Goal: Task Accomplishment & Management: Complete application form

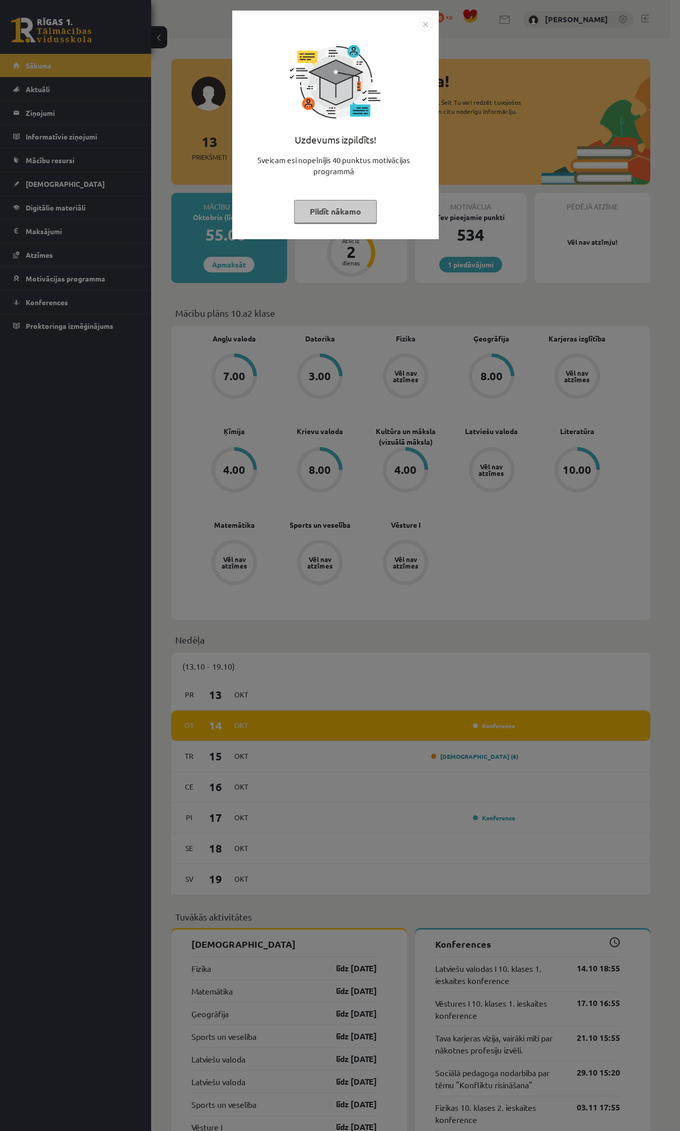
click at [325, 205] on button "Pildīt nākamo" at bounding box center [335, 211] width 83 height 23
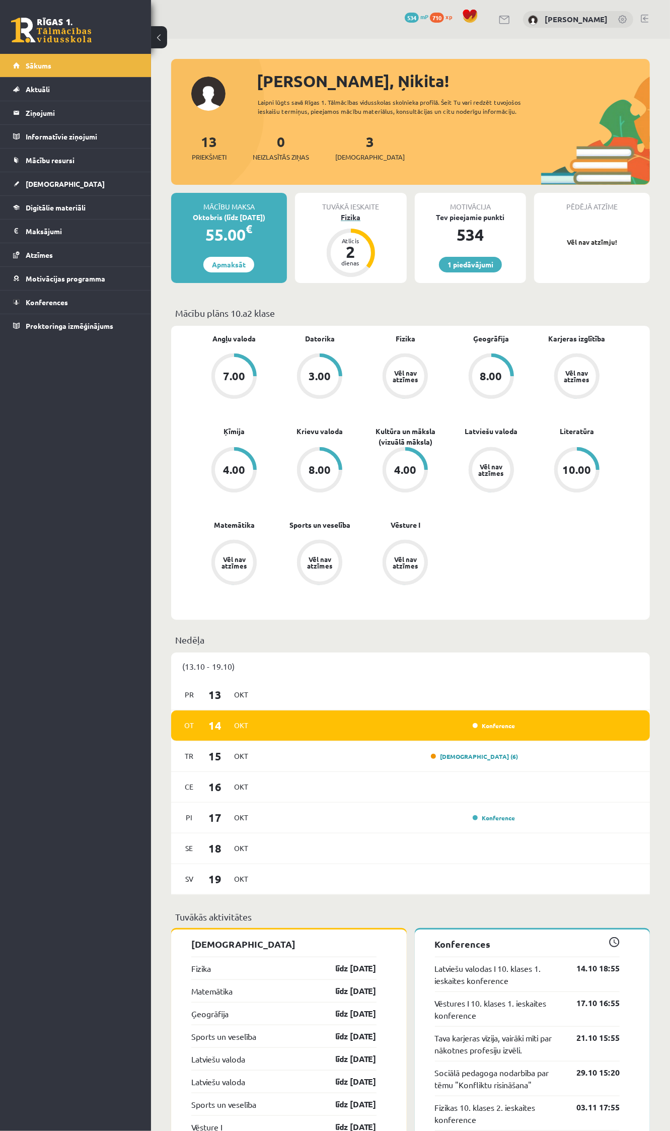
click at [341, 218] on div "Fizika" at bounding box center [351, 217] width 112 height 11
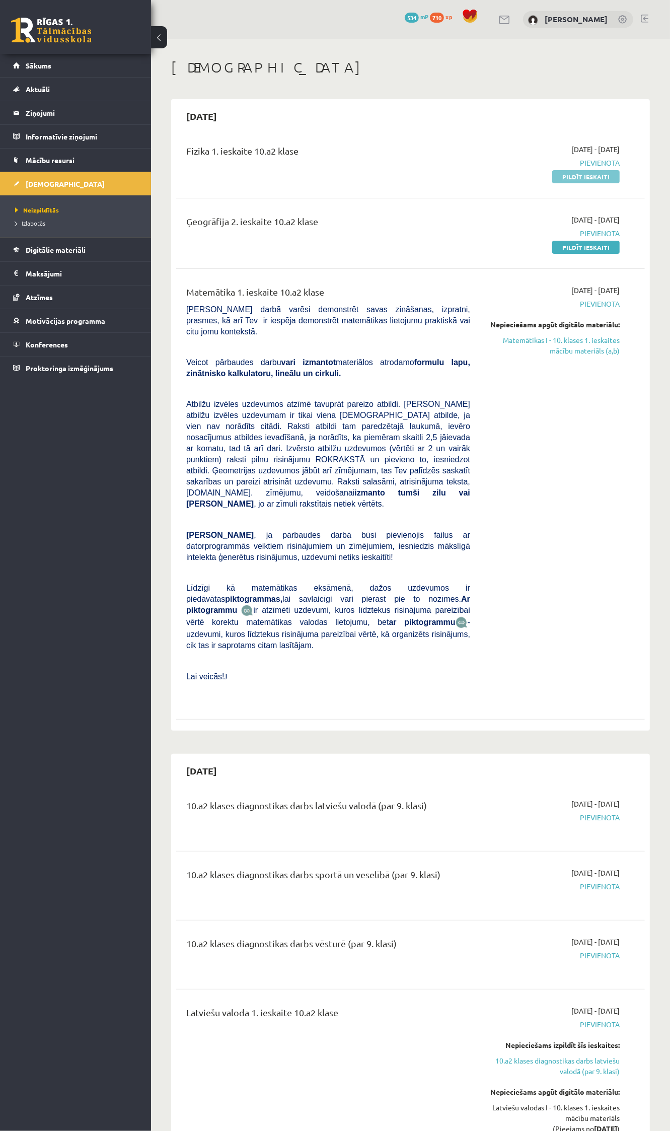
click at [578, 173] on link "Pildīt ieskaiti" at bounding box center [585, 176] width 67 height 13
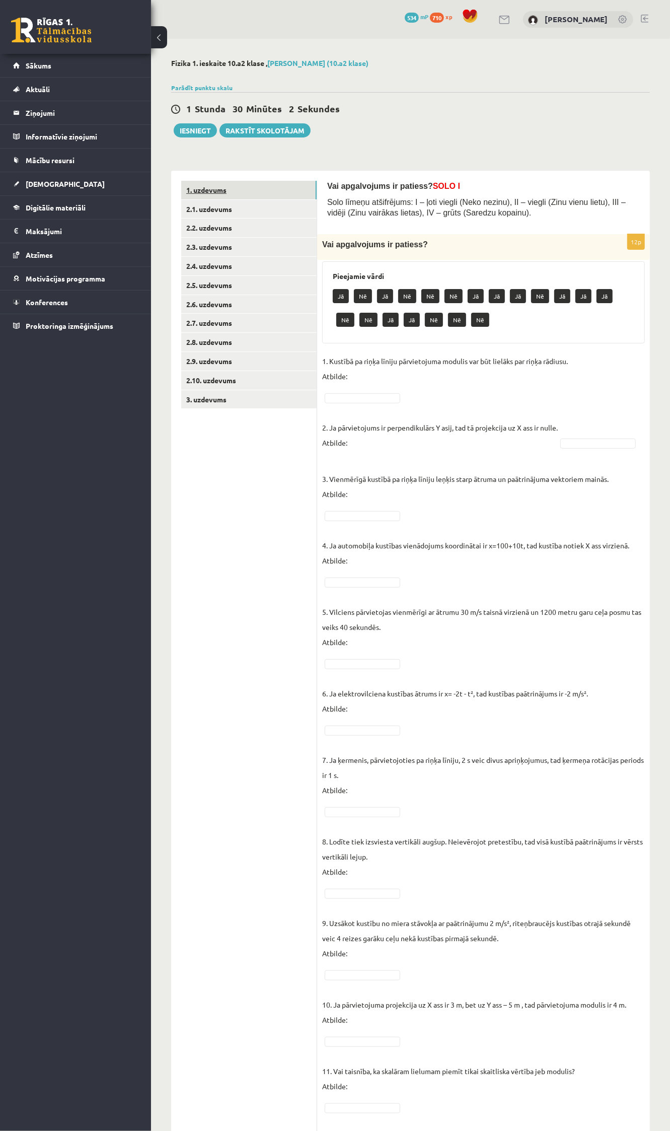
click at [218, 189] on link "1. uzdevums" at bounding box center [248, 190] width 135 height 19
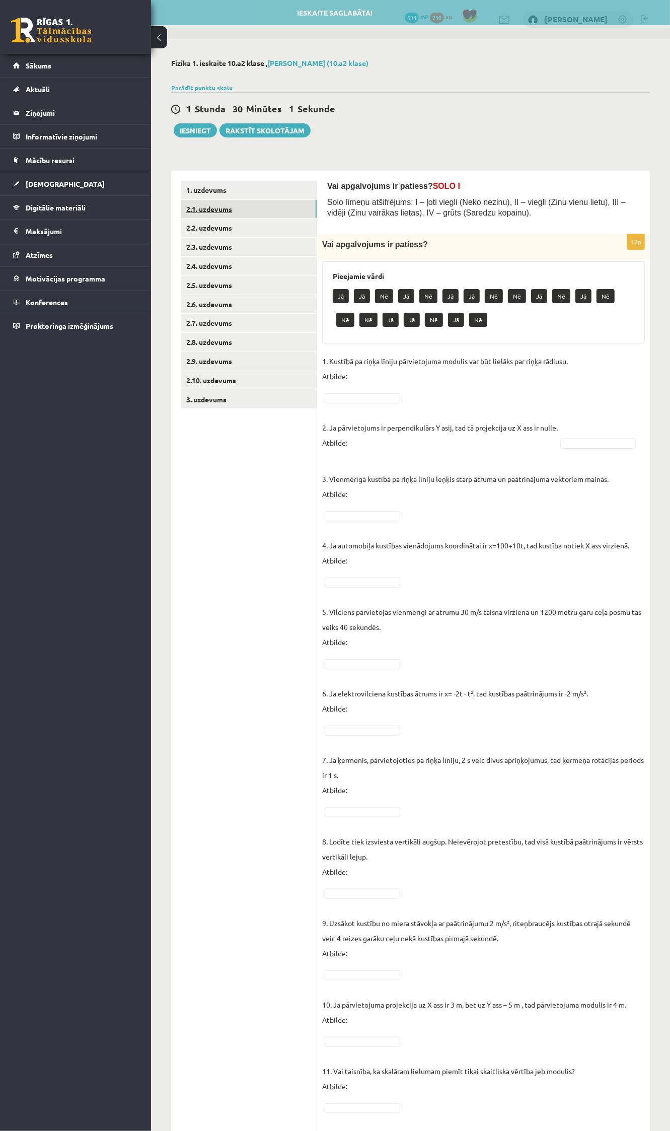
click at [210, 209] on link "2.1. uzdevums" at bounding box center [248, 209] width 135 height 19
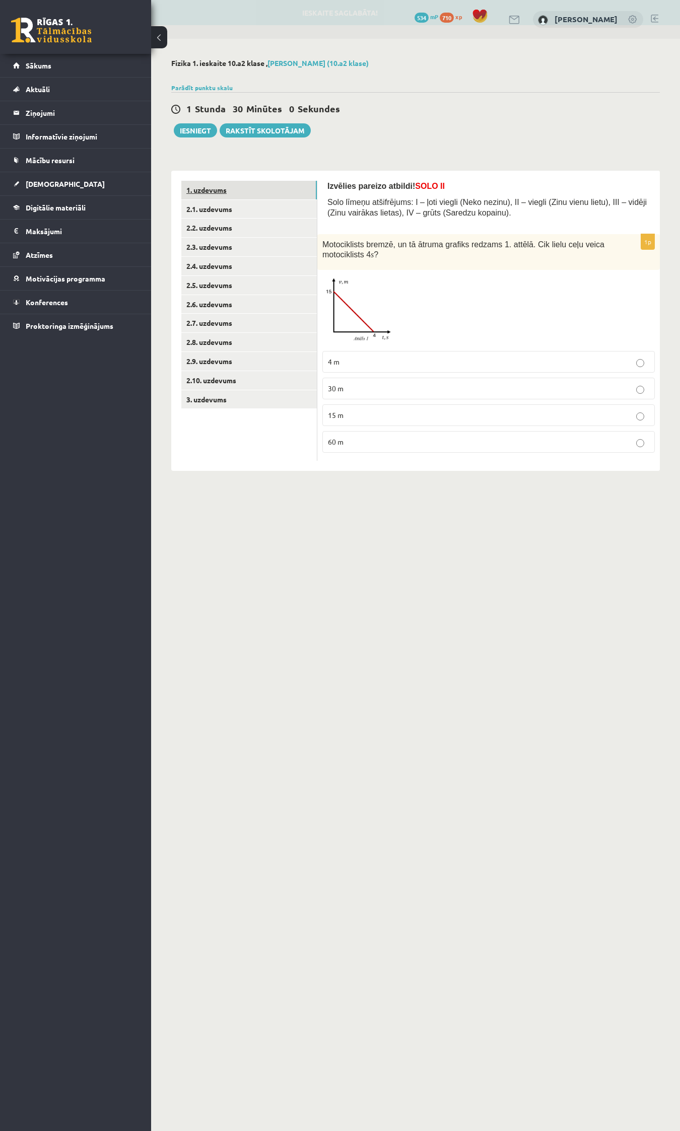
click at [205, 185] on link "1. uzdevums" at bounding box center [248, 190] width 135 height 19
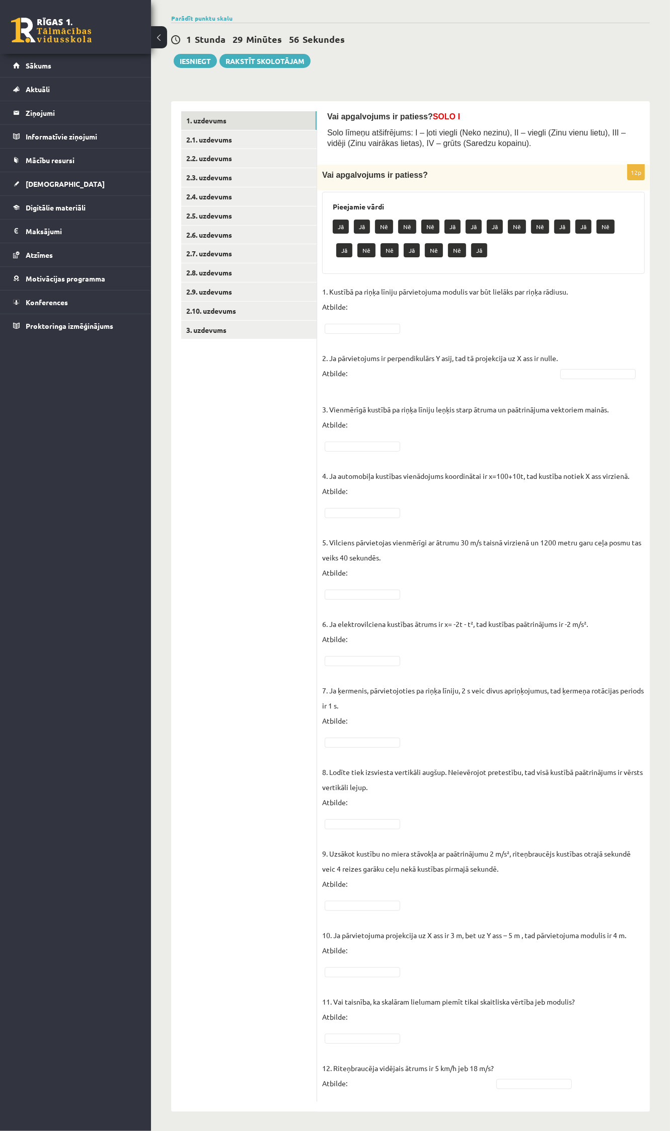
scroll to position [70, 0]
click at [343, 519] on p "5. Vilciens pārvietojas vienmērīgi ar ātrumu 30 m/s taisnā virzienā un 1200 met…" at bounding box center [483, 549] width 323 height 60
click at [439, 178] on p "Vai apgalvojums ir patiess?" at bounding box center [458, 174] width 272 height 11
click at [458, 170] on p "Vai apgalvojums ir patiess?" at bounding box center [458, 174] width 272 height 11
click at [395, 172] on span "Vai apgalvojums ir patiess?" at bounding box center [375, 174] width 106 height 9
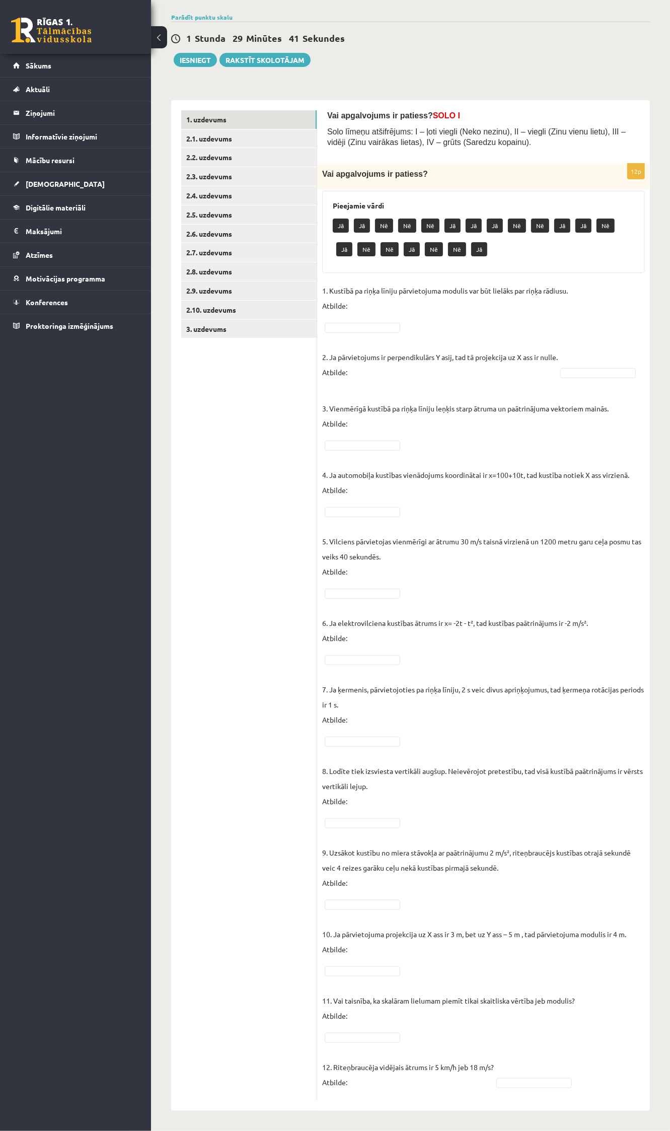
click at [358, 189] on div "Vai apgalvojums ir patiess?" at bounding box center [483, 177] width 333 height 26
click at [338, 188] on div "Vai apgalvojums ir patiess?" at bounding box center [483, 177] width 333 height 26
click at [326, 190] on div "12p Vai apgalvojums ir patiess? Pieejamie vārdi Jā Jā Nē Nē Nē Jā Jā Jā Nē Nē J…" at bounding box center [483, 632] width 333 height 937
click at [485, 189] on div "Vai apgalvojums ir patiess?" at bounding box center [483, 177] width 333 height 26
click at [566, 172] on p "Vai apgalvojums ir patiess?" at bounding box center [458, 174] width 272 height 11
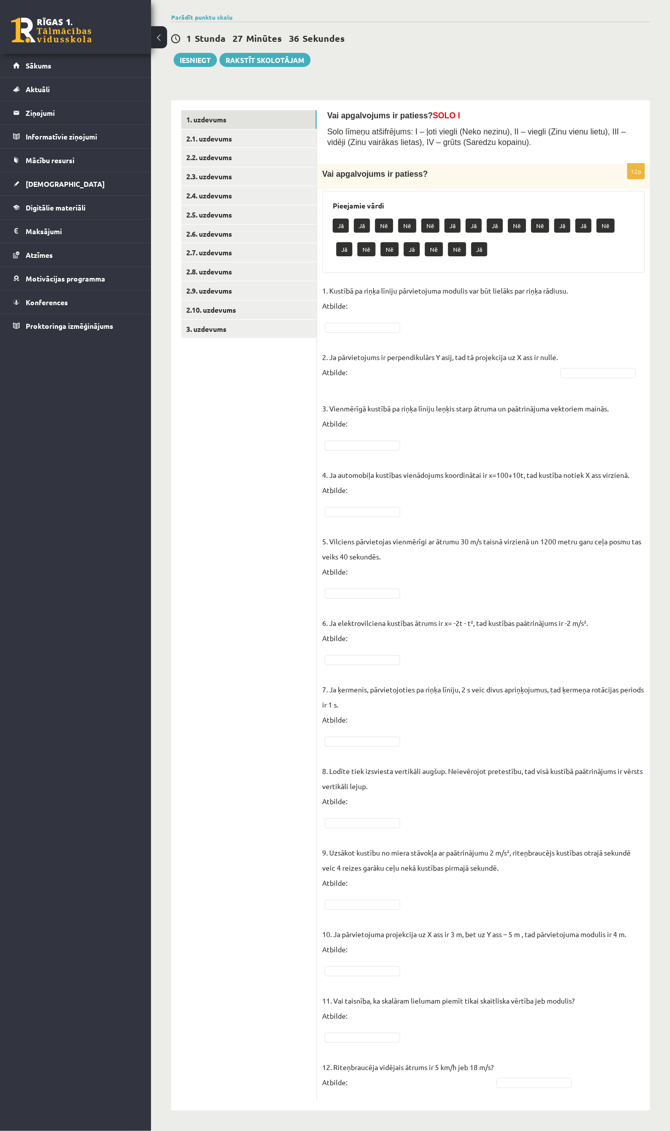
click at [374, 308] on p "1. Kustībā pa riņķa līniju pārvietojuma modulis var būt lielāks par riņķa rādiu…" at bounding box center [445, 298] width 246 height 30
click at [351, 394] on p "3. Vienmērīgā kustībā pa riņķa līniju leņķis starp ātruma un paātrinājuma vekto…" at bounding box center [465, 408] width 287 height 45
click at [340, 386] on p "3. Vienmērīgā kustībā pa riņķa līniju leņķis starp ātruma un paātrinājuma vekto…" at bounding box center [465, 408] width 287 height 45
drag, startPoint x: 325, startPoint y: 389, endPoint x: 343, endPoint y: 391, distance: 18.2
click at [325, 389] on p "3. Vienmērīgā kustībā pa riņķa līniju leņķis starp ātruma un paātrinājuma vekto…" at bounding box center [465, 408] width 287 height 45
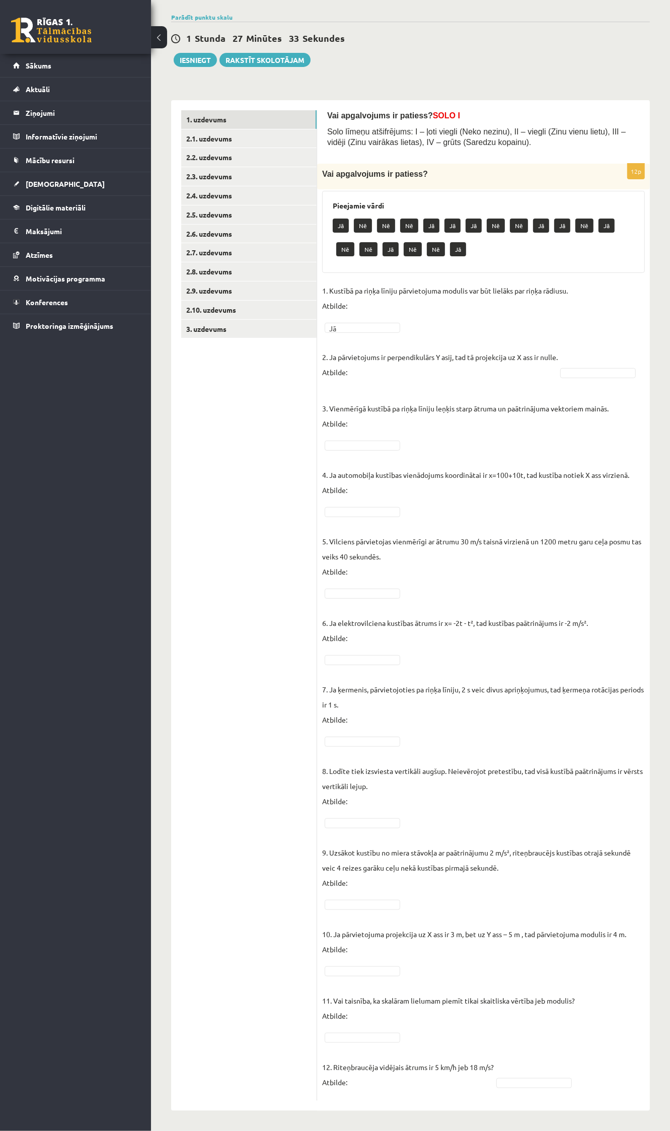
click at [390, 387] on p "3. Vienmērīgā kustībā pa riņķa līniju leņķis starp ātruma un paātrinājuma vekto…" at bounding box center [465, 408] width 287 height 45
click at [357, 372] on p "2. Ja pārvietojums ir perpendikulārs Y asij, tad tā projekcija uz X ass ir null…" at bounding box center [440, 356] width 236 height 45
click at [373, 366] on p "2. Ja pārvietojums ir perpendikulārs Y asij, tad tā projekcija uz X ass ir null…" at bounding box center [440, 356] width 236 height 45
drag, startPoint x: 597, startPoint y: 363, endPoint x: 577, endPoint y: 358, distance: 20.8
click at [596, 363] on fieldset "1. Kustībā pa riņķa līniju pārvietojuma modulis var būt lielāks par riņķa rādiu…" at bounding box center [483, 689] width 323 height 813
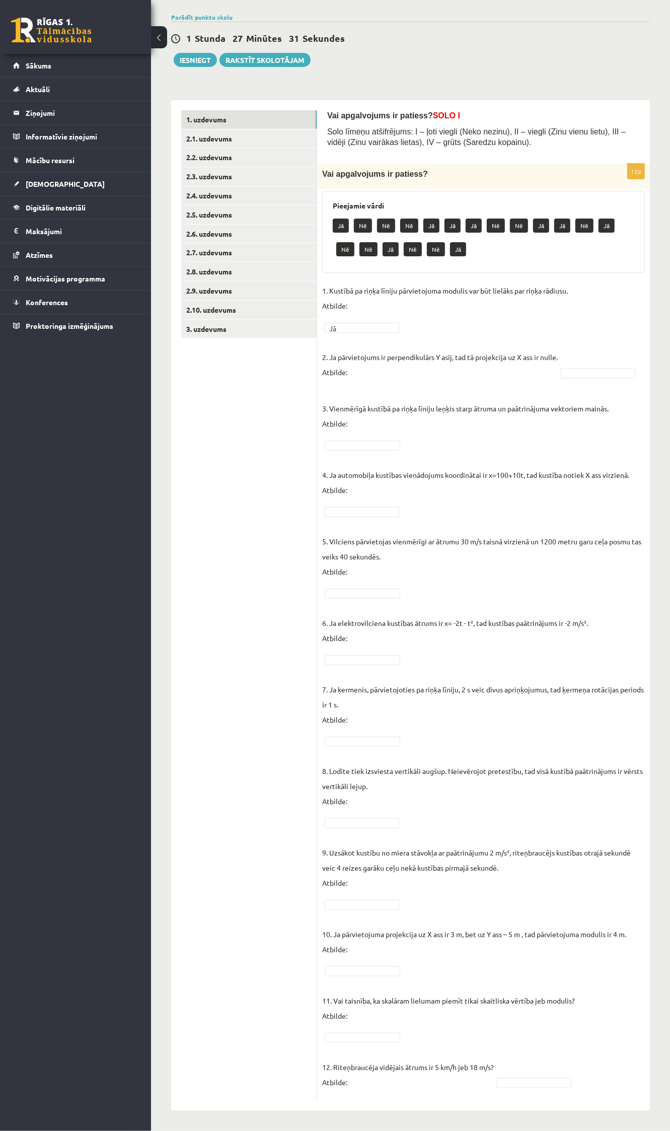
drag, startPoint x: 521, startPoint y: 378, endPoint x: 396, endPoint y: 381, distance: 125.4
click at [499, 381] on fieldset "1. Kustībā pa riņķa līniju pārvietojuma modulis var būt lielāks par riņķa rādiu…" at bounding box center [483, 689] width 323 height 813
click at [370, 381] on fieldset "1. Kustībā pa riņķa līniju pārvietojuma modulis var būt lielāks par riņķa rādiu…" at bounding box center [483, 689] width 323 height 813
drag, startPoint x: 353, startPoint y: 391, endPoint x: 331, endPoint y: 394, distance: 22.3
click at [341, 394] on p "3. Vienmērīgā kustībā pa riņķa līniju leņķis starp ātruma un paātrinājuma vekto…" at bounding box center [465, 408] width 287 height 45
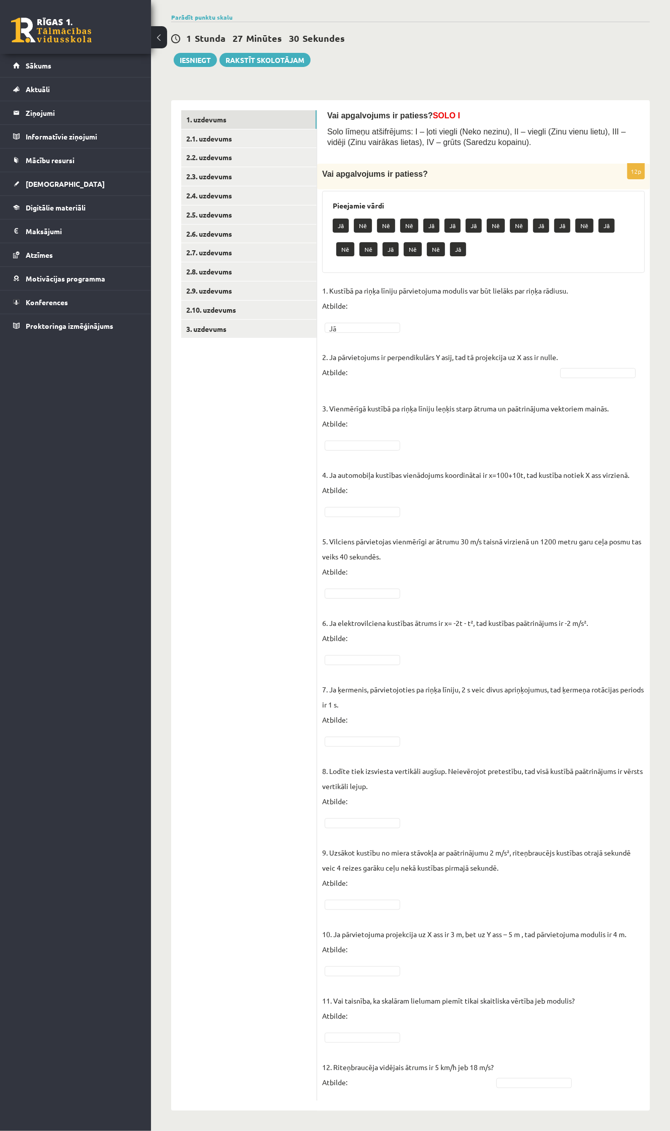
drag, startPoint x: 331, startPoint y: 394, endPoint x: 393, endPoint y: 367, distance: 67.6
click at [332, 392] on p "3. Vienmērīgā kustībā pa riņķa līniju leņķis starp ātruma un paātrinājuma vekto…" at bounding box center [465, 408] width 287 height 45
click at [393, 367] on p "2. Ja pārvietojums ir perpendikulārs Y asij, tad tā projekcija uz X ass ir null…" at bounding box center [440, 356] width 236 height 45
click at [355, 373] on p "2. Ja pārvietojums ir perpendikulārs Y asij, tad tā projekcija uz X ass ir null…" at bounding box center [440, 356] width 236 height 45
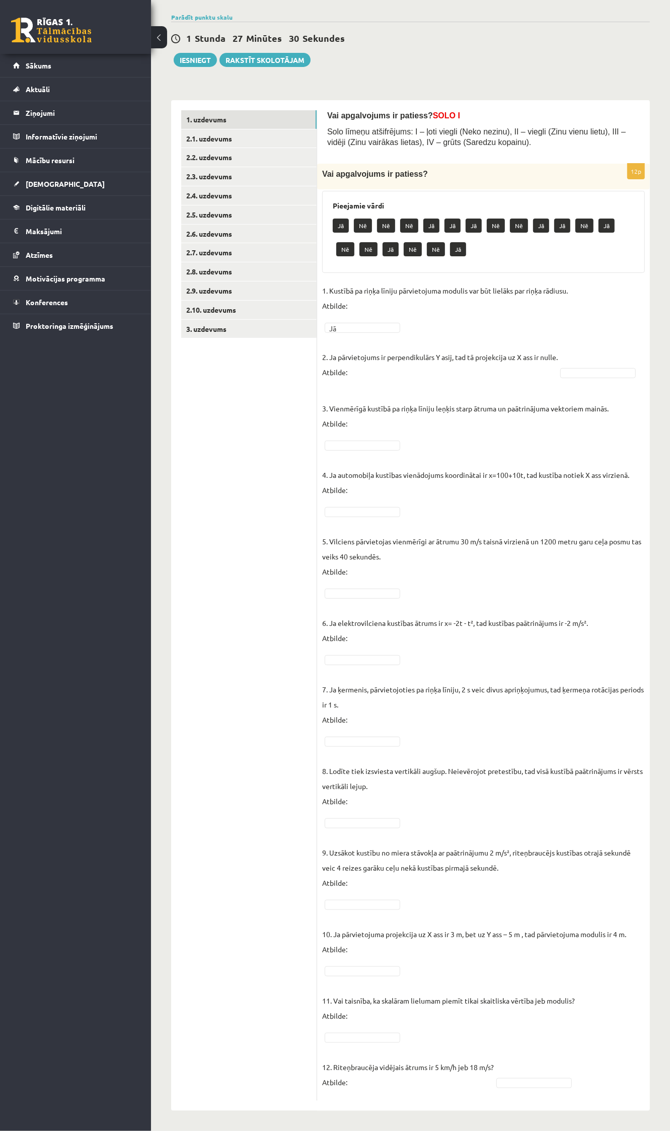
drag, startPoint x: 354, startPoint y: 377, endPoint x: 338, endPoint y: 268, distance: 109.5
click at [354, 378] on p "2. Ja pārvietojums ir perpendikulārs Y asij, tad tā projekcija uz X ass ir null…" at bounding box center [440, 356] width 236 height 45
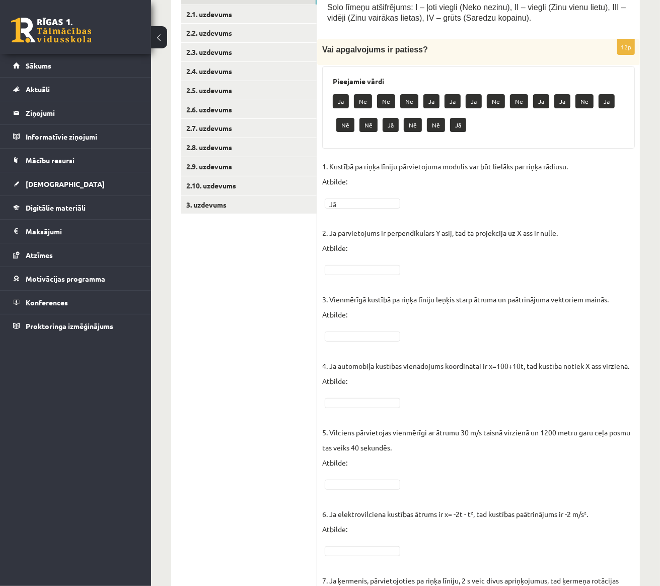
scroll to position [196, 0]
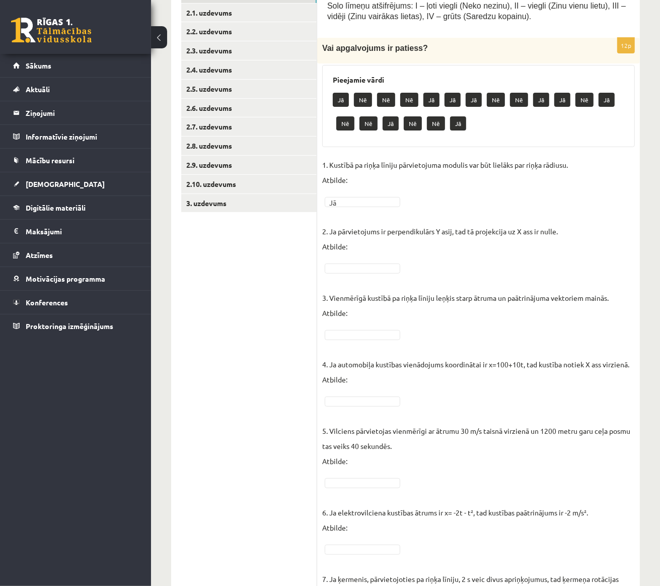
drag, startPoint x: 337, startPoint y: 279, endPoint x: 337, endPoint y: 272, distance: 7.6
click at [337, 275] on p "3. Vienmērīgā kustībā pa riņķa līniju leņķis starp ātruma un paātrinājuma vekto…" at bounding box center [465, 297] width 287 height 45
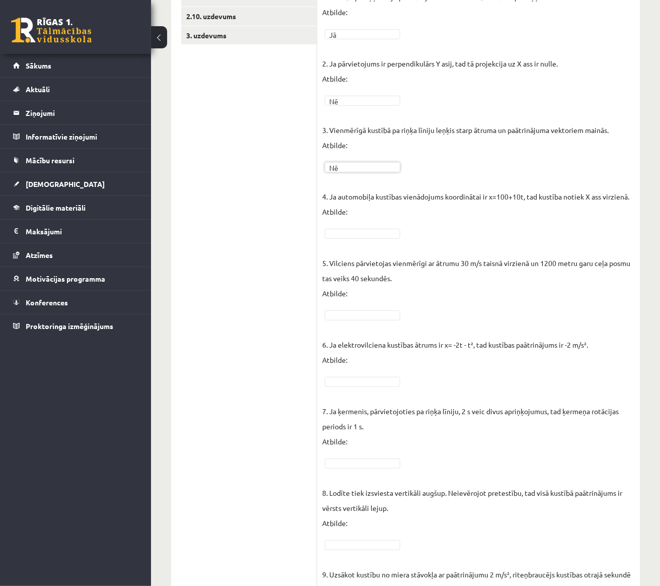
scroll to position [448, 0]
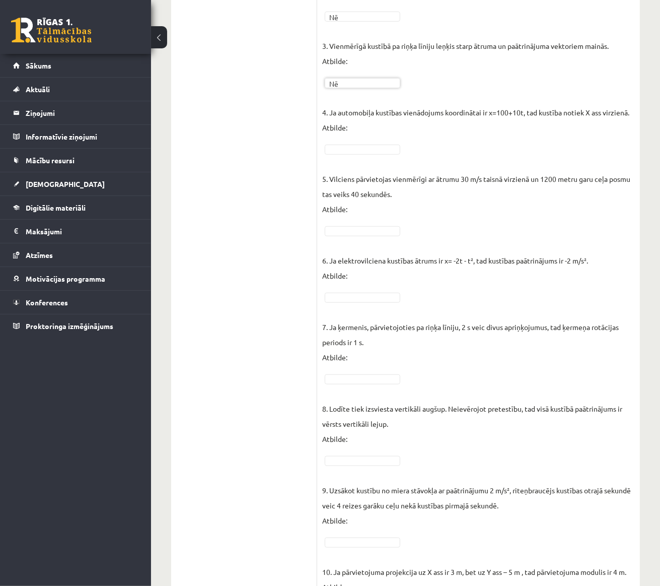
click at [358, 154] on fieldset "1. Kustībā pa riņķa līniju pārvietojuma modulis var būt lielāks par riņķa rādiu…" at bounding box center [478, 319] width 313 height 828
click at [348, 303] on fieldset "1. Kustībā pa riņķa līniju pārvietojuma modulis var būt lielāks par riņķa rādiu…" at bounding box center [478, 319] width 313 height 828
click at [352, 372] on fieldset "1. Kustībā pa riņķa līniju pārvietojuma modulis var būt lielāks par riņķa rādiu…" at bounding box center [478, 319] width 313 height 828
click at [346, 388] on p "8. Lodīte tiek izsviesta vertikāli augšup. Neievērojot pretestību, tad visā kus…" at bounding box center [478, 416] width 313 height 60
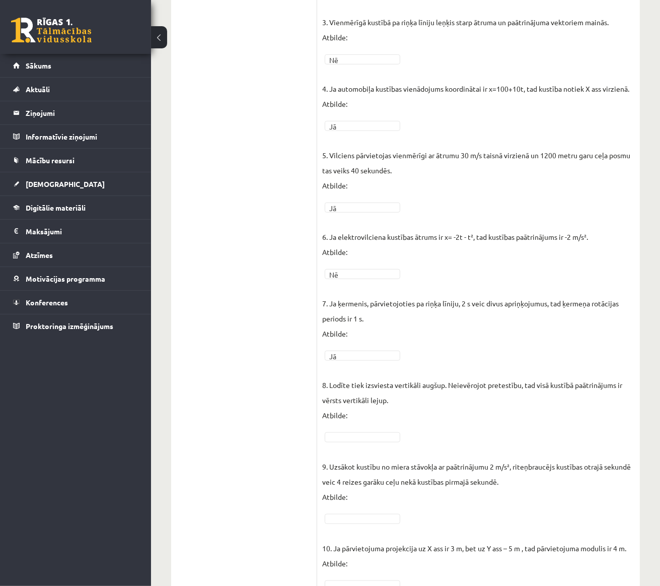
click at [347, 431] on fieldset "1. Kustībā pa riņķa līniju pārvietojuma modulis var būt lielāks par riņķa rādiu…" at bounding box center [478, 296] width 313 height 828
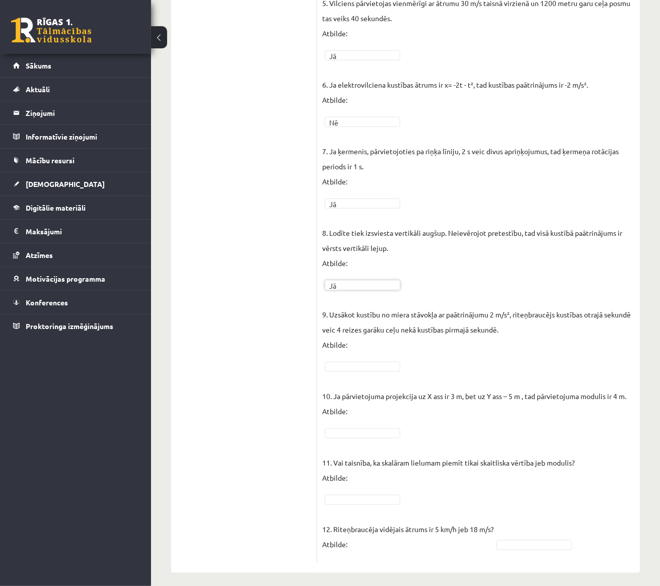
scroll to position [607, 0]
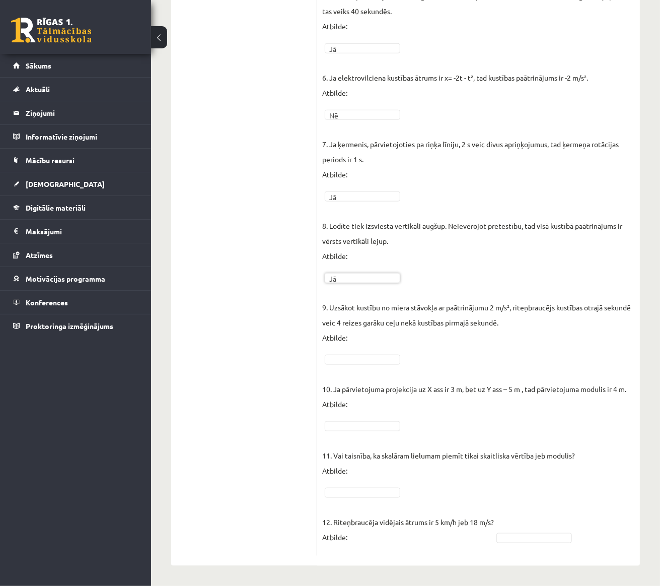
click at [367, 366] on p "10. Ja pārvietojuma projekcija uz X ass ir 3 m, bet uz Y ass – 5 m , tad pārvie…" at bounding box center [474, 388] width 304 height 45
click at [378, 538] on p "12. Riteņbraucēja vidējais ātrums ir 5 km/h jeb 18 m/s? Atbilde:" at bounding box center [408, 521] width 172 height 45
click at [366, 540] on p "12. Riteņbraucēja vidējais ātrums ir 5 km/h jeb 18 m/s? Atbilde:" at bounding box center [408, 521] width 172 height 45
click at [346, 556] on div "Vai apgalvojums ir patiess? SOLO I Solo līmeņu atšifrējums: I – ļoti viegli (Ne…" at bounding box center [478, 64] width 323 height 1002
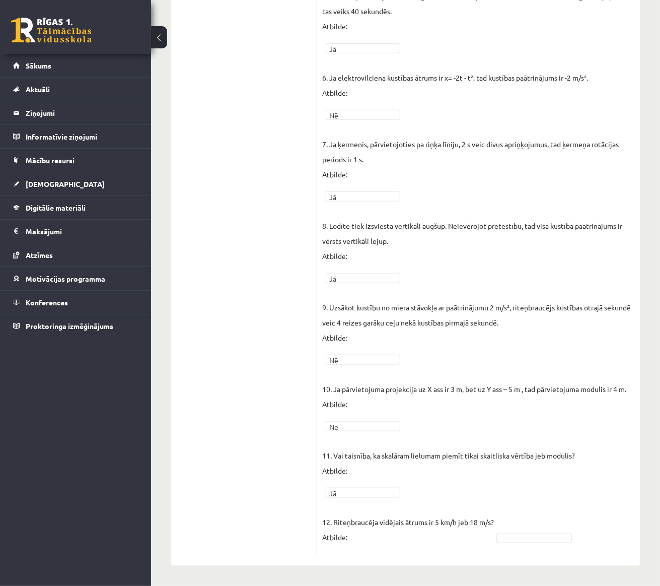
drag, startPoint x: 333, startPoint y: 550, endPoint x: 330, endPoint y: 542, distance: 8.3
click at [332, 549] on fieldset "1. Kustībā pa riņķa līniju pārvietojuma modulis var būt lielāks par riņķa rādiu…" at bounding box center [478, 137] width 313 height 828
click at [330, 542] on p "12. Riteņbraucēja vidējais ātrums ir 5 km/h jeb 18 m/s? Atbilde:" at bounding box center [408, 521] width 172 height 45
click at [355, 534] on p "12. Riteņbraucēja vidējais ātrums ir 5 km/h jeb 18 m/s? Atbilde:" at bounding box center [408, 521] width 172 height 45
click at [364, 544] on fieldset "1. Kustībā pa riņķa līniju pārvietojuma modulis var būt lielāks par riņķa rādiu…" at bounding box center [478, 137] width 313 height 828
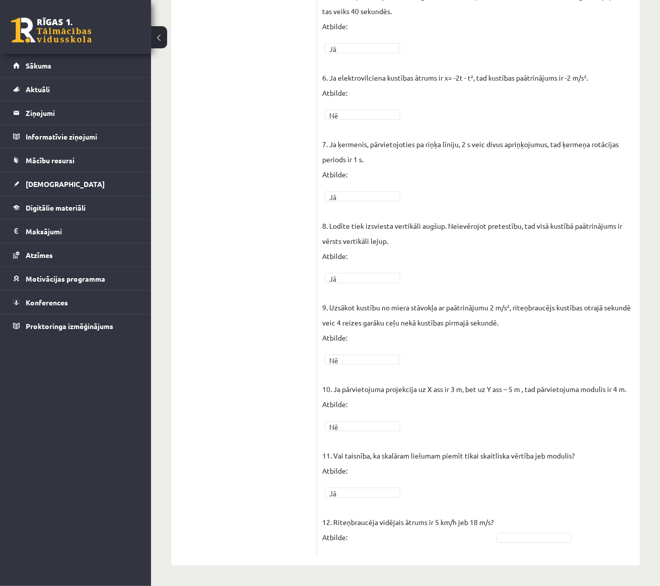
drag, startPoint x: 329, startPoint y: 555, endPoint x: 330, endPoint y: 565, distance: 10.1
click at [329, 556] on div "Vai apgalvojums ir patiess? SOLO I Solo līmeņu atšifrējums: I – ļoti viegli (Ne…" at bounding box center [478, 64] width 323 height 1002
click at [331, 572] on div "**********" at bounding box center [405, 8] width 509 height 1154
drag, startPoint x: 385, startPoint y: 566, endPoint x: 408, endPoint y: 559, distance: 24.2
click at [401, 562] on div "**********" at bounding box center [405, 8] width 509 height 1154
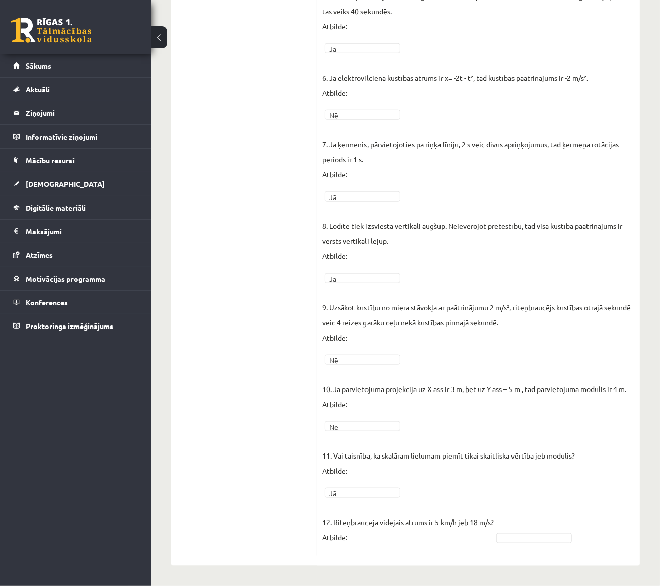
drag, startPoint x: 448, startPoint y: 547, endPoint x: 489, endPoint y: 539, distance: 41.6
click at [455, 547] on fieldset "1. Kustībā pa riņķa līniju pārvietojuma modulis var būt lielāks par riņķa rādiu…" at bounding box center [478, 137] width 313 height 828
click at [513, 528] on fieldset "1. Kustībā pa riņķa līniju pārvietojuma modulis var būt lielāks par riņķa rādiu…" at bounding box center [478, 137] width 313 height 828
click at [520, 521] on fieldset "1. Kustībā pa riņķa līniju pārvietojuma modulis var būt lielāks par riņķa rādiu…" at bounding box center [478, 137] width 313 height 828
drag, startPoint x: 473, startPoint y: 546, endPoint x: 409, endPoint y: 547, distance: 64.0
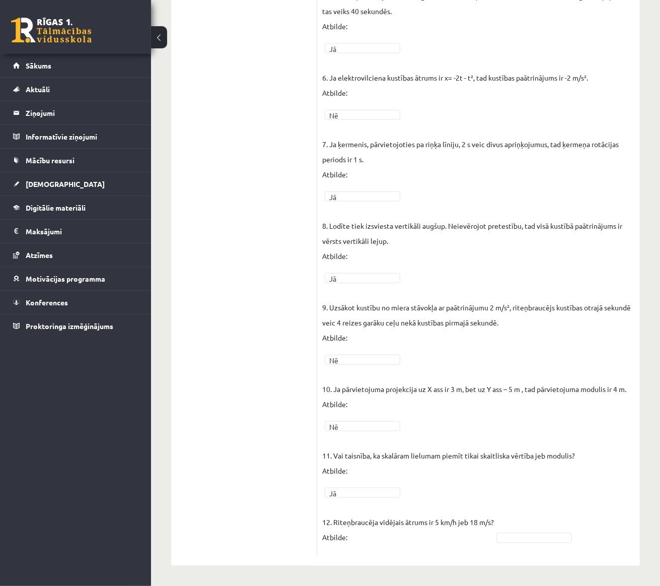
click at [449, 549] on fieldset "1. Kustībā pa riņķa līniju pārvietojuma modulis var būt lielāks par riņķa rādiu…" at bounding box center [478, 137] width 313 height 828
click at [393, 543] on p "12. Riteņbraucēja vidējais ātrums ir 5 km/h jeb 18 m/s? Atbilde:" at bounding box center [408, 521] width 172 height 45
drag, startPoint x: 389, startPoint y: 540, endPoint x: 372, endPoint y: 540, distance: 17.1
click at [375, 540] on p "12. Riteņbraucēja vidējais ātrums ir 5 km/h jeb 18 m/s? Atbilde:" at bounding box center [408, 521] width 172 height 45
click at [346, 547] on fieldset "1. Kustībā pa riņķa līniju pārvietojuma modulis var būt lielāks par riņķa rādiu…" at bounding box center [478, 137] width 313 height 828
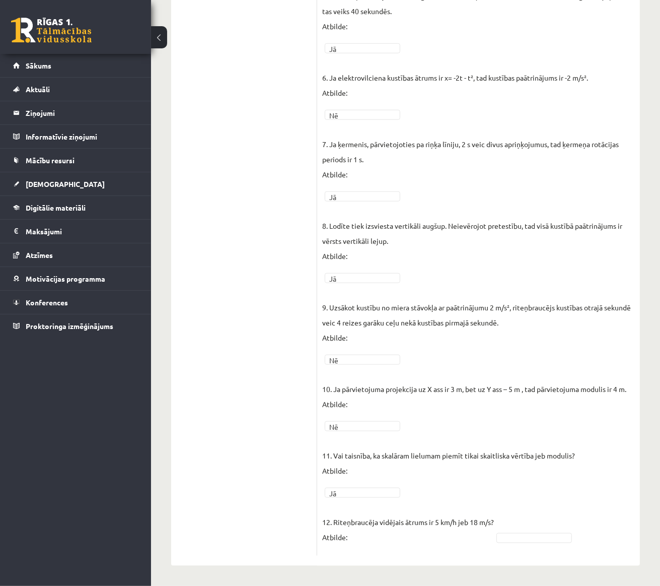
click at [341, 560] on div "Vai apgalvojums ir patiess? SOLO I Solo līmeņu atšifrējums: I – ļoti viegli (Ne…" at bounding box center [478, 64] width 323 height 1002
drag, startPoint x: 341, startPoint y: 560, endPoint x: 393, endPoint y: 454, distance: 117.8
click at [343, 559] on div "Vai apgalvojums ir patiess? SOLO I Solo līmeņu atšifrējums: I – ļoti viegli (Ne…" at bounding box center [478, 64] width 323 height 1002
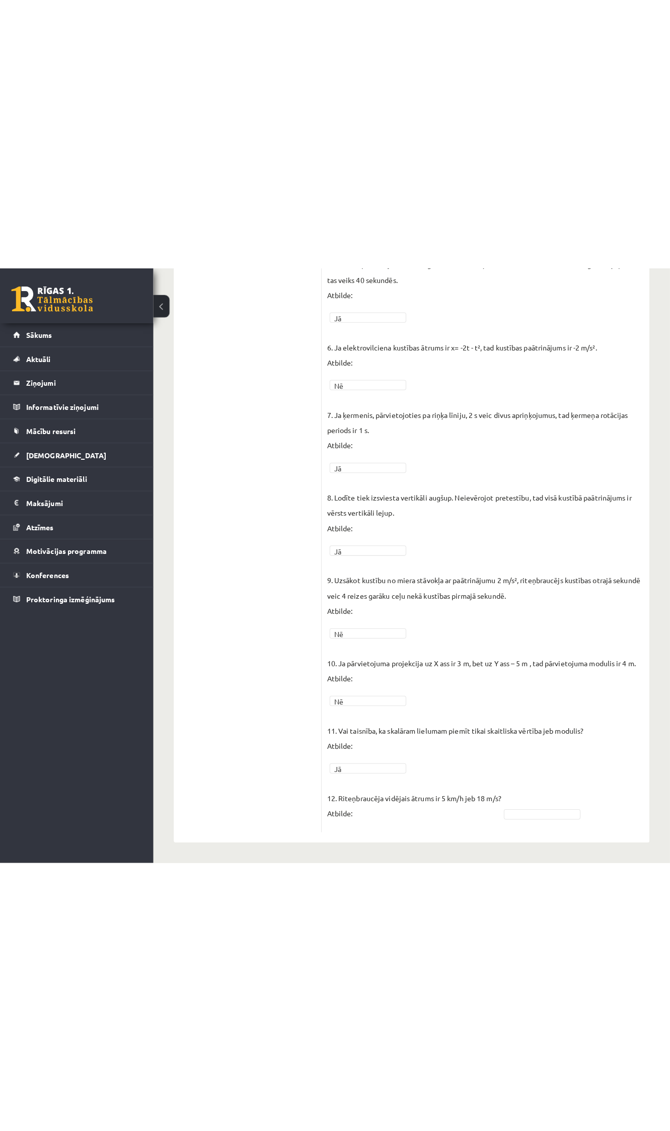
scroll to position [47, 0]
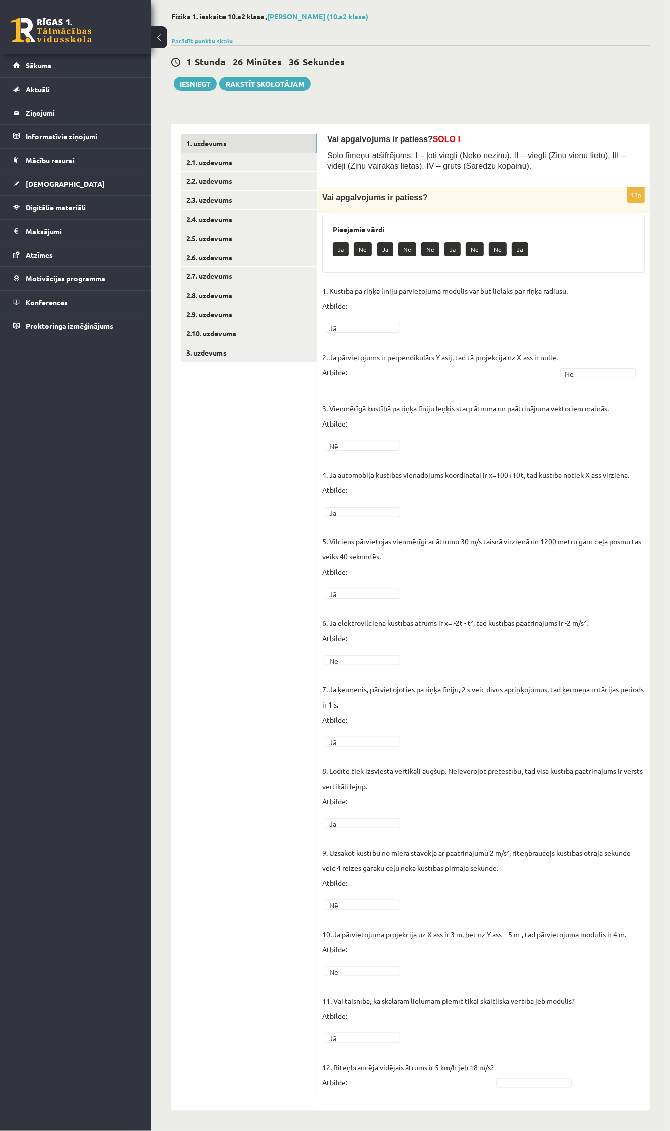
click at [338, 1104] on div "Vai apgalvojums ir patiess? SOLO I Solo līmeņu atšifrējums: I – ļoti viegli (Ne…" at bounding box center [483, 617] width 333 height 987
click at [360, 1088] on p "12. Riteņbraucēja vidējais ātrums ir 5 km/h jeb 18 m/s? Atbilde:" at bounding box center [408, 1066] width 172 height 45
click at [369, 1075] on p "12. Riteņbraucēja vidējais ātrums ir 5 km/h jeb 18 m/s? Atbilde:" at bounding box center [408, 1066] width 172 height 45
click at [376, 1087] on p "12. Riteņbraucēja vidējais ātrums ir 5 km/h jeb 18 m/s? Atbilde:" at bounding box center [408, 1066] width 172 height 45
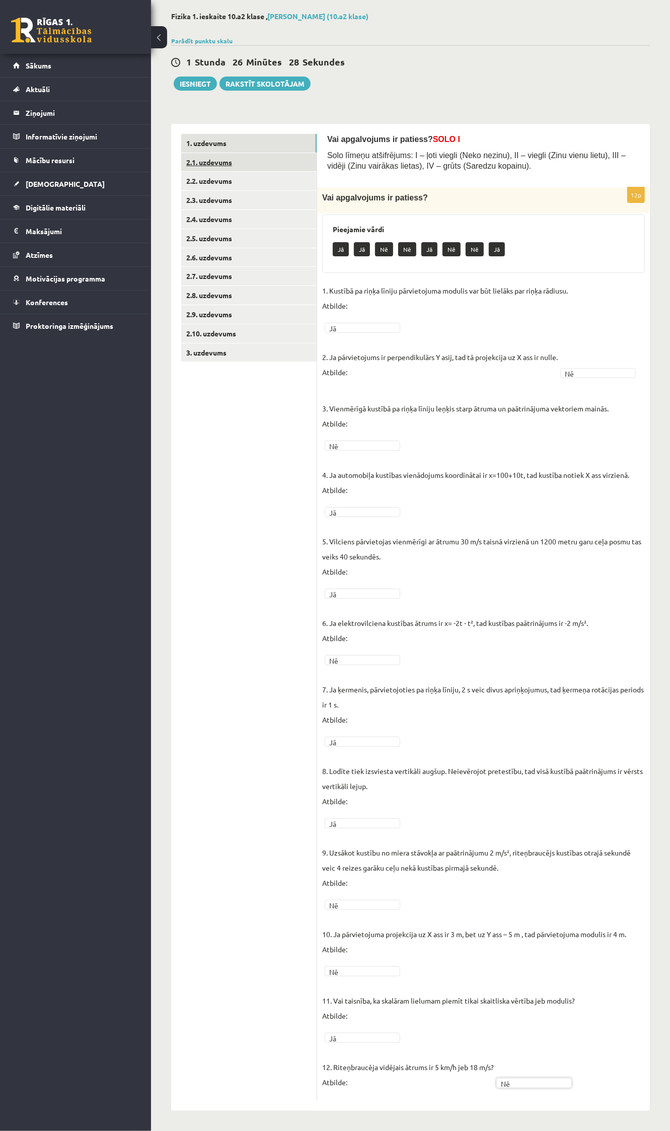
click at [207, 157] on link "2.1. uzdevums" at bounding box center [248, 162] width 135 height 19
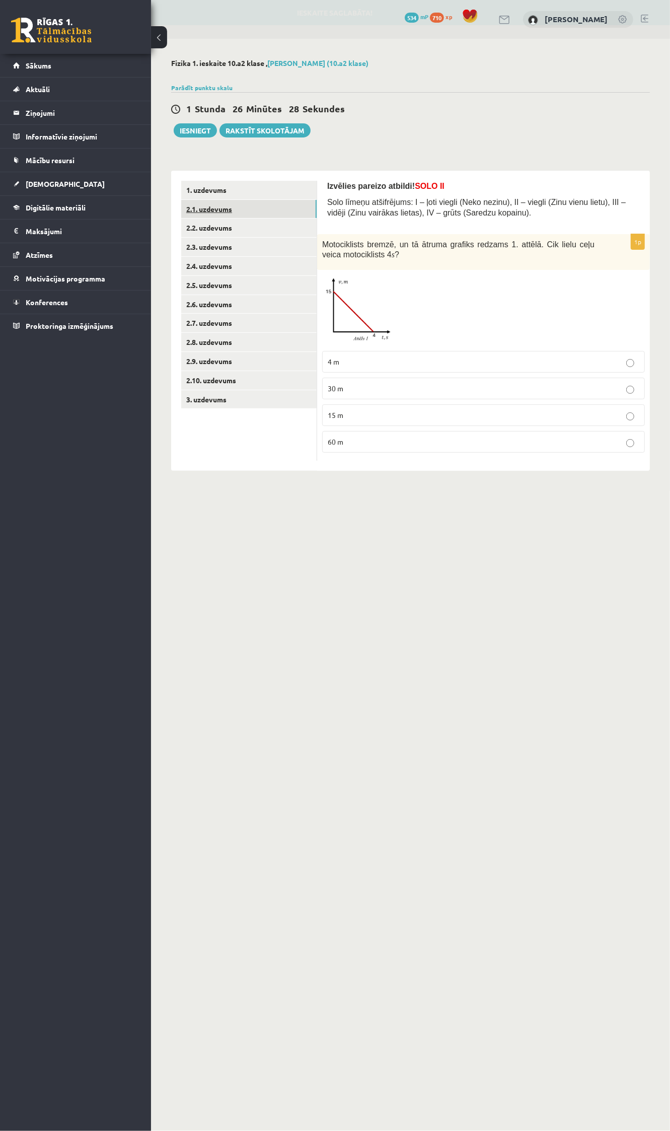
scroll to position [0, 0]
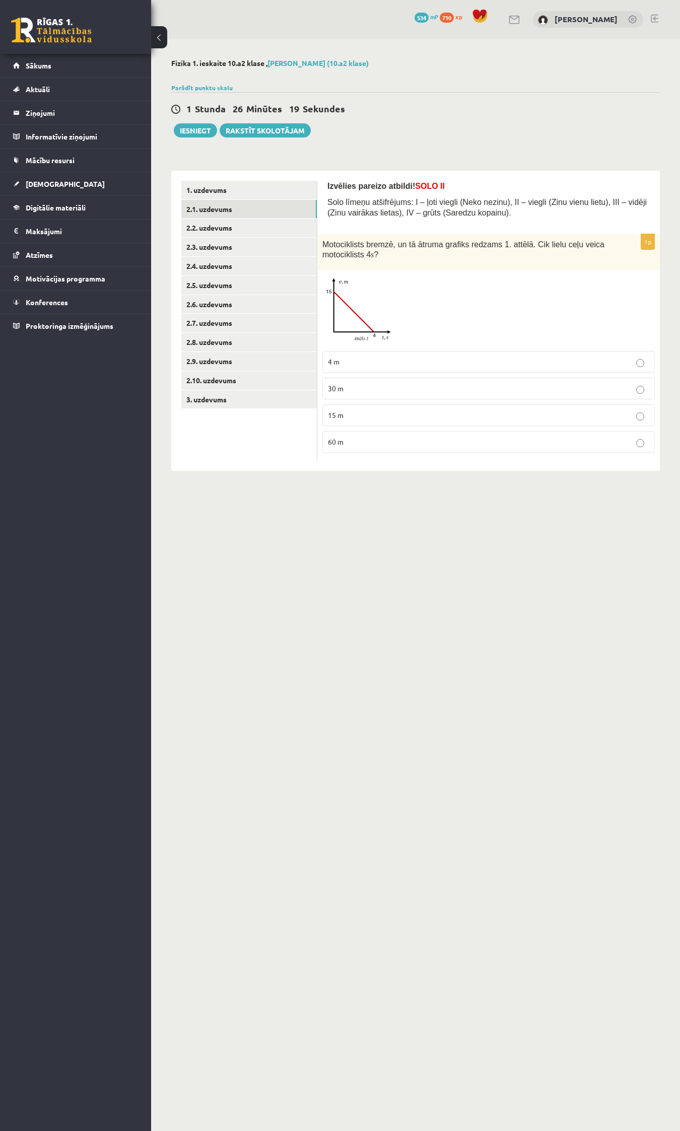
click at [417, 391] on p "30 m" at bounding box center [488, 388] width 321 height 11
click at [398, 363] on p "4 m" at bounding box center [488, 362] width 321 height 11
click at [360, 408] on label "15 m" at bounding box center [488, 415] width 332 height 22
click at [388, 369] on label "4 m" at bounding box center [488, 362] width 332 height 22
click at [383, 386] on p "30 m" at bounding box center [488, 388] width 321 height 11
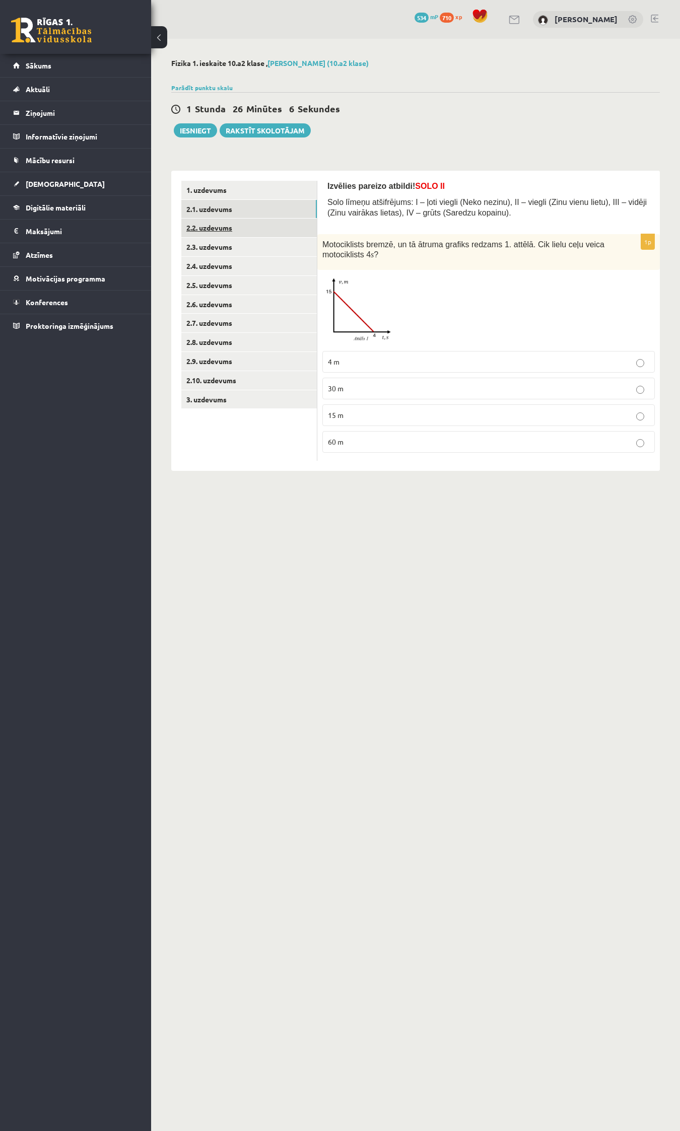
click at [201, 226] on link "2.2. uzdevums" at bounding box center [248, 228] width 135 height 19
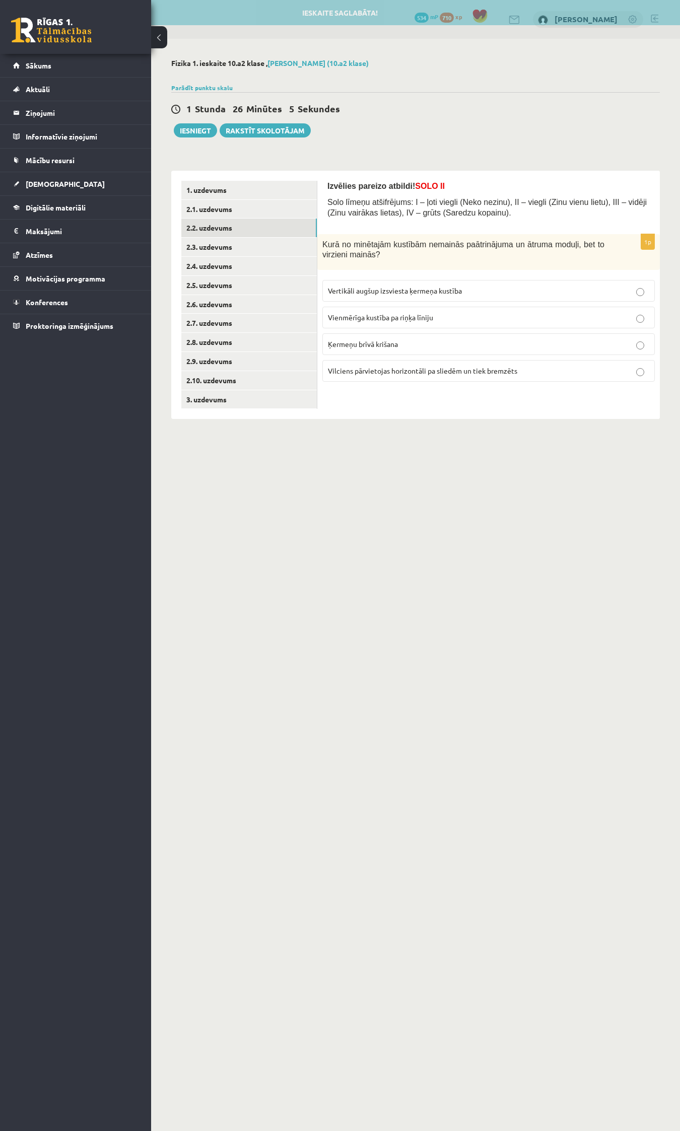
click at [539, 330] on fieldset "Vertikāli augšup izsviesta ķermeņa kustība Vienmērīga kustība pa riņķa līniju Ķ…" at bounding box center [488, 330] width 332 height 110
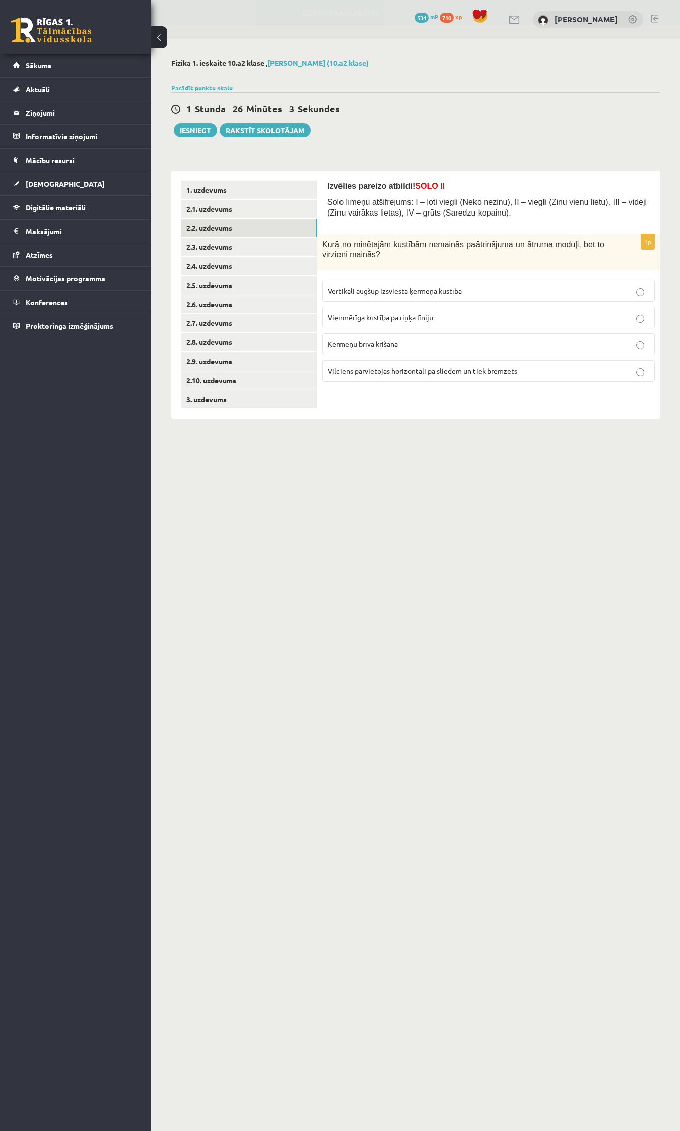
click at [530, 311] on label "Vienmērīga kustība pa riņķa līniju" at bounding box center [488, 318] width 332 height 22
click at [204, 249] on link "2.3. uzdevums" at bounding box center [248, 247] width 135 height 19
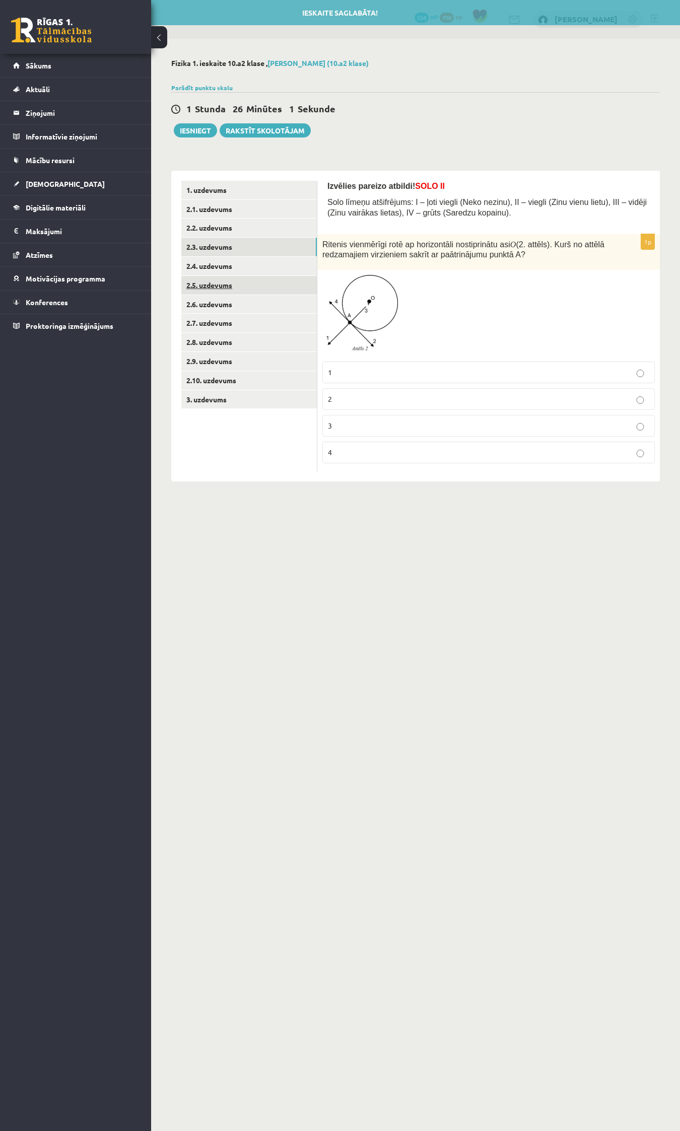
click at [208, 288] on link "2.5. uzdevums" at bounding box center [248, 285] width 135 height 19
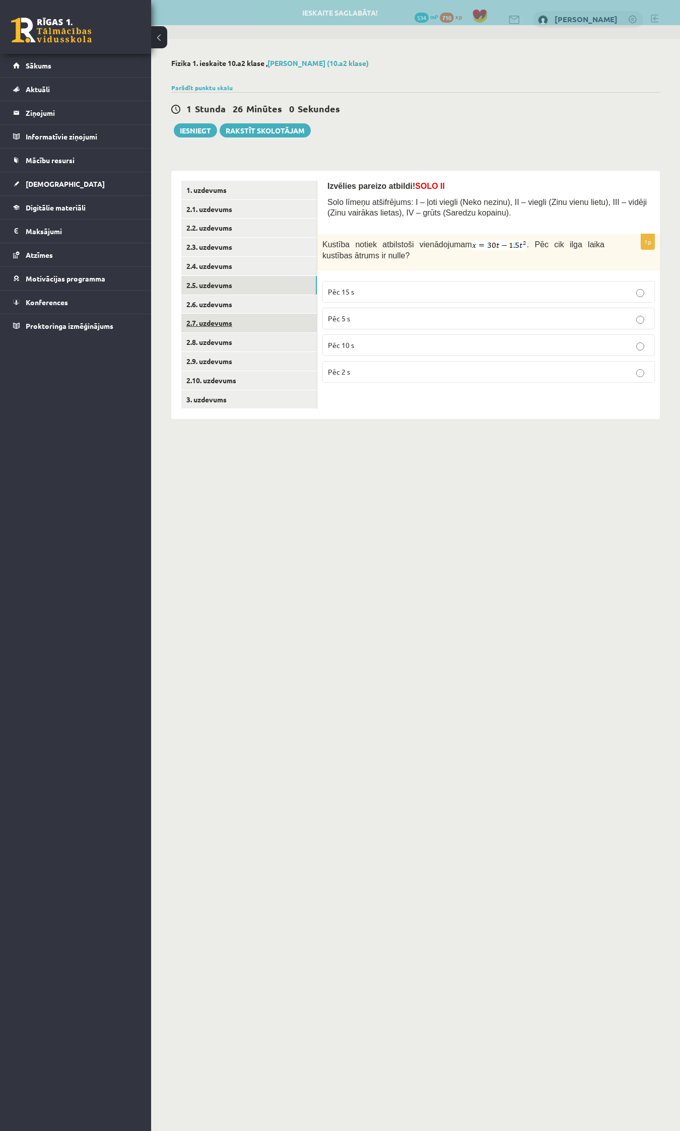
click at [212, 330] on link "2.7. uzdevums" at bounding box center [248, 323] width 135 height 19
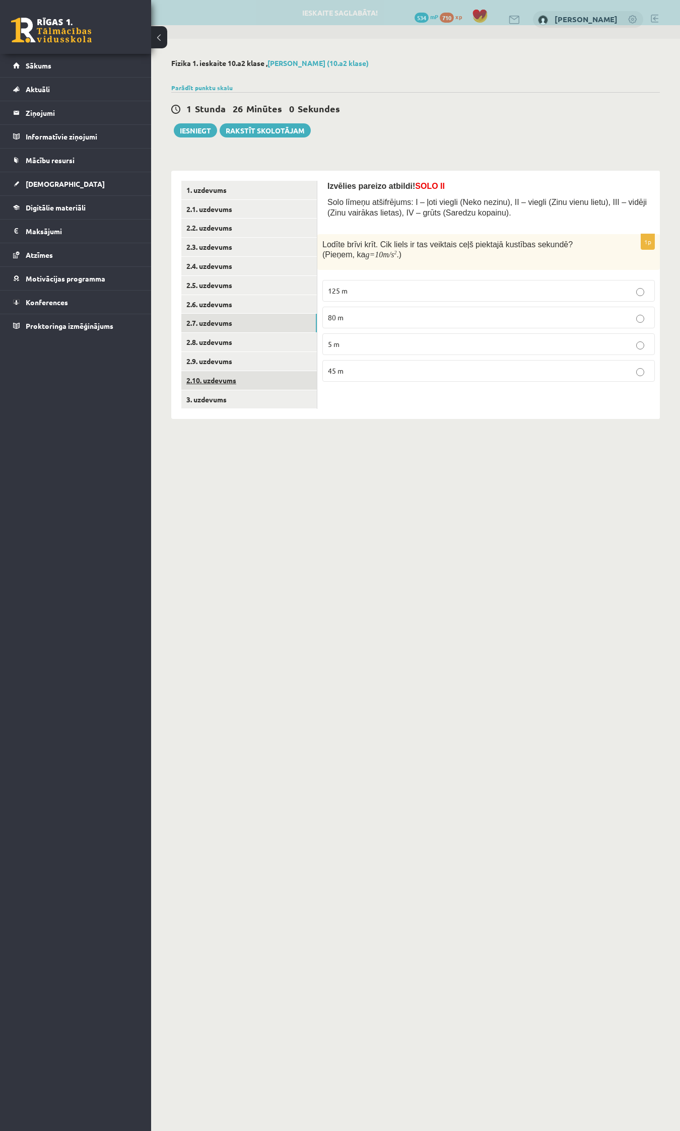
click at [210, 376] on link "2.10. uzdevums" at bounding box center [248, 380] width 135 height 19
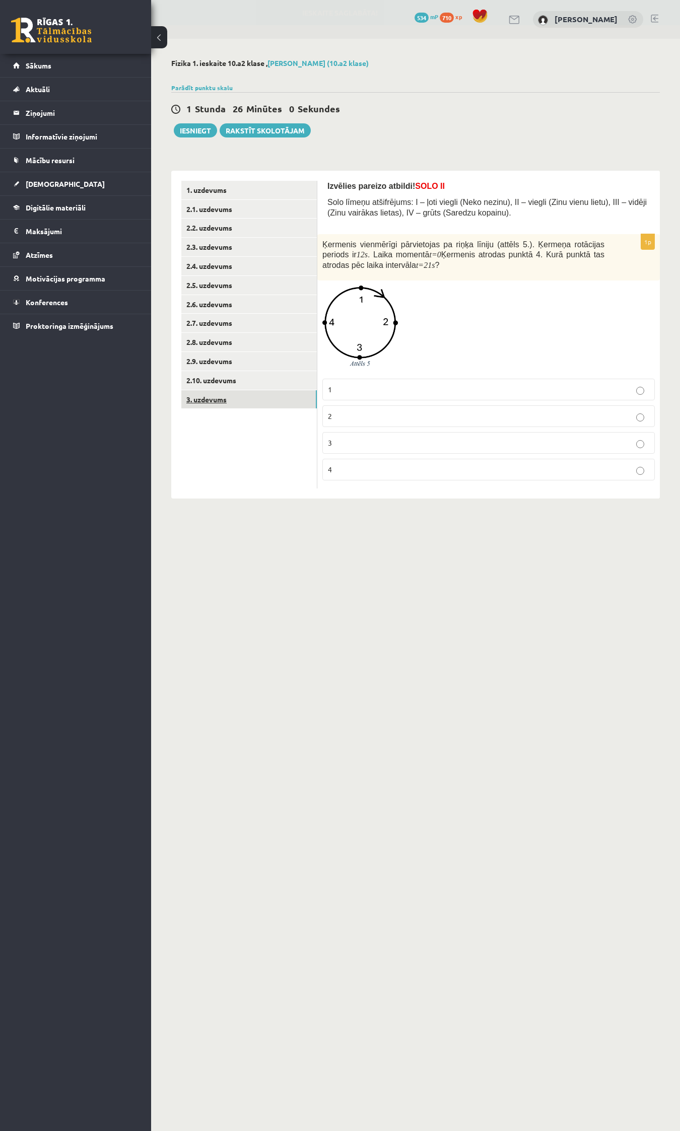
click at [209, 406] on link "3. uzdevums" at bounding box center [248, 399] width 135 height 19
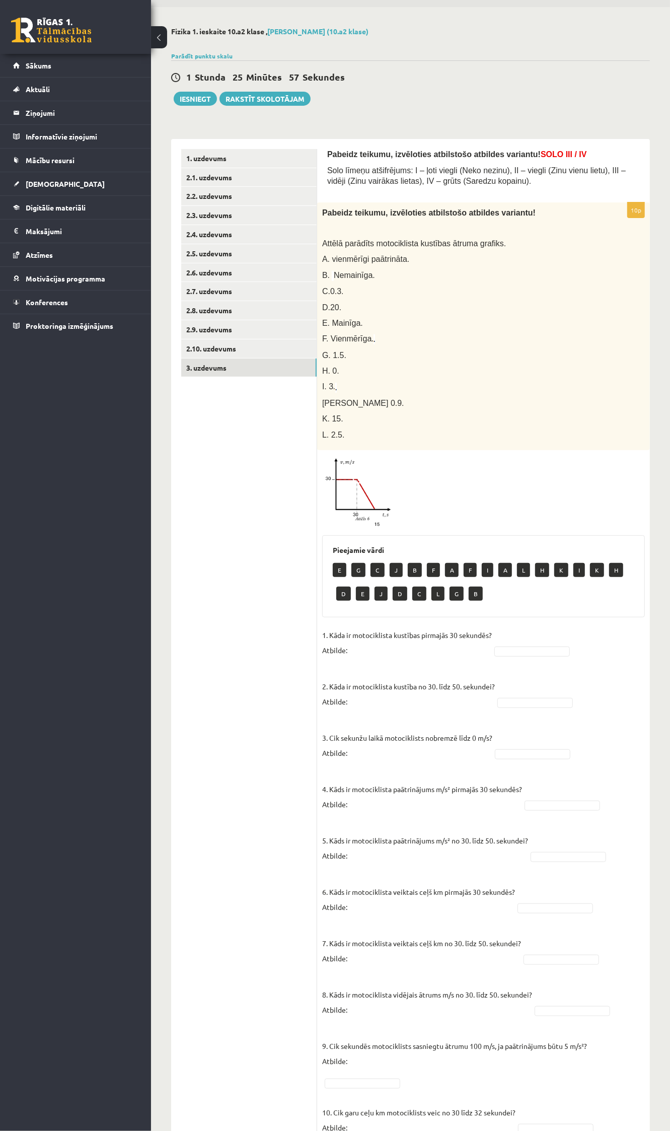
scroll to position [77, 0]
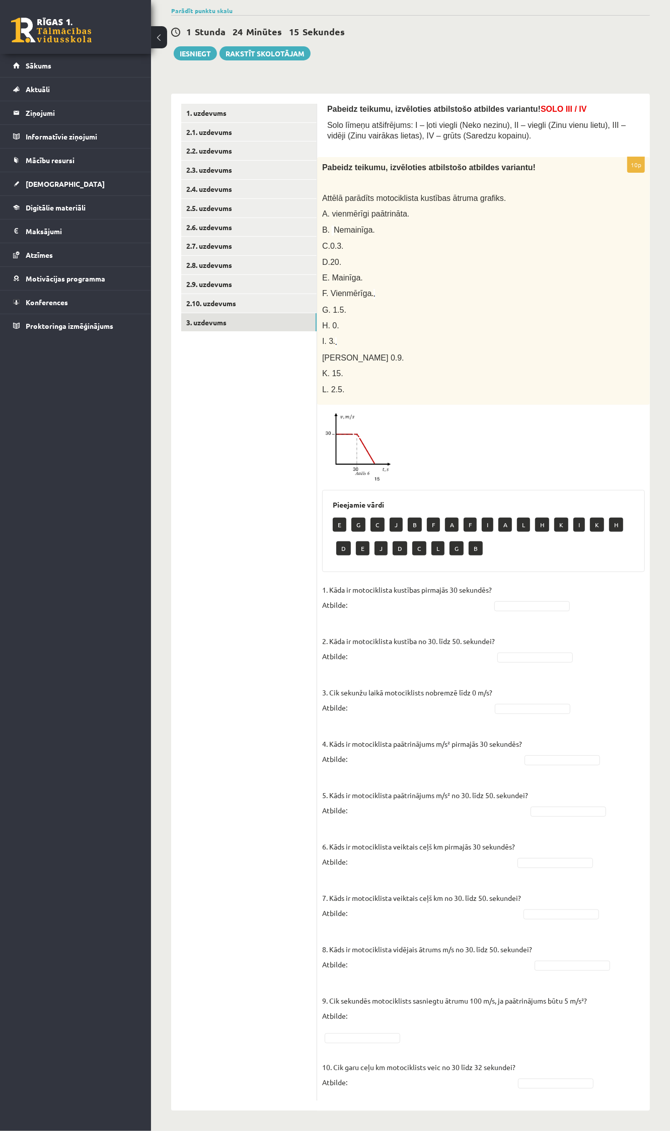
click at [373, 210] on span "A. vienmērīgi paātrināta." at bounding box center [365, 213] width 87 height 9
drag, startPoint x: 333, startPoint y: 232, endPoint x: 332, endPoint y: 240, distance: 8.1
click at [333, 235] on p "B. Nemainīga." at bounding box center [458, 230] width 272 height 11
click at [331, 245] on span "C.0.3." at bounding box center [333, 246] width 22 height 9
click at [328, 271] on div "Pabeidz teikumu, izvēloties atbilstošo atbildes variantu! Attēlā parādīts motoc…" at bounding box center [483, 281] width 333 height 248
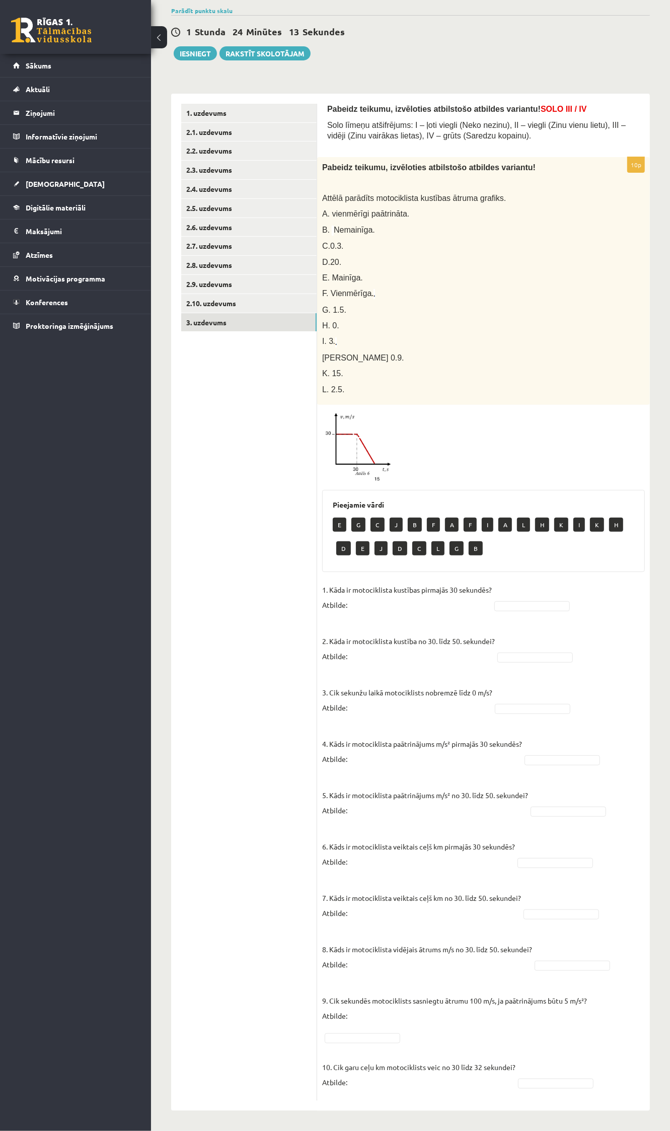
click at [256, 447] on ul "1. uzdevums 2.1. uzdevums 2.2. uzdevums 2.3. uzdevums 2.4. uzdevums 2.5. uzdevu…" at bounding box center [249, 602] width 136 height 997
drag, startPoint x: 333, startPoint y: 319, endPoint x: 331, endPoint y: 336, distance: 17.7
click at [333, 319] on div "Pabeidz teikumu, izvēloties atbilstošo atbildes variantu! Attēlā parādīts motoc…" at bounding box center [483, 281] width 333 height 248
click at [369, 612] on p "1. Kāda ir motociklista kustības pirmajās 30 sekundēs? Atbilde:" at bounding box center [407, 597] width 170 height 30
click at [373, 603] on p "1. Kāda ir motociklista kustības pirmajās 30 sekundēs? Atbilde:" at bounding box center [407, 597] width 170 height 30
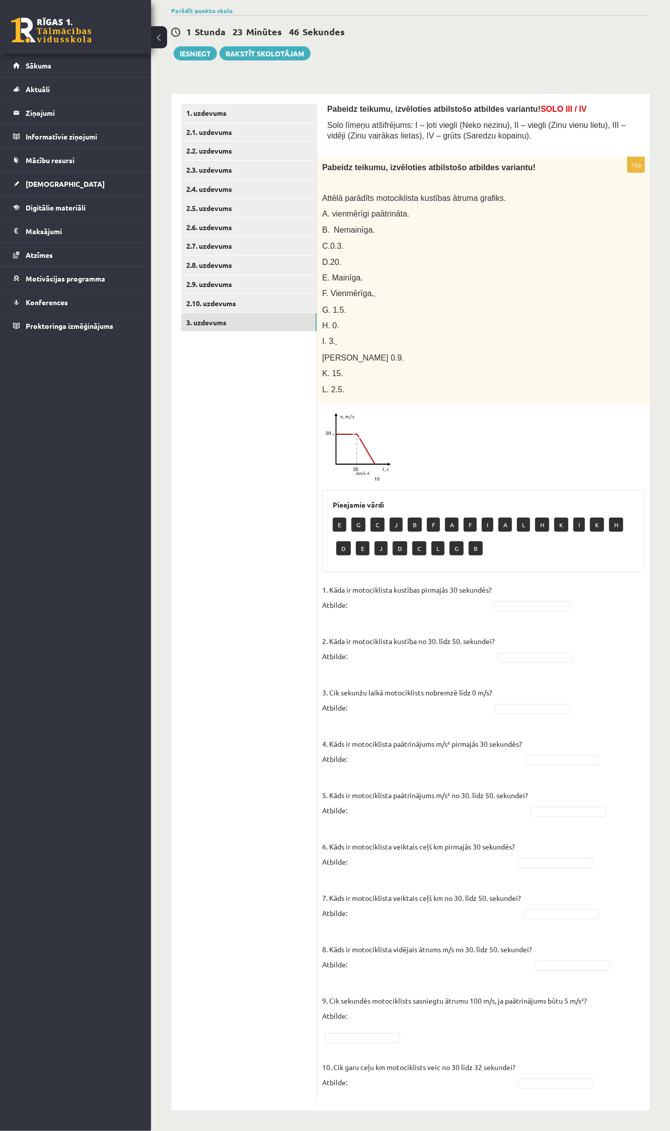
click at [360, 618] on p "2. Kāda ir motociklista kustība no 30. līdz 50. sekundei? Atbilde:" at bounding box center [408, 640] width 173 height 45
click at [338, 622] on p "2. Kāda ir motociklista kustība no 30. līdz 50. sekundei? Atbilde:" at bounding box center [408, 640] width 173 height 45
click at [330, 621] on p "2. Kāda ir motociklista kustība no 30. līdz 50. sekundei? Atbilde:" at bounding box center [408, 640] width 173 height 45
click at [363, 609] on p "1. Kāda ir motociklista kustības pirmajās 30 sekundēs? Atbilde:" at bounding box center [407, 597] width 170 height 30
click at [361, 600] on p "1. Kāda ir motociklista kustības pirmajās 30 sekundēs? Atbilde:" at bounding box center [407, 597] width 170 height 30
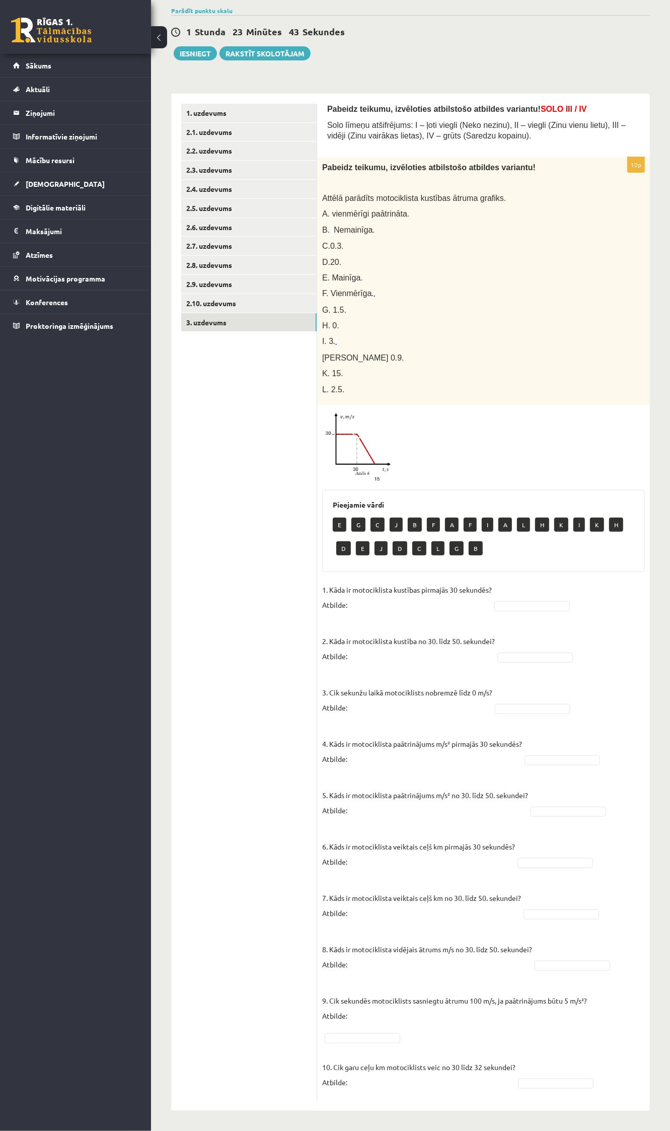
drag, startPoint x: 350, startPoint y: 610, endPoint x: 359, endPoint y: 600, distance: 13.2
click at [350, 607] on p "1. Kāda ir motociklista kustības pirmajās 30 sekundēs? Atbilde:" at bounding box center [407, 597] width 170 height 30
drag, startPoint x: 378, startPoint y: 599, endPoint x: 389, endPoint y: 603, distance: 12.3
click at [387, 603] on p "1. Kāda ir motociklista kustības pirmajās 30 sekundēs? Atbilde:" at bounding box center [407, 597] width 170 height 30
drag, startPoint x: 510, startPoint y: 607, endPoint x: 530, endPoint y: 600, distance: 21.3
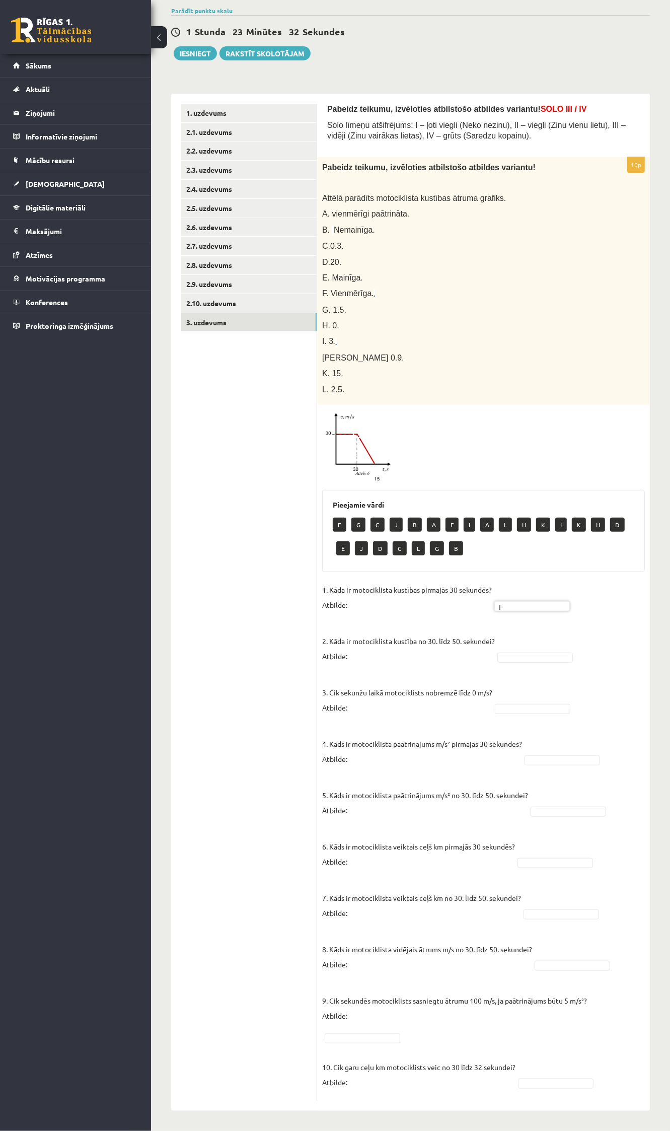
click at [484, 666] on fieldset "1. Kāda ir motociklista kustības pirmajās 30 sekundēs? Atbilde: F * 2. Kāda ir …" at bounding box center [483, 839] width 323 height 514
click at [391, 666] on fieldset "1. Kāda ir motociklista kustības pirmajās 30 sekundēs? Atbilde: F * 2. Kāda ir …" at bounding box center [483, 839] width 323 height 514
click at [361, 660] on p "2. Kāda ir motociklista kustība no 30. līdz 50. sekundei? Atbilde:" at bounding box center [408, 640] width 173 height 45
click at [346, 673] on p "3. Cik sekunžu laikā motociklists nobremzē līdz 0 m/s? Atbilde:" at bounding box center [407, 692] width 170 height 45
click at [509, 661] on fieldset "1. Kāda ir motociklista kustības pirmajās 30 sekundēs? Atbilde: F * 2. Kāda ir …" at bounding box center [483, 839] width 323 height 514
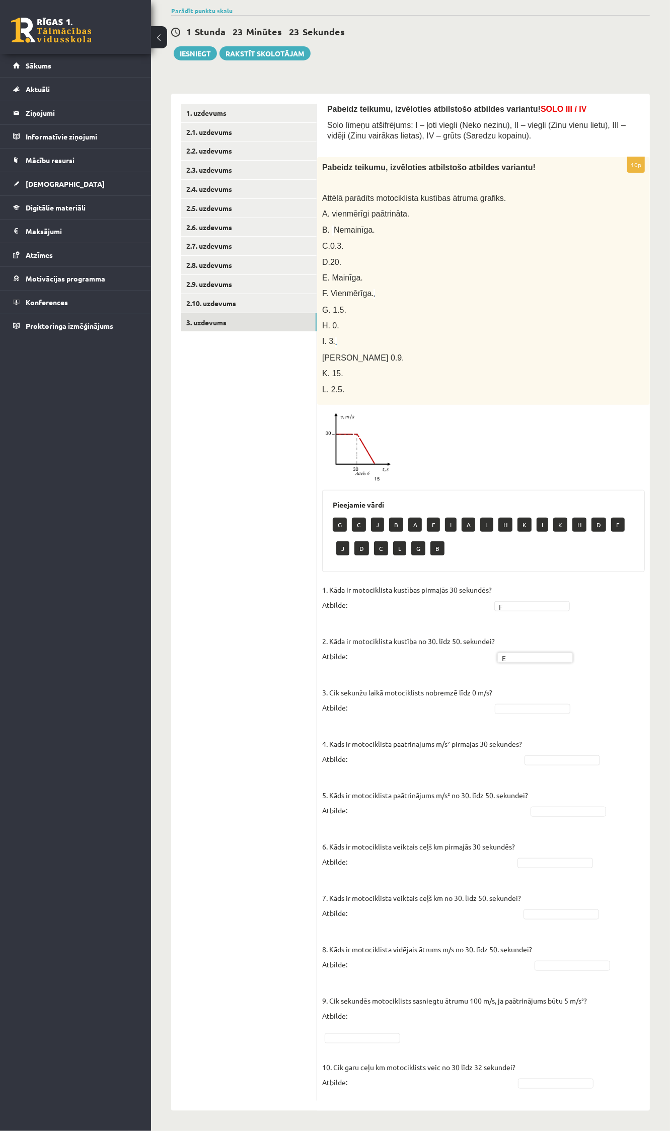
click at [517, 697] on fieldset "1. Kāda ir motociklista kustības pirmajās 30 sekundēs? Atbilde: F * 2. Kāda ir …" at bounding box center [483, 839] width 323 height 514
click at [519, 692] on fieldset "1. Kāda ir motociklista kustības pirmajās 30 sekundēs? Atbilde: F * 2. Kāda ir …" at bounding box center [483, 839] width 323 height 514
click at [505, 714] on fieldset "1. Kāda ir motociklista kustības pirmajās 30 sekundēs? Atbilde: F * 2. Kāda ir …" at bounding box center [483, 839] width 323 height 514
click at [512, 758] on p "4. Kāds ir motociklista paātrinājums m/s² pirmajās 30 sekundēs? Atbilde:" at bounding box center [422, 743] width 200 height 45
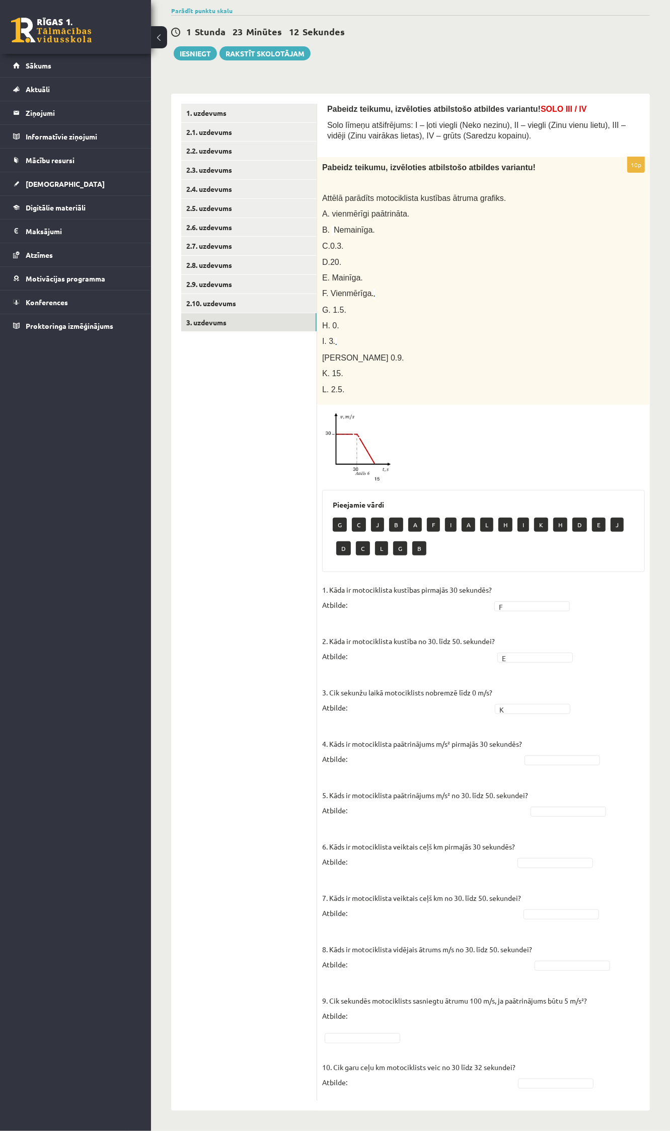
click at [544, 748] on fieldset "1. Kāda ir motociklista kustības pirmajās 30 sekundēs? Atbilde: F * 2. Kāda ir …" at bounding box center [483, 839] width 323 height 514
click at [543, 746] on fieldset "1. Kāda ir motociklista kustības pirmajās 30 sekundēs? Atbilde: F * 2. Kāda ir …" at bounding box center [483, 839] width 323 height 514
click at [522, 763] on p "4. Kāds ir motociklista paātrinājums m/s² pirmajās 30 sekundēs? Atbilde:" at bounding box center [422, 743] width 200 height 45
drag, startPoint x: 523, startPoint y: 761, endPoint x: 527, endPoint y: 759, distance: 5.2
click at [527, 759] on fieldset "1. Kāda ir motociklista kustības pirmajās 30 sekundēs? Atbilde: F * 2. Kāda ir …" at bounding box center [483, 839] width 323 height 514
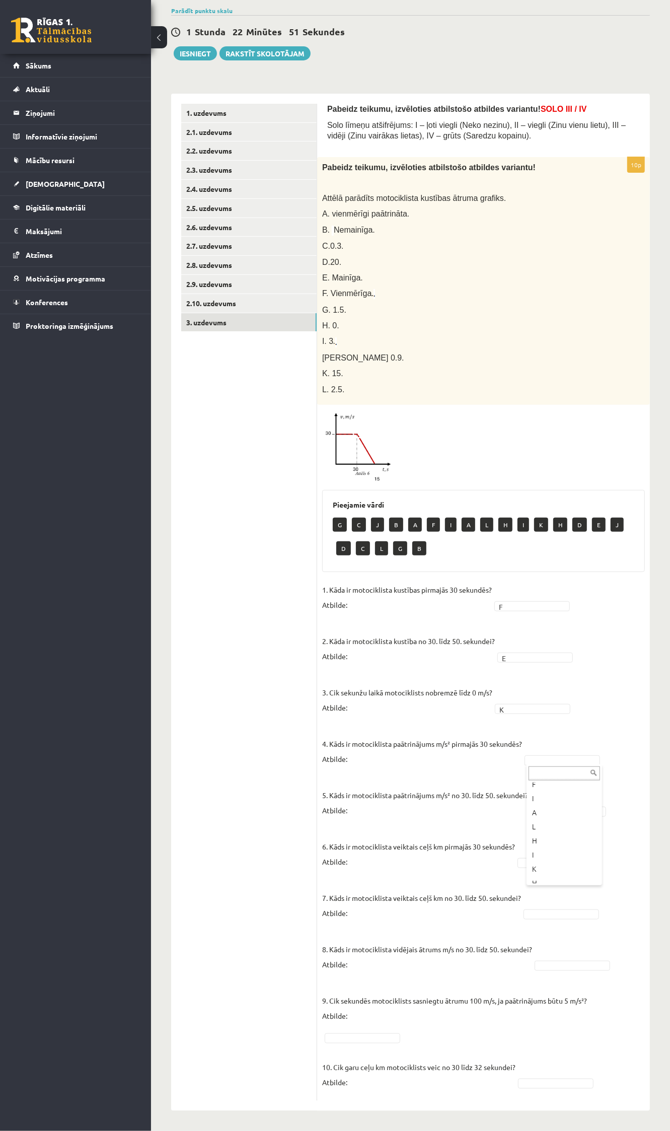
scroll to position [83, 0]
click at [555, 792] on fieldset "1. Kāda ir motociklista kustības pirmajās 30 sekundēs? Atbilde: F * 2. Kāda ir …" at bounding box center [483, 839] width 323 height 514
click at [534, 821] on fieldset "1. Kāda ir motociklista kustības pirmajās 30 sekundēs? Atbilde: F * 2. Kāda ir …" at bounding box center [483, 839] width 323 height 514
click at [454, 972] on p "8. Kāds ir motociklista vidējais ātrums m/s no 30. līdz 50. sekundei? Atbilde:" at bounding box center [427, 949] width 210 height 45
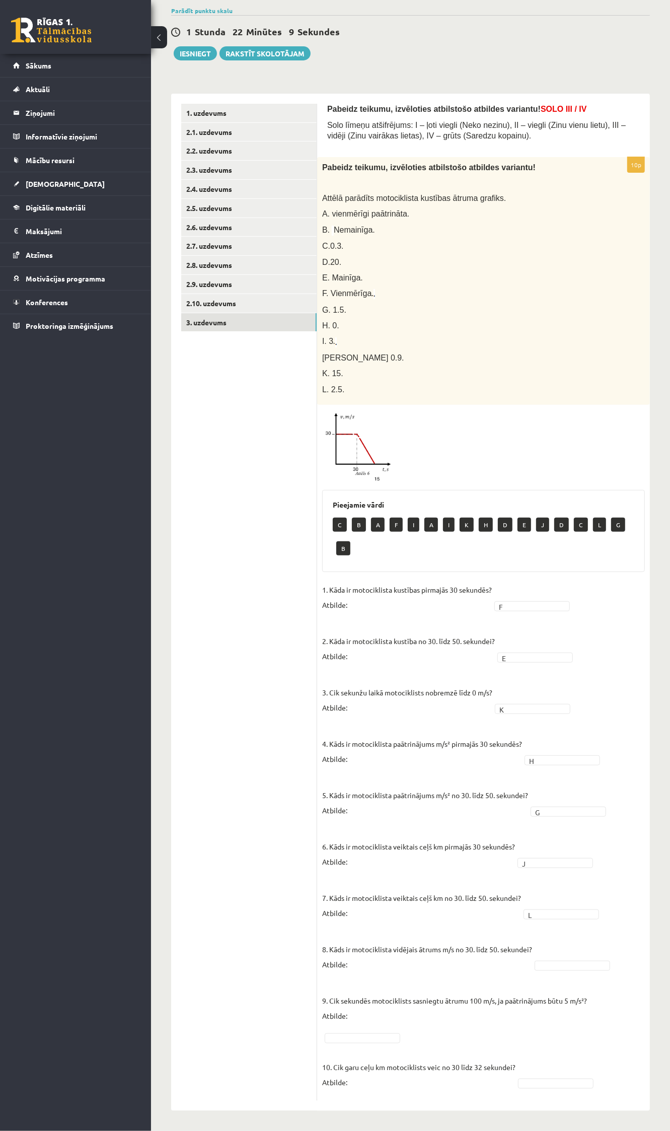
click at [556, 973] on fieldset "1. Kāda ir motociklista kustības pirmajās 30 sekundēs? Atbilde: F * 2. Kāda ir …" at bounding box center [483, 839] width 323 height 514
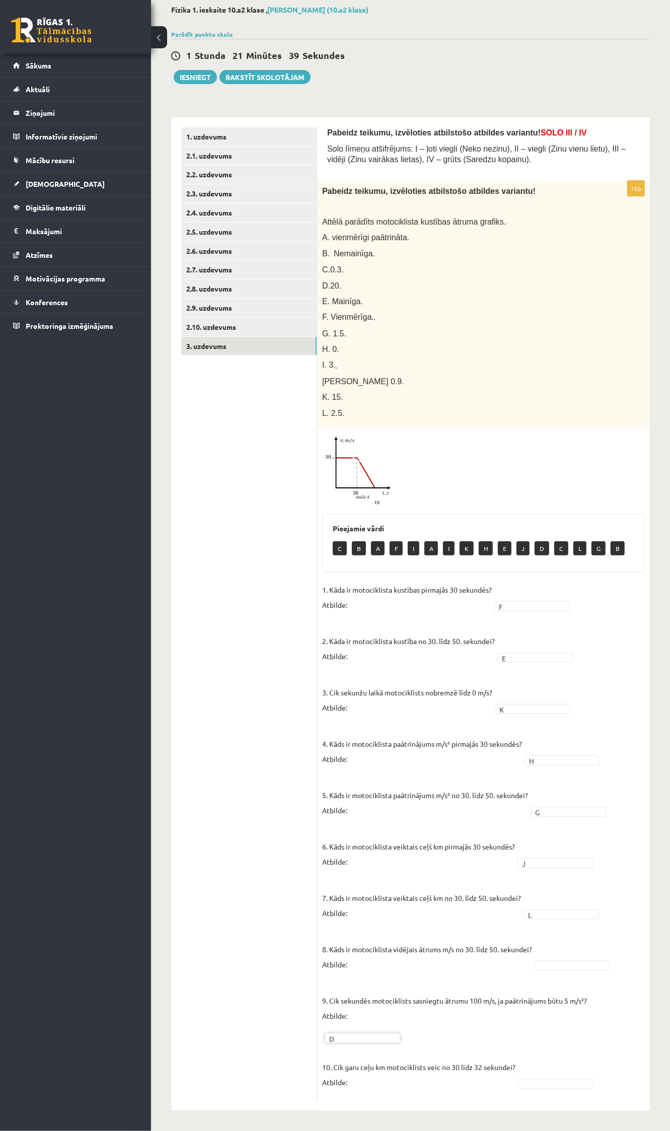
click at [367, 1085] on p "10. Cik garu ceļu km motociklists veic no 30 līdz 32 sekundei? Atbilde:" at bounding box center [418, 1066] width 193 height 45
click at [457, 1083] on p "10. Cik garu ceļu km motociklists veic no 30 līdz 32 sekundei? Atbilde:" at bounding box center [418, 1066] width 193 height 45
click at [533, 992] on p "9. Cik sekundēs motociklists sasniegtu ātrumu 100 m/s, ja paātrinājums būtu 5 m…" at bounding box center [454, 1000] width 265 height 45
click at [542, 976] on fieldset "1. Kāda ir motociklista kustības pirmajās 30 sekundēs? Atbilde: F * 2. Kāda ir …" at bounding box center [483, 839] width 323 height 514
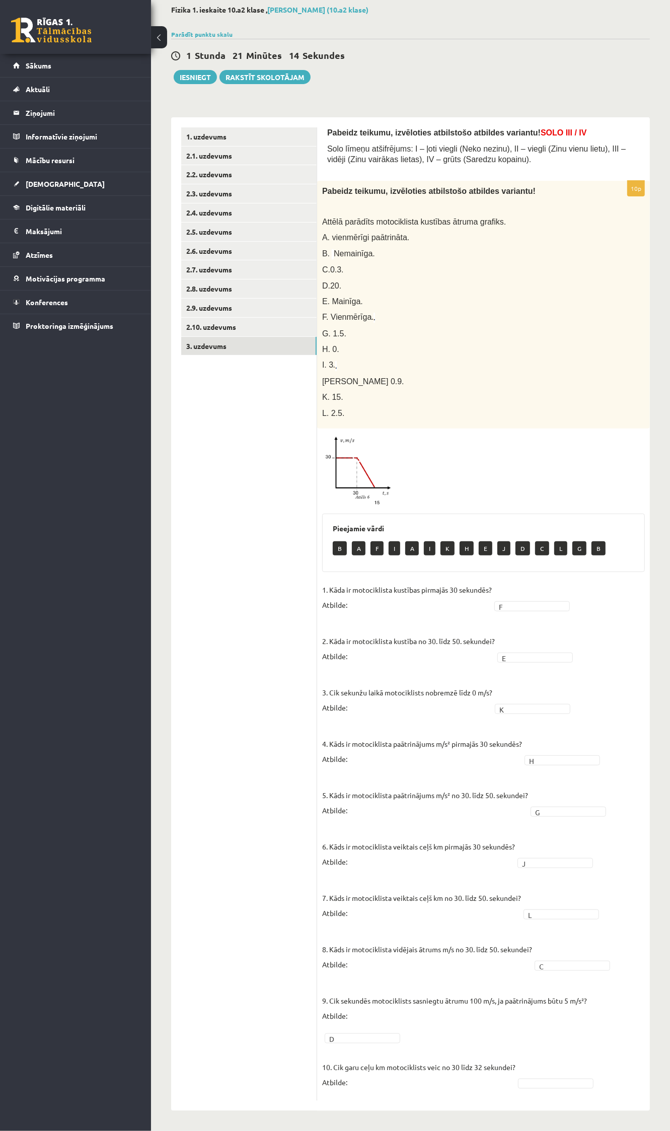
click at [542, 1061] on fieldset "1. Kāda ir motociklista kustības pirmajās 30 sekundēs? Atbilde: F * 2. Kāda ir …" at bounding box center [483, 839] width 323 height 514
click at [210, 152] on link "2.1. uzdevums" at bounding box center [248, 156] width 135 height 19
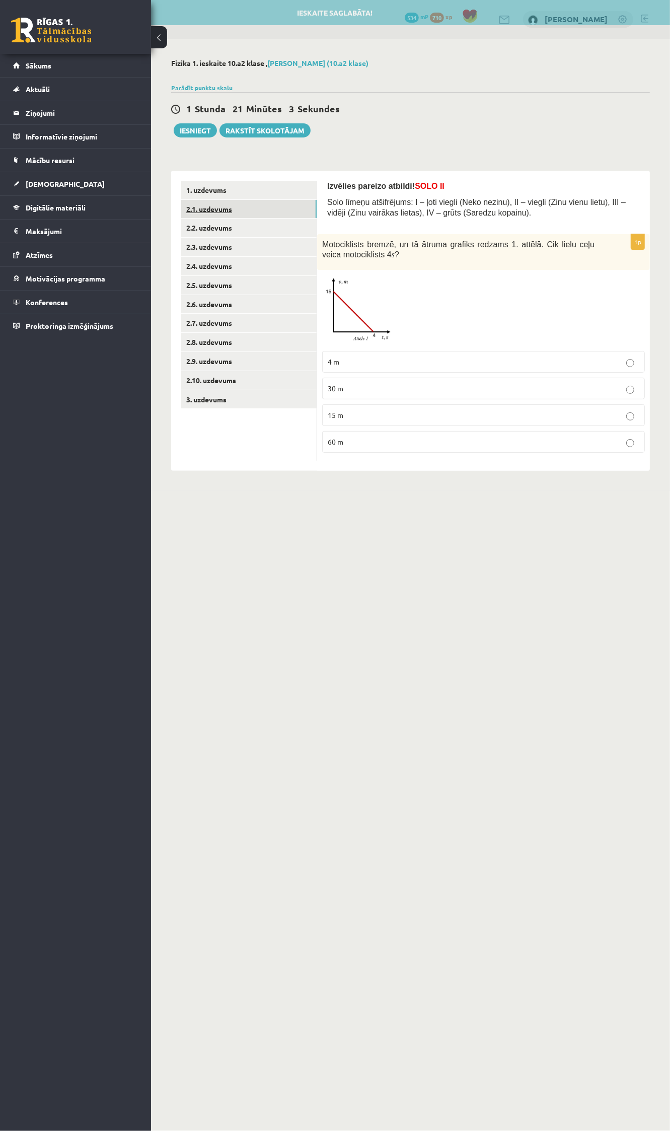
scroll to position [0, 0]
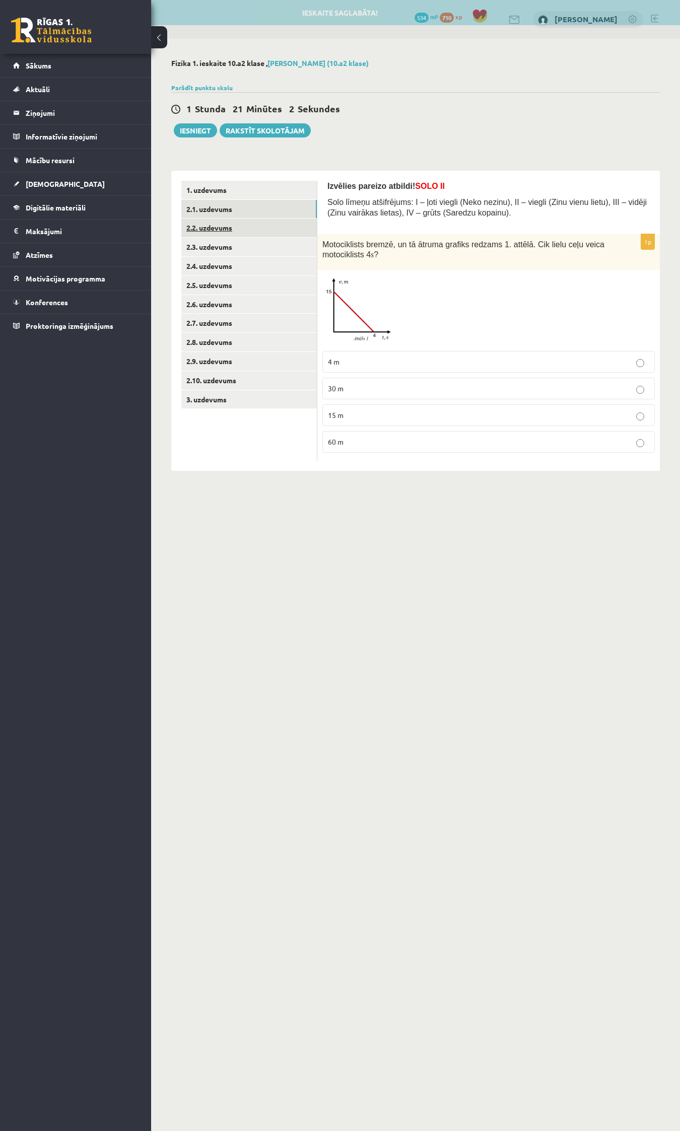
click at [210, 222] on link "2.2. uzdevums" at bounding box center [248, 228] width 135 height 19
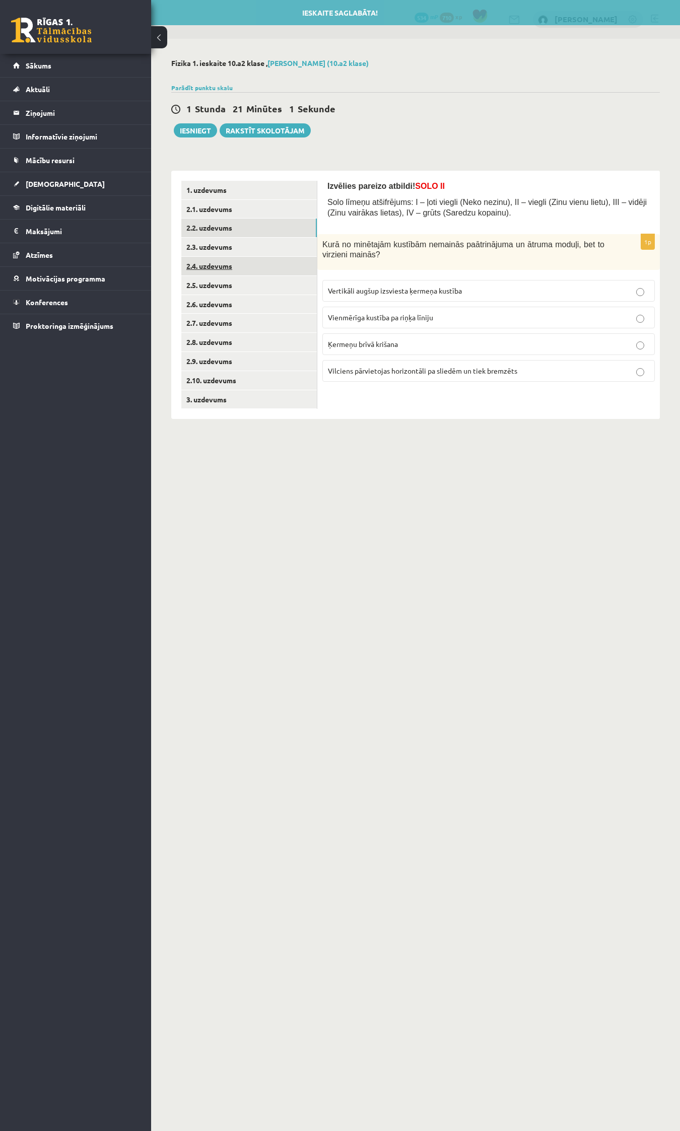
click at [201, 260] on link "2.4. uzdevums" at bounding box center [248, 266] width 135 height 19
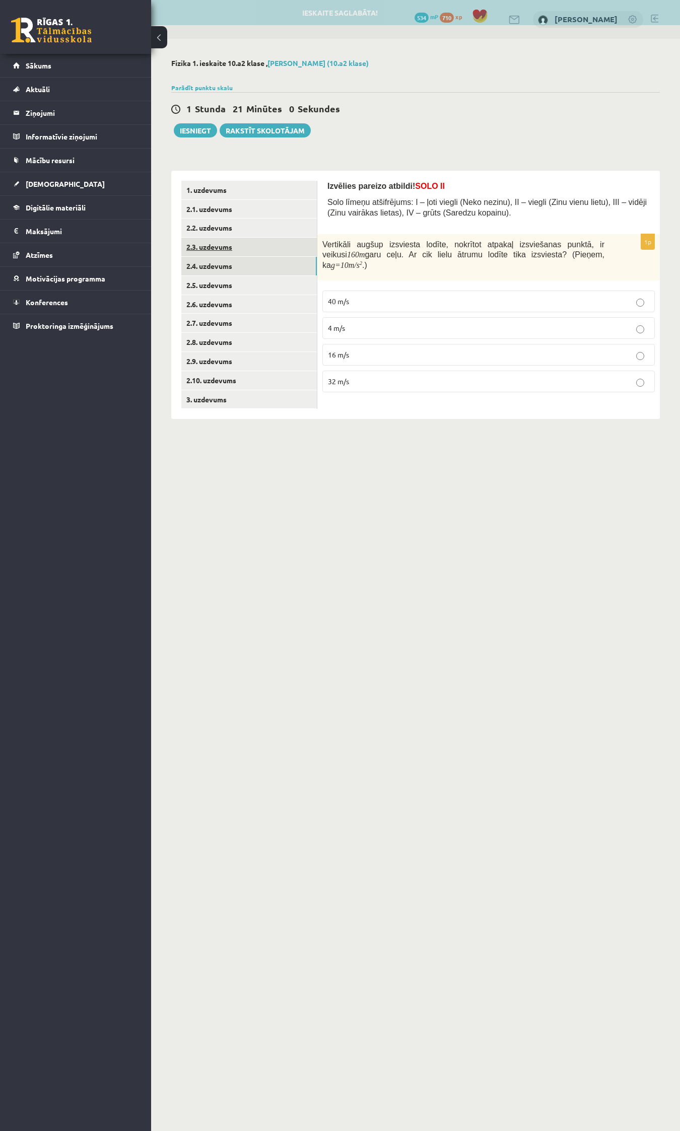
click at [199, 238] on link "2.3. uzdevums" at bounding box center [248, 247] width 135 height 19
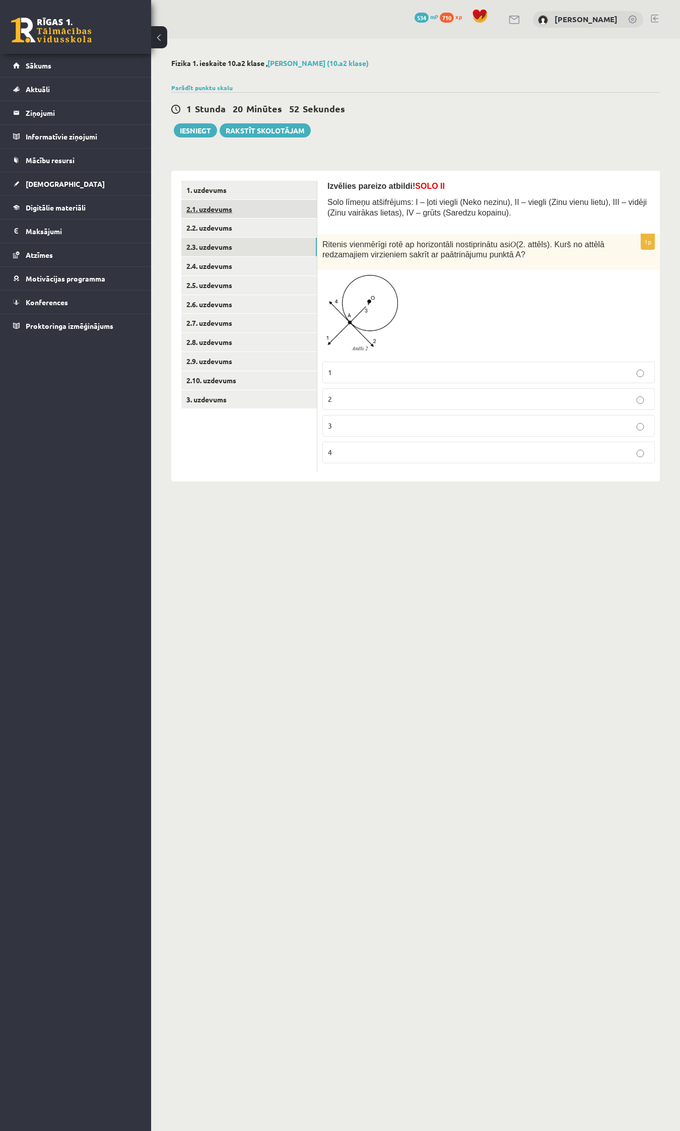
click at [196, 200] on link "2.1. uzdevums" at bounding box center [248, 209] width 135 height 19
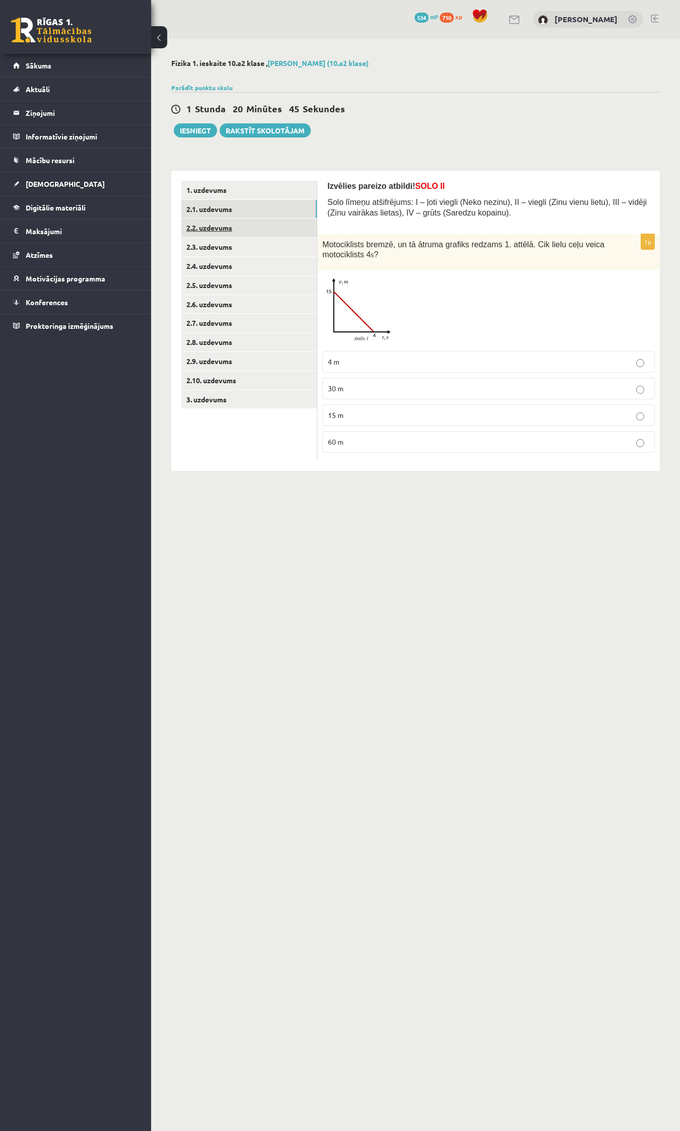
click at [217, 222] on link "2.2. uzdevums" at bounding box center [248, 228] width 135 height 19
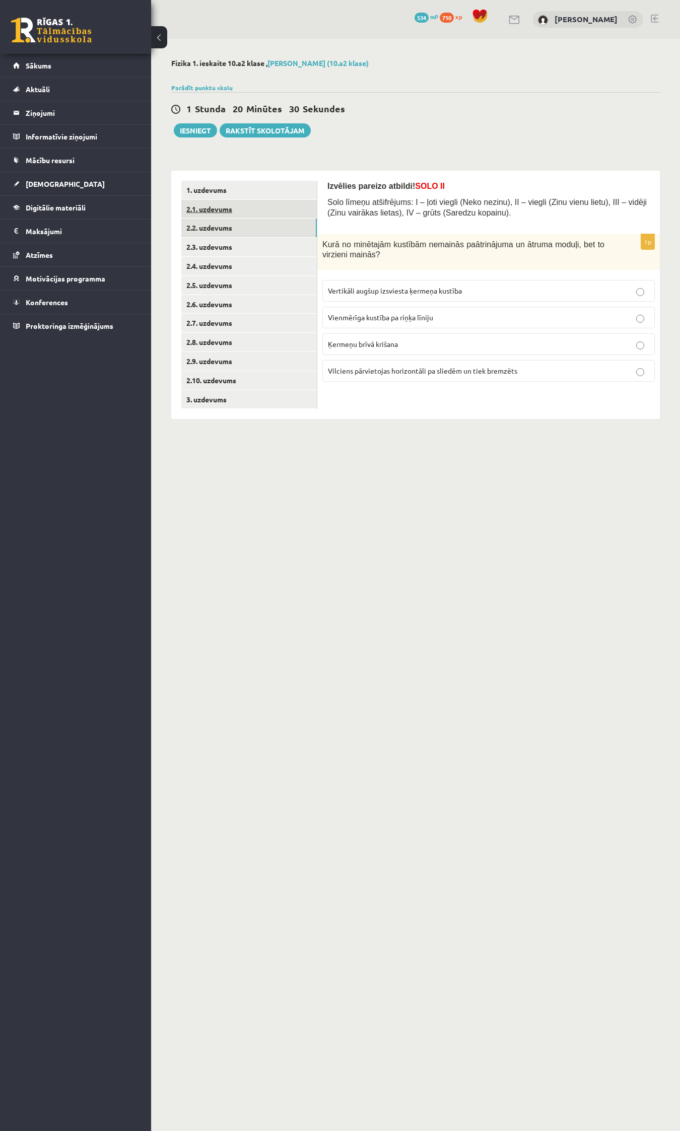
click at [210, 206] on link "2.1. uzdevums" at bounding box center [248, 209] width 135 height 19
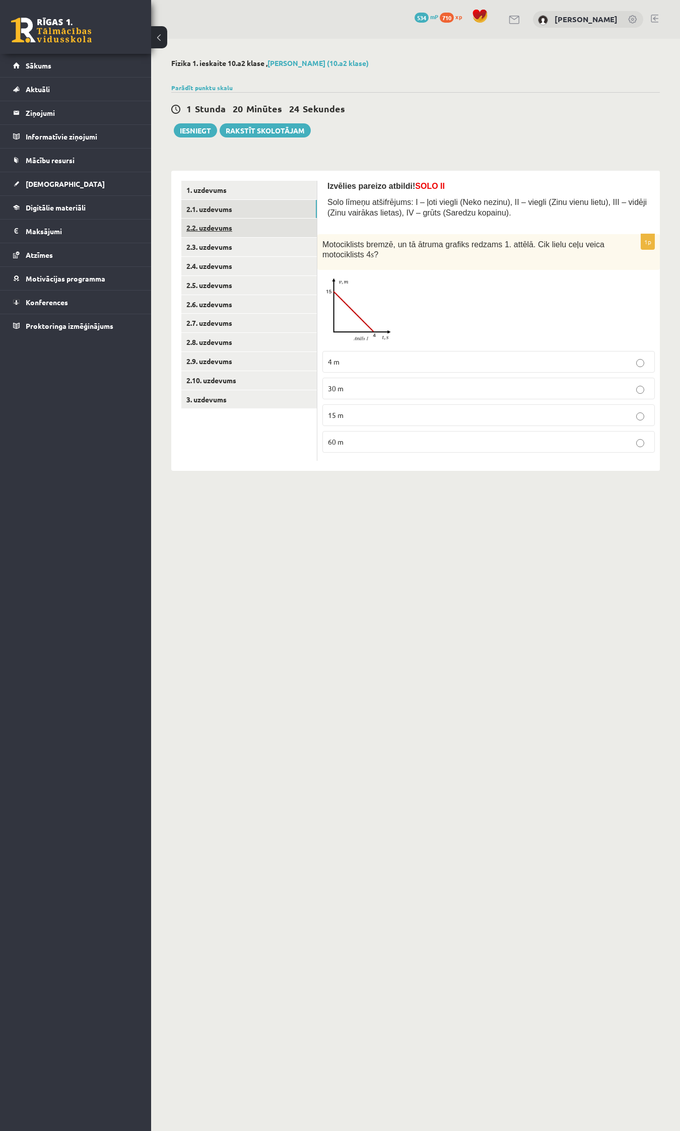
click at [210, 232] on link "2.2. uzdevums" at bounding box center [248, 228] width 135 height 19
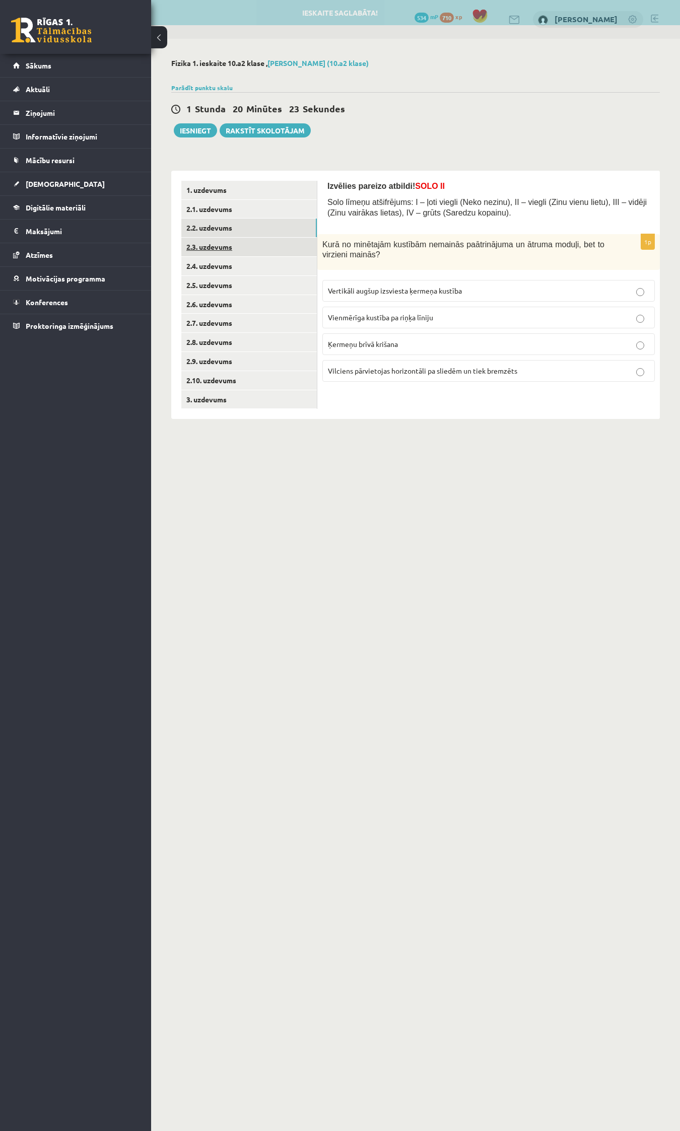
click at [205, 245] on link "2.3. uzdevums" at bounding box center [248, 247] width 135 height 19
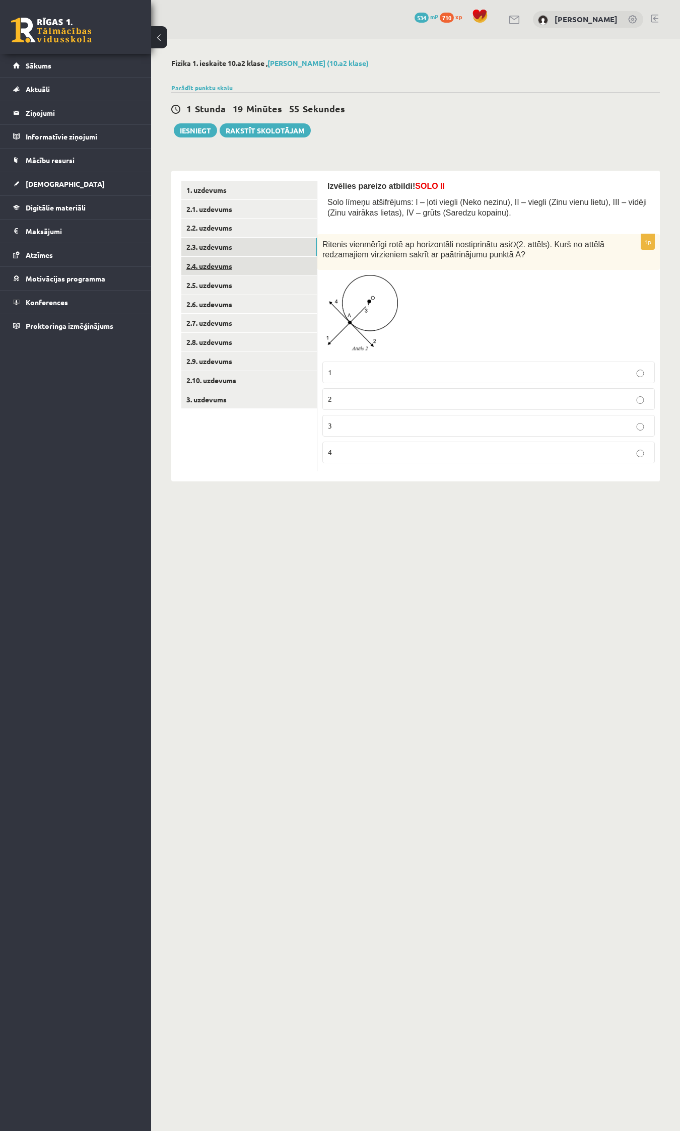
drag, startPoint x: 216, startPoint y: 262, endPoint x: 222, endPoint y: 267, distance: 8.0
click at [216, 262] on link "2.4. uzdevums" at bounding box center [248, 266] width 135 height 19
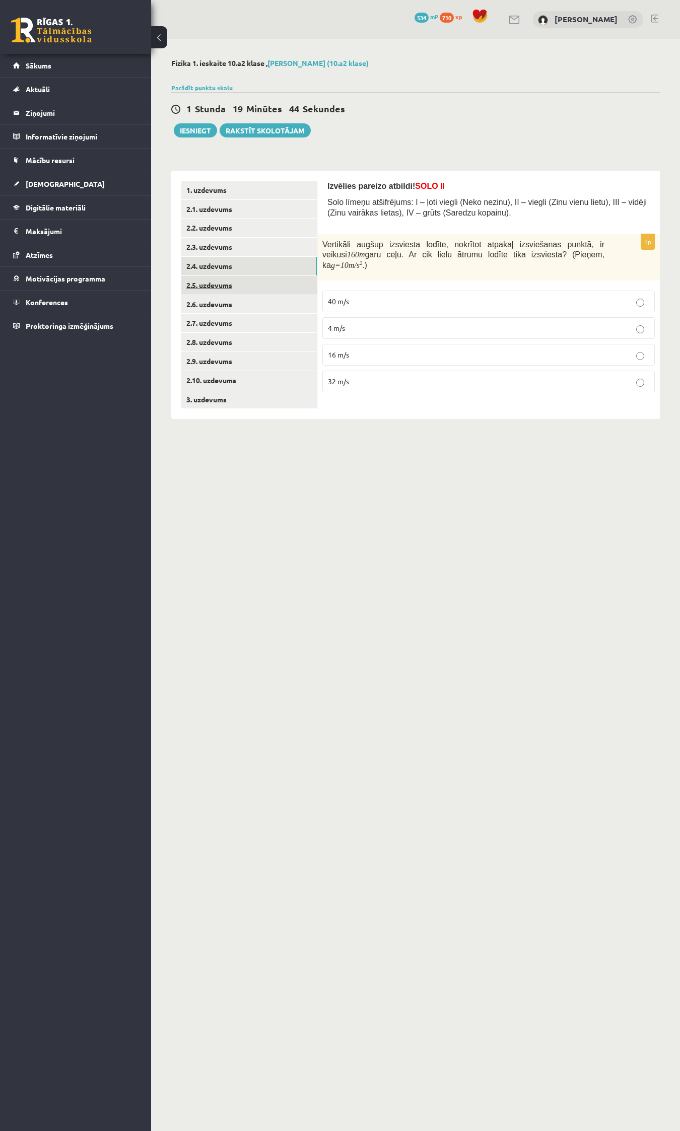
click at [202, 277] on link "2.5. uzdevums" at bounding box center [248, 285] width 135 height 19
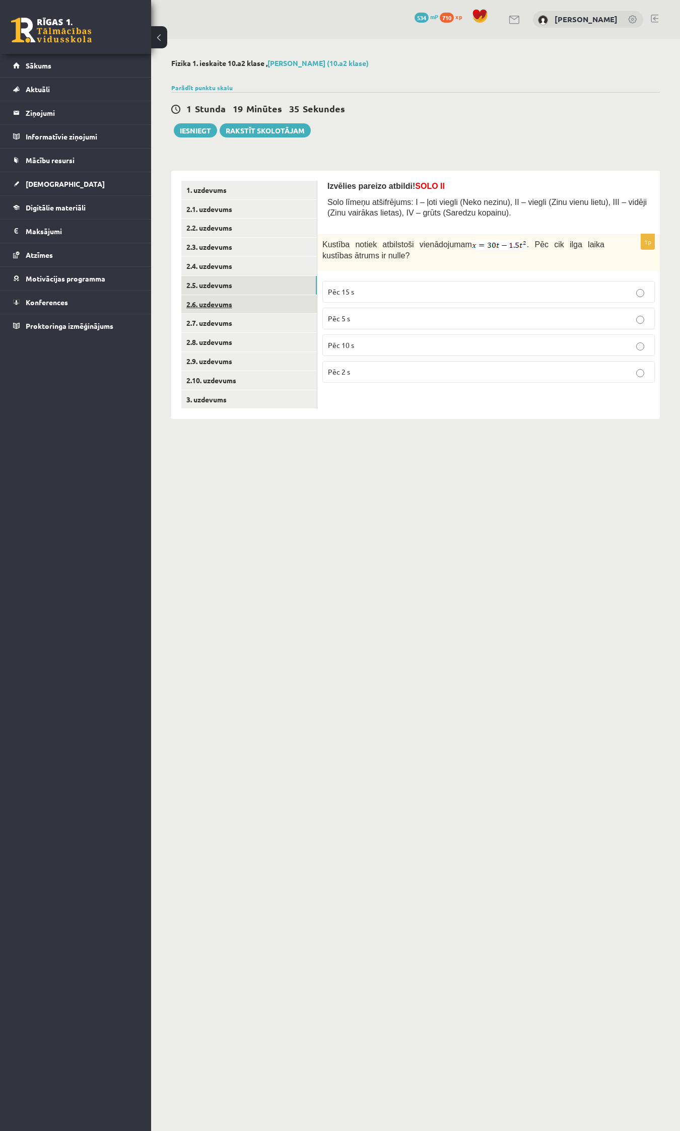
click at [207, 305] on link "2.6. uzdevums" at bounding box center [248, 304] width 135 height 19
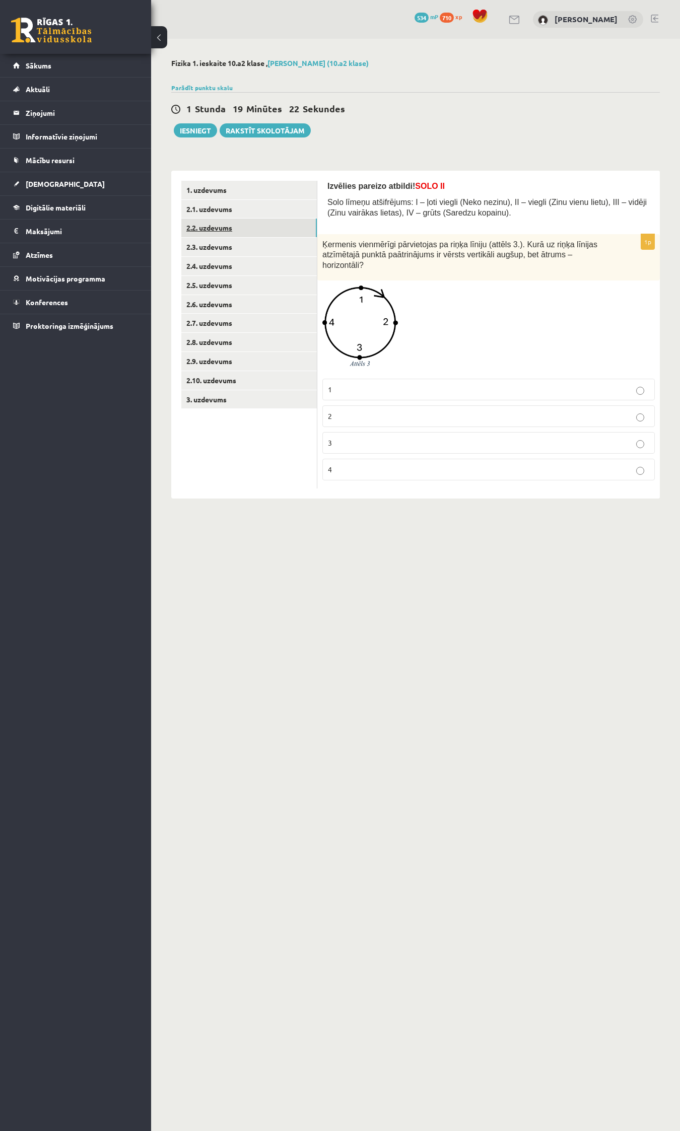
click at [209, 224] on link "2.2. uzdevums" at bounding box center [248, 228] width 135 height 19
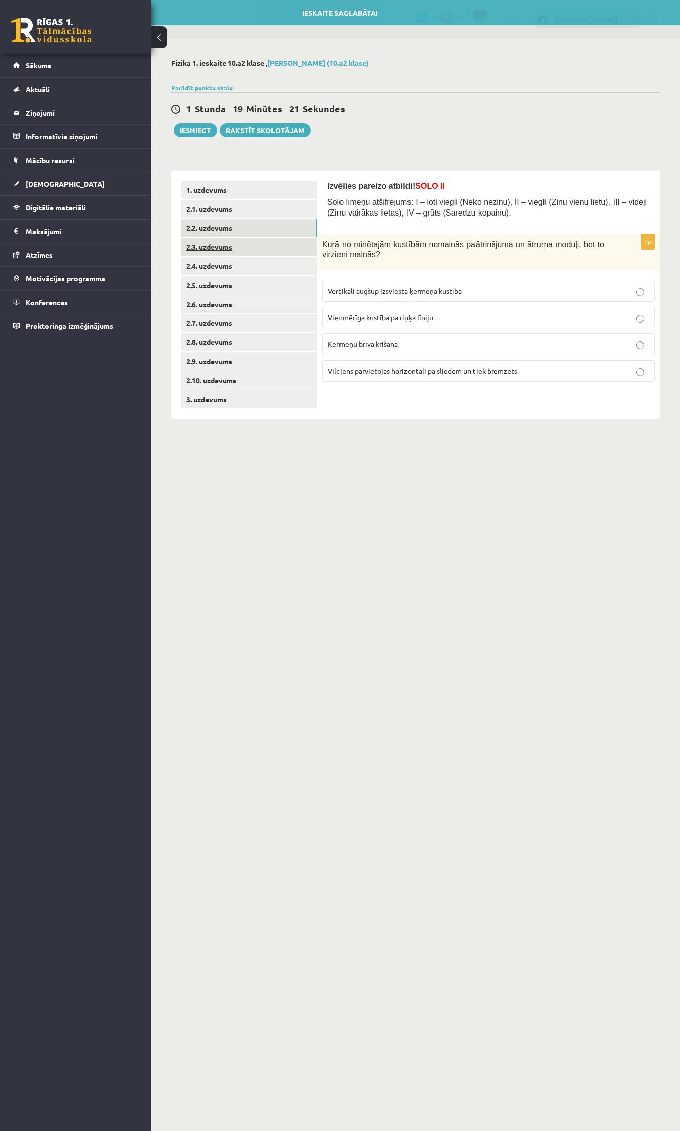
click at [207, 241] on link "2.3. uzdevums" at bounding box center [248, 247] width 135 height 19
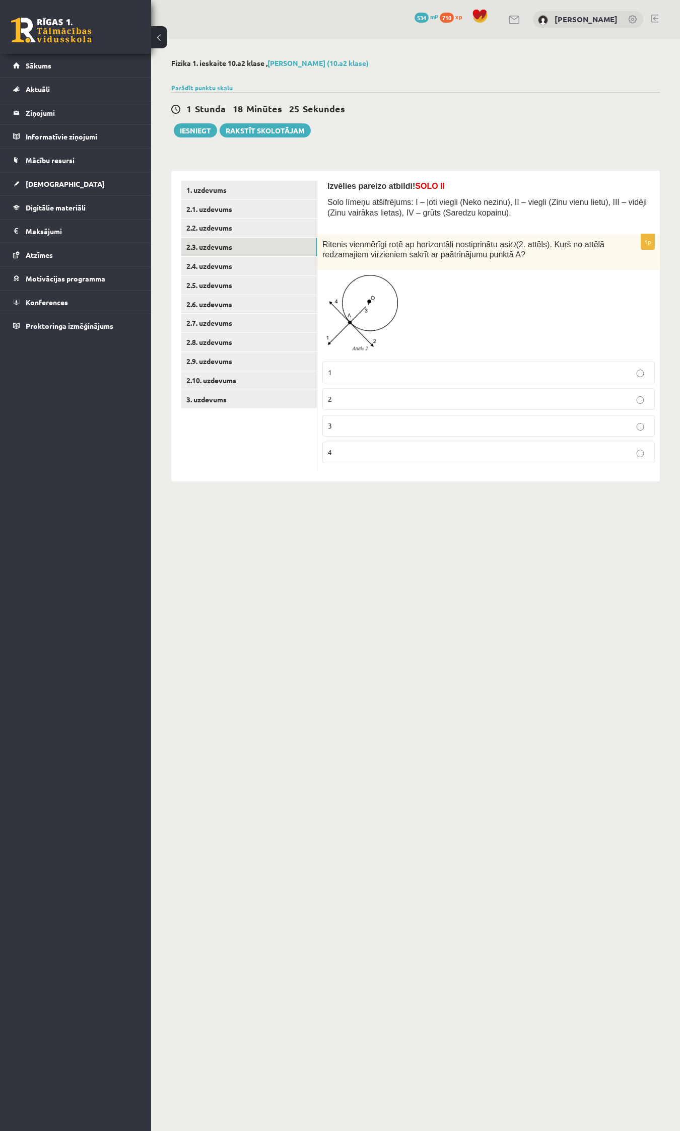
click at [429, 414] on fieldset "1 2 3 4" at bounding box center [488, 412] width 332 height 110
click at [432, 419] on label "3" at bounding box center [488, 426] width 332 height 22
click at [217, 268] on link "2.4. uzdevums" at bounding box center [248, 266] width 135 height 19
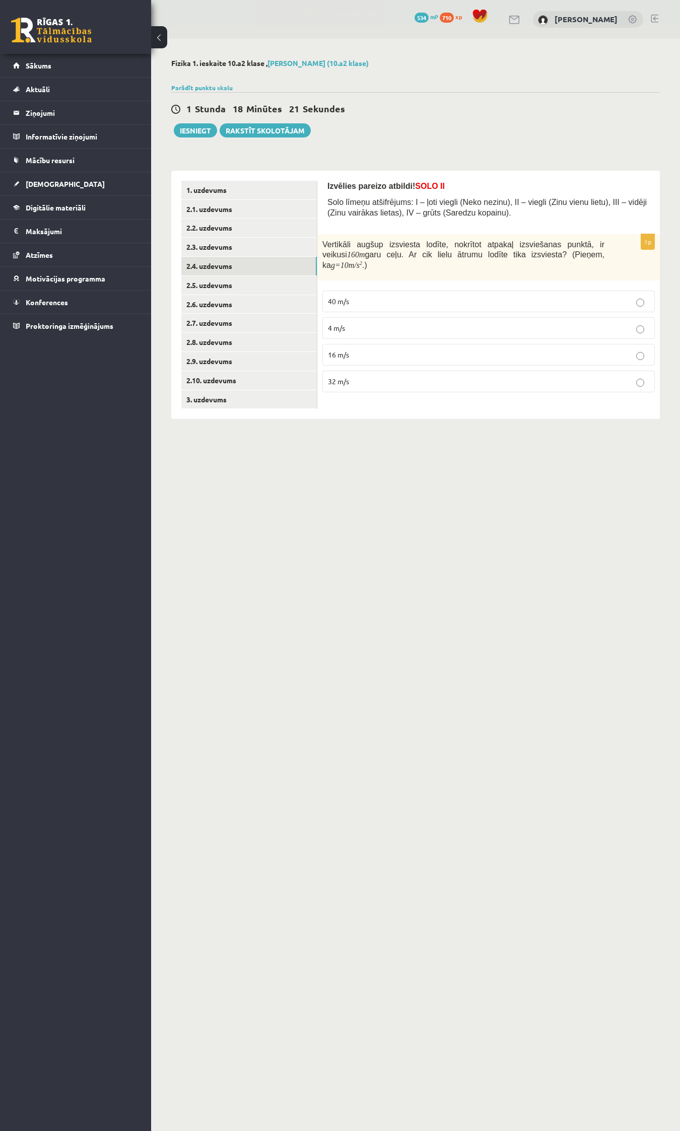
click at [346, 296] on p "40 m/s" at bounding box center [488, 301] width 321 height 11
click at [220, 287] on link "2.5. uzdevums" at bounding box center [248, 285] width 135 height 19
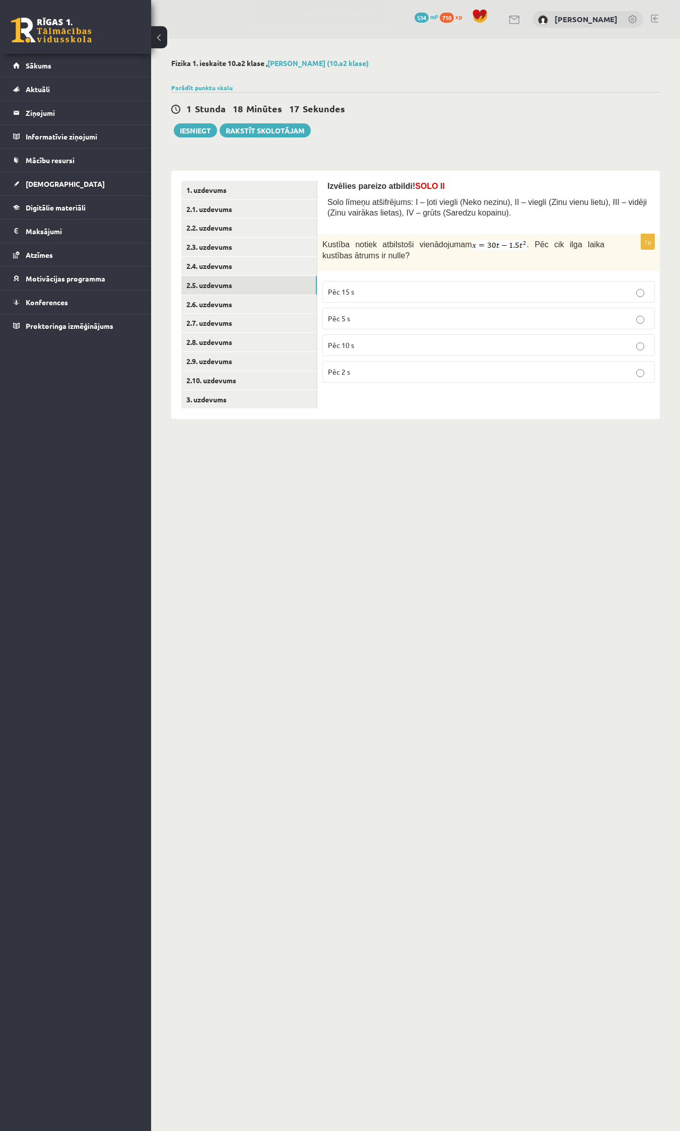
click at [375, 345] on p "Pēc 10 s" at bounding box center [488, 345] width 321 height 11
click at [222, 305] on link "2.6. uzdevums" at bounding box center [248, 304] width 135 height 19
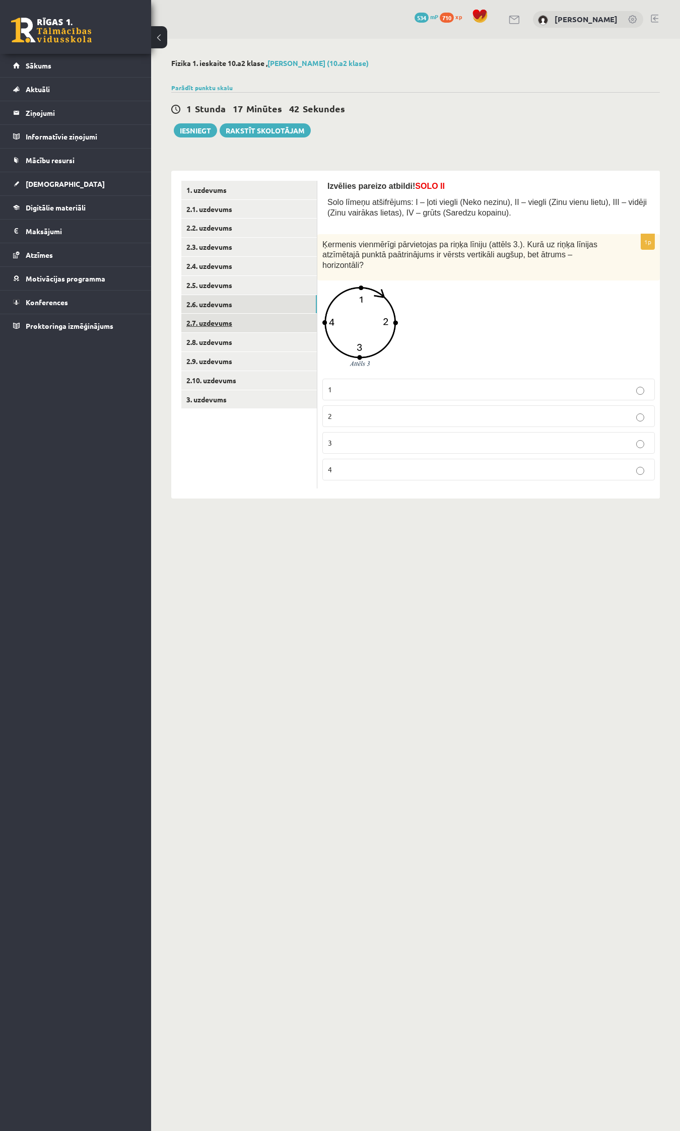
drag, startPoint x: 209, startPoint y: 321, endPoint x: 218, endPoint y: 323, distance: 9.2
click at [209, 321] on link "2.7. uzdevums" at bounding box center [248, 323] width 135 height 19
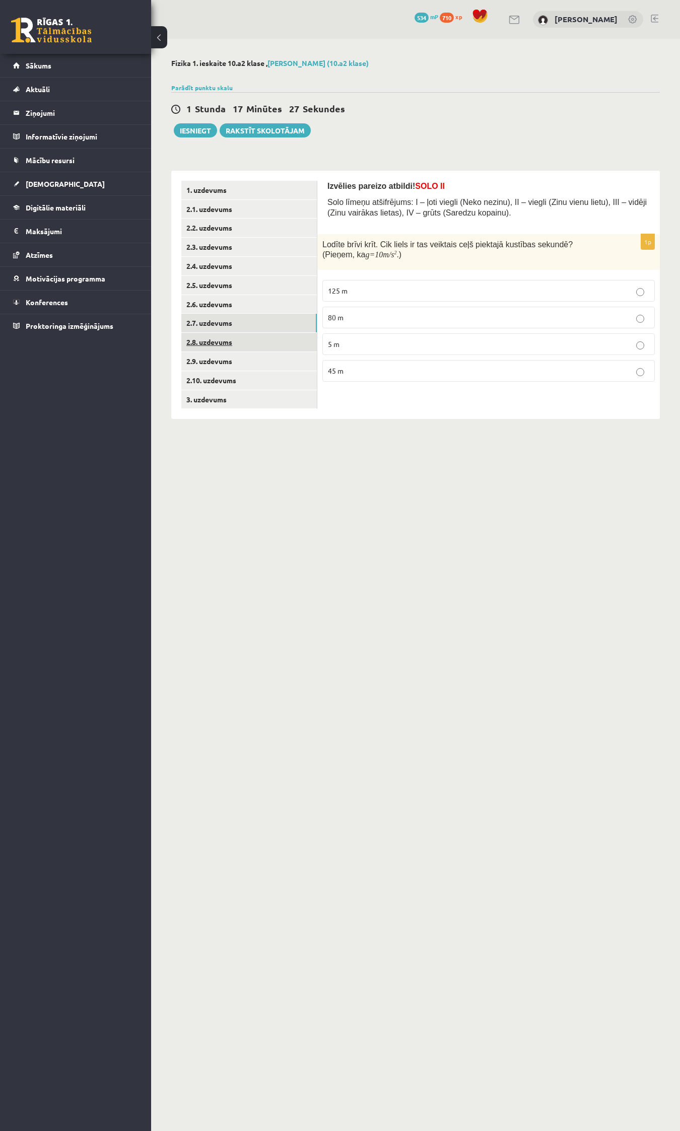
click at [204, 342] on link "2.8. uzdevums" at bounding box center [248, 342] width 135 height 19
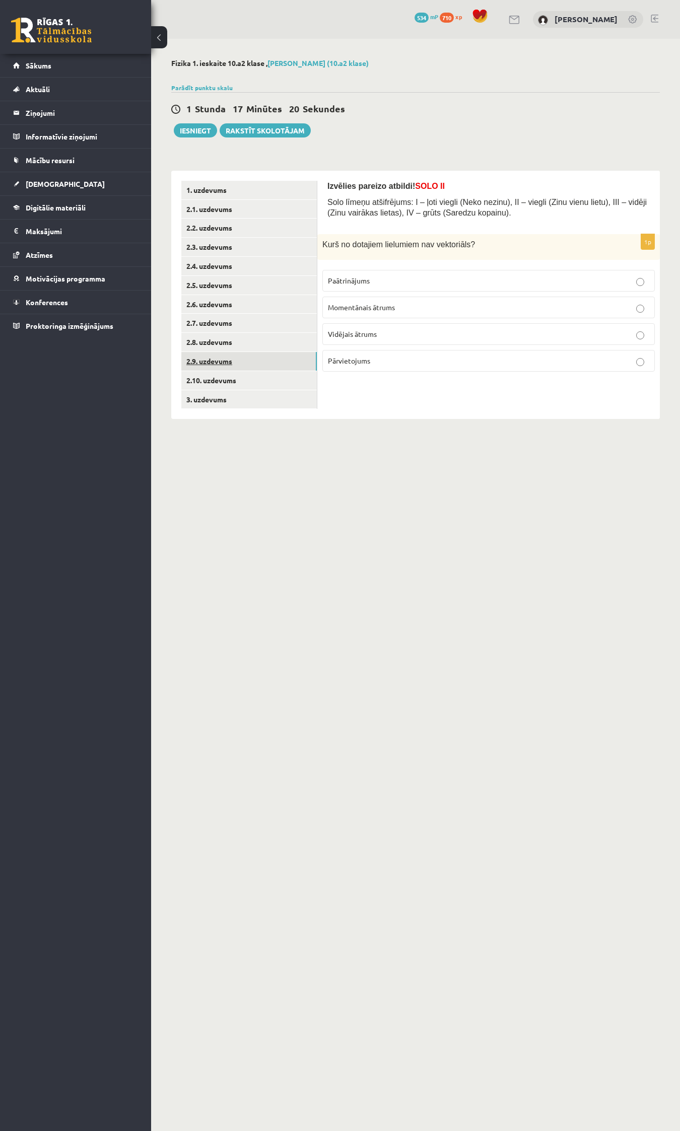
click at [208, 360] on link "2.9. uzdevums" at bounding box center [248, 361] width 135 height 19
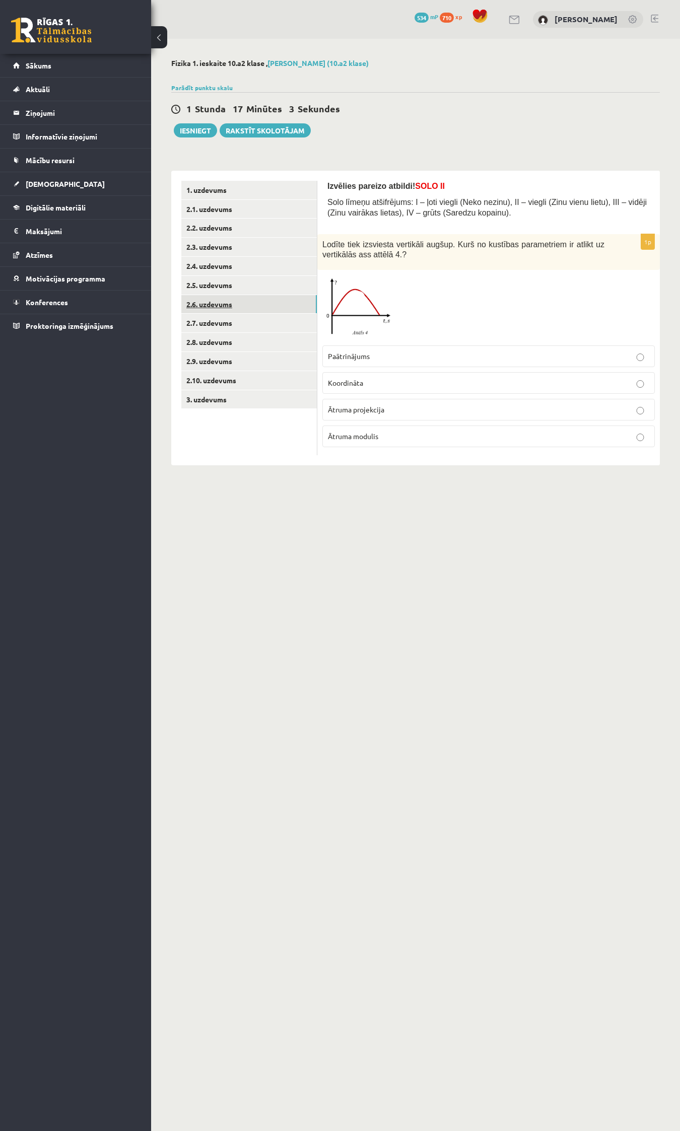
click at [202, 301] on link "2.6. uzdevums" at bounding box center [248, 304] width 135 height 19
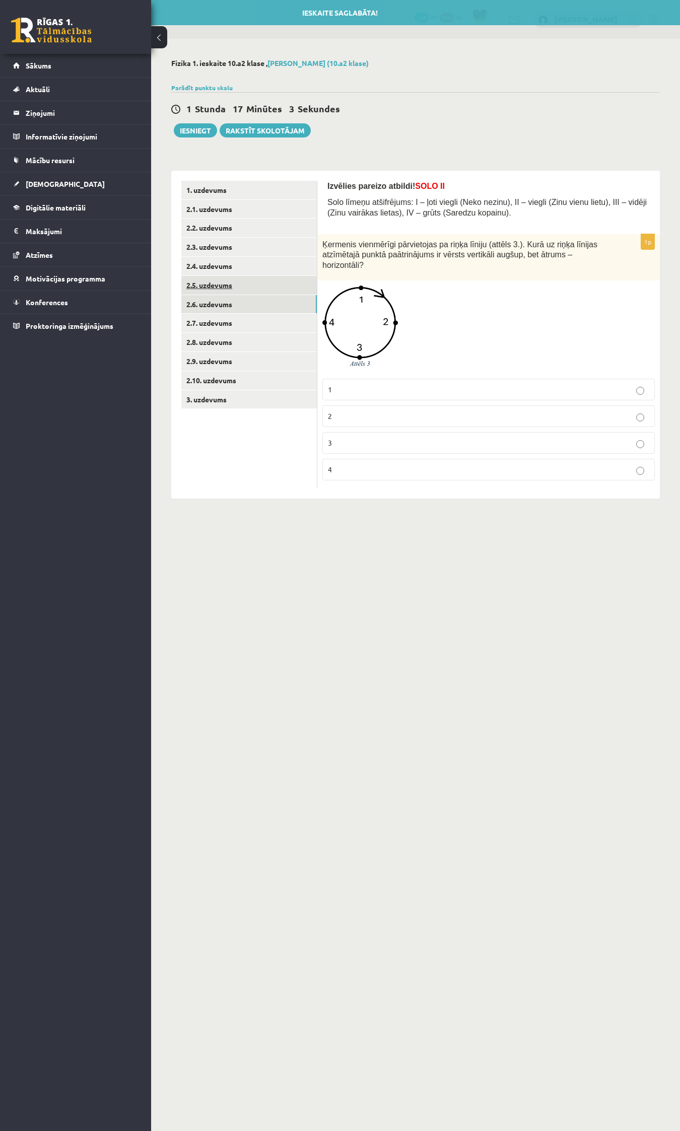
click at [202, 286] on link "2.5. uzdevums" at bounding box center [248, 285] width 135 height 19
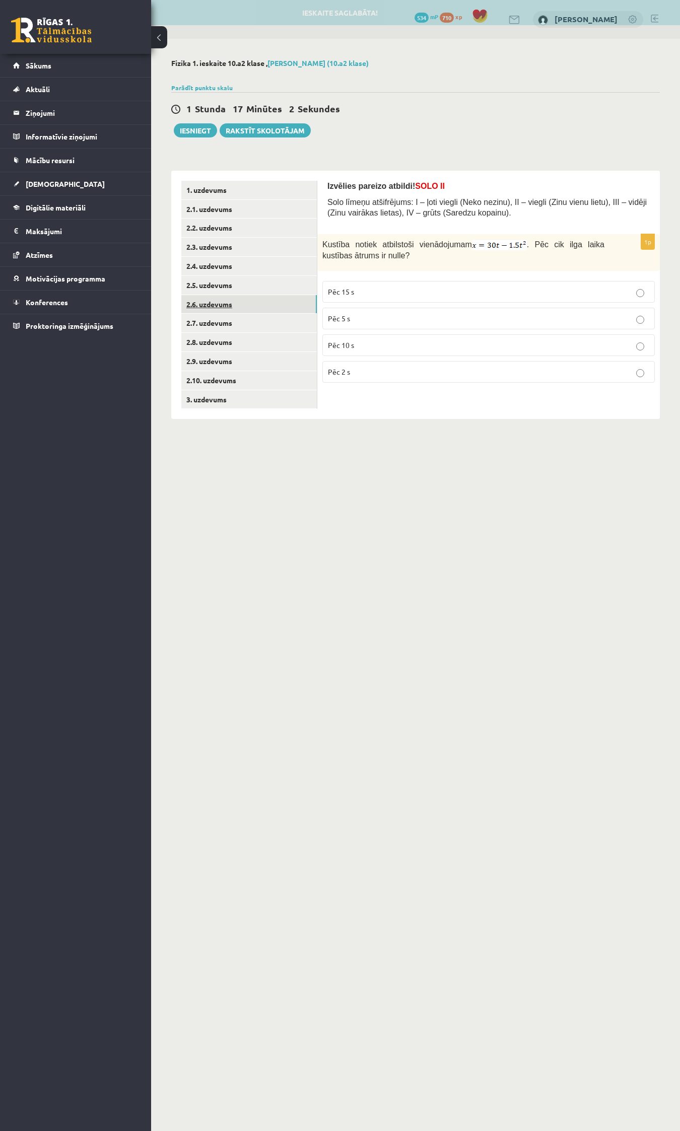
click at [199, 300] on link "2.6. uzdevums" at bounding box center [248, 304] width 135 height 19
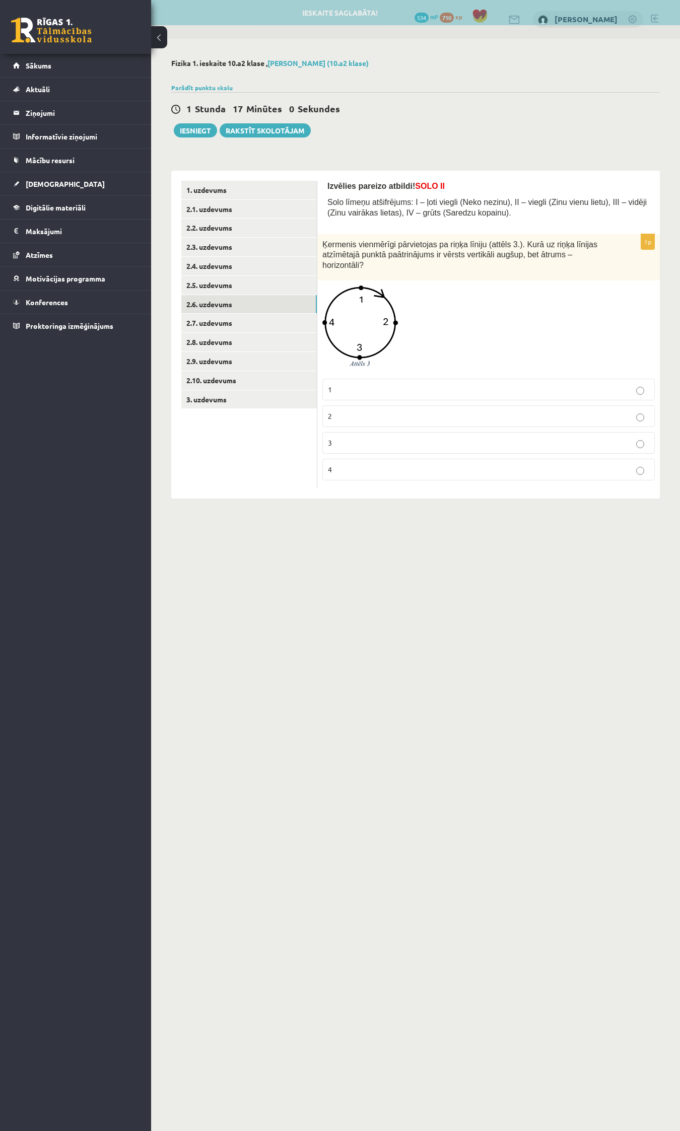
click at [337, 411] on p "2" at bounding box center [488, 416] width 321 height 11
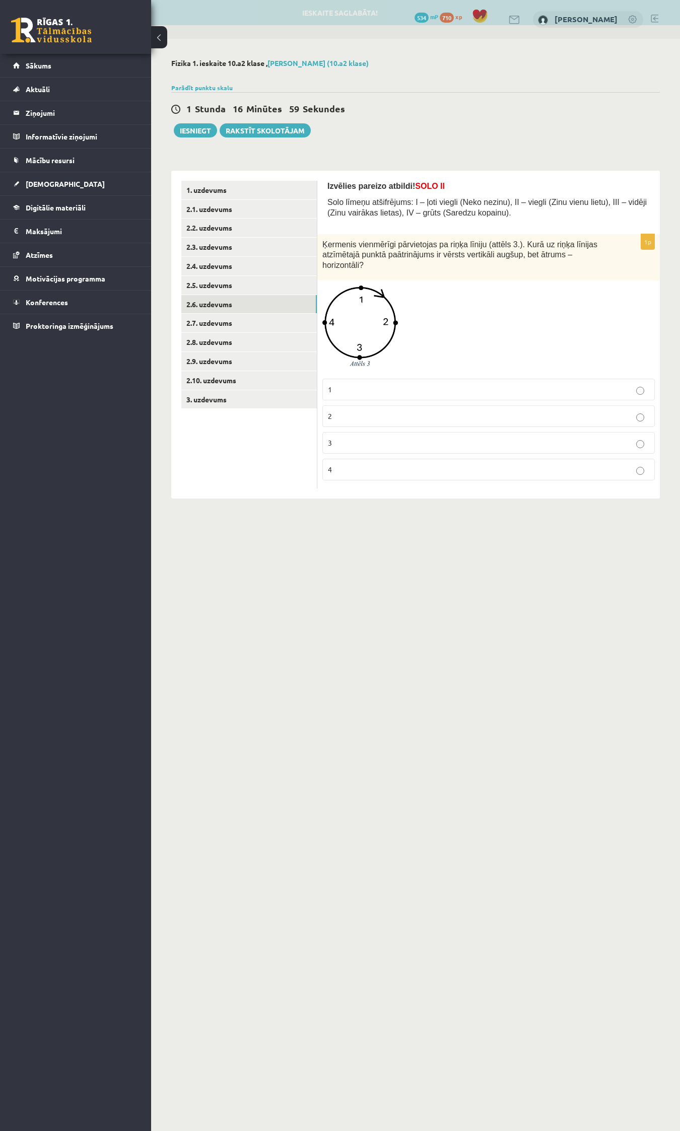
click at [337, 438] on p "3" at bounding box center [488, 443] width 321 height 11
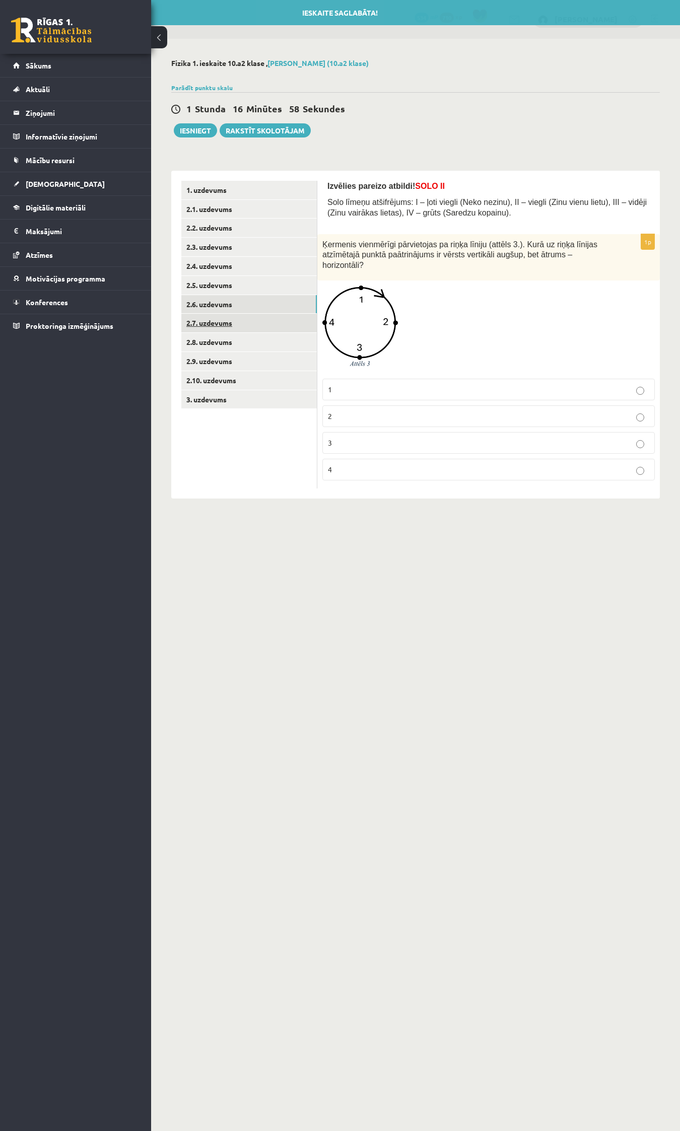
click at [217, 324] on link "2.7. uzdevums" at bounding box center [248, 323] width 135 height 19
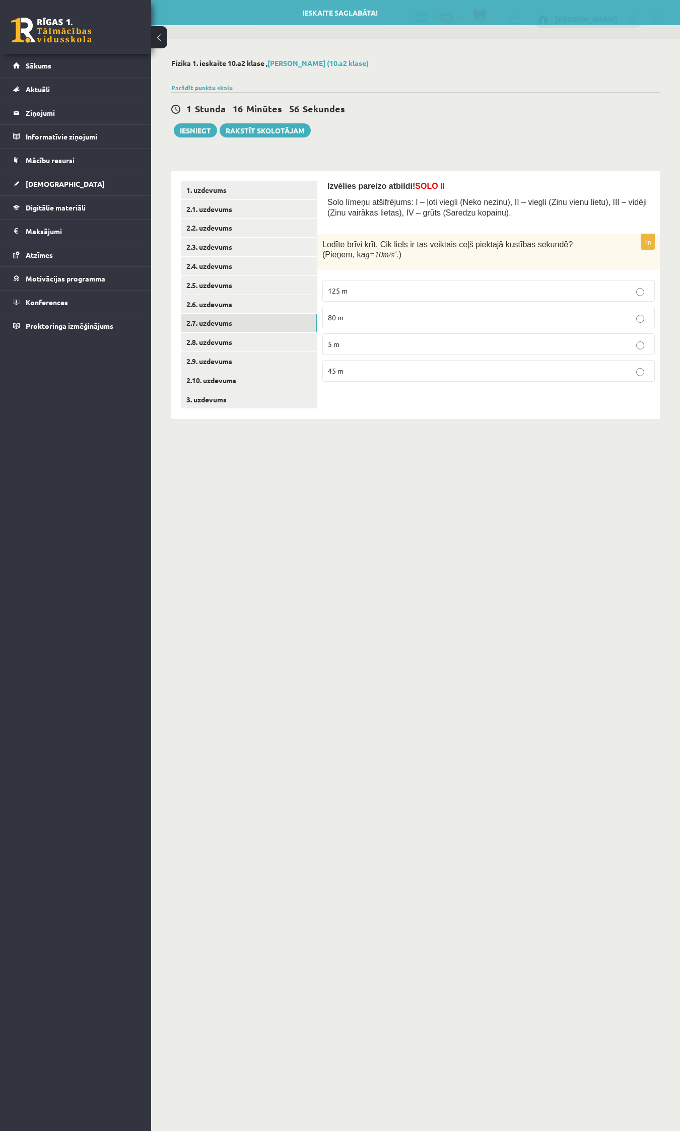
click at [347, 370] on p "45 m" at bounding box center [488, 371] width 321 height 11
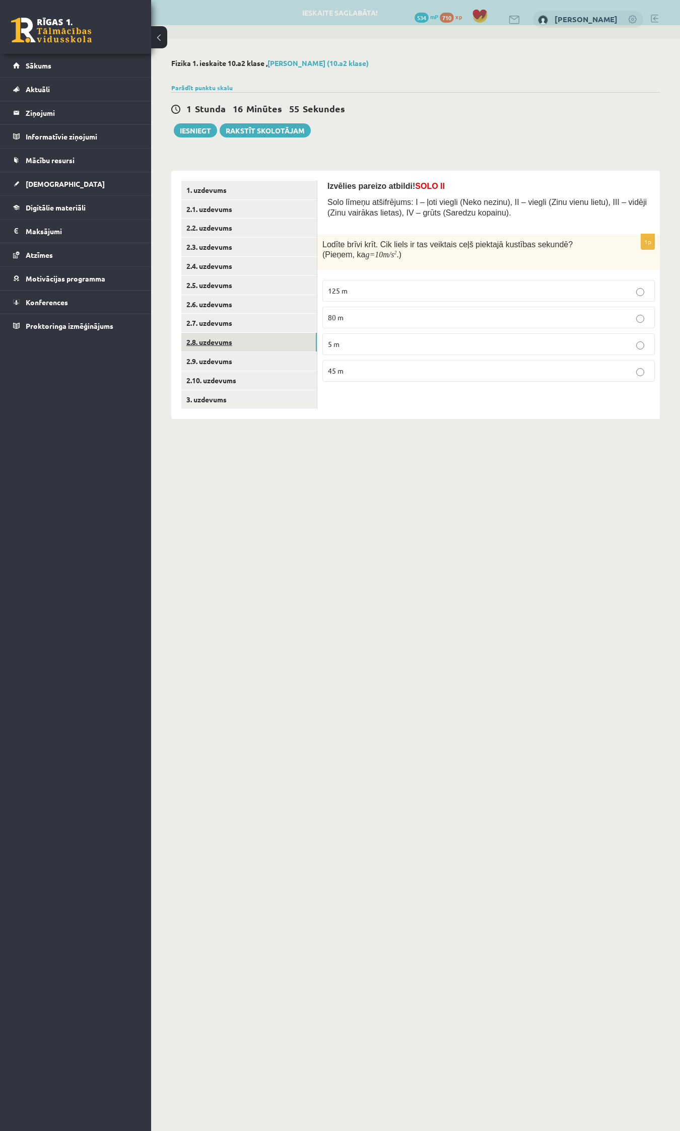
click at [222, 338] on link "2.8. uzdevums" at bounding box center [248, 342] width 135 height 19
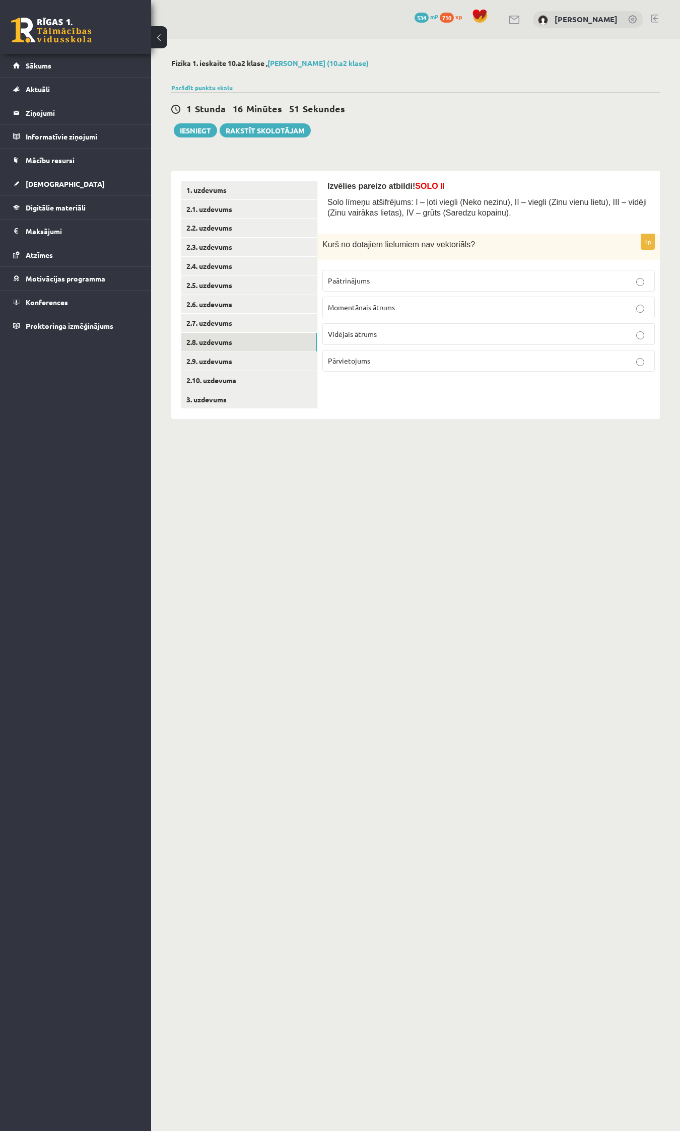
click at [388, 334] on p "Vidējais ātrums" at bounding box center [488, 334] width 321 height 11
click at [231, 359] on link "2.9. uzdevums" at bounding box center [248, 361] width 135 height 19
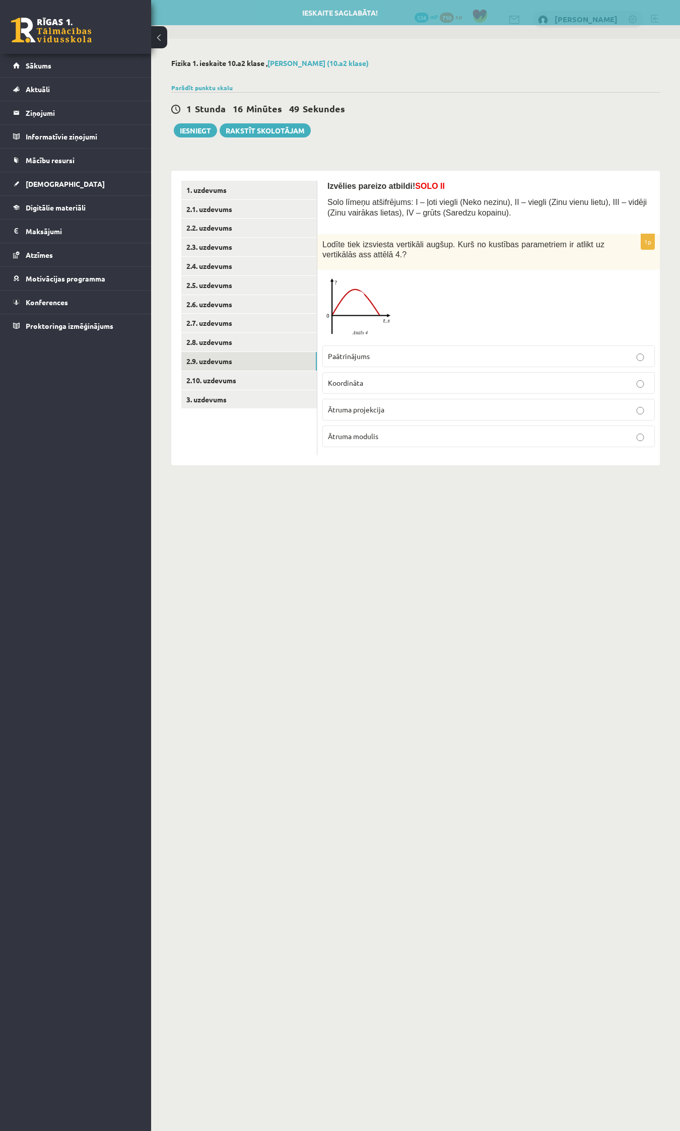
click at [360, 358] on span "Paātrinājums" at bounding box center [349, 355] width 42 height 9
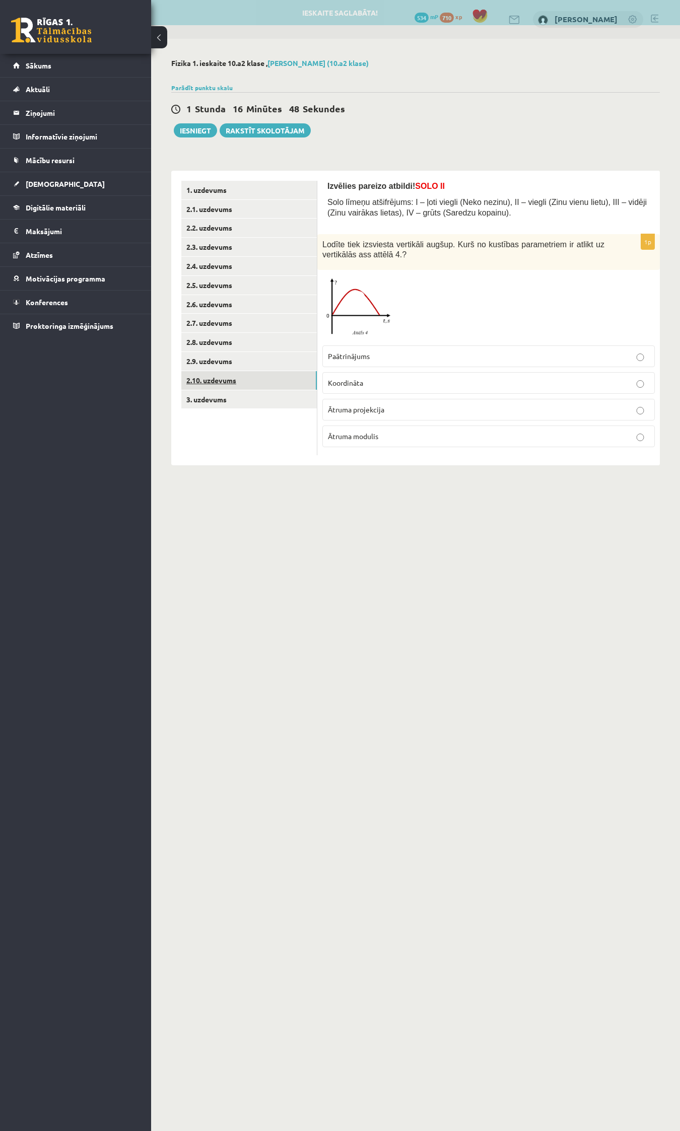
click at [215, 379] on link "2.10. uzdevums" at bounding box center [248, 380] width 135 height 19
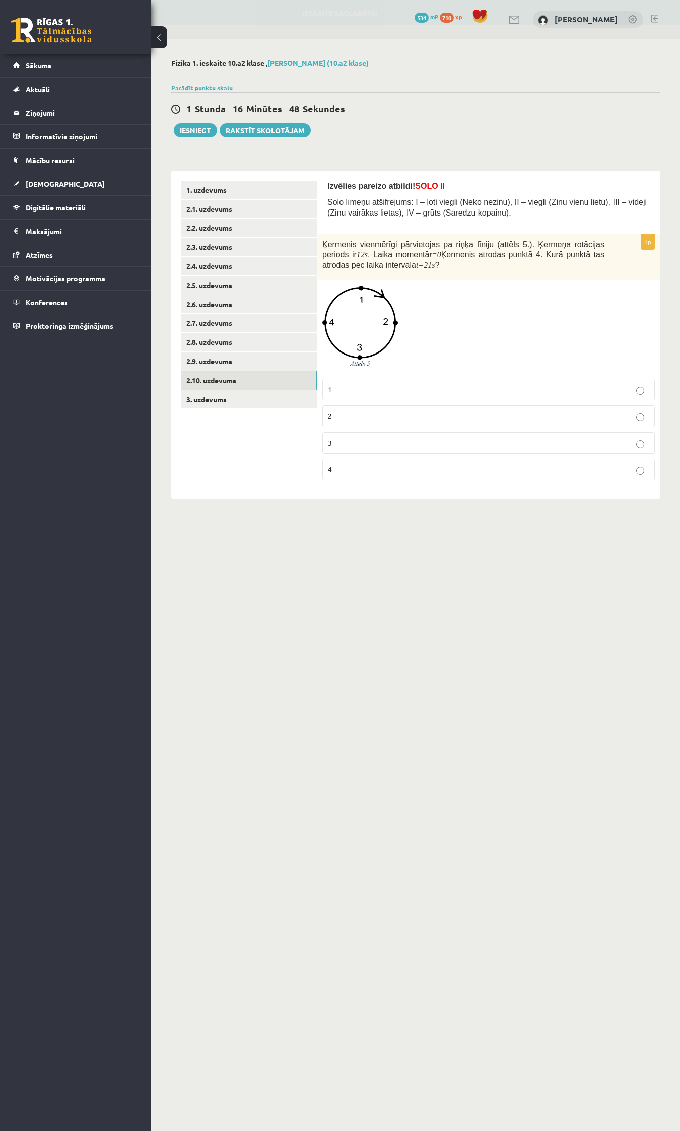
click at [349, 434] on label "3" at bounding box center [488, 443] width 332 height 22
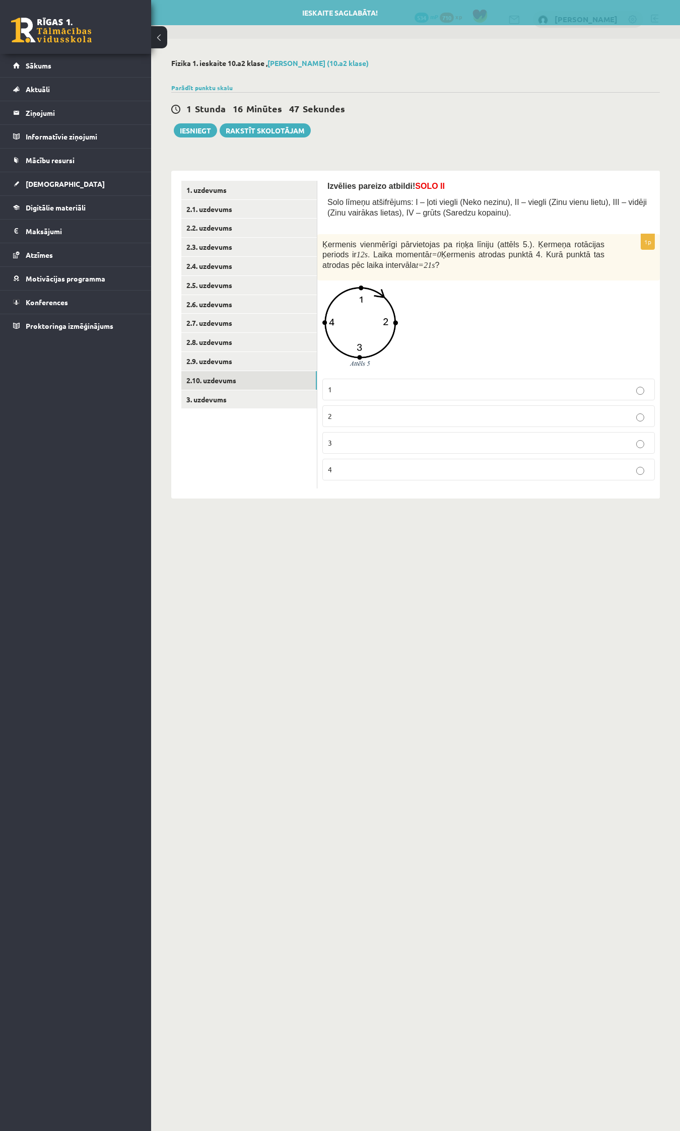
click at [351, 413] on p "2" at bounding box center [488, 416] width 321 height 11
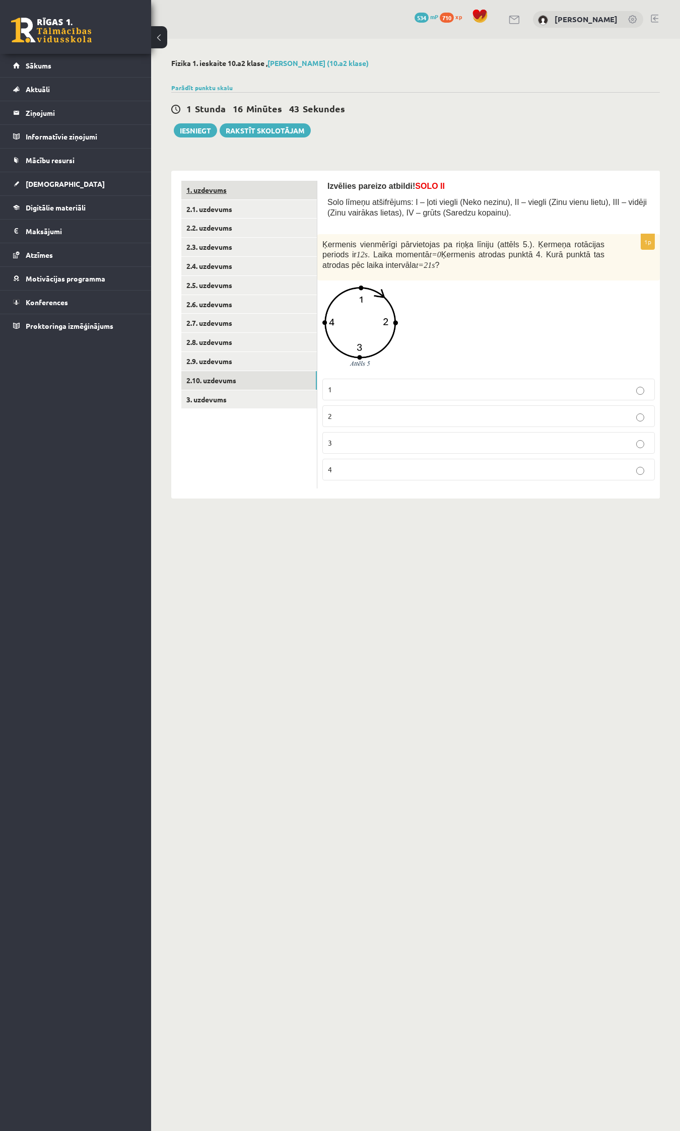
click at [195, 188] on link "1. uzdevums" at bounding box center [248, 190] width 135 height 19
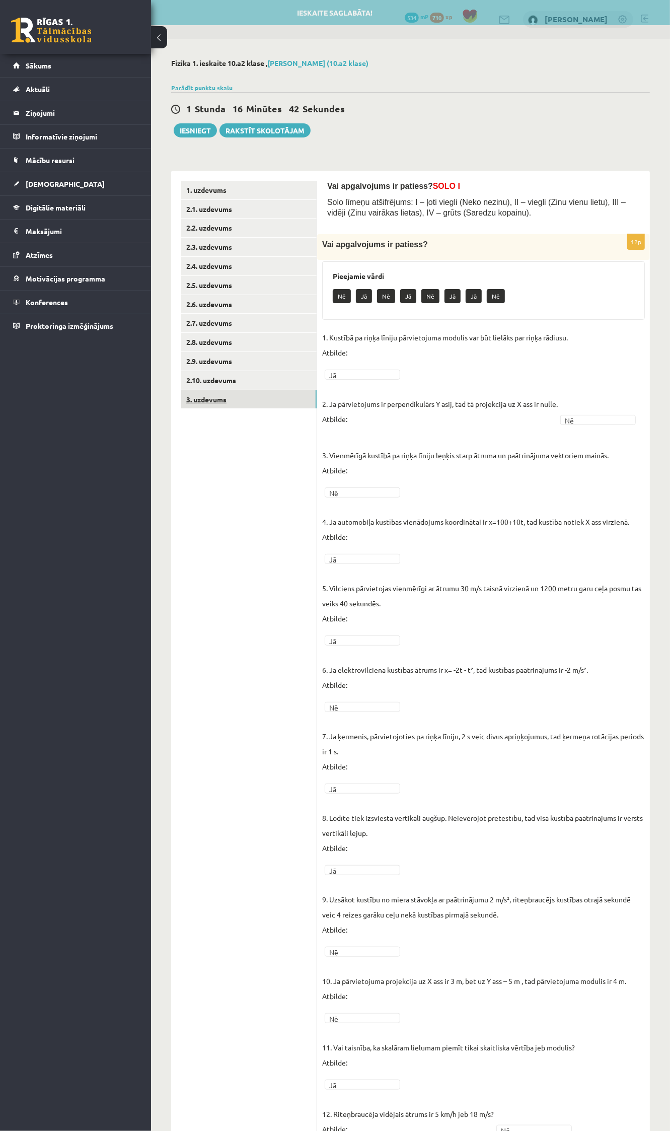
click at [188, 403] on link "3. uzdevums" at bounding box center [248, 399] width 135 height 19
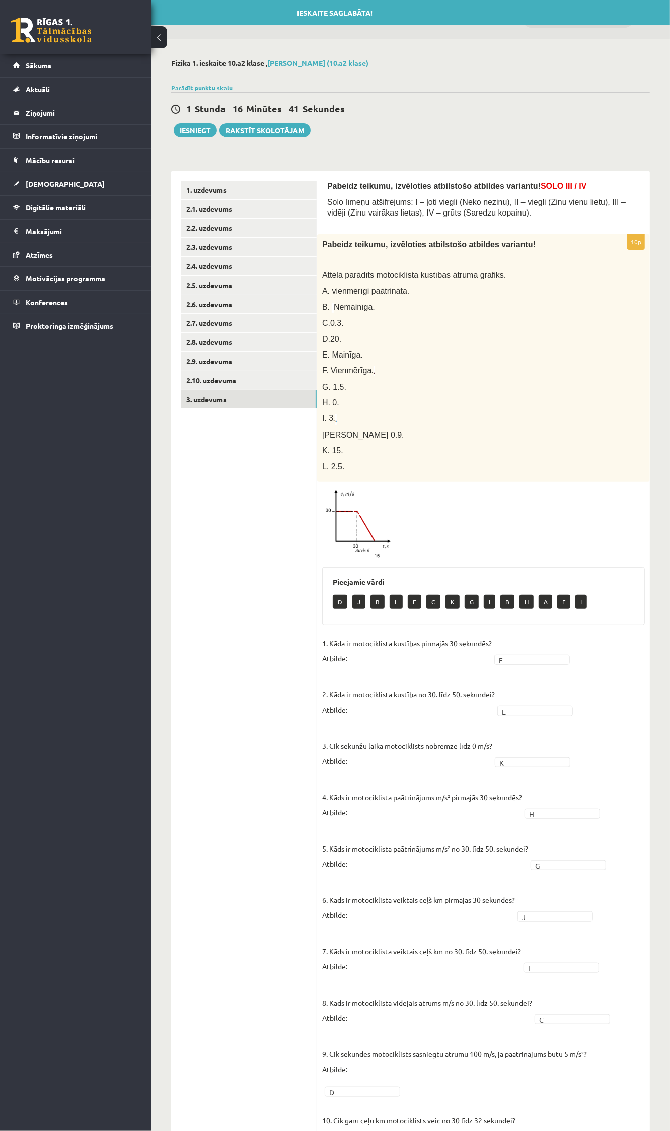
click at [197, 139] on div "**********" at bounding box center [410, 612] width 519 height 1146
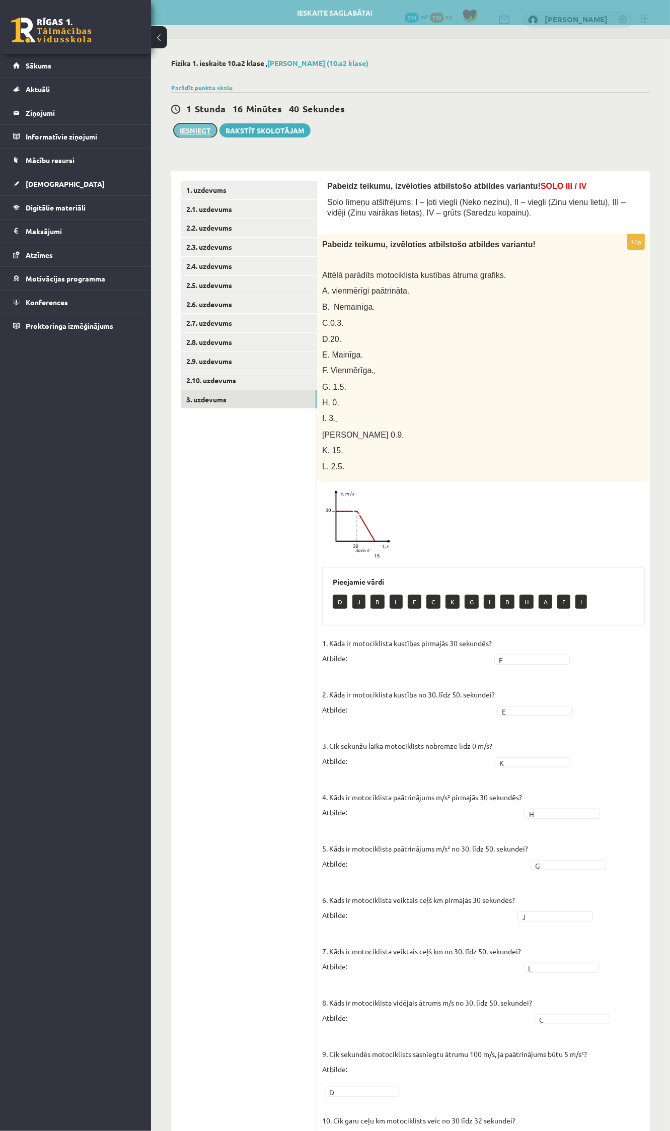
click at [189, 130] on button "Iesniegt" at bounding box center [195, 130] width 43 height 14
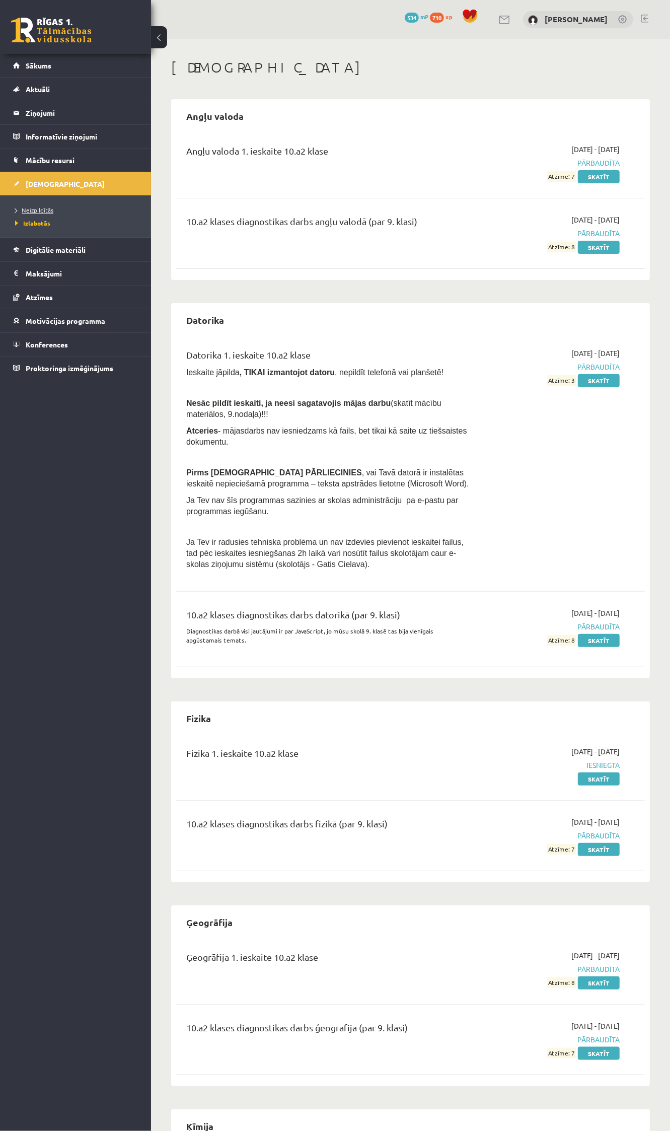
click at [34, 212] on span "Neizpildītās" at bounding box center [34, 210] width 38 height 8
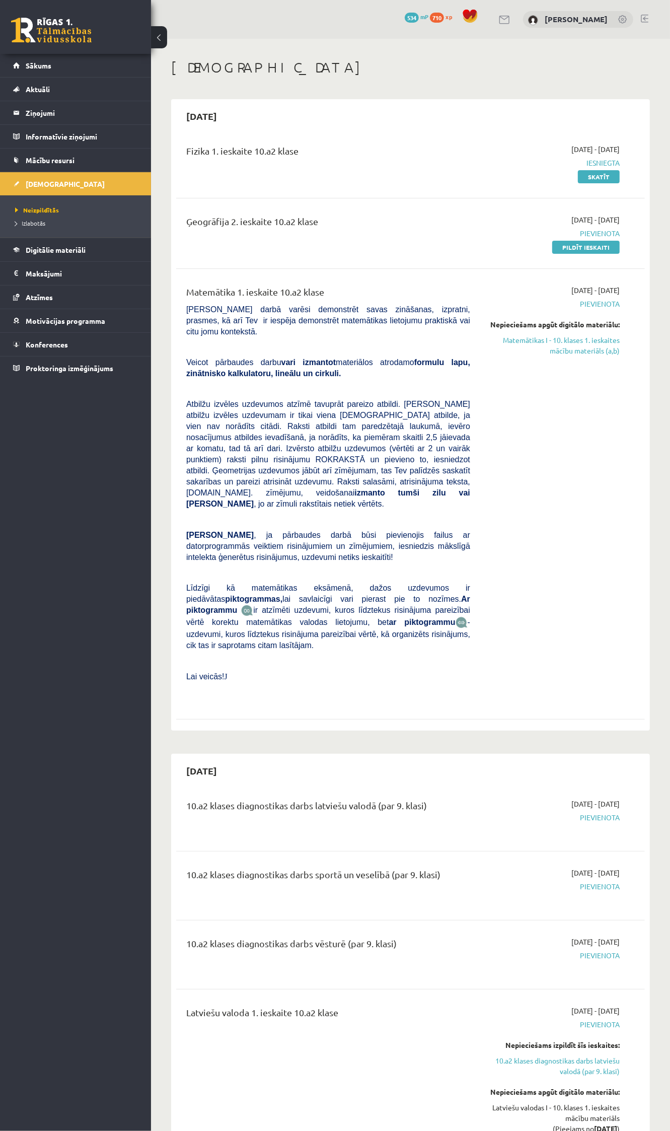
click at [566, 244] on link "Pildīt ieskaiti" at bounding box center [585, 247] width 67 height 13
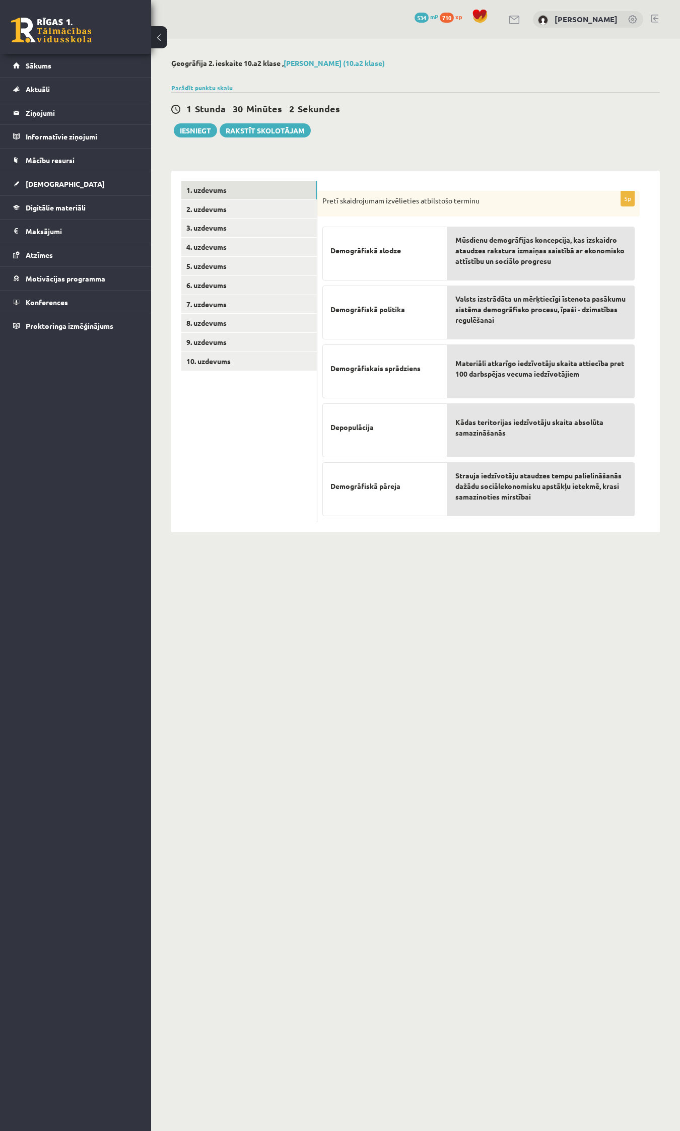
click at [364, 243] on p "Demogrāfiskā slodze" at bounding box center [384, 251] width 109 height 32
click at [439, 244] on p "Demogrāfiskā slodze" at bounding box center [384, 251] width 109 height 32
click at [469, 250] on span "Mūsdienu demogrāfijas koncepcija, kas izskaidro ataudzes rakstura izmaiņas sais…" at bounding box center [540, 251] width 171 height 32
click at [549, 235] on span "Mūsdienu demogrāfijas koncepcija, kas izskaidro ataudzes rakstura izmaiņas sais…" at bounding box center [540, 251] width 171 height 32
click at [455, 86] on div "Parādīt punktu skalu Atzīme No Līdz 1 0 7 2 8 14 3 15 21 4 22 27 5 28 32 6 33 3…" at bounding box center [415, 87] width 488 height 9
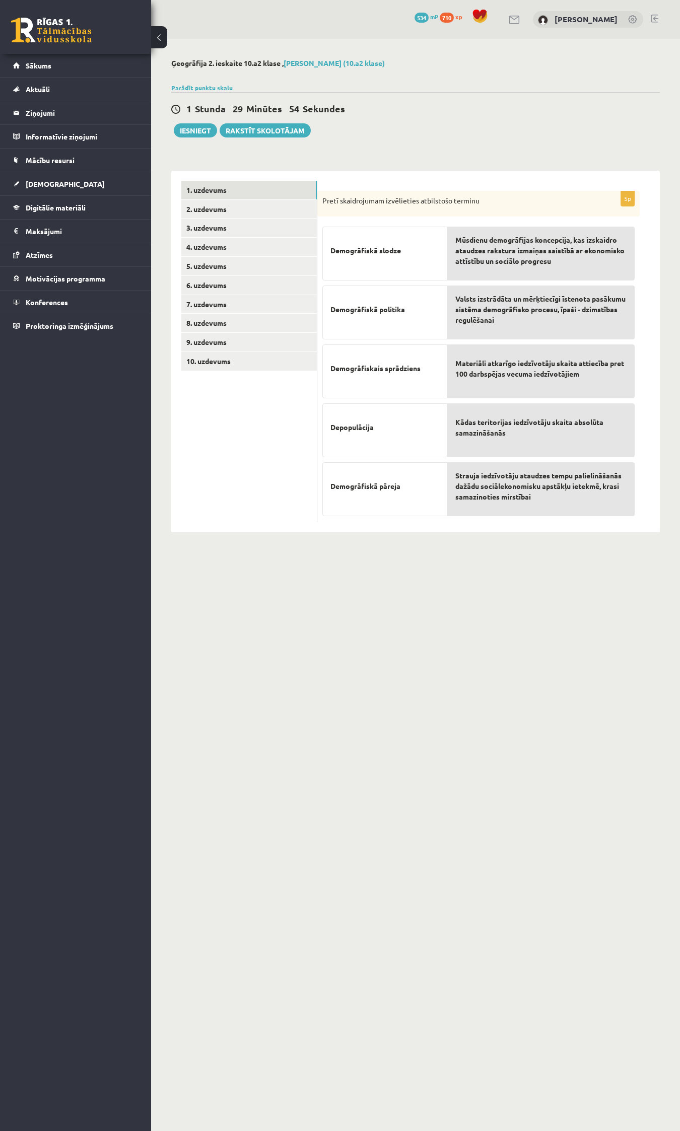
click at [565, 117] on div "1 Stunda 29 Minūtes 54 Sekundes Iesniegt Rakstīt skolotājam" at bounding box center [415, 114] width 488 height 45
click at [502, 147] on div "**********" at bounding box center [415, 296] width 529 height 514
click at [202, 204] on link "2. uzdevums" at bounding box center [248, 209] width 135 height 19
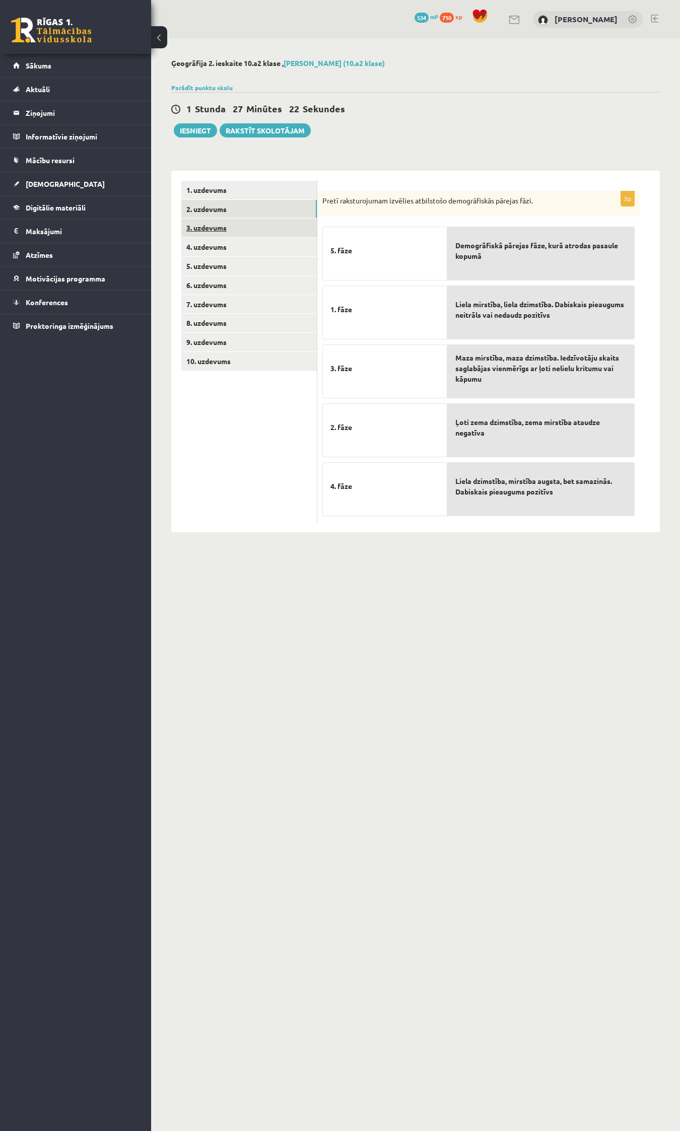
click at [210, 225] on link "3. uzdevums" at bounding box center [248, 228] width 135 height 19
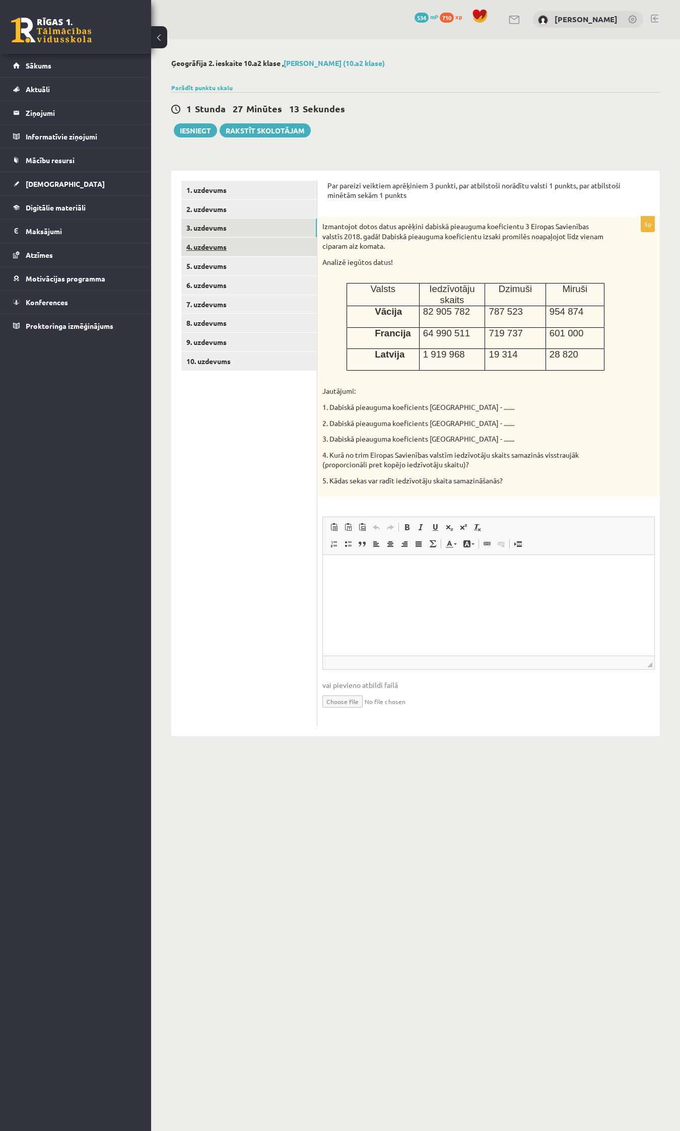
click at [210, 247] on link "4. uzdevums" at bounding box center [248, 247] width 135 height 19
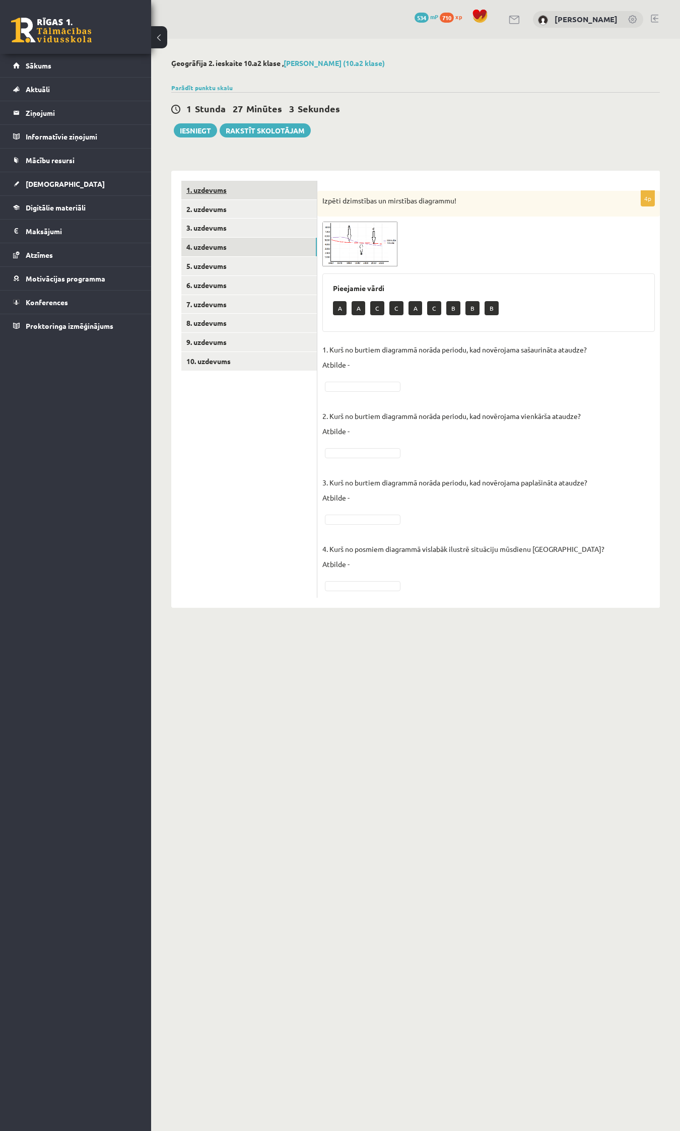
click at [210, 187] on link "1. uzdevums" at bounding box center [248, 190] width 135 height 19
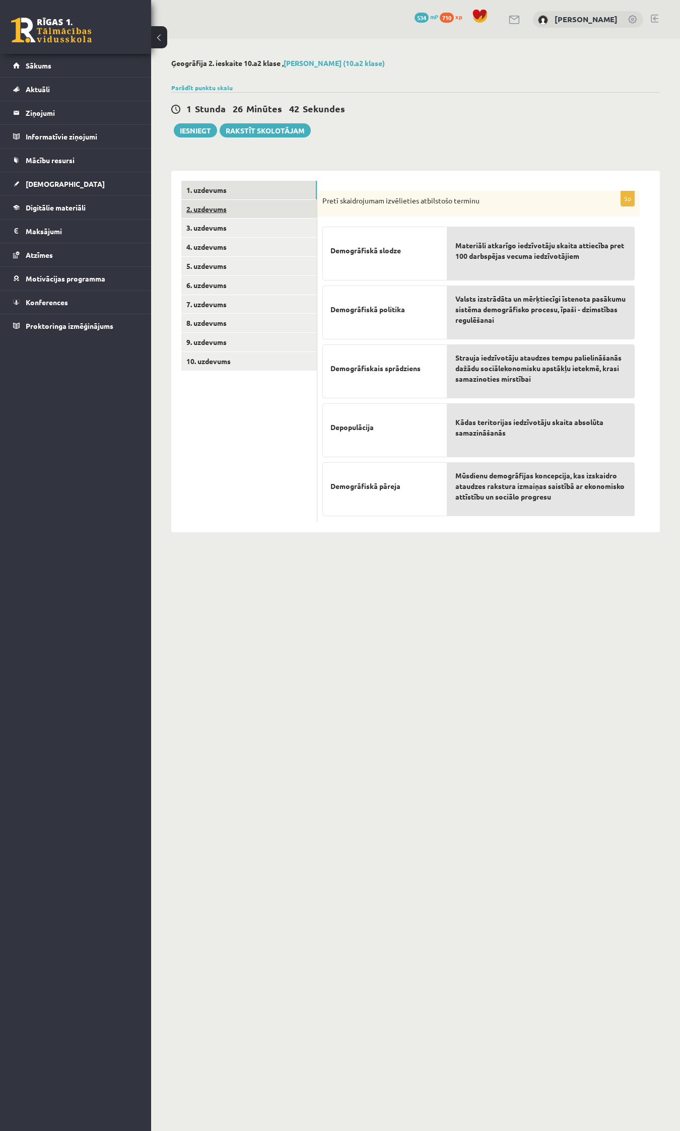
click at [201, 209] on link "2. uzdevums" at bounding box center [248, 209] width 135 height 19
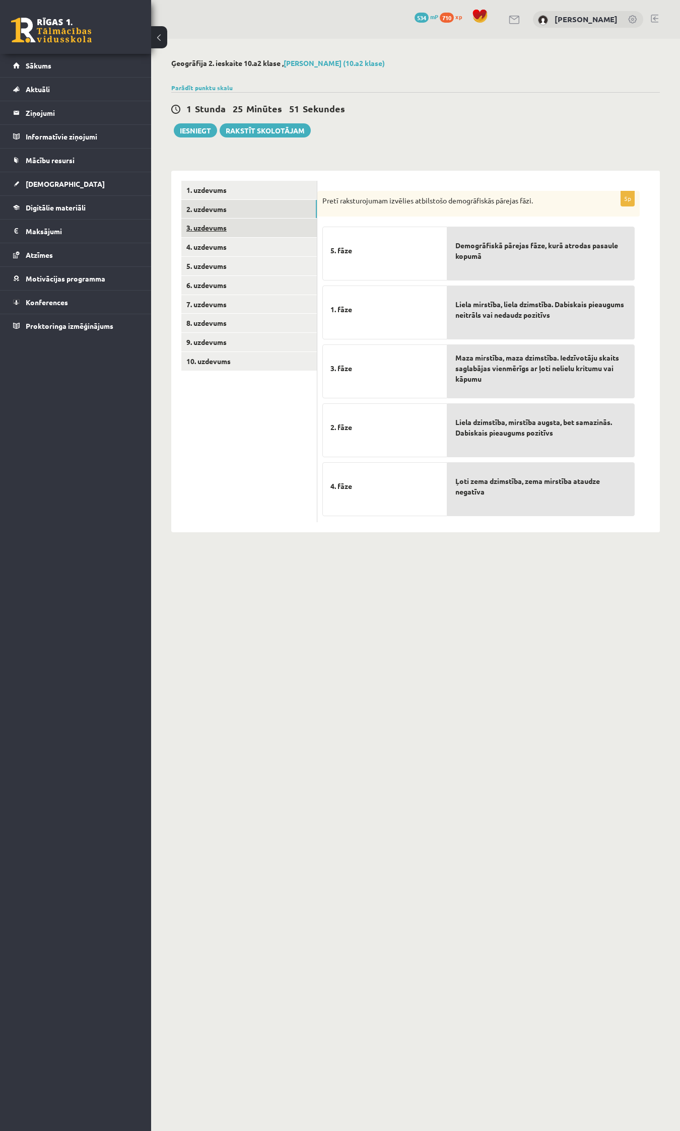
click at [211, 232] on link "3. uzdevums" at bounding box center [248, 228] width 135 height 19
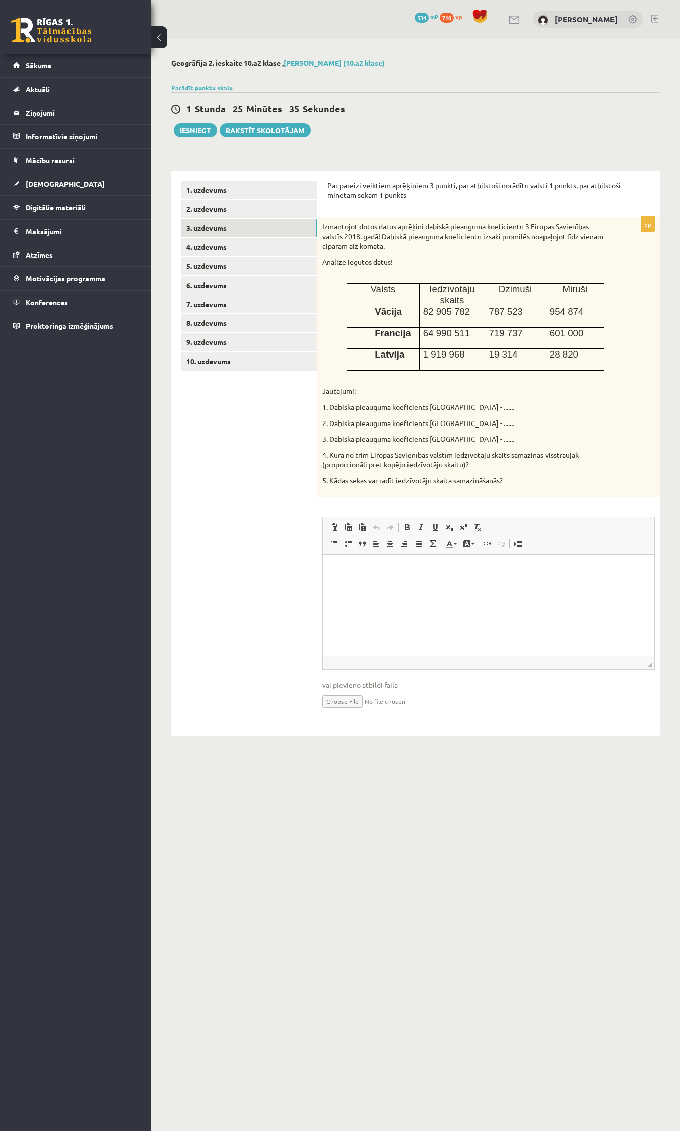
drag, startPoint x: 347, startPoint y: 584, endPoint x: 354, endPoint y: 585, distance: 7.6
click at [352, 583] on html at bounding box center [488, 570] width 331 height 31
click at [205, 247] on link "4. uzdevums" at bounding box center [248, 247] width 135 height 19
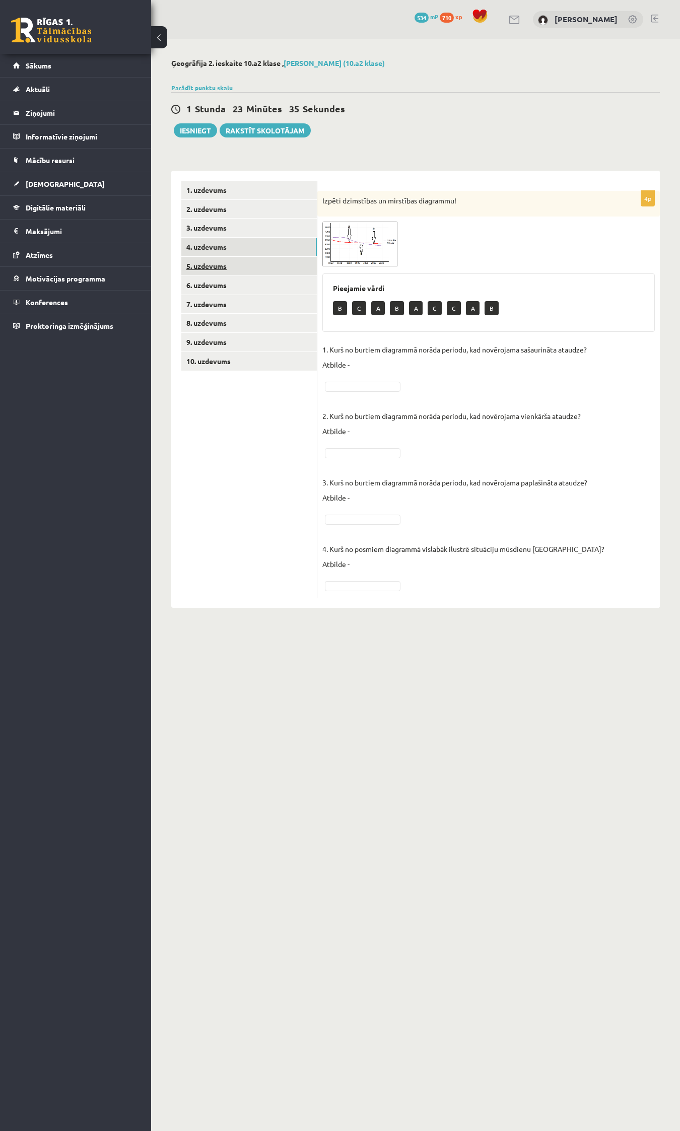
click at [207, 266] on link "5. uzdevums" at bounding box center [248, 266] width 135 height 19
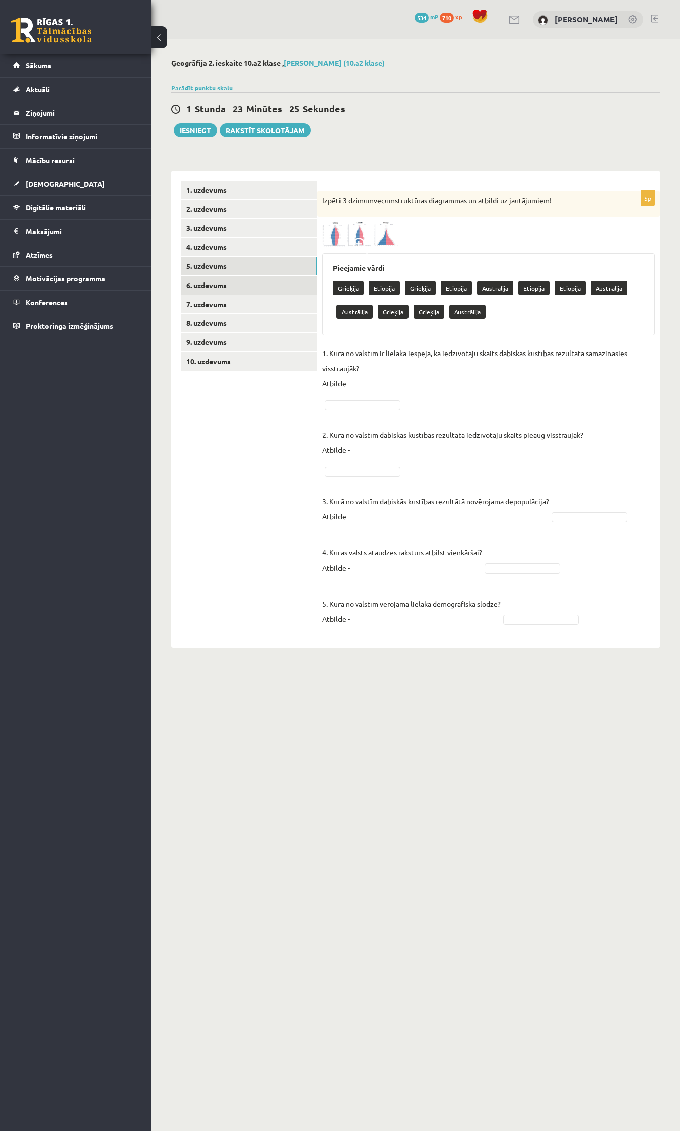
click at [212, 285] on link "6. uzdevums" at bounding box center [248, 285] width 135 height 19
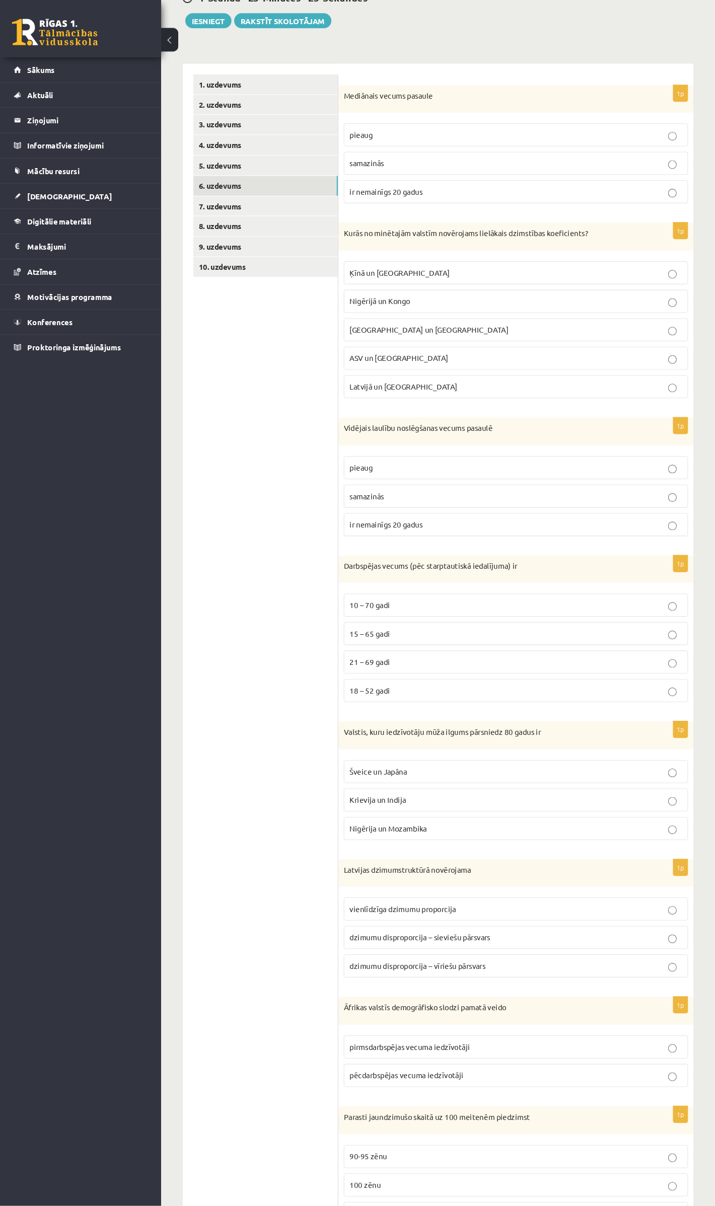
scroll to position [101, 0]
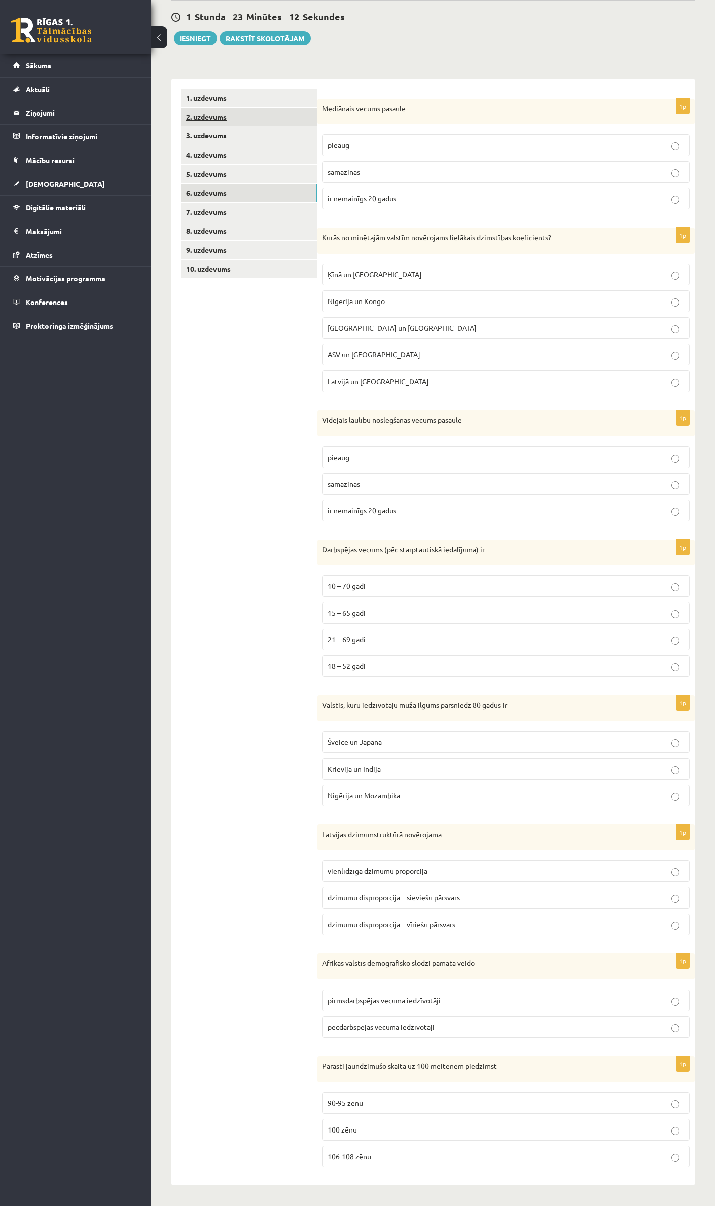
drag, startPoint x: 202, startPoint y: 204, endPoint x: 198, endPoint y: 209, distance: 6.1
click at [202, 204] on link "7. uzdevums" at bounding box center [248, 212] width 135 height 19
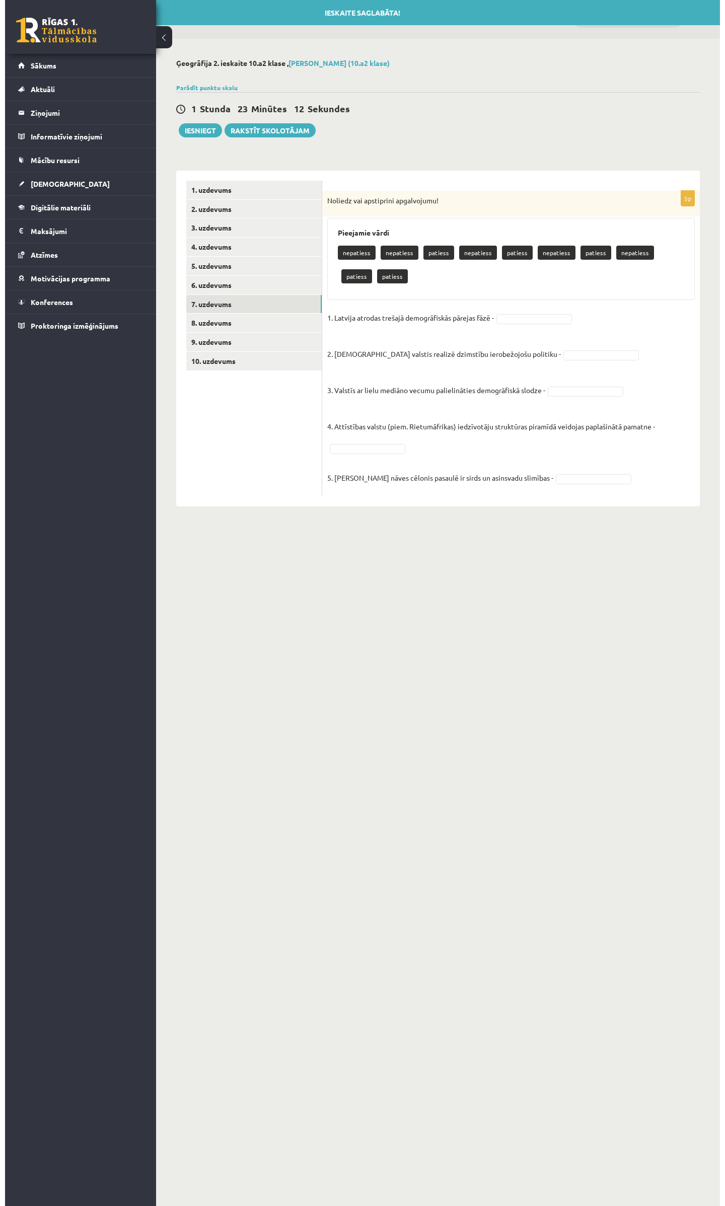
scroll to position [0, 0]
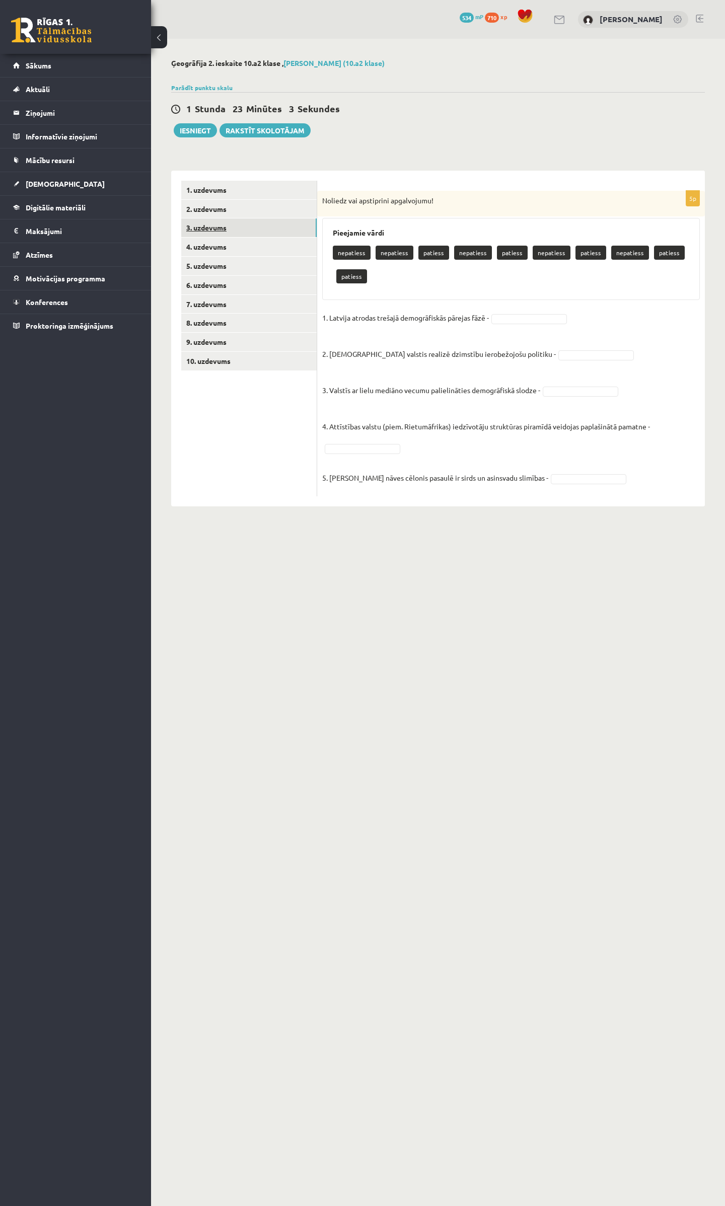
click at [193, 236] on link "3. uzdevums" at bounding box center [248, 228] width 135 height 19
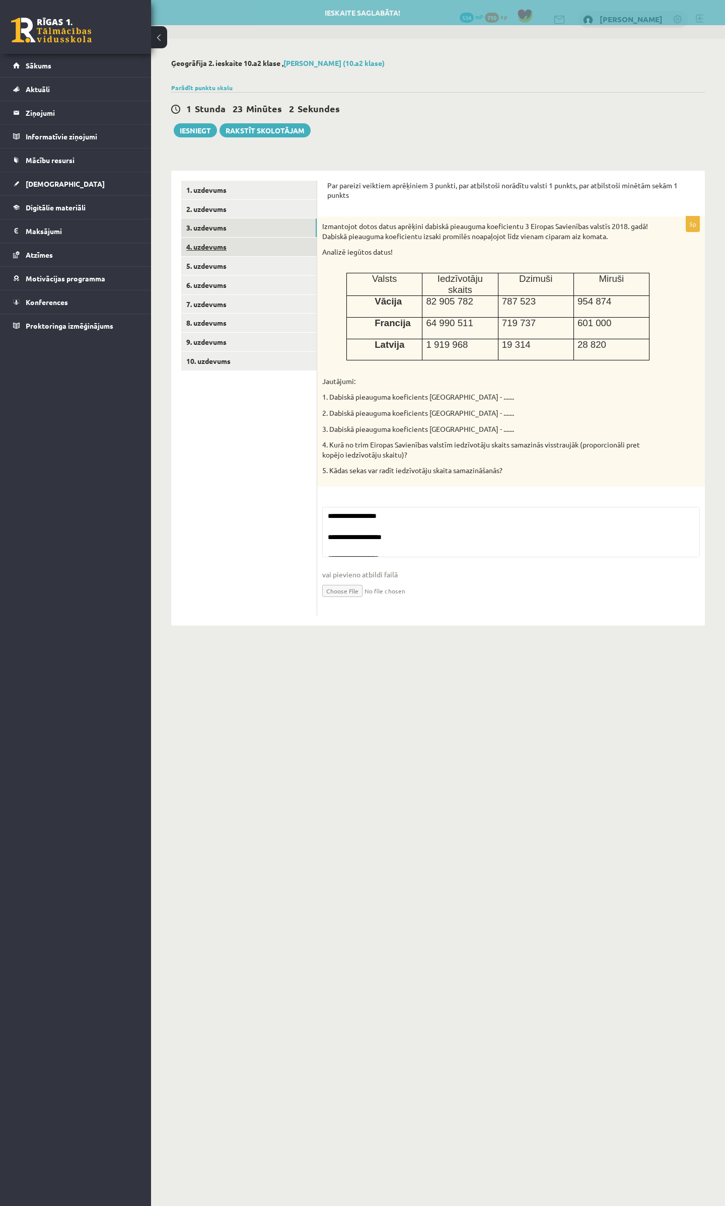
click at [193, 246] on link "4. uzdevums" at bounding box center [248, 247] width 135 height 19
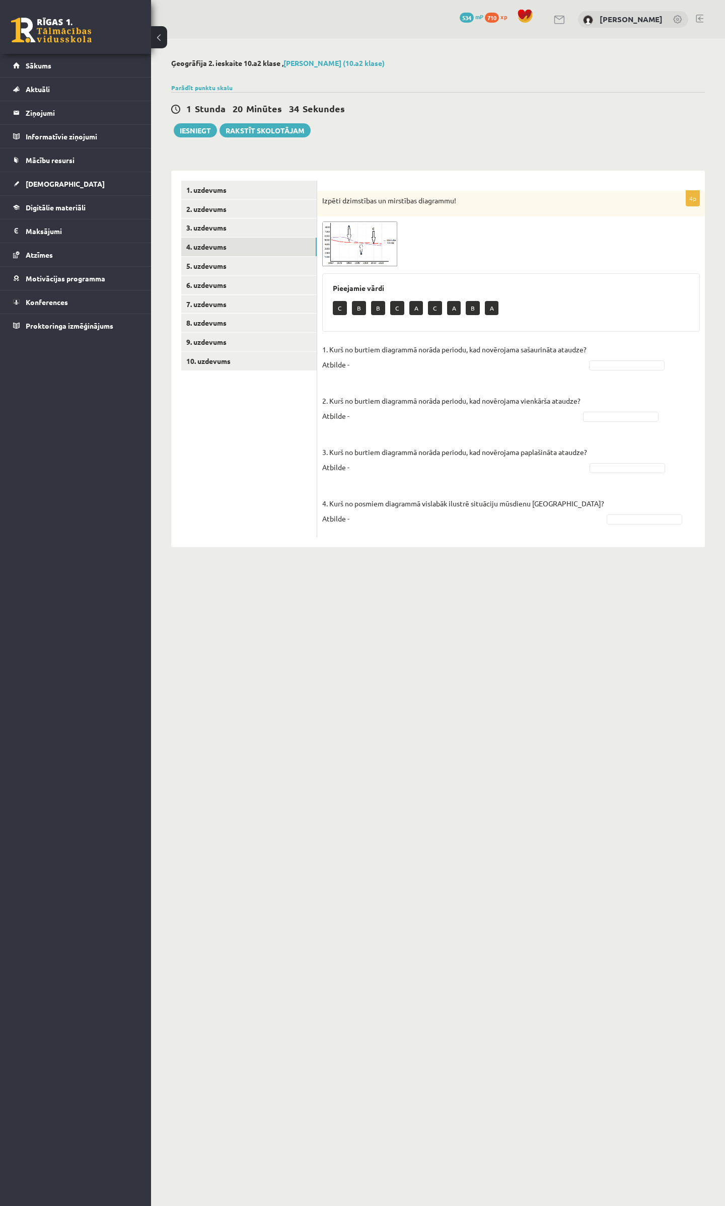
click at [365, 365] on p "1. Kurš no burtiem diagrammā norāda periodu, kad novērojama sašaurināta ataudze…" at bounding box center [454, 357] width 264 height 30
click at [359, 375] on fieldset "1. Kurš no burtiem diagrammā norāda periodu, kad novērojama sašaurināta ataudze…" at bounding box center [511, 437] width 378 height 190
drag, startPoint x: 371, startPoint y: 371, endPoint x: 365, endPoint y: 376, distance: 8.0
click at [365, 376] on fieldset "1. Kurš no burtiem diagrammā norāda periodu, kad novērojama sašaurināta ataudze…" at bounding box center [511, 437] width 378 height 190
drag, startPoint x: 351, startPoint y: 380, endPoint x: 343, endPoint y: 386, distance: 10.5
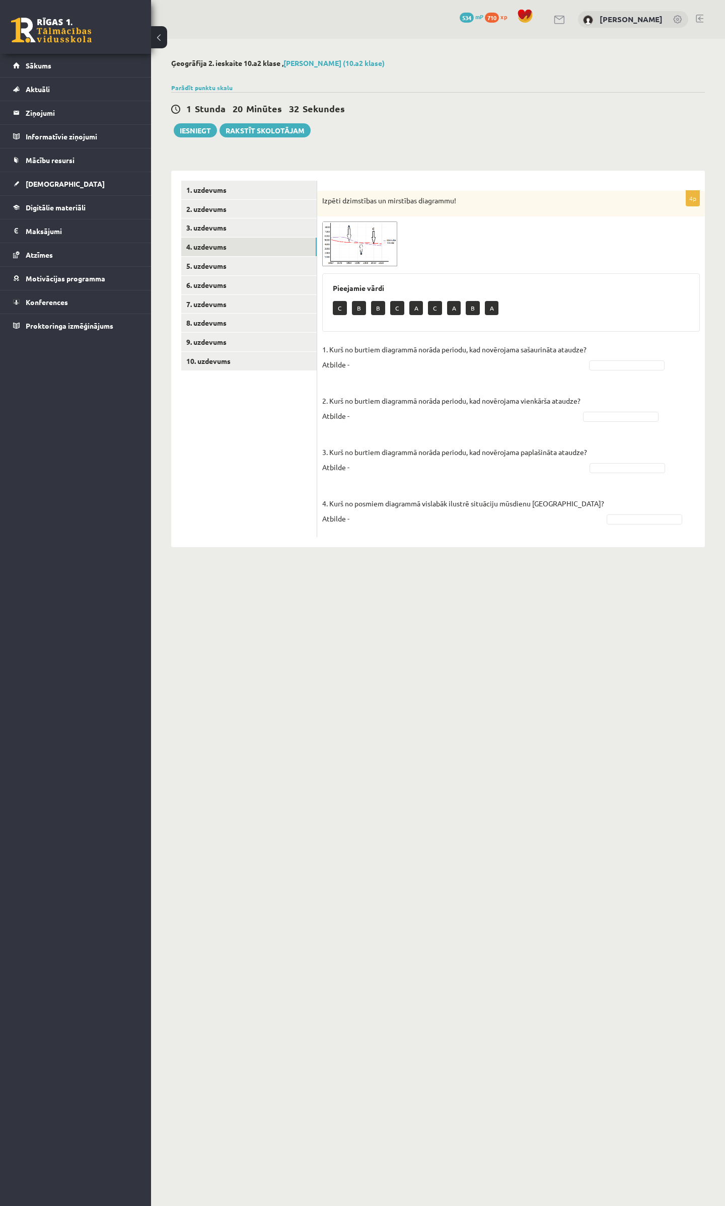
click at [347, 385] on p "2. Kurš no burtiem diagrammā norāda periodu, kad novērojama vienkārša ataudze? …" at bounding box center [451, 400] width 258 height 45
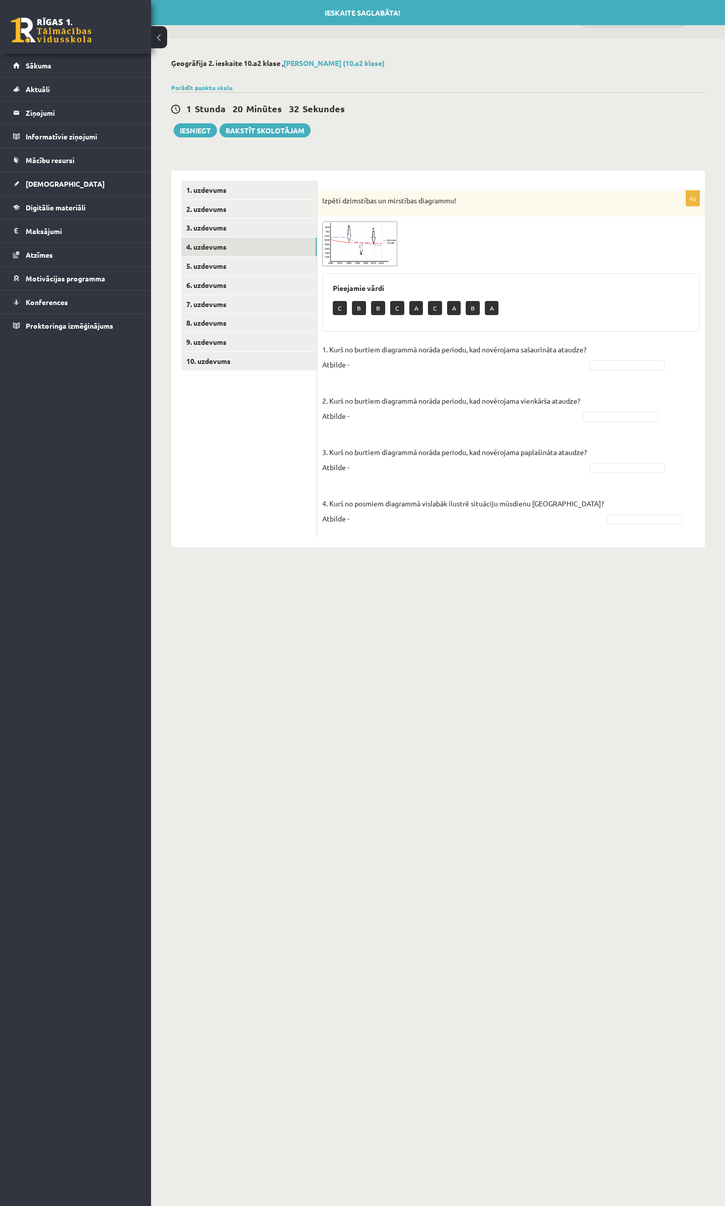
drag, startPoint x: 339, startPoint y: 384, endPoint x: 359, endPoint y: 382, distance: 19.7
click at [349, 383] on p "2. Kurš no burtiem diagrammā norāda periodu, kad novērojama vienkārša ataudze? …" at bounding box center [451, 400] width 258 height 45
drag, startPoint x: 501, startPoint y: 372, endPoint x: 510, endPoint y: 370, distance: 9.8
click at [508, 371] on fieldset "1. Kurš no burtiem diagrammā norāda periodu, kad novērojama sašaurināta ataudze…" at bounding box center [511, 437] width 378 height 190
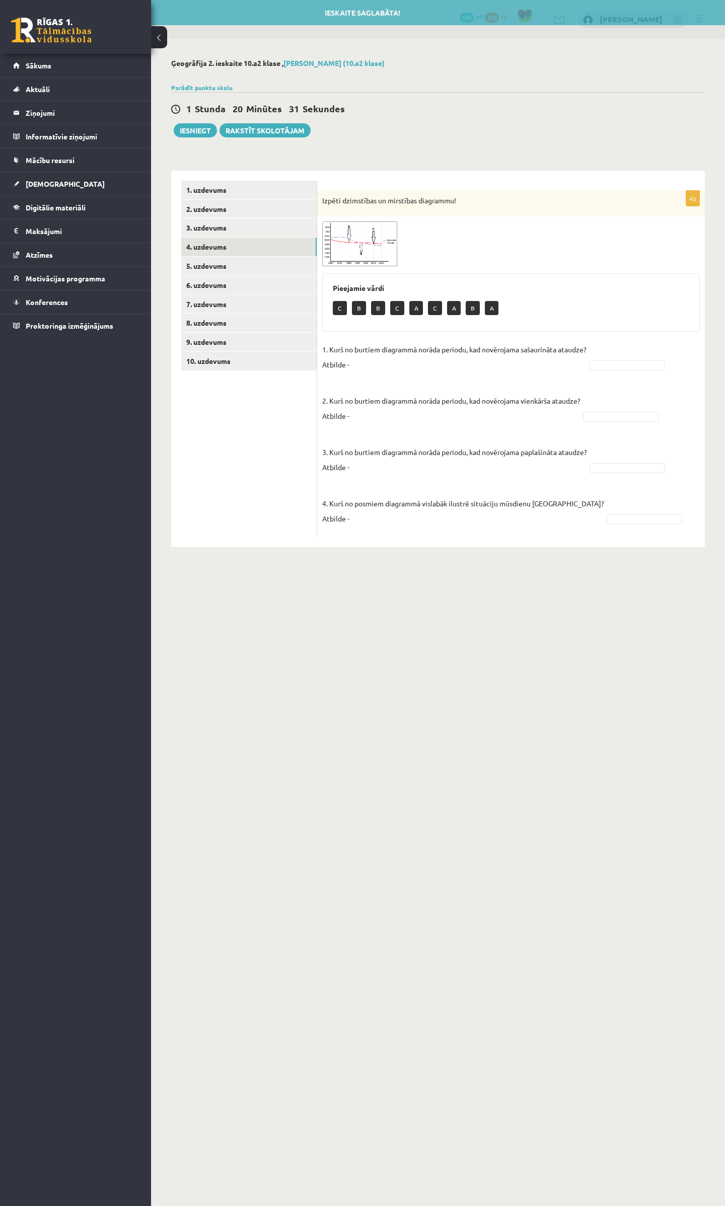
drag, startPoint x: 560, startPoint y: 365, endPoint x: 569, endPoint y: 365, distance: 8.1
click at [568, 365] on p "1. Kurš no burtiem diagrammā norāda periodu, kad novērojama sašaurināta ataudze…" at bounding box center [454, 357] width 264 height 30
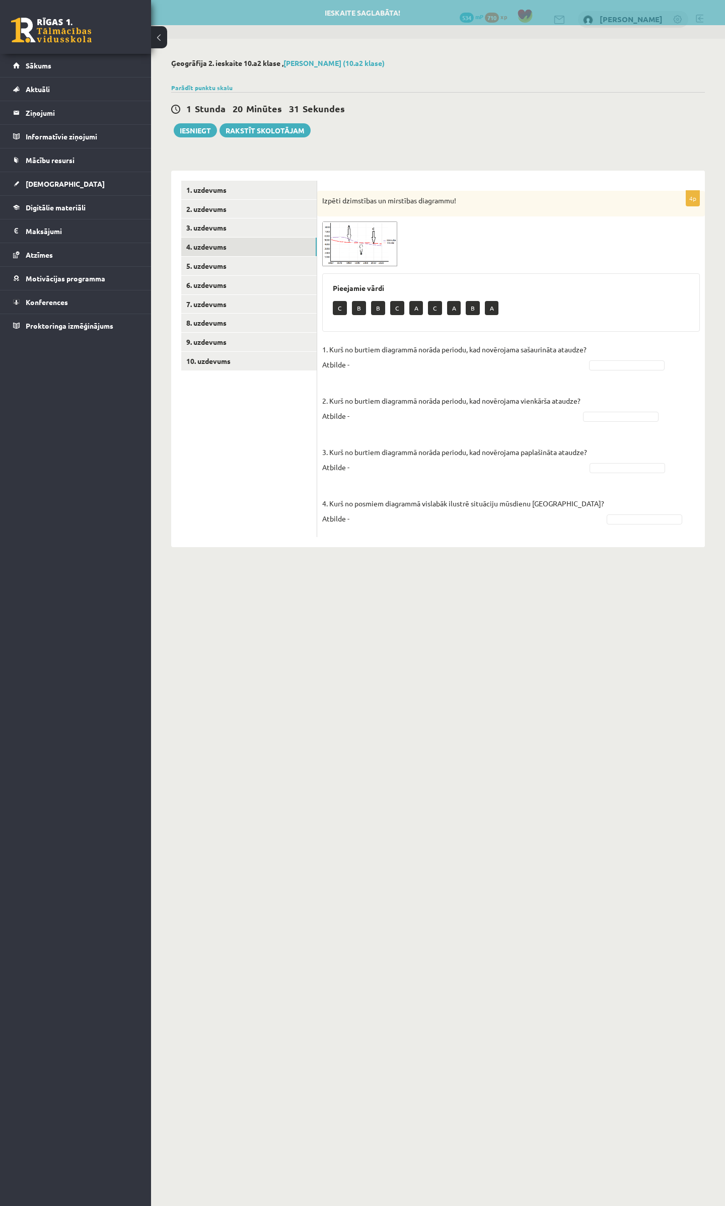
click at [617, 351] on fieldset "1. Kurš no burtiem diagrammā norāda periodu, kad novērojama sašaurināta ataudze…" at bounding box center [511, 437] width 378 height 190
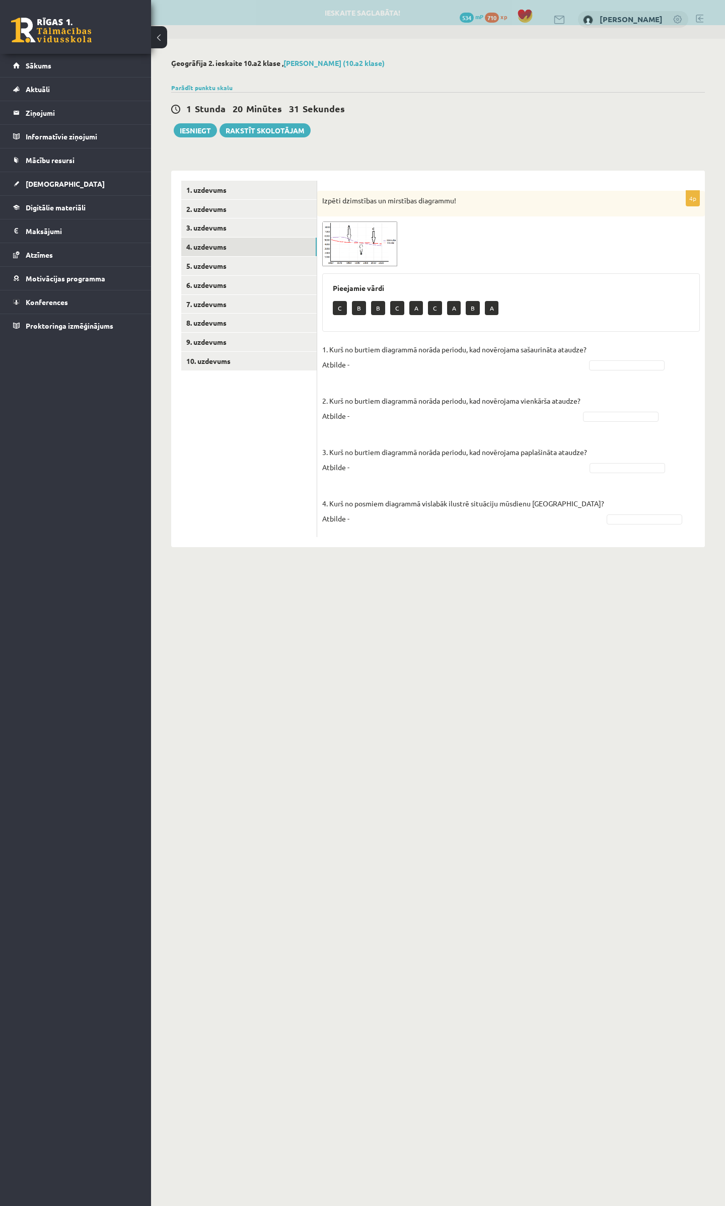
click at [621, 347] on fieldset "1. Kurš no burtiem diagrammā norāda periodu, kad novērojama sašaurināta ataudze…" at bounding box center [511, 437] width 378 height 190
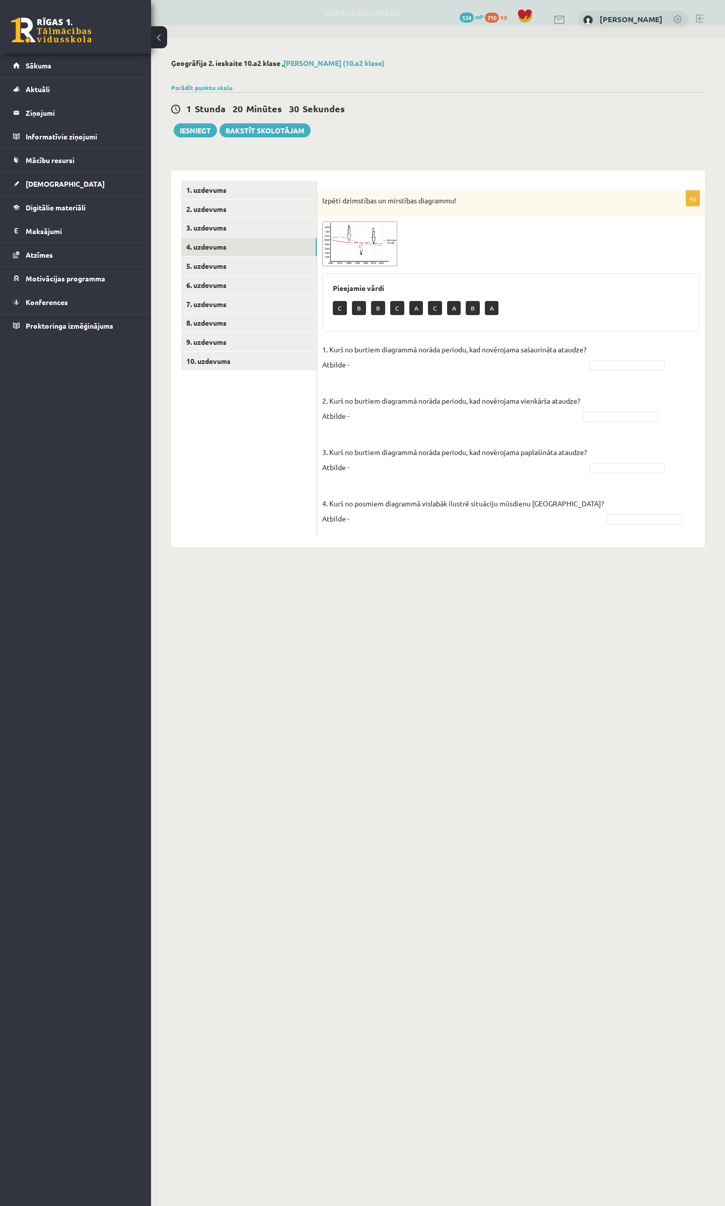
click at [589, 375] on fieldset "1. Kurš no burtiem diagrammā norāda periodu, kad novērojama sašaurināta ataudze…" at bounding box center [511, 437] width 378 height 190
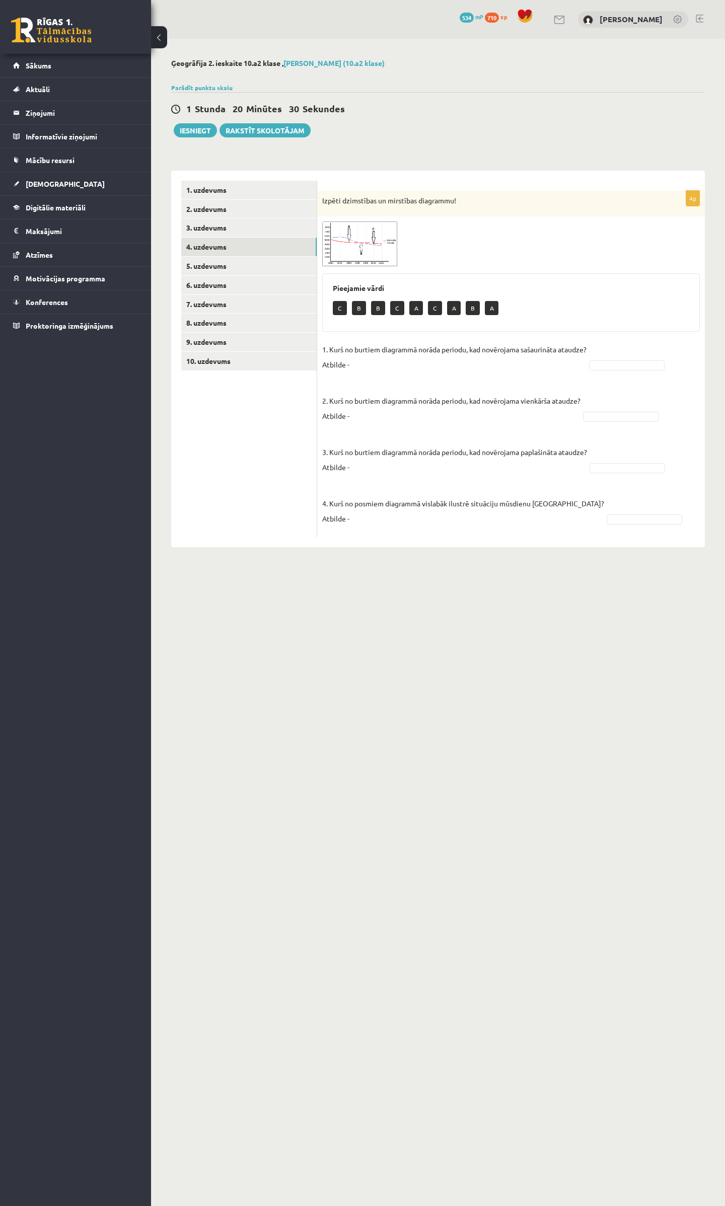
click at [613, 360] on fieldset "1. Kurš no burtiem diagrammā norāda periodu, kad novērojama sašaurināta ataudze…" at bounding box center [511, 437] width 378 height 190
click at [601, 423] on fieldset "1. Kurš no burtiem diagrammā norāda periodu, kad novērojama sašaurināta ataudze…" at bounding box center [511, 437] width 378 height 190
click at [607, 484] on fieldset "1. Kurš no burtiem diagrammā norāda periodu, kad novērojama sašaurināta ataudze…" at bounding box center [511, 437] width 378 height 190
drag, startPoint x: 605, startPoint y: 485, endPoint x: 598, endPoint y: 486, distance: 6.6
click at [604, 485] on fieldset "1. Kurš no burtiem diagrammā norāda periodu, kad novērojama sašaurināta ataudze…" at bounding box center [511, 437] width 378 height 190
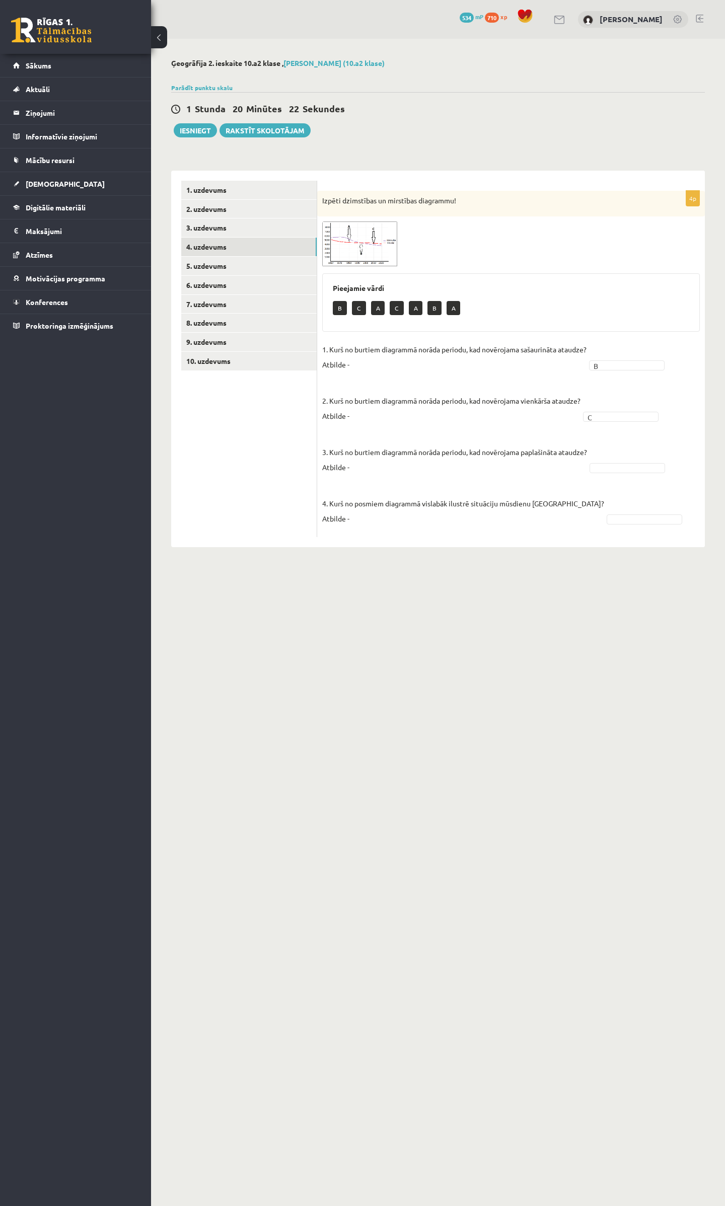
click at [594, 488] on fieldset "1. Kurš no burtiem diagrammā norāda periodu, kad novērojama sašaurināta ataudze…" at bounding box center [511, 437] width 378 height 190
click at [597, 476] on fieldset "1. Kurš no burtiem diagrammā norāda periodu, kad novērojama sašaurināta ataudze…" at bounding box center [511, 437] width 378 height 190
click at [208, 269] on link "5. uzdevums" at bounding box center [248, 266] width 135 height 19
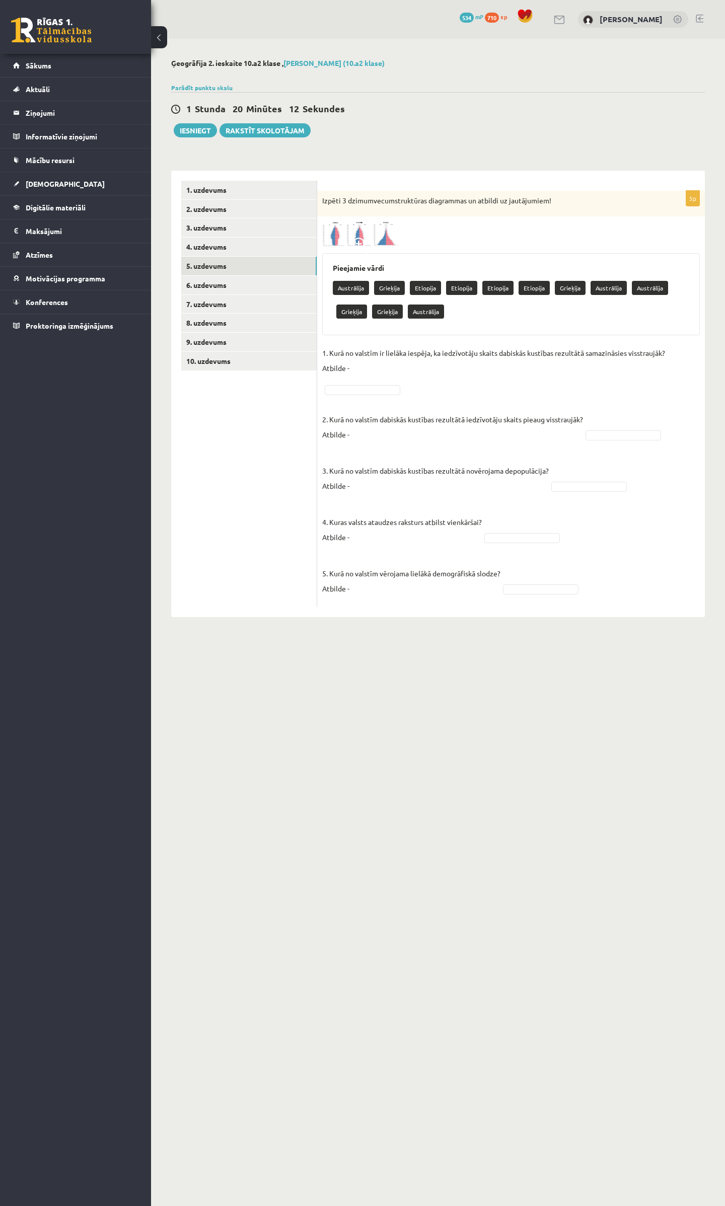
click at [370, 374] on p "1. Kurā no valstīm ir lielāka iespēja, ka iedzīvotāju skaits dabiskās kustības …" at bounding box center [493, 360] width 343 height 30
click at [367, 365] on p "1. Kurā no valstīm ir lielāka iespēja, ka iedzīvotāju skaits dabiskās kustības …" at bounding box center [493, 360] width 343 height 30
click at [626, 375] on p "1. Kurā no valstīm ir lielāka iespēja, ka iedzīvotāju skaits dabiskās kustības …" at bounding box center [493, 360] width 343 height 30
click at [659, 364] on p "1. Kurā no valstīm ir lielāka iespēja, ka iedzīvotāju skaits dabiskās kustības …" at bounding box center [493, 360] width 343 height 30
click at [679, 363] on fieldset "1. Kurā no valstīm ir lielāka iespēja, ka iedzīvotāju skaits dabiskās kustības …" at bounding box center [511, 473] width 378 height 257
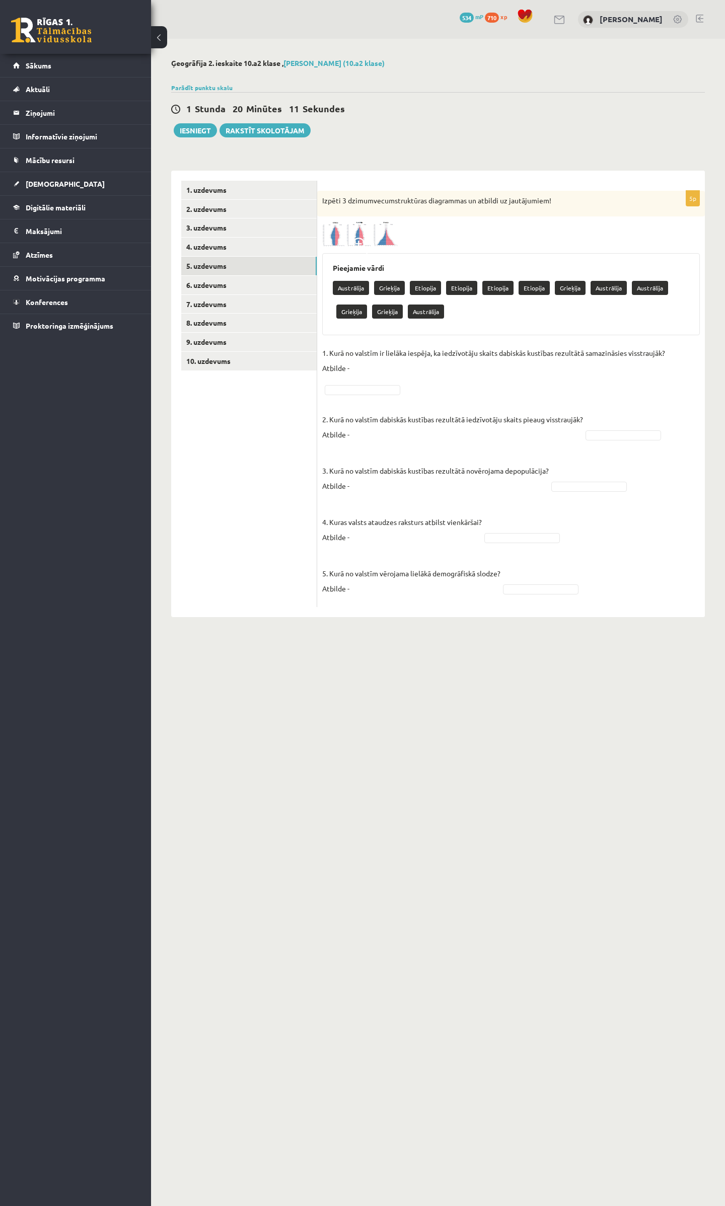
click at [679, 357] on fieldset "1. Kurā no valstīm ir lielāka iespēja, ka iedzīvotāju skaits dabiskās kustības …" at bounding box center [511, 473] width 378 height 257
drag, startPoint x: 665, startPoint y: 373, endPoint x: 656, endPoint y: 387, distance: 16.8
click at [662, 378] on fieldset "1. Kurā no valstīm ir lielāka iespēja, ka iedzīvotāju skaits dabiskās kustības …" at bounding box center [511, 473] width 378 height 257
drag, startPoint x: 656, startPoint y: 387, endPoint x: 650, endPoint y: 395, distance: 10.5
click at [655, 391] on fieldset "1. Kurā no valstīm ir lielāka iespēja, ka iedzīvotāju skaits dabiskās kustības …" at bounding box center [511, 473] width 378 height 257
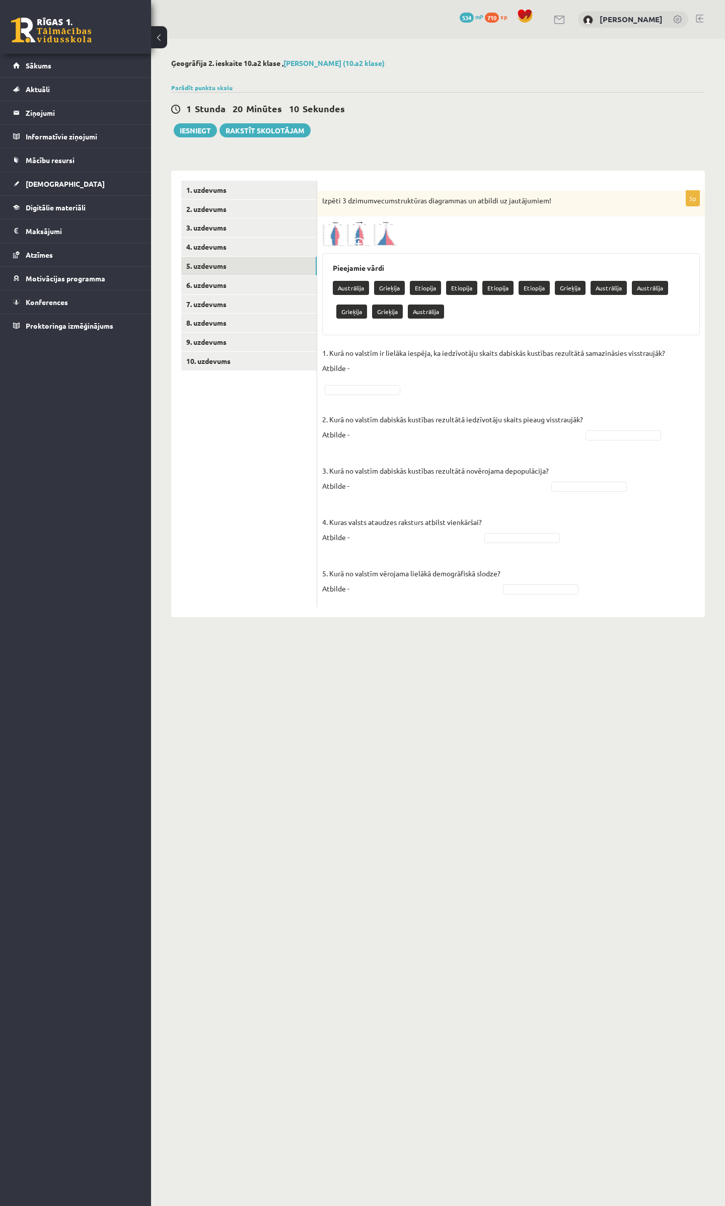
drag, startPoint x: 645, startPoint y: 400, endPoint x: 583, endPoint y: 390, distance: 62.3
click at [643, 401] on fieldset "1. Kurā no valstīm ir lielāka iespēja, ka iedzīvotāju skaits dabiskās kustības …" at bounding box center [511, 473] width 378 height 257
click at [571, 385] on fieldset "1. Kurā no valstīm ir lielāka iespēja, ka iedzīvotāju skaits dabiskās kustības …" at bounding box center [511, 473] width 378 height 257
drag, startPoint x: 544, startPoint y: 372, endPoint x: 518, endPoint y: 369, distance: 26.3
click at [532, 371] on p "1. Kurā no valstīm ir lielāka iespēja, ka iedzīvotāju skaits dabiskās kustības …" at bounding box center [493, 360] width 343 height 30
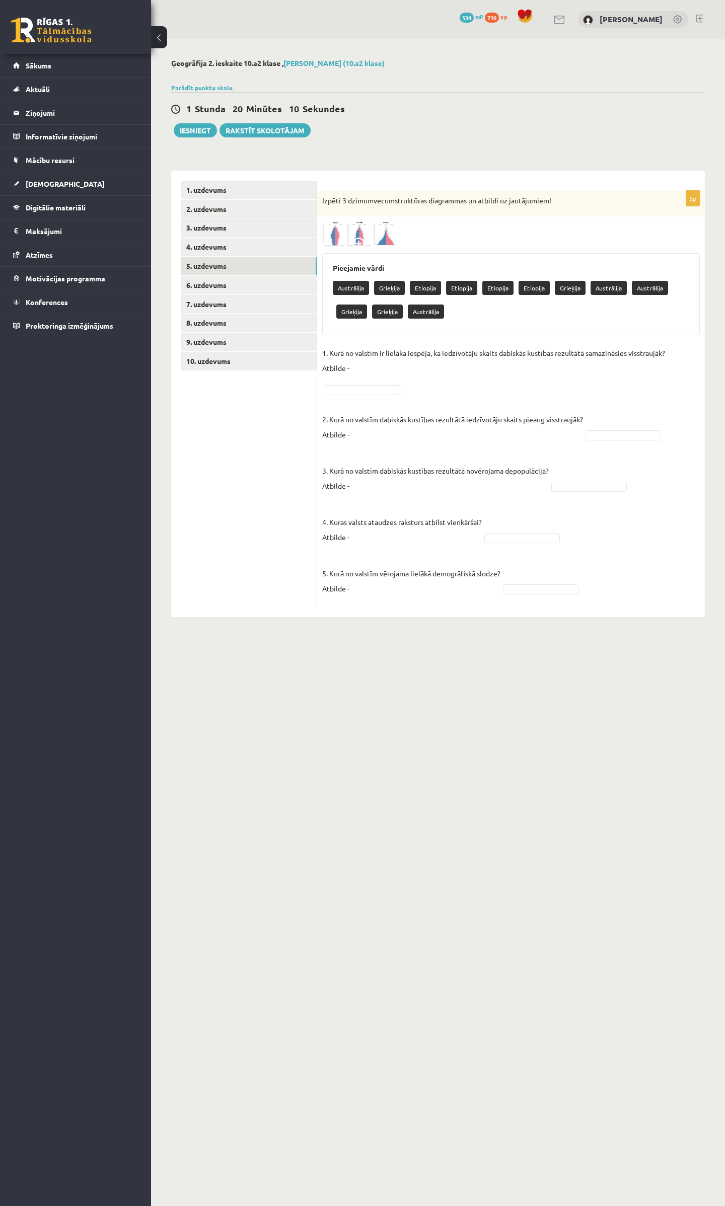
click at [475, 378] on fieldset "1. Kurā no valstīm ir lielāka iespēja, ka iedzīvotāju skaits dabiskās kustības …" at bounding box center [511, 473] width 378 height 257
click at [435, 384] on fieldset "1. Kurā no valstīm ir lielāka iespēja, ka iedzīvotāju skaits dabiskās kustības …" at bounding box center [511, 473] width 378 height 257
drag, startPoint x: 397, startPoint y: 386, endPoint x: 348, endPoint y: 387, distance: 48.4
click at [377, 387] on fieldset "1. Kurā no valstīm ir lielāka iespēja, ka iedzīvotāju skaits dabiskās kustības …" at bounding box center [511, 473] width 378 height 257
drag, startPoint x: 361, startPoint y: 438, endPoint x: 368, endPoint y: 434, distance: 7.7
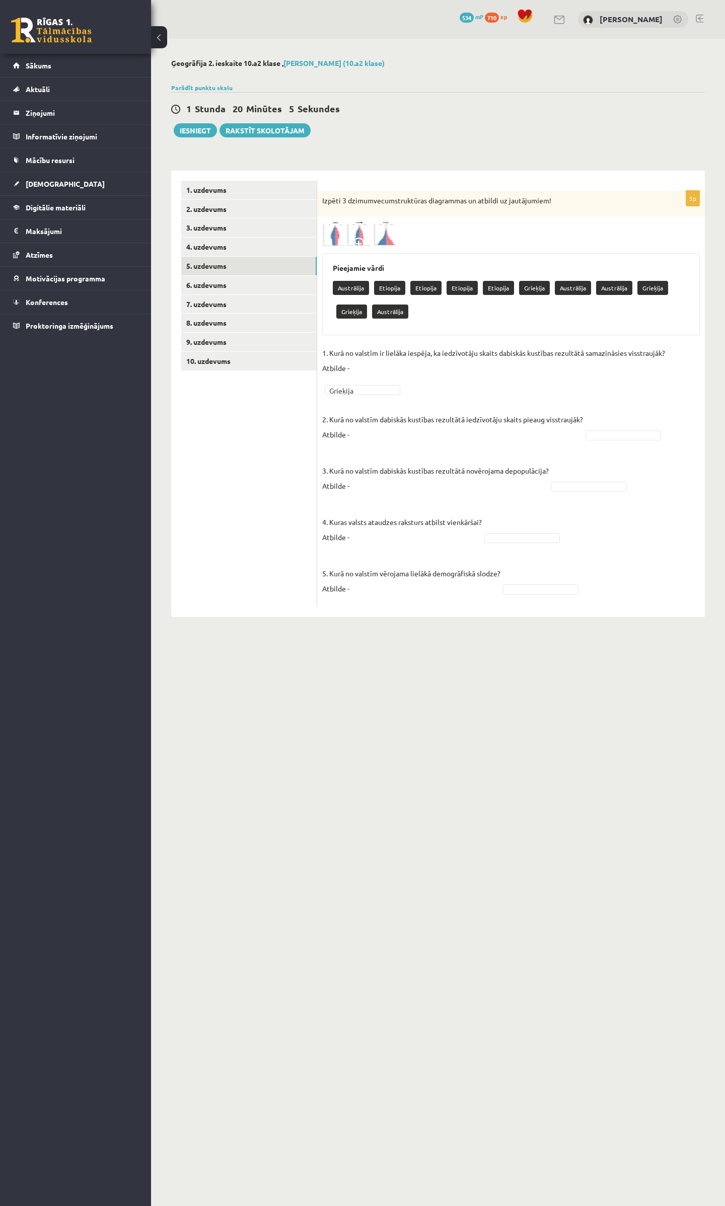
click at [362, 438] on p "2. Kurā no valstīm dabiskās kustības rezultātā iedzīvotāju skaits pieaug visstr…" at bounding box center [452, 419] width 261 height 45
drag, startPoint x: 373, startPoint y: 431, endPoint x: 353, endPoint y: 448, distance: 26.1
click at [361, 445] on fieldset "1. Kurā no valstīm ir lielāka iespēja, ka iedzīvotāju skaits dabiskās kustības …" at bounding box center [511, 473] width 378 height 257
click at [350, 450] on p "3. Kurā no valstīm dabiskās kustības rezultātā novērojama depopulācija? Atbilde…" at bounding box center [435, 470] width 227 height 45
click at [333, 451] on p "3. Kurā no valstīm dabiskās kustības rezultātā novērojama depopulācija? Atbilde…" at bounding box center [435, 470] width 227 height 45
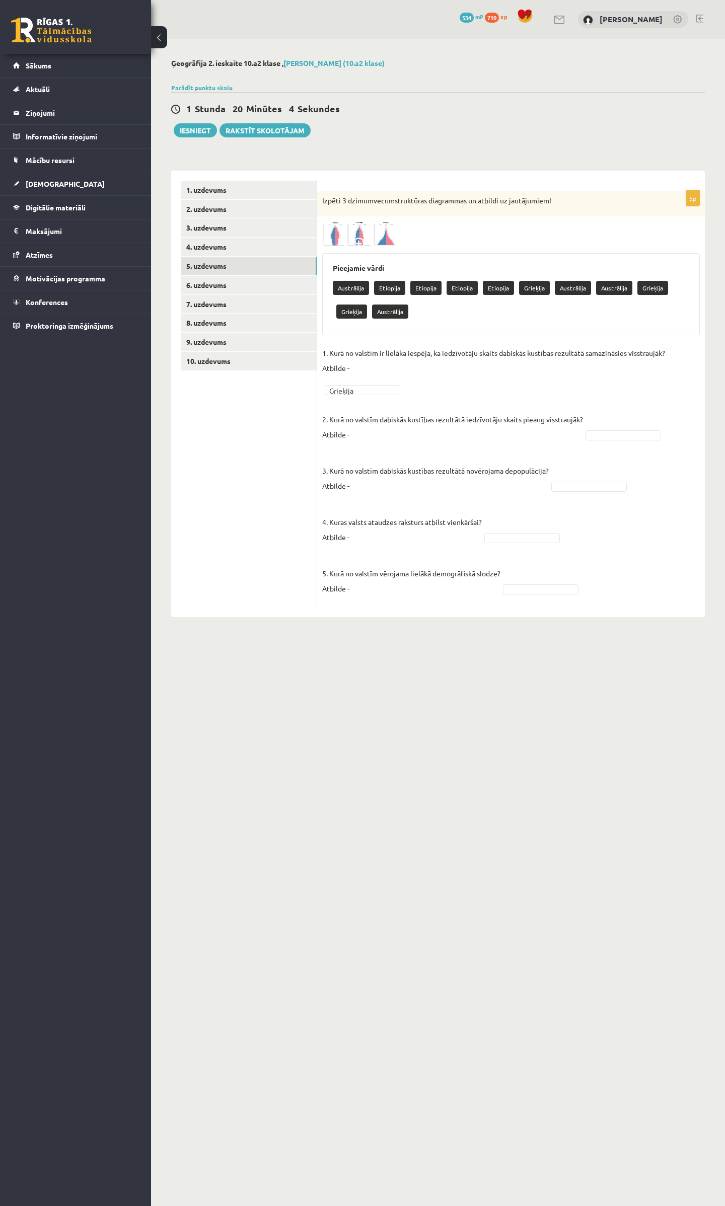
click at [343, 455] on p "3. Kurā no valstīm dabiskās kustības rezultātā novērojama depopulācija? Atbilde…" at bounding box center [435, 470] width 227 height 45
click at [367, 446] on fieldset "1. Kurā no valstīm ir lielāka iespēja, ka iedzīvotāju skaits dabiskās kustības …" at bounding box center [511, 473] width 378 height 257
click at [390, 444] on fieldset "1. Kurā no valstīm ir lielāka iespēja, ka iedzīvotāju skaits dabiskās kustības …" at bounding box center [511, 473] width 378 height 257
click at [677, 440] on fieldset "1. Kurā no valstīm ir lielāka iespēja, ka iedzīvotāju skaits dabiskās kustības …" at bounding box center [511, 473] width 378 height 257
click at [657, 423] on fieldset "1. Kurā no valstīm ir lielāka iespēja, ka iedzīvotāju skaits dabiskās kustības …" at bounding box center [511, 473] width 378 height 257
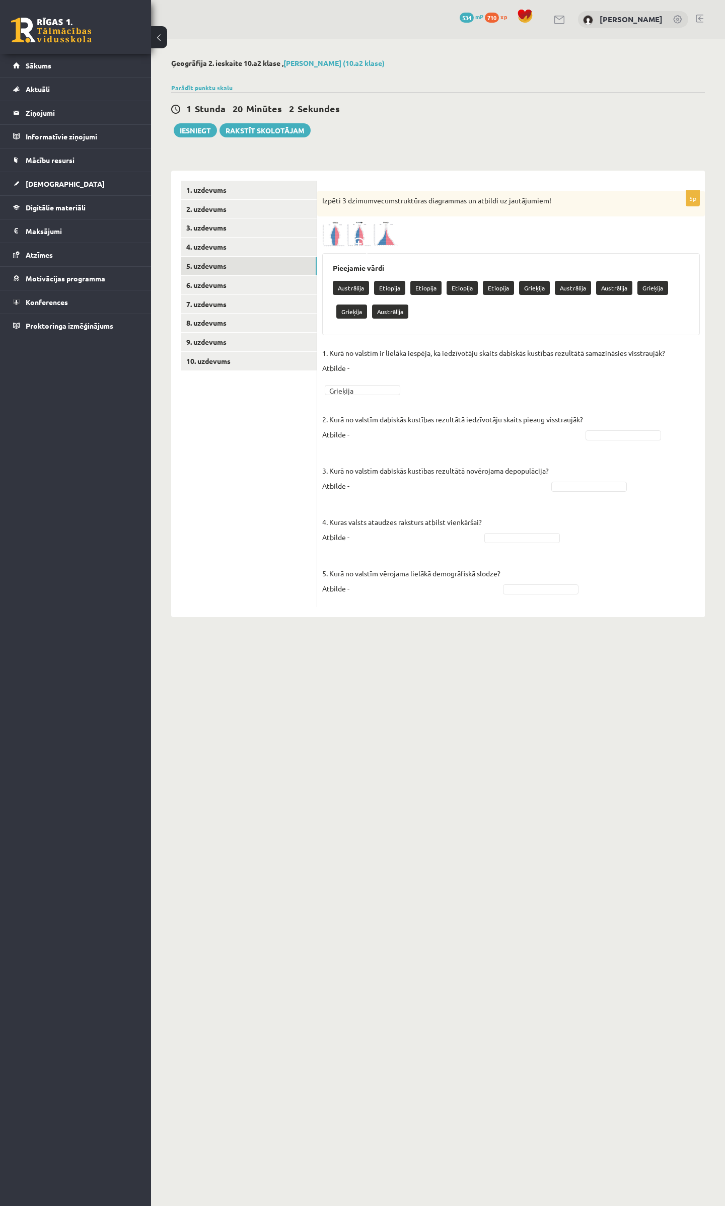
click at [634, 430] on fieldset "1. Kurā no valstīm ir lielāka iespēja, ka iedzīvotāju skaits dabiskās kustības …" at bounding box center [511, 473] width 378 height 257
click at [633, 429] on fieldset "1. Kurā no valstīm ir lielāka iespēja, ka iedzīvotāju skaits dabiskās kustības …" at bounding box center [511, 473] width 378 height 257
drag, startPoint x: 635, startPoint y: 422, endPoint x: 630, endPoint y: 434, distance: 13.1
click at [631, 434] on fieldset "1. Kurā no valstīm ir lielāka iespēja, ka iedzīvotāju skaits dabiskās kustības …" at bounding box center [511, 473] width 378 height 257
click at [377, 495] on fieldset "1. Kurā no valstīm ir lielāka iespēja, ka iedzīvotāju skaits dabiskās kustības …" at bounding box center [511, 473] width 378 height 257
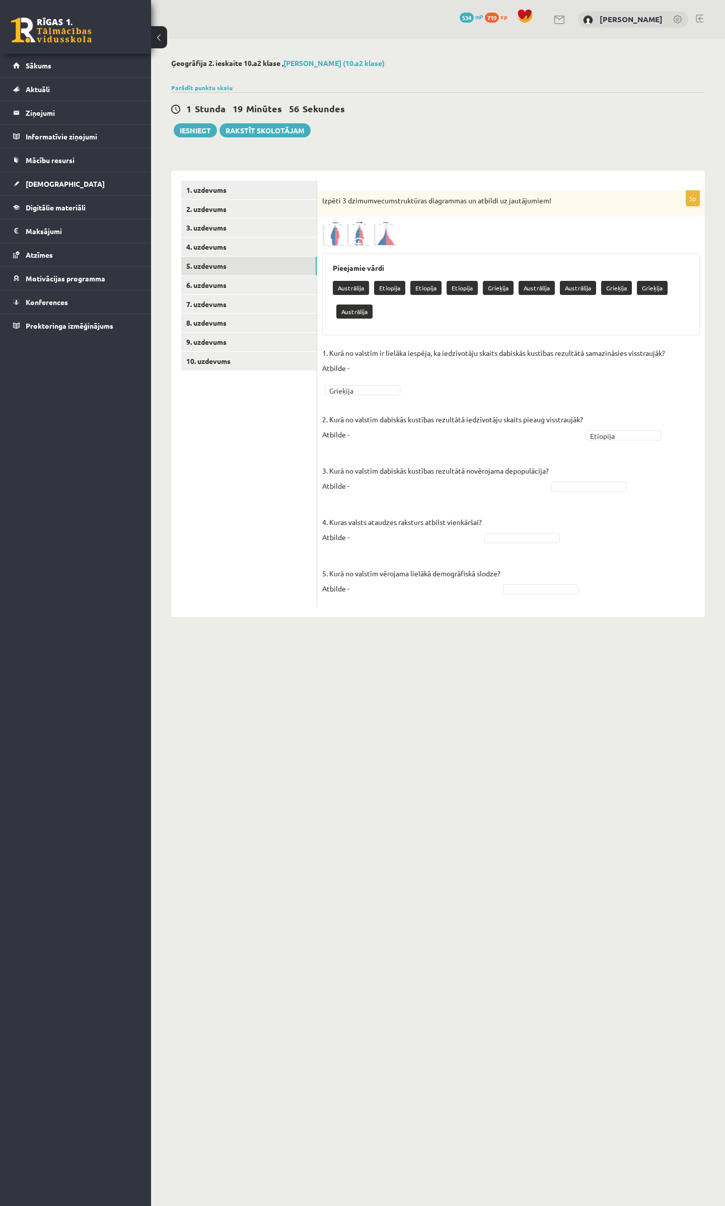
click at [357, 502] on p "4. Kuras valsts ataudzes raksturs atbilst vienkāršai? Atbilde -" at bounding box center [402, 522] width 160 height 45
drag, startPoint x: 357, startPoint y: 502, endPoint x: 362, endPoint y: 499, distance: 6.1
click at [357, 501] on p "4. Kuras valsts ataudzes raksturs atbilst vienkāršai? Atbilde -" at bounding box center [402, 522] width 160 height 45
click at [362, 499] on fieldset "1. Kurā no valstīm ir lielāka iespēja, ka iedzīvotāju skaits dabiskās kustības …" at bounding box center [511, 473] width 378 height 257
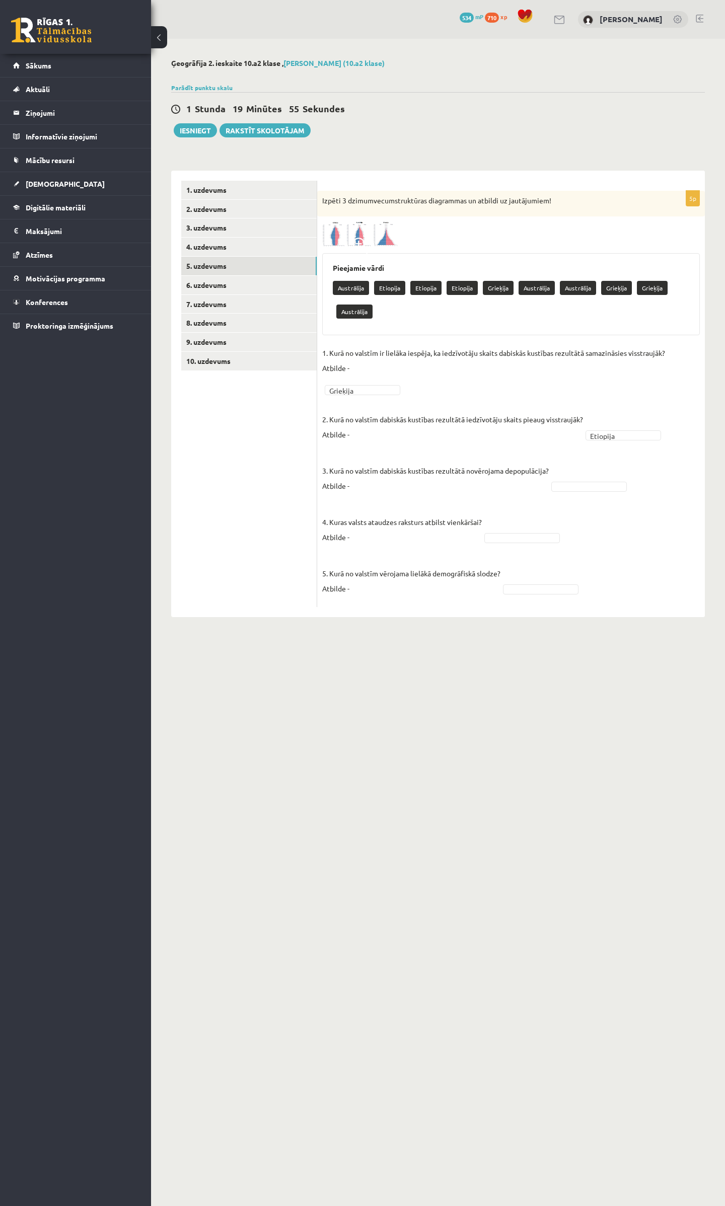
click at [334, 499] on fieldset "1. Kurā no valstīm ir lielāka iespēja, ka iedzīvotāju skaits dabiskās kustības …" at bounding box center [511, 473] width 378 height 257
click at [327, 504] on p "4. Kuras valsts ataudzes raksturs atbilst vienkāršai? Atbilde -" at bounding box center [402, 522] width 160 height 45
click at [549, 498] on fieldset "1. Kurā no valstīm ir lielāka iespēja, ka iedzīvotāju skaits dabiskās kustības …" at bounding box center [511, 473] width 378 height 257
drag, startPoint x: 591, startPoint y: 486, endPoint x: 612, endPoint y: 482, distance: 21.5
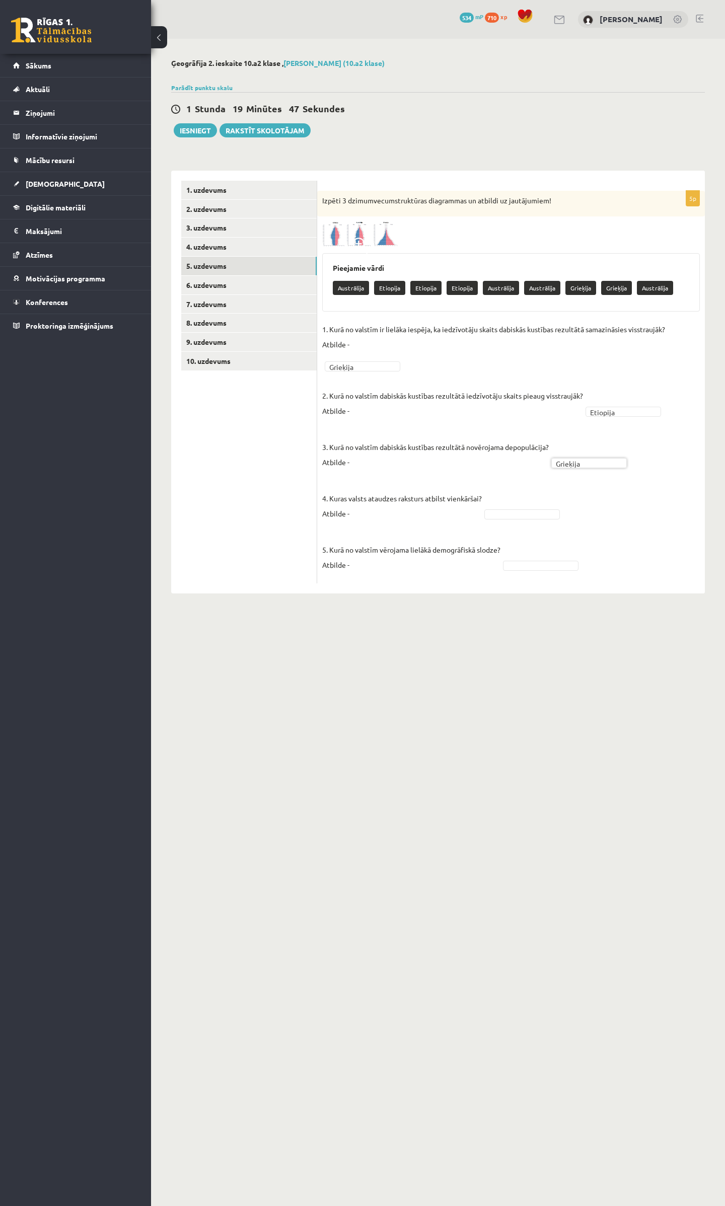
click at [548, 506] on fieldset "1. Kurā no valstīm ir lielāka iespēja, ka iedzīvotāju skaits dabiskās kustības …" at bounding box center [511, 450] width 378 height 257
click at [550, 522] on fieldset "1. Kurā no valstīm ir lielāka iespēja, ka iedzīvotāju skaits dabiskās kustības …" at bounding box center [511, 450] width 378 height 257
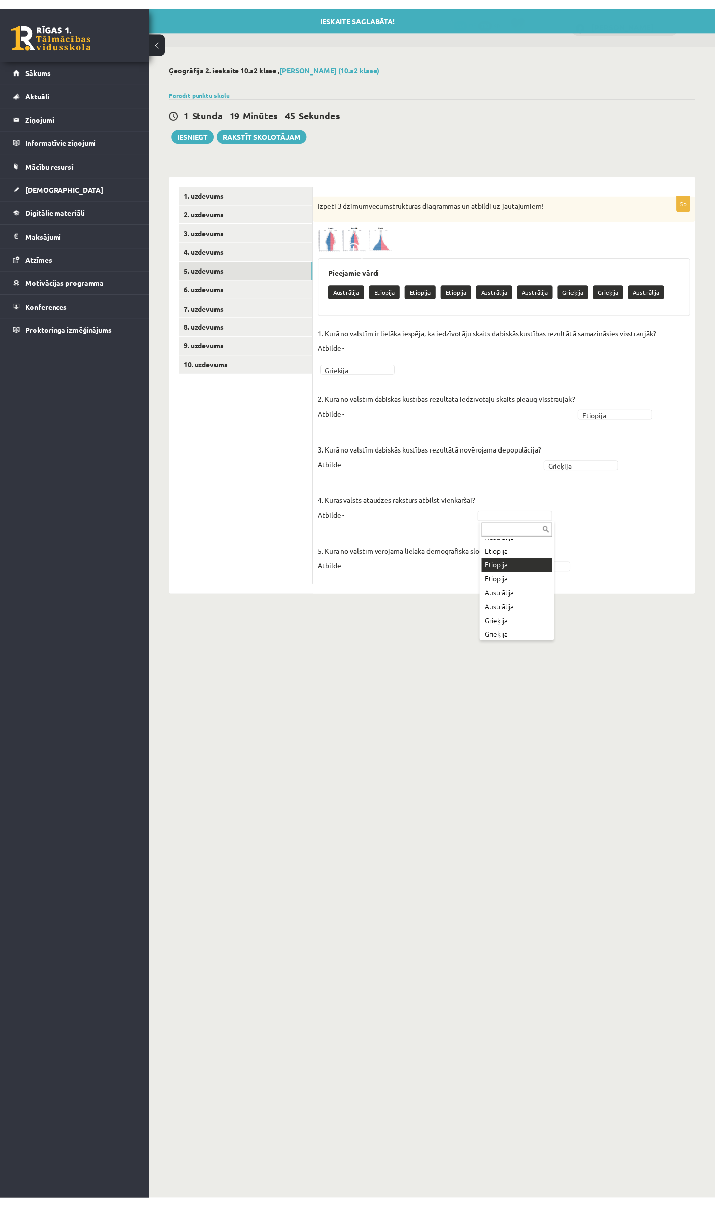
scroll to position [40, 0]
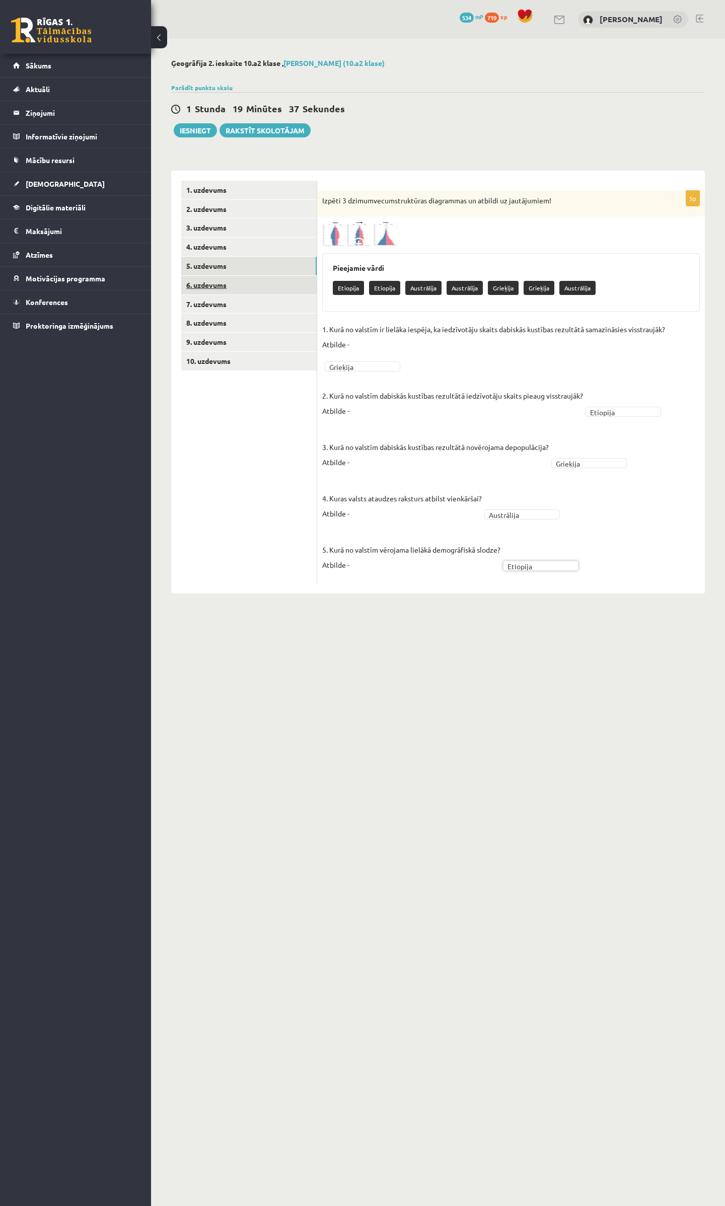
click at [210, 285] on link "6. uzdevums" at bounding box center [248, 285] width 135 height 19
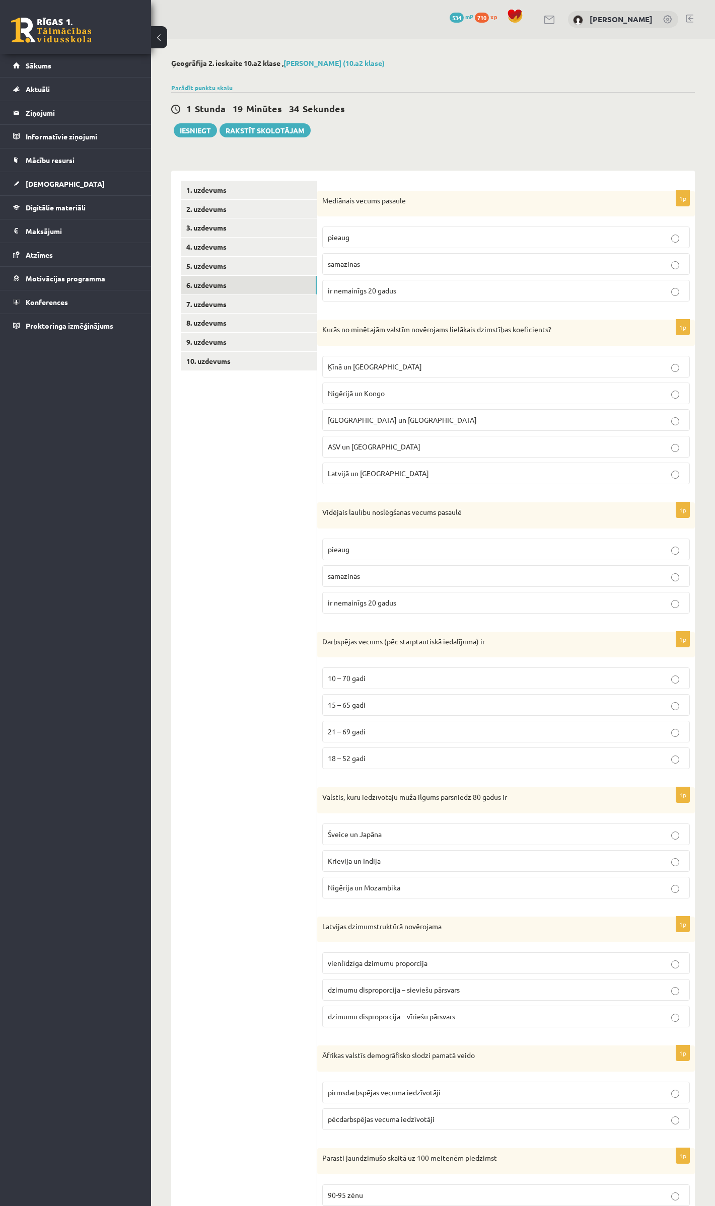
click at [331, 237] on span "pieaug" at bounding box center [339, 237] width 22 height 9
click at [395, 393] on p "Nigērijā un Kongo" at bounding box center [506, 393] width 357 height 11
click at [368, 554] on p "pieaug" at bounding box center [506, 549] width 357 height 11
click at [367, 711] on p "15 – 65 gadi" at bounding box center [506, 705] width 357 height 11
click at [363, 839] on span "Šveice un Japāna" at bounding box center [355, 834] width 54 height 9
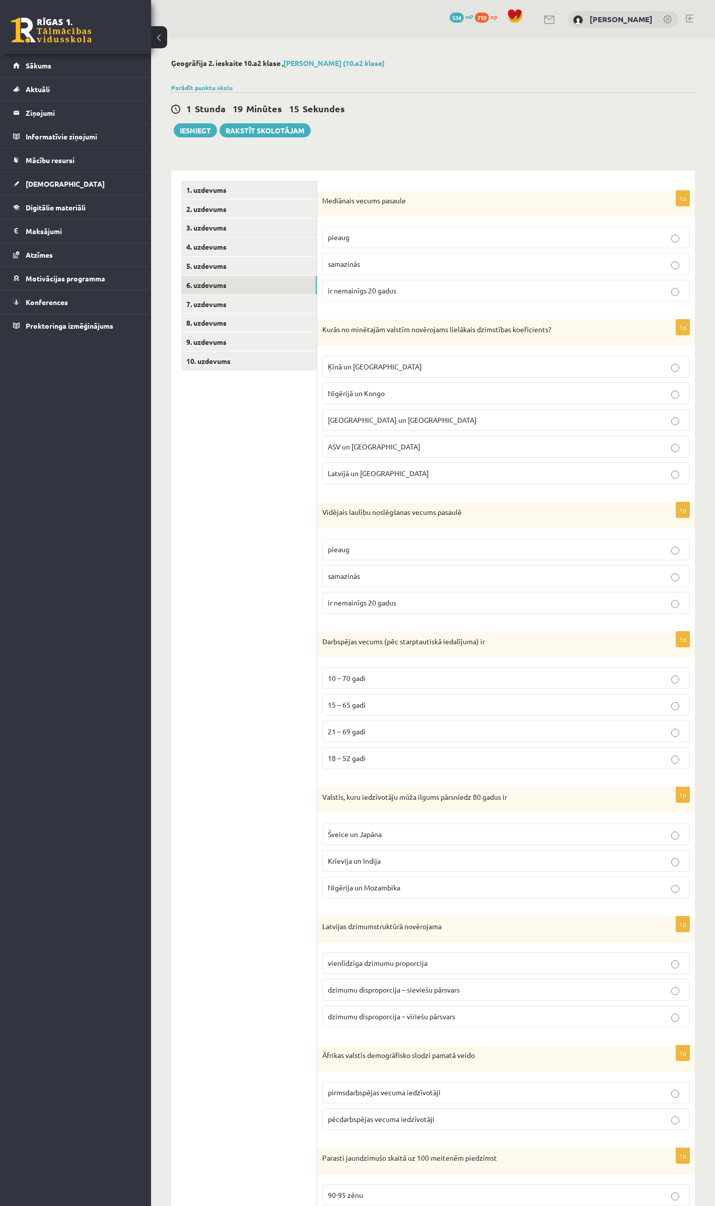
scroll to position [67, 0]
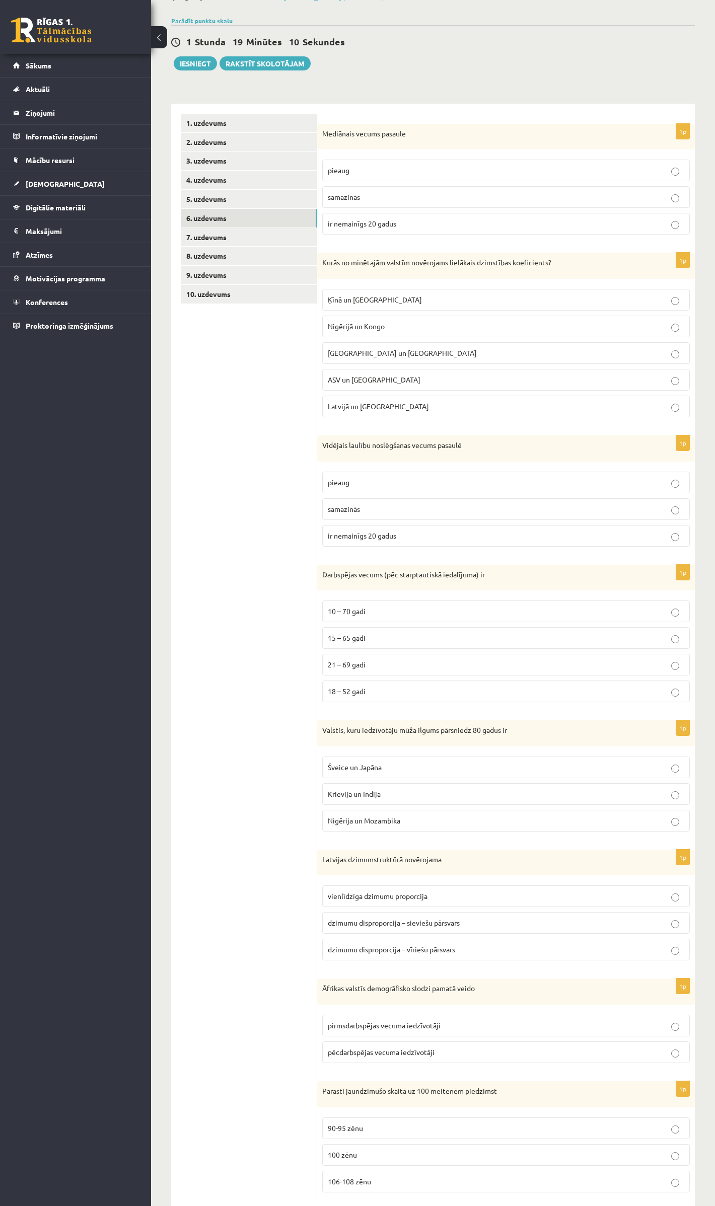
click at [450, 928] on span "dzimumu disproporcija – sieviešu pārsvars" at bounding box center [394, 922] width 132 height 9
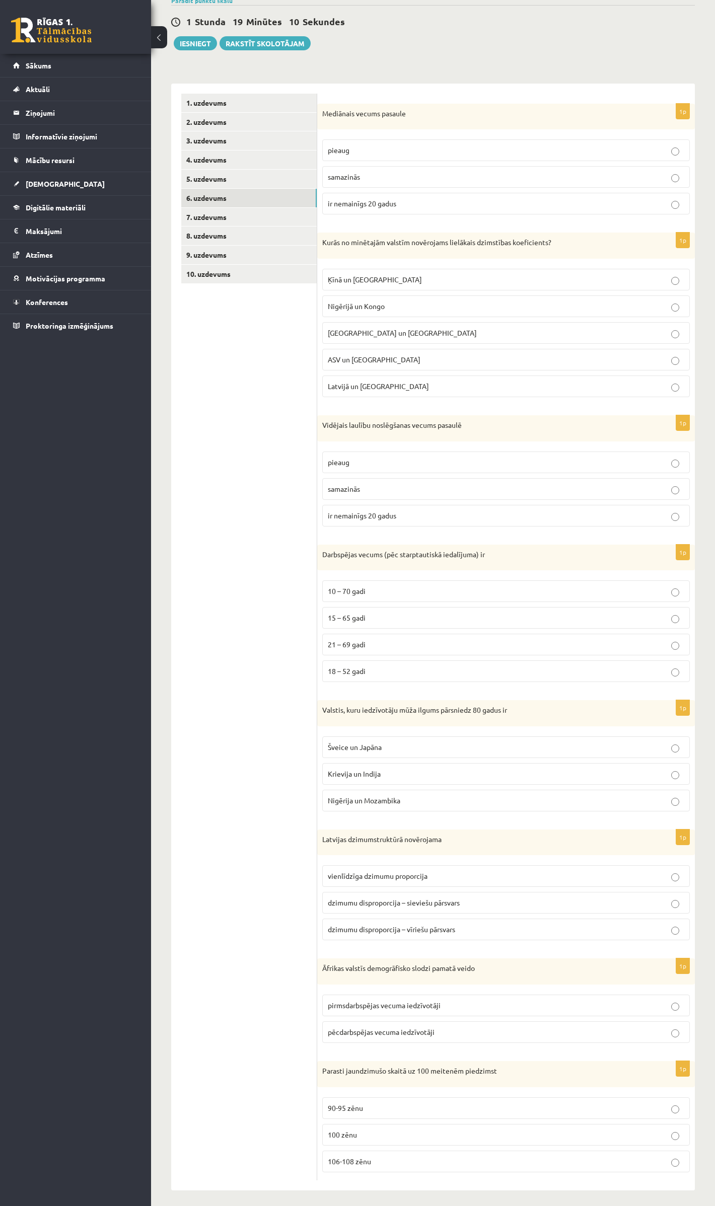
scroll to position [101, 0]
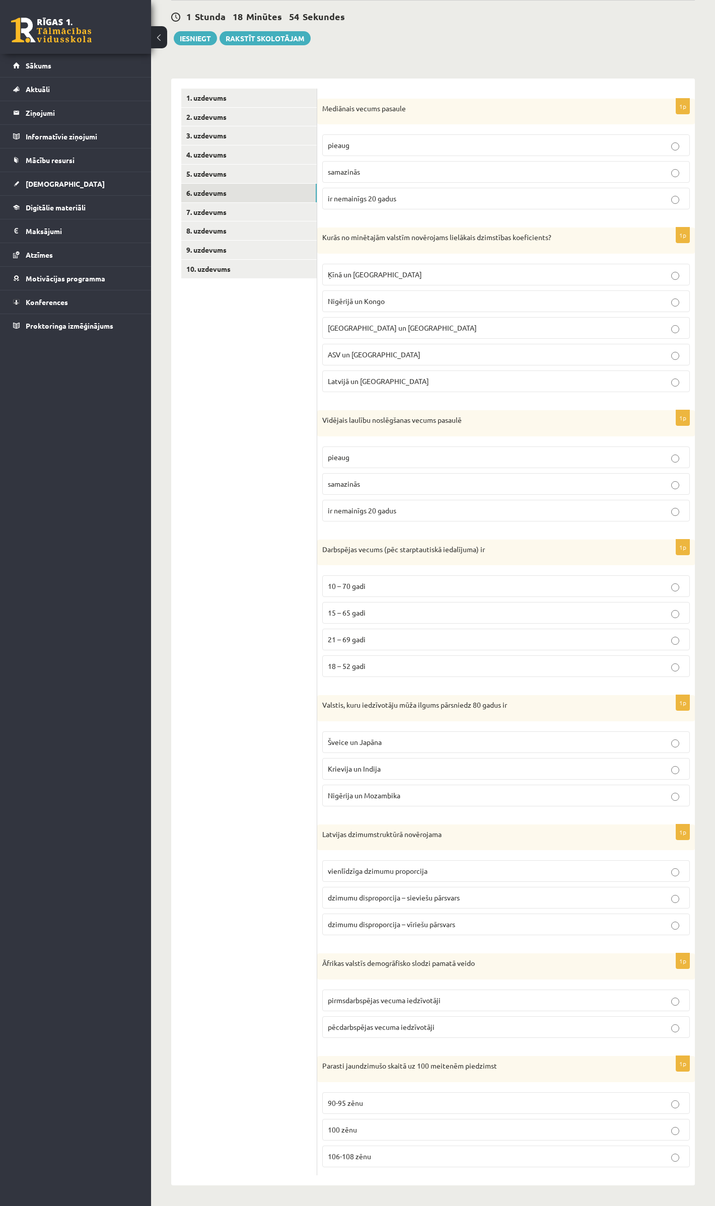
click at [426, 1006] on label "pirmsdarbspējas vecuma iedzīvotāji" at bounding box center [506, 1001] width 368 height 22
click at [365, 1130] on label "106-108 zēnu" at bounding box center [506, 1157] width 368 height 22
click at [204, 208] on link "7. uzdevums" at bounding box center [248, 212] width 135 height 19
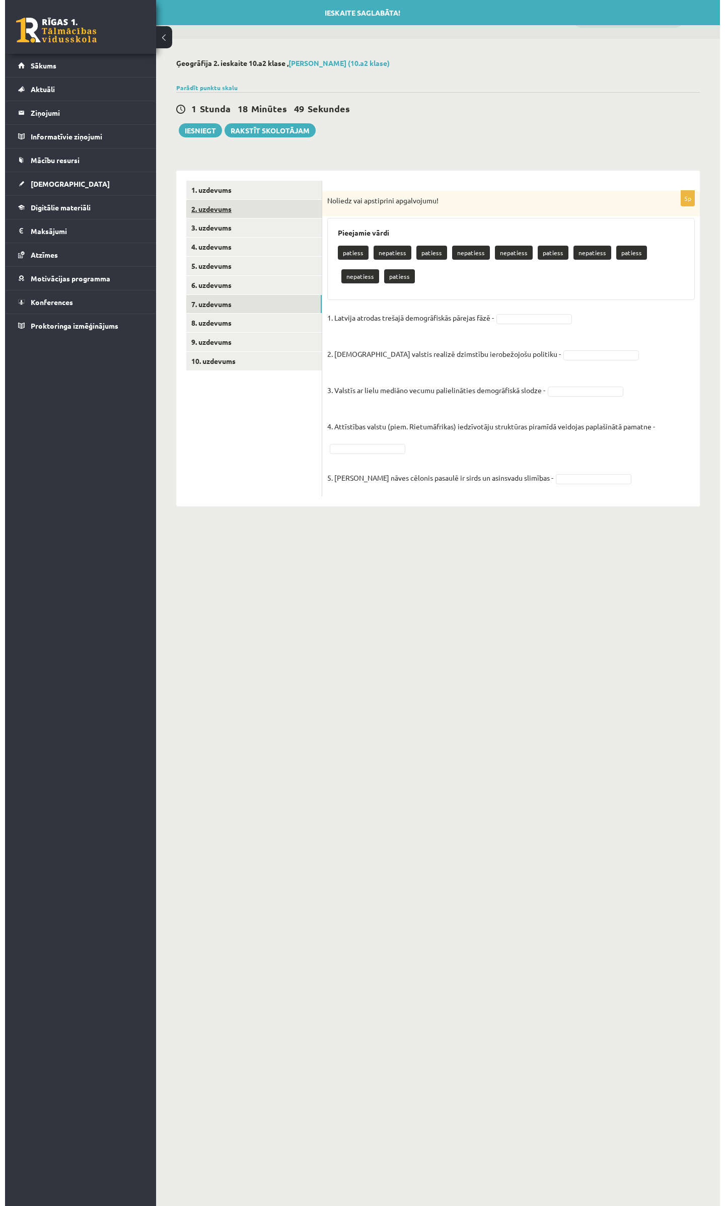
scroll to position [0, 0]
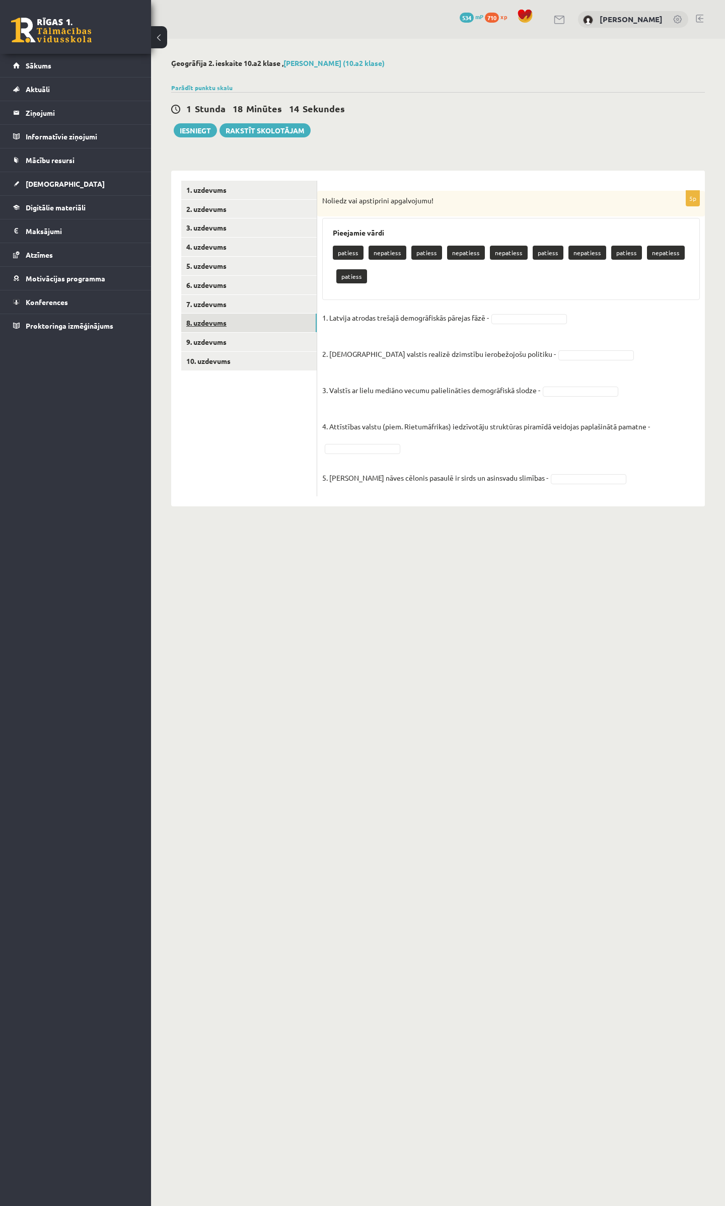
click at [224, 330] on link "8. uzdevums" at bounding box center [248, 323] width 135 height 19
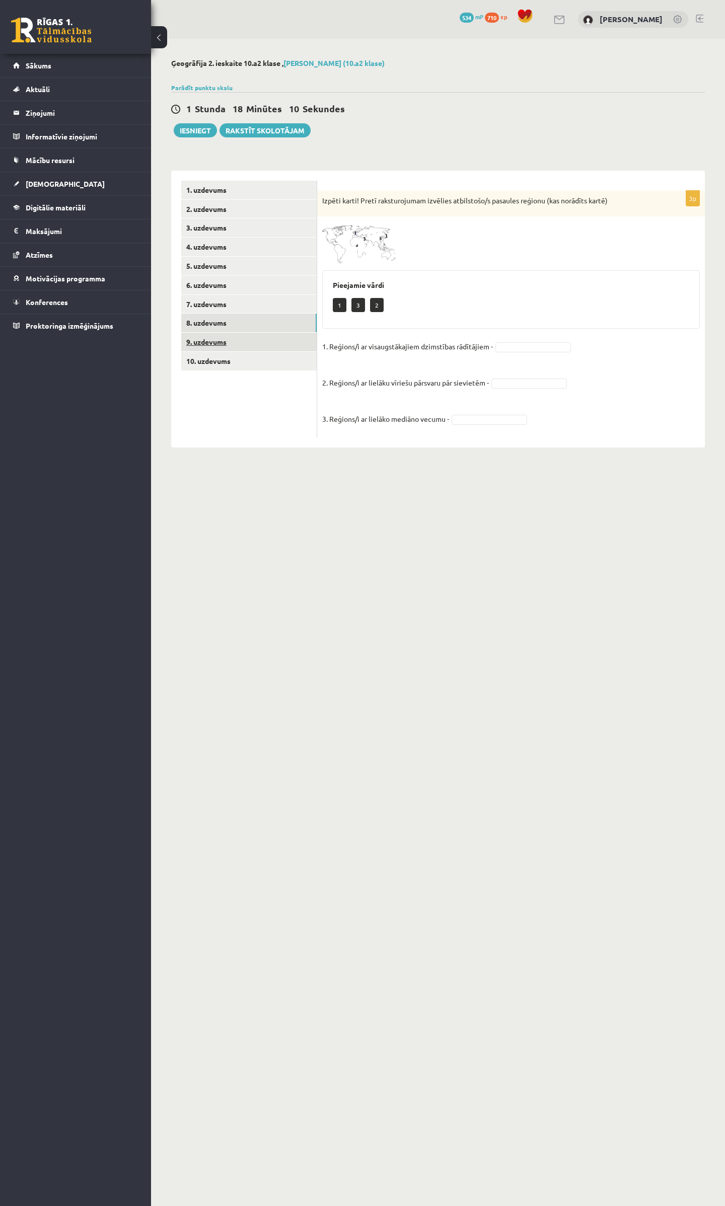
click at [211, 342] on link "9. uzdevums" at bounding box center [248, 342] width 135 height 19
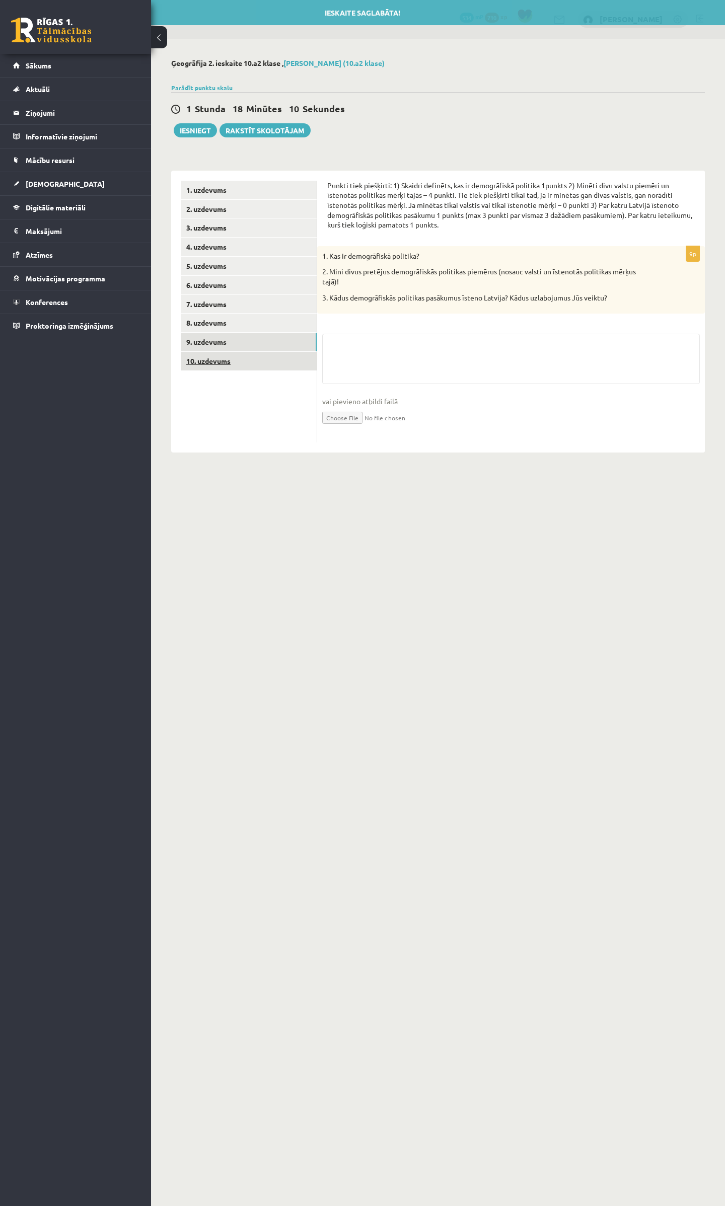
click at [208, 359] on link "10. uzdevums" at bounding box center [248, 361] width 135 height 19
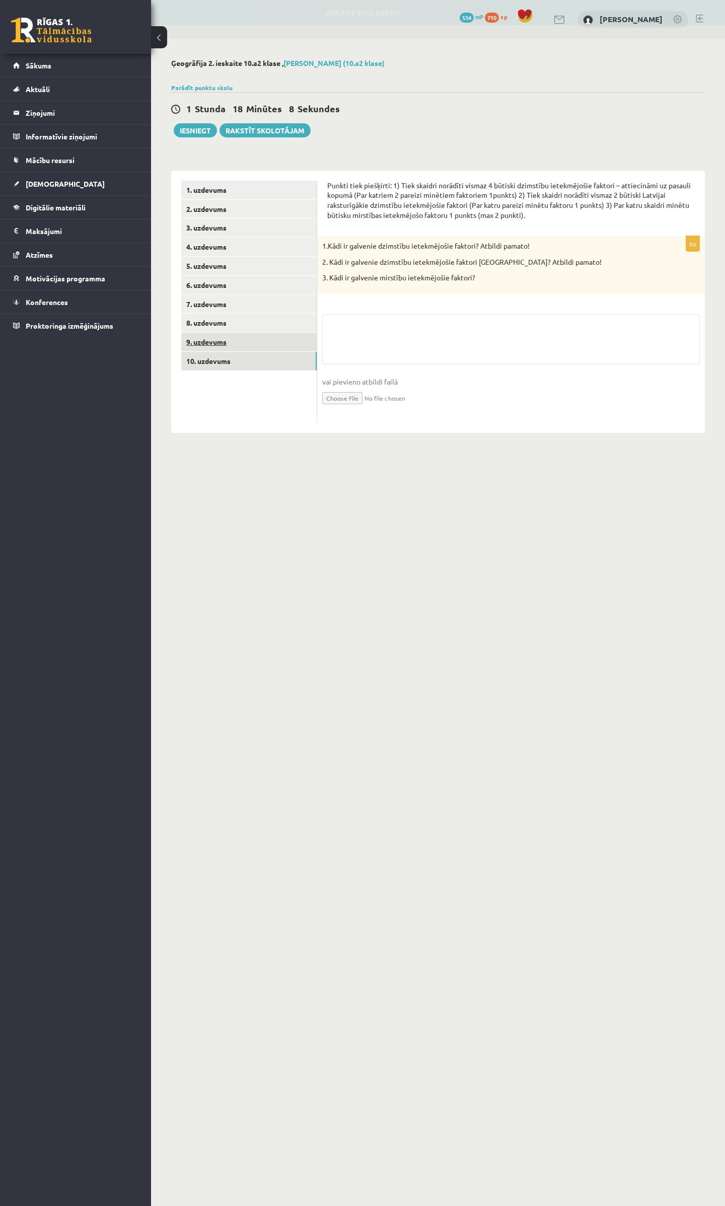
click at [202, 339] on link "9. uzdevums" at bounding box center [248, 342] width 135 height 19
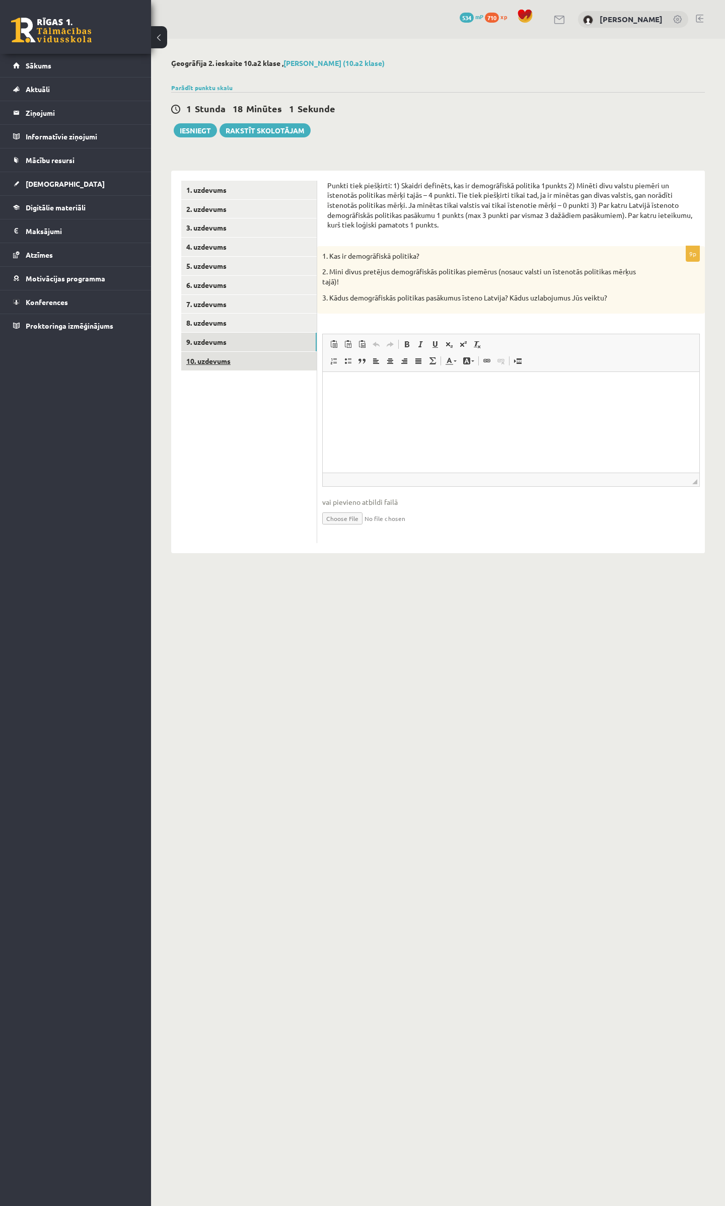
click at [205, 367] on link "10. uzdevums" at bounding box center [248, 361] width 135 height 19
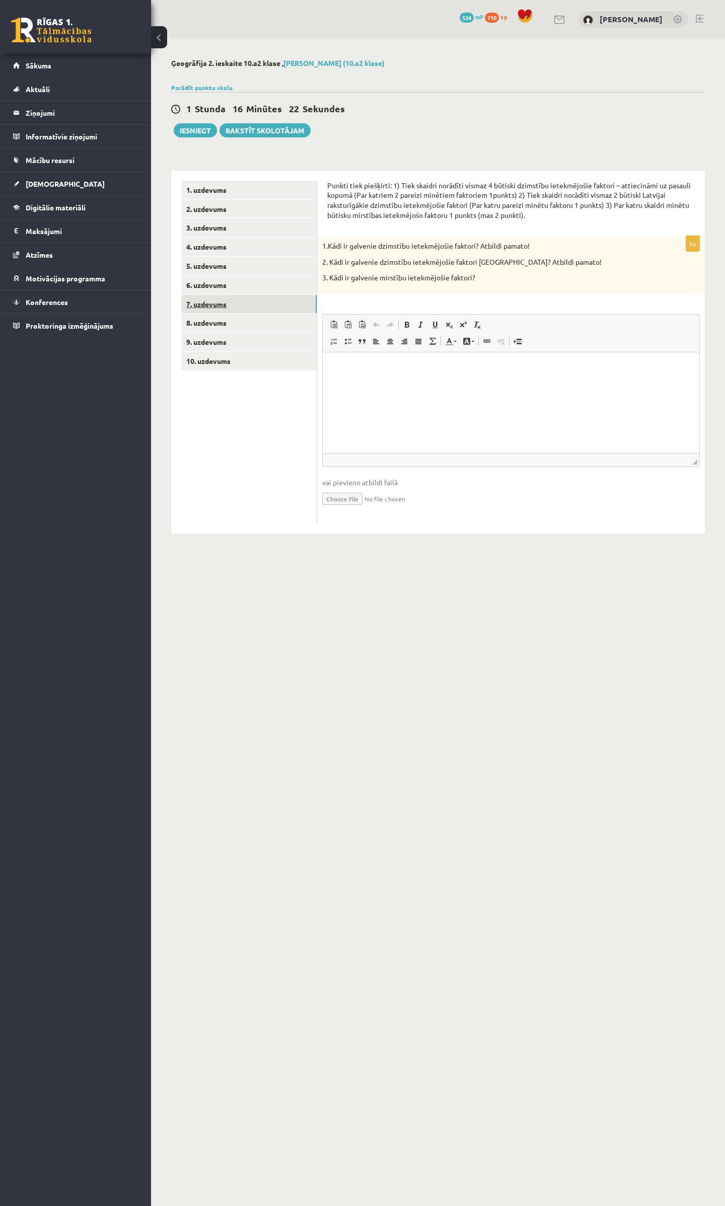
click at [214, 305] on link "7. uzdevums" at bounding box center [248, 304] width 135 height 19
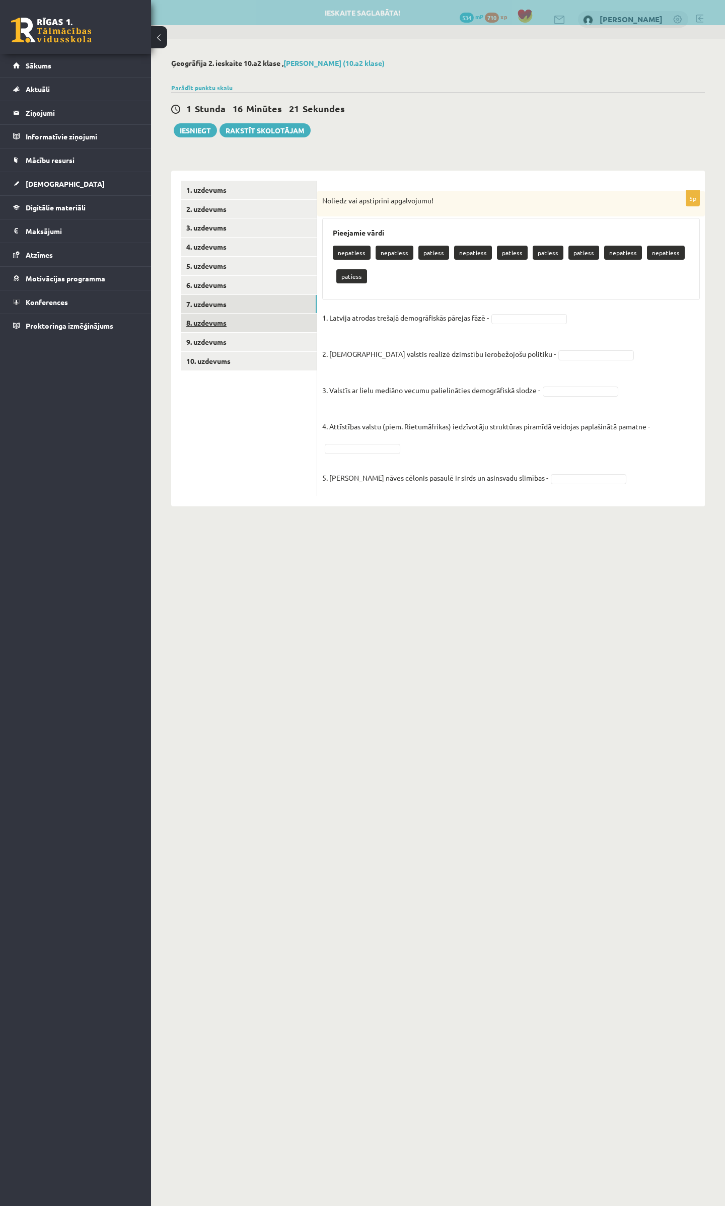
click at [214, 321] on link "8. uzdevums" at bounding box center [248, 323] width 135 height 19
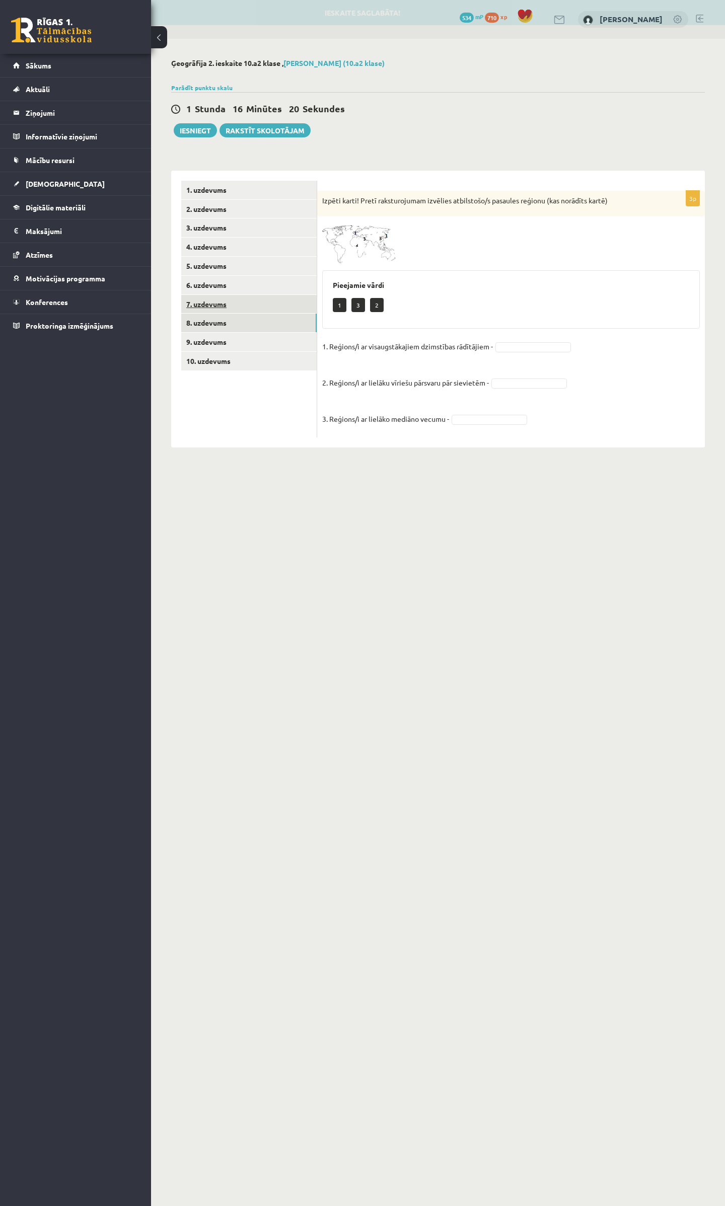
click at [202, 305] on link "7. uzdevums" at bounding box center [248, 304] width 135 height 19
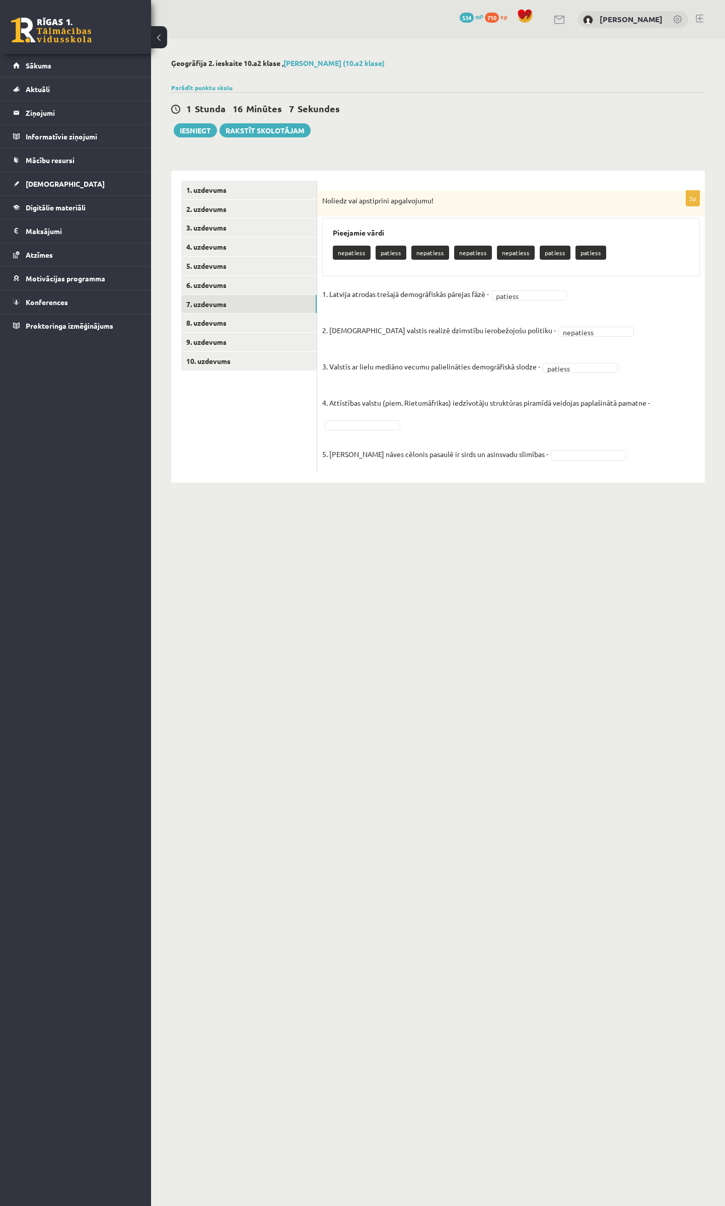
click at [672, 404] on fieldset "1. Latvija atrodas trešajā demogrāfiskās pārejas fāzē - patiess ******* 2. Islā…" at bounding box center [511, 377] width 378 height 181
click at [664, 412] on fieldset "1. Latvija atrodas trešajā demogrāfiskās pārejas fāzē - patiess ******* 2. Islā…" at bounding box center [511, 377] width 378 height 181
click at [657, 419] on fieldset "1. Latvija atrodas trešajā demogrāfiskās pārejas fāzē - patiess ******* 2. Islā…" at bounding box center [511, 377] width 378 height 181
click at [554, 428] on fieldset "1. Latvija atrodas trešajā demogrāfiskās pārejas fāzē - patiess ******* 2. Islā…" at bounding box center [511, 377] width 378 height 181
click at [409, 424] on fieldset "1. Latvija atrodas trešajā demogrāfiskās pārejas fāzē - patiess ******* 2. Islā…" at bounding box center [511, 377] width 378 height 181
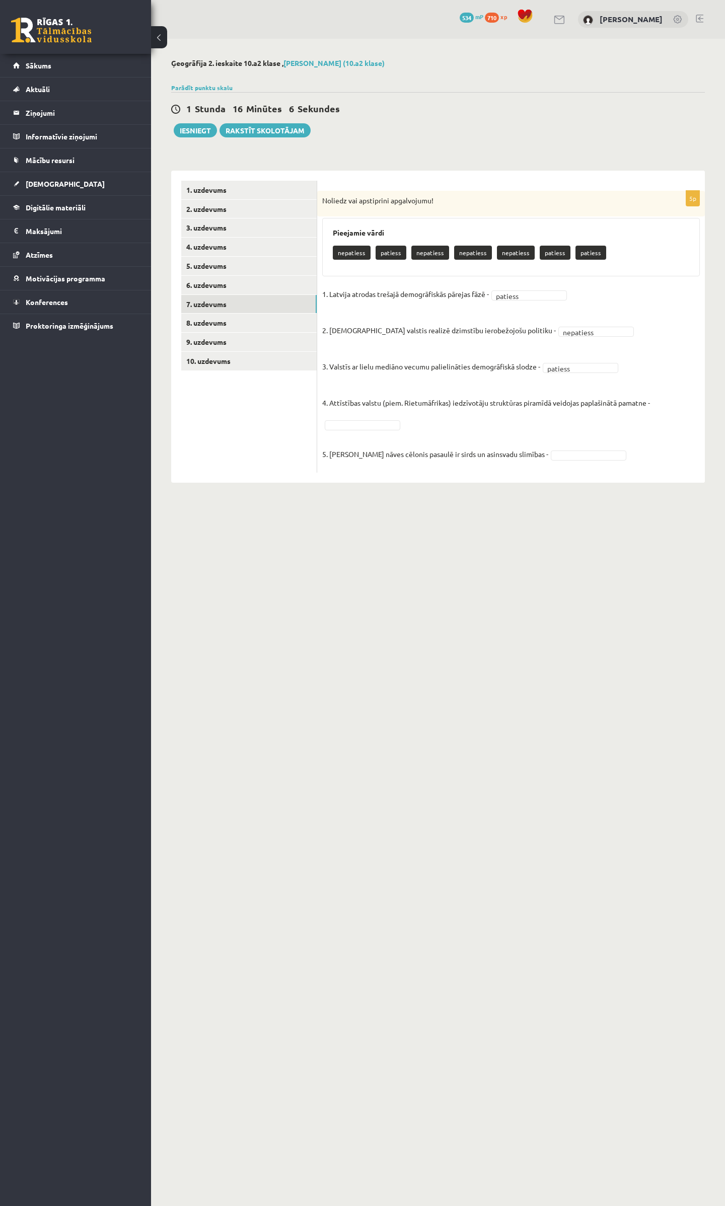
drag, startPoint x: 364, startPoint y: 423, endPoint x: 345, endPoint y: 426, distance: 18.3
click at [532, 468] on fieldset "1. Latvija atrodas trešajā demogrāfiskās pārejas fāzē - patiess ******* 2. Islā…" at bounding box center [511, 377] width 378 height 181
click at [407, 480] on div "5p Noliedz vai apstiprini apgalvojumu! Pieejamie vārdi nepatiess nepatiess nepa…" at bounding box center [511, 327] width 388 height 312
click at [401, 474] on div "5p Noliedz vai apstiprini apgalvojumu! Pieejamie vārdi nepatiess nepatiess nepa…" at bounding box center [511, 327] width 388 height 312
click at [214, 323] on link "8. uzdevums" at bounding box center [248, 323] width 135 height 19
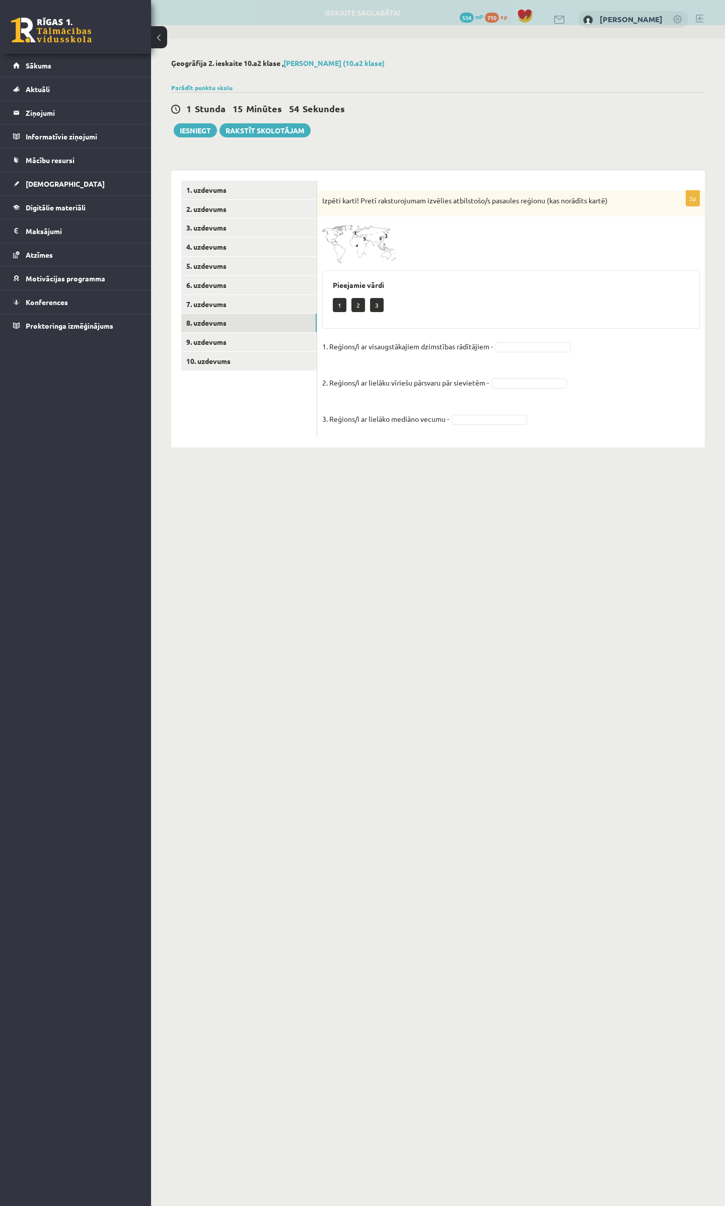
click at [488, 349] on p "1. Reģions/i ar visaugstākajiem dzimstības rādītājiem -" at bounding box center [407, 346] width 171 height 15
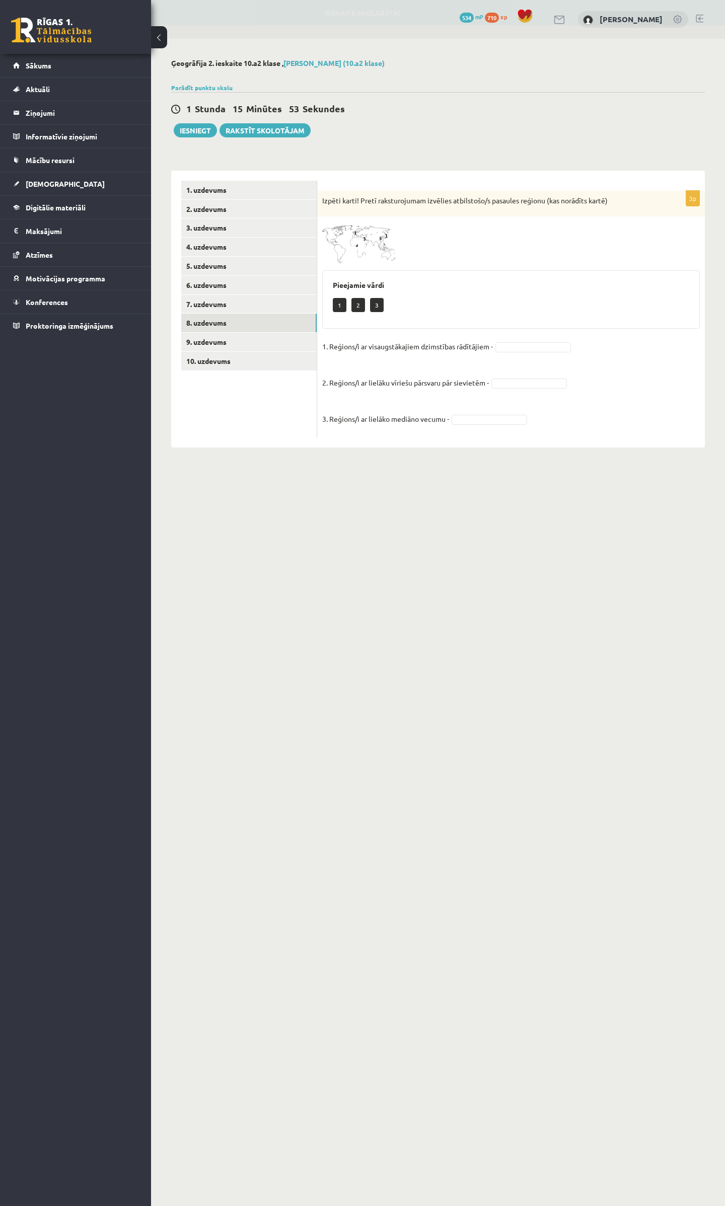
click at [341, 361] on p "2. Reģions/i ar lielāku vīriešu pārsvaru pār sievietēm -" at bounding box center [405, 375] width 167 height 30
click at [335, 367] on p "2. Reģions/i ar lielāku vīriešu pārsvaru pār sievietēm -" at bounding box center [405, 375] width 167 height 30
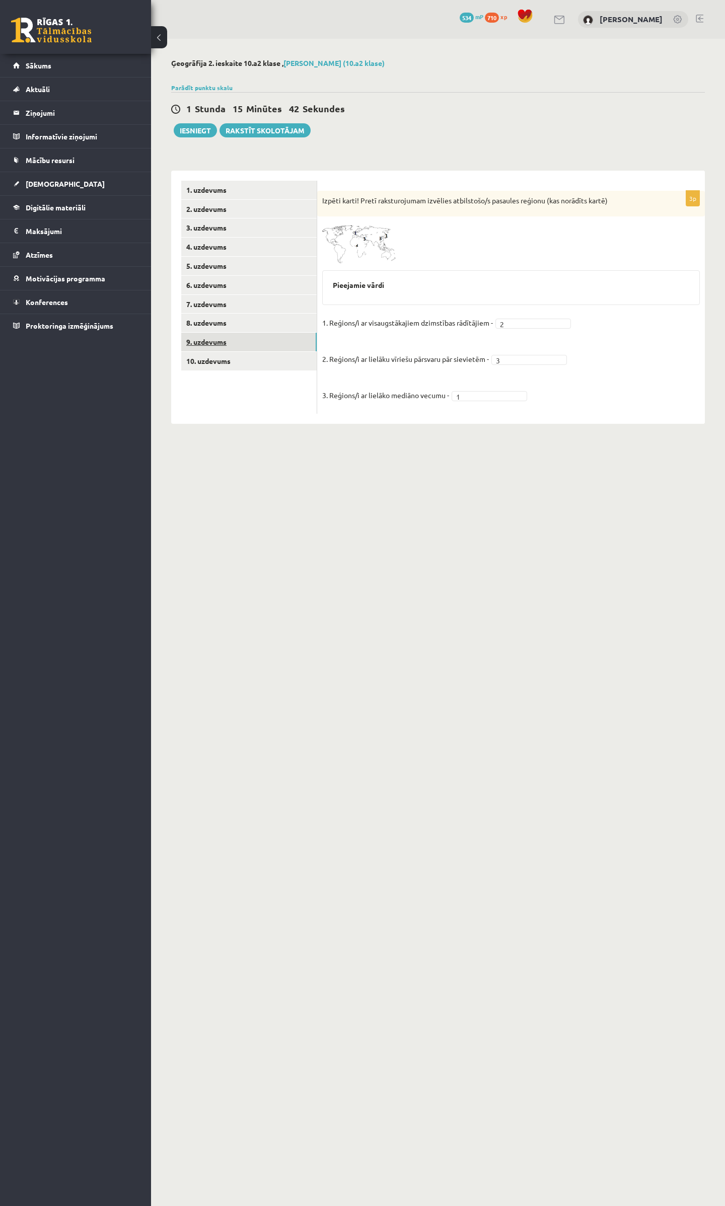
click at [221, 344] on link "9. uzdevums" at bounding box center [248, 342] width 135 height 19
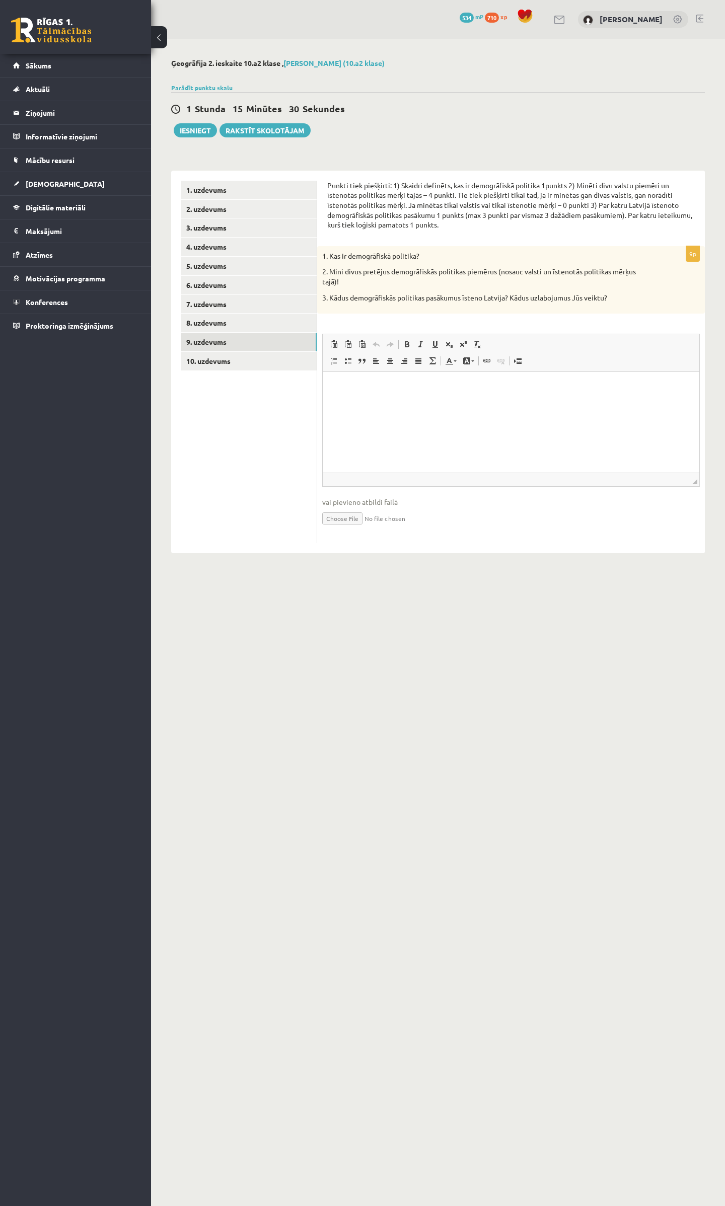
click at [348, 403] on html at bounding box center [511, 387] width 377 height 31
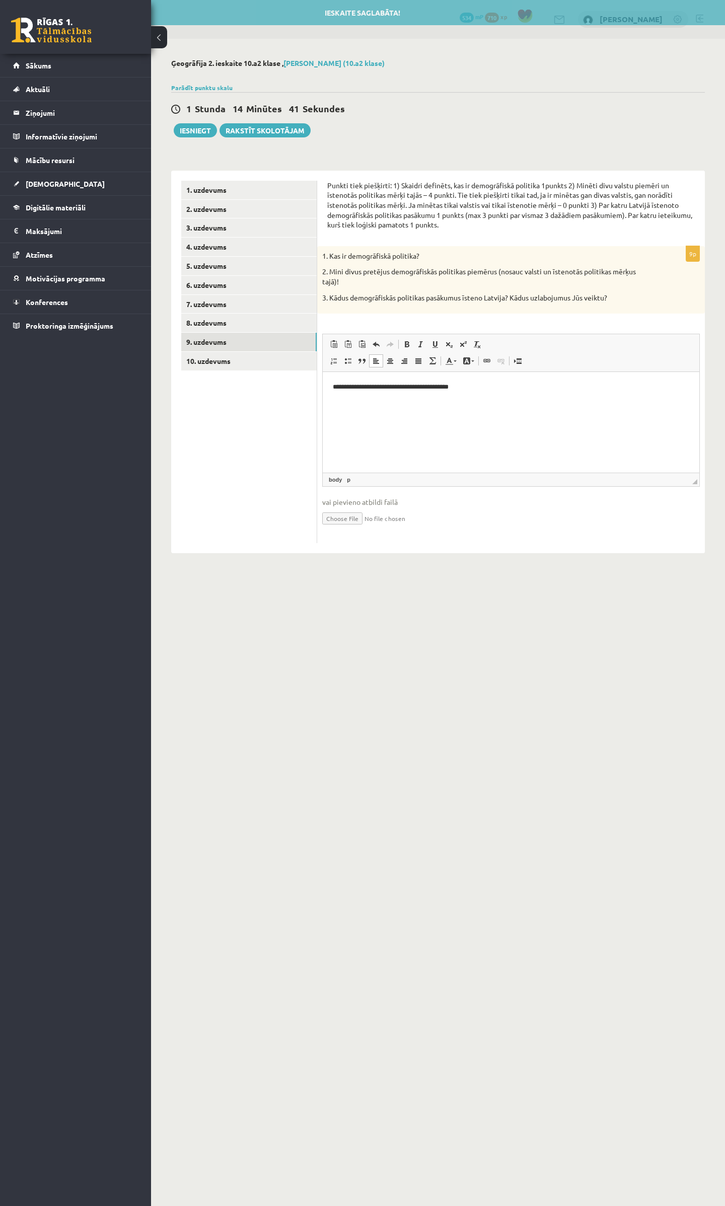
click at [501, 393] on html "**********" at bounding box center [511, 387] width 377 height 31
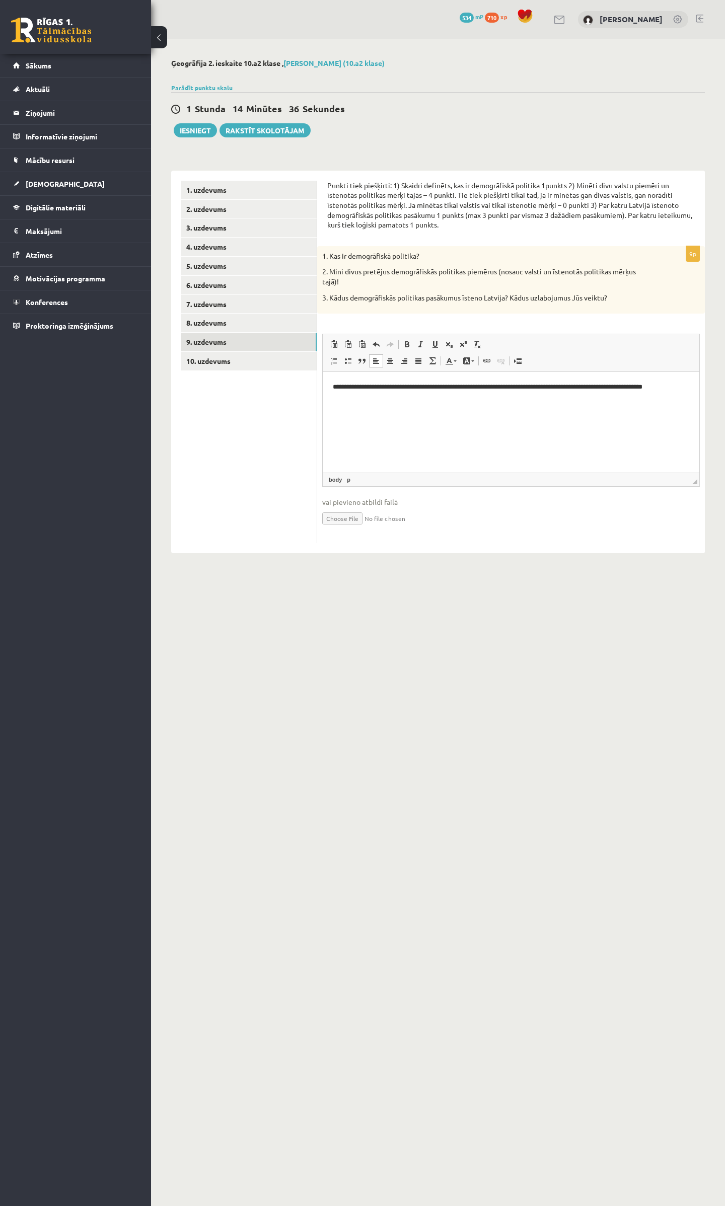
click at [464, 393] on html "**********" at bounding box center [511, 387] width 377 height 31
click at [465, 394] on html "**********" at bounding box center [511, 387] width 377 height 31
click at [679, 395] on html "**********" at bounding box center [511, 387] width 377 height 31
click at [479, 413] on html "**********" at bounding box center [511, 395] width 377 height 47
click at [208, 365] on link "10. uzdevums" at bounding box center [248, 361] width 135 height 19
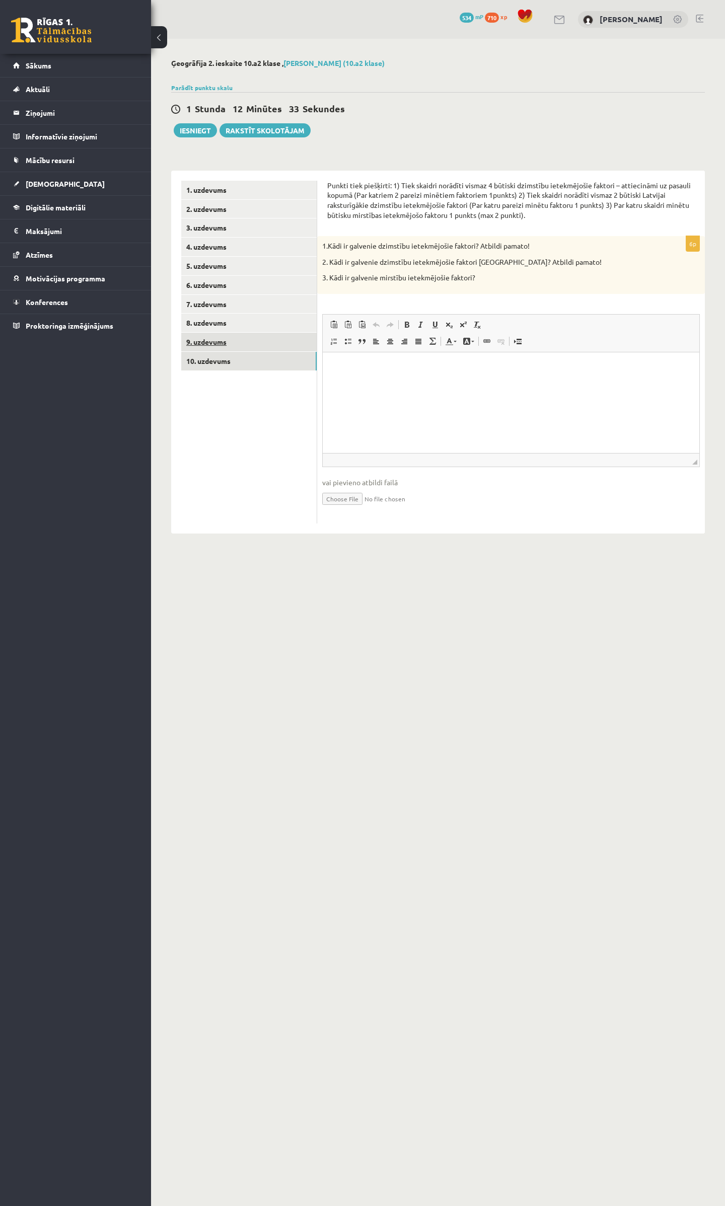
click at [203, 343] on link "9. uzdevums" at bounding box center [248, 342] width 135 height 19
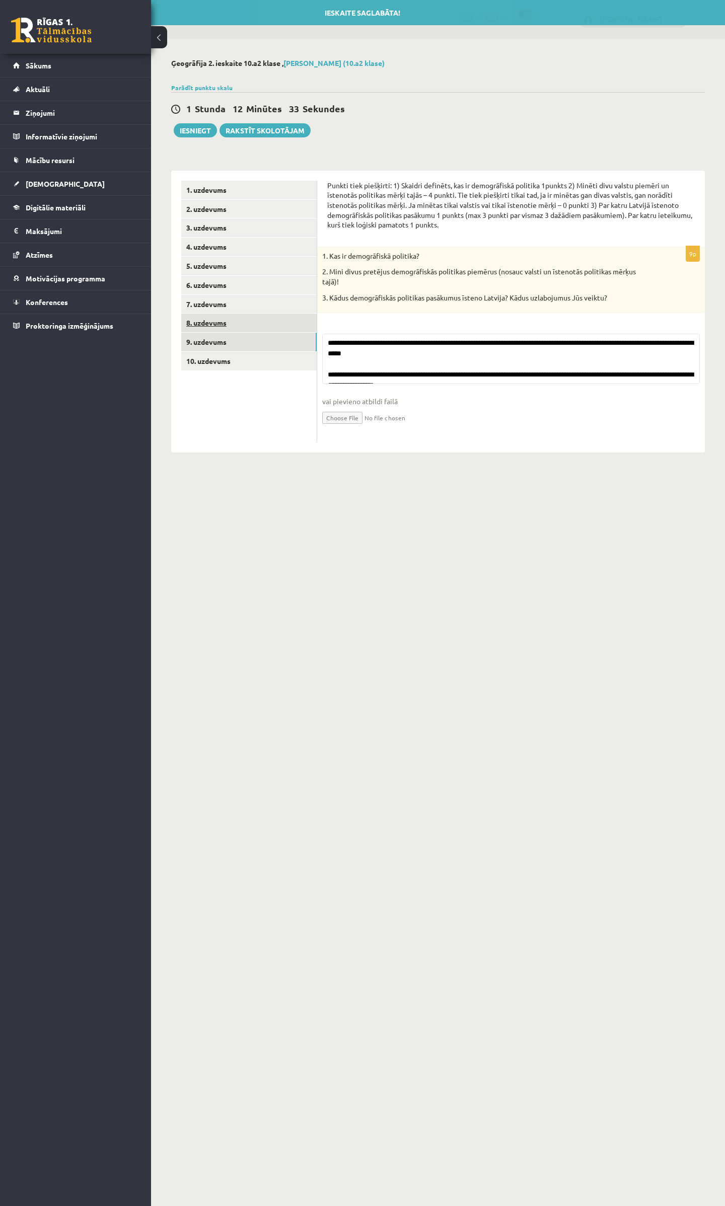
click at [210, 323] on link "8. uzdevums" at bounding box center [248, 323] width 135 height 19
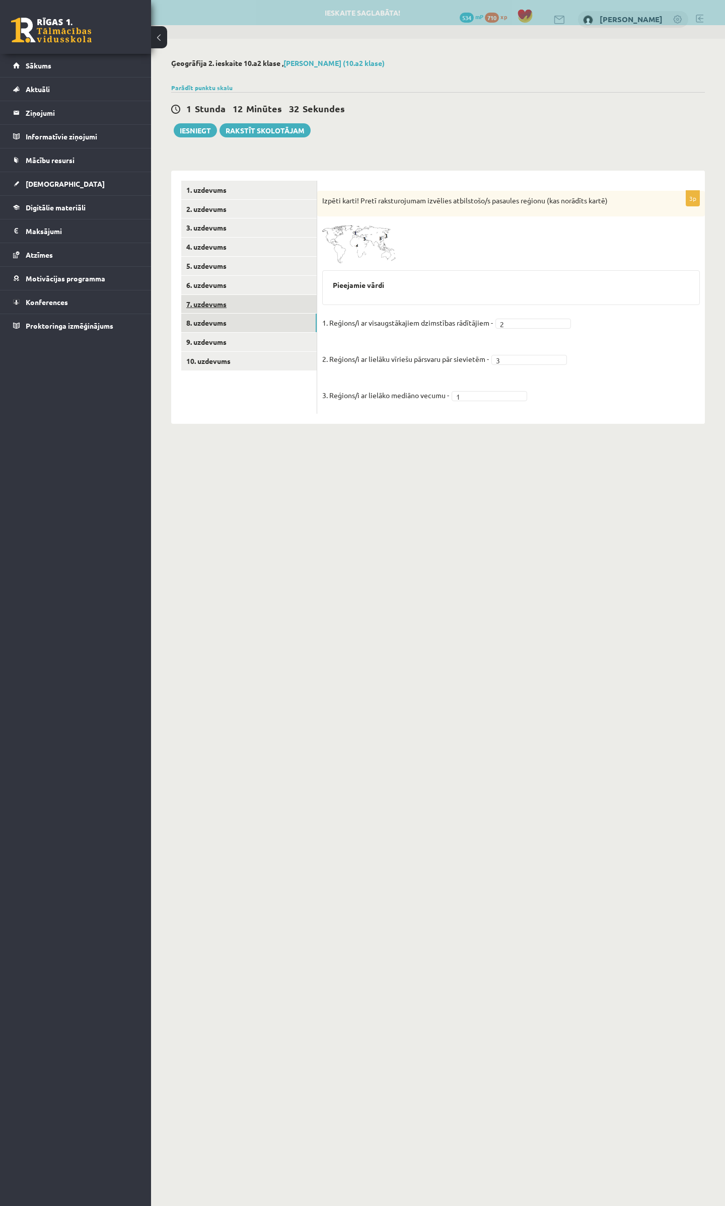
click at [206, 307] on link "7. uzdevums" at bounding box center [248, 304] width 135 height 19
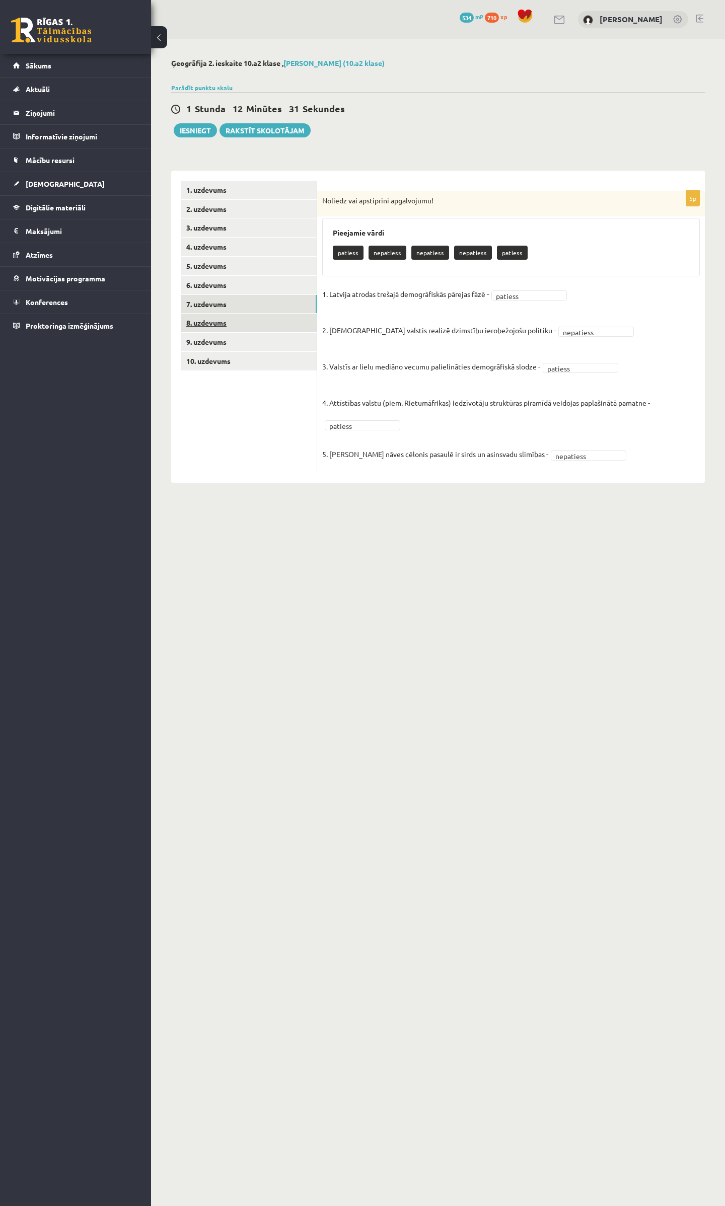
click at [201, 317] on link "8. uzdevums" at bounding box center [248, 323] width 135 height 19
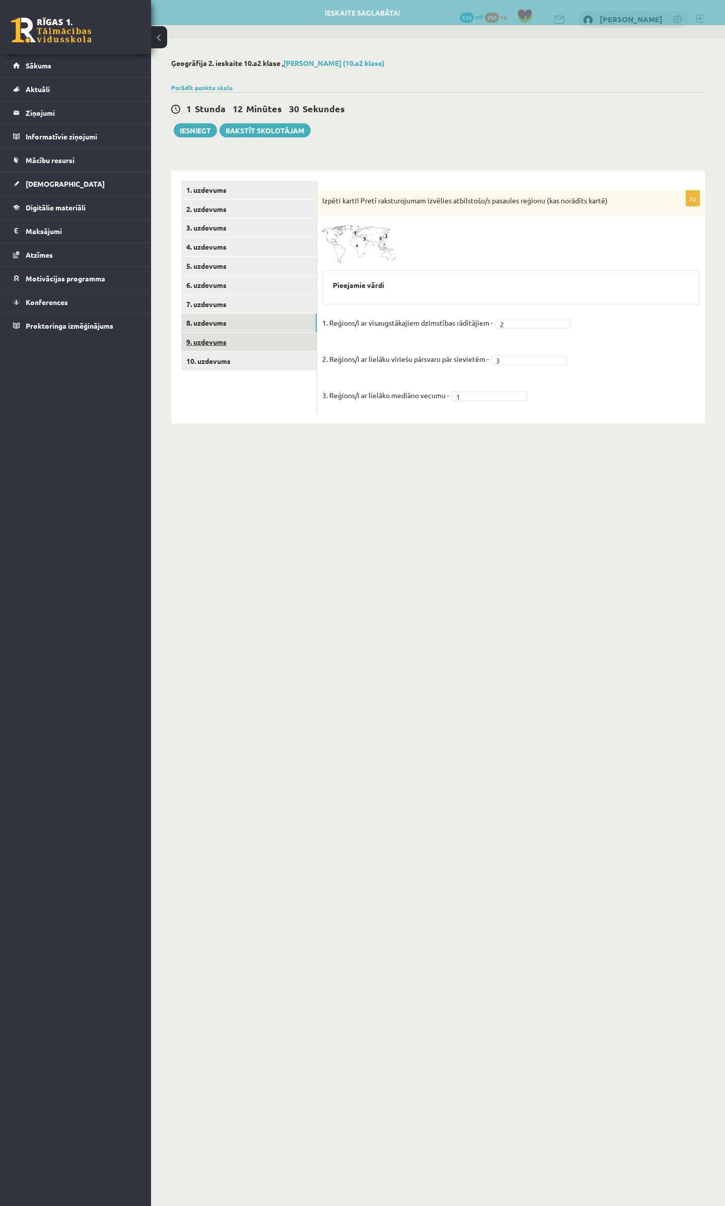
click at [200, 333] on link "9. uzdevums" at bounding box center [248, 342] width 135 height 19
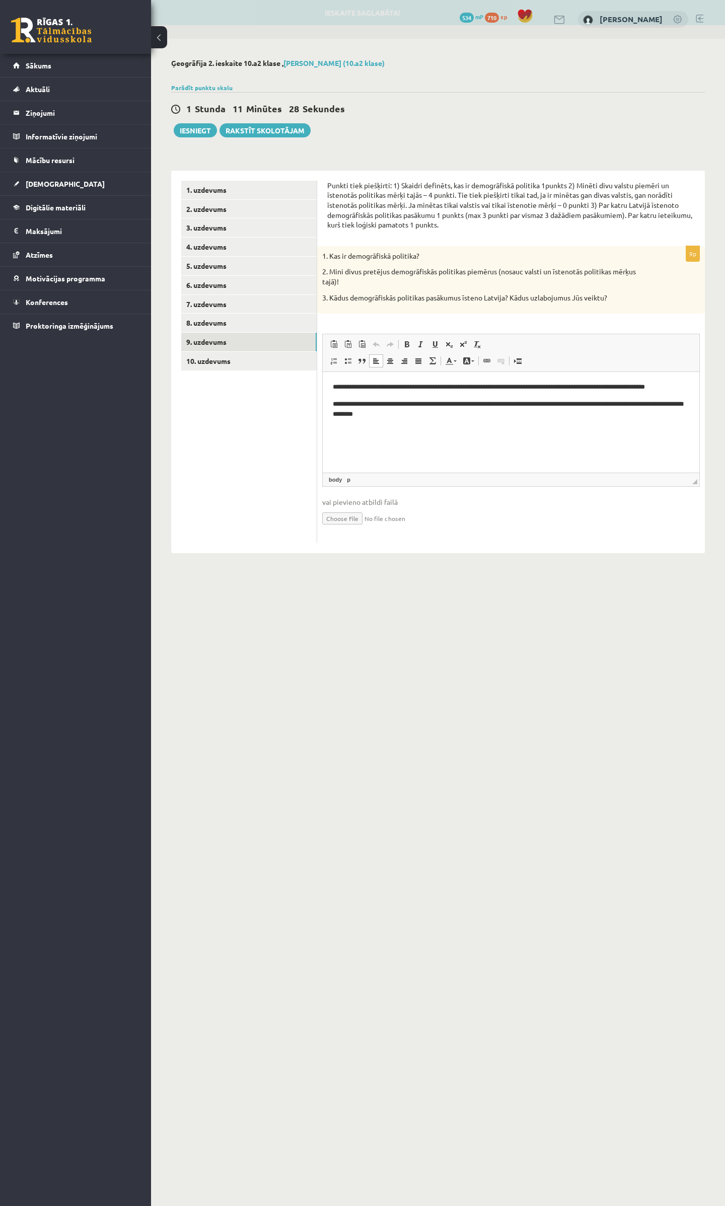
click at [331, 389] on html "**********" at bounding box center [511, 401] width 377 height 58
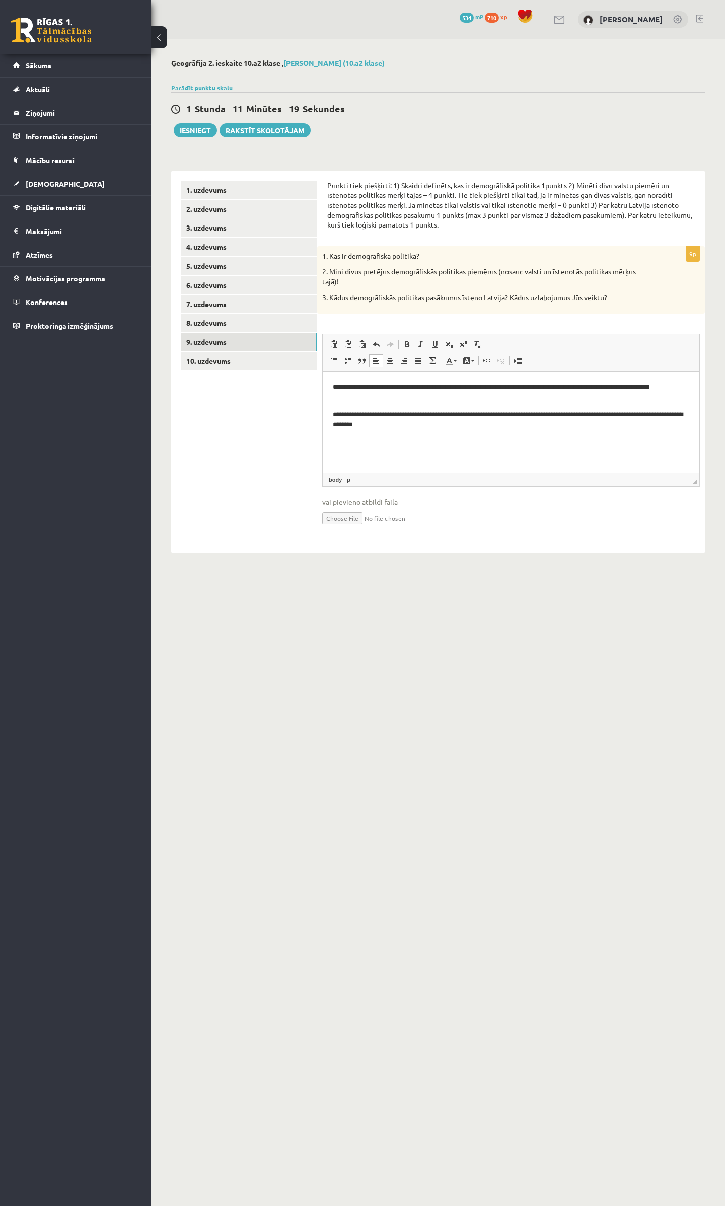
click at [331, 385] on html "**********" at bounding box center [511, 406] width 377 height 68
click at [331, 381] on html "**********" at bounding box center [511, 406] width 377 height 68
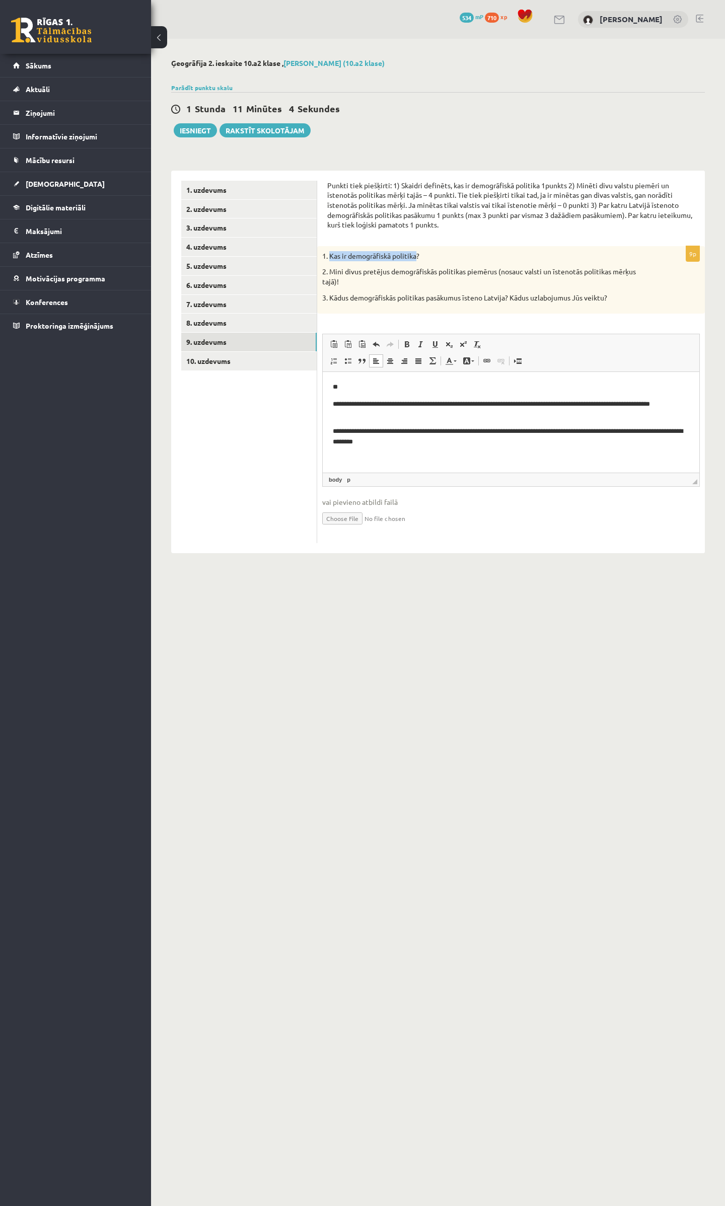
drag, startPoint x: 329, startPoint y: 256, endPoint x: 416, endPoint y: 259, distance: 87.1
click at [416, 259] on p "1. Kas ir demogrāfiskā politika?" at bounding box center [485, 256] width 327 height 10
copy p "Kas ir demogrāfiskā politika"
click at [343, 385] on p "**" at bounding box center [511, 387] width 357 height 11
click at [425, 388] on p "**********" at bounding box center [511, 387] width 357 height 11
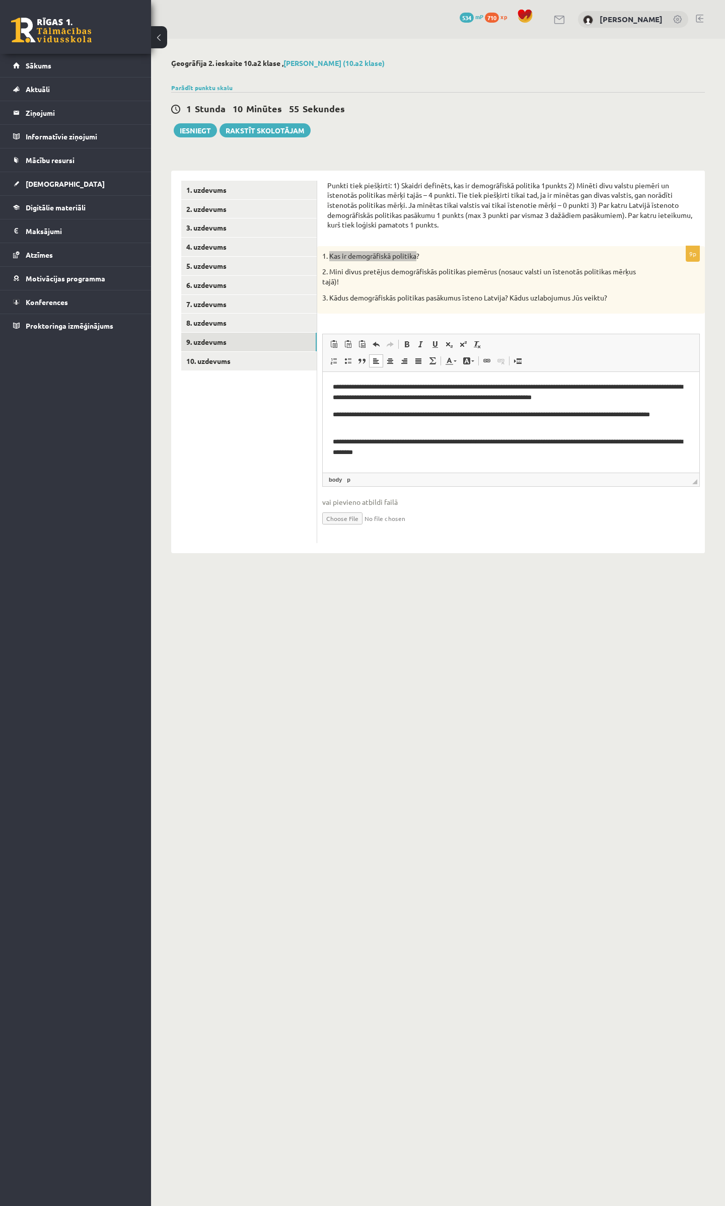
click at [424, 387] on p "**********" at bounding box center [511, 392] width 357 height 21
click at [417, 458] on p "**********" at bounding box center [511, 447] width 357 height 21
click at [330, 460] on html "**********" at bounding box center [511, 428] width 377 height 113
drag, startPoint x: 329, startPoint y: 295, endPoint x: 627, endPoint y: 306, distance: 298.3
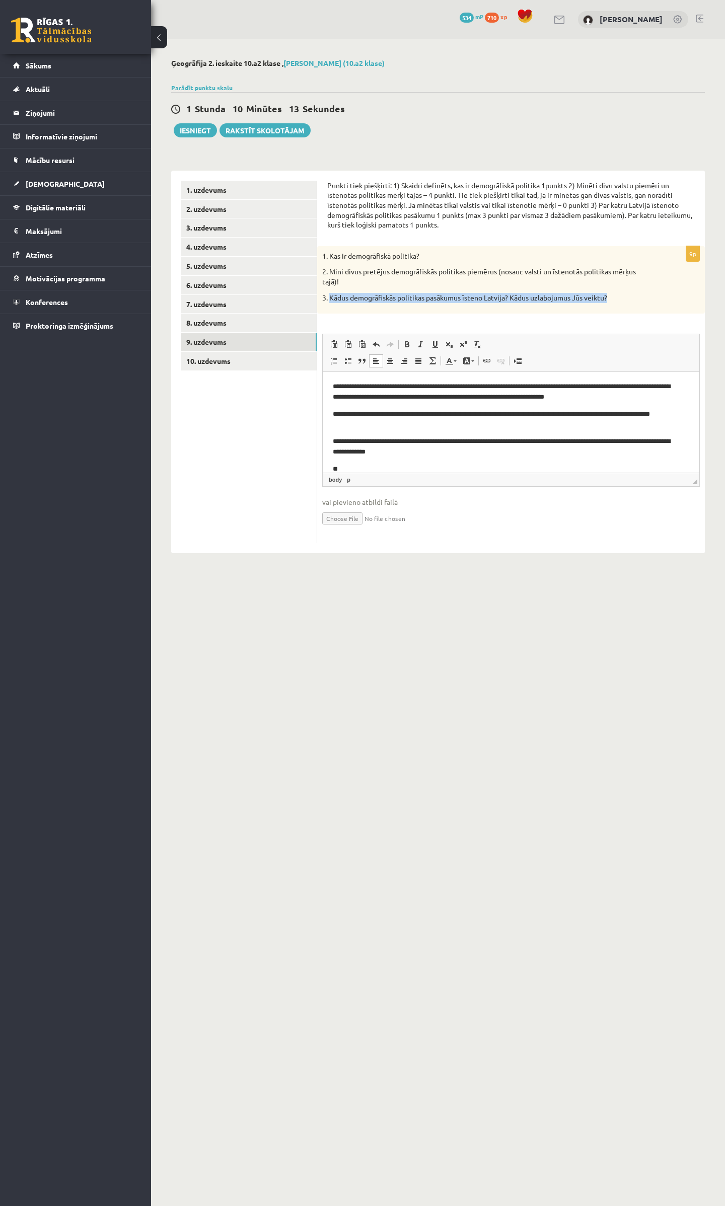
click at [627, 306] on div "1. Kas ir demogrāfiskā politika? 2. Mini divus pretējus demogrāfiskās politikas…" at bounding box center [511, 279] width 388 height 67
copy p "Kādus demogrāfiskās politikas pasākumus īsteno Latvija? Kādus uzlabojumus Jūs v…"
click at [351, 462] on body "**********" at bounding box center [511, 428] width 357 height 93
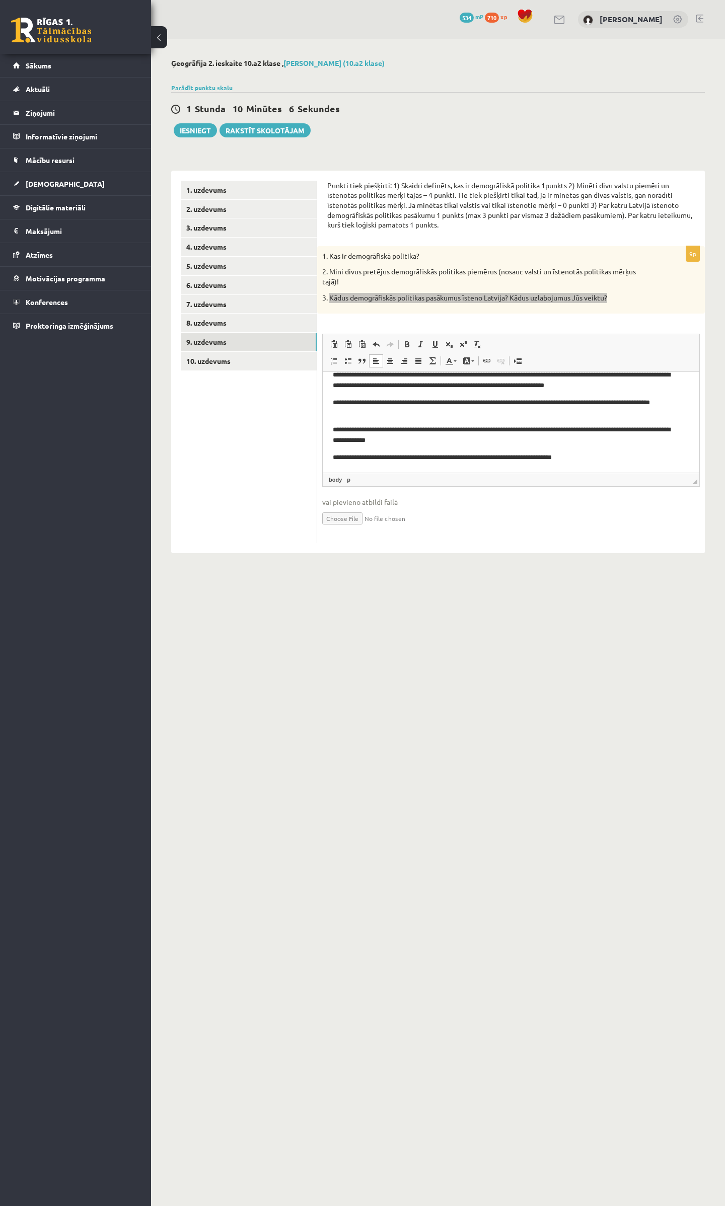
scroll to position [17, 0]
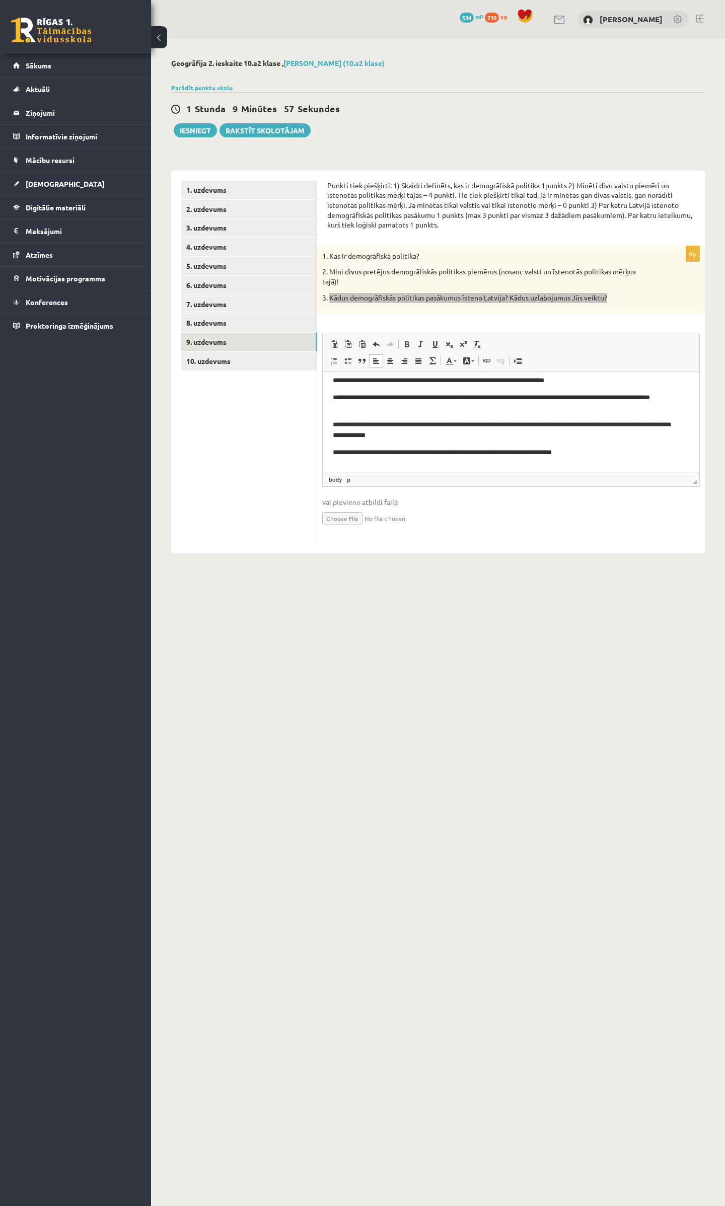
click at [368, 468] on p "Bagātinātā teksta redaktors, wiswyg-editor-user-answer-47433847346200" at bounding box center [511, 469] width 357 height 11
click at [488, 469] on p "**********" at bounding box center [506, 468] width 346 height 11
click at [615, 468] on p "**********" at bounding box center [506, 468] width 346 height 11
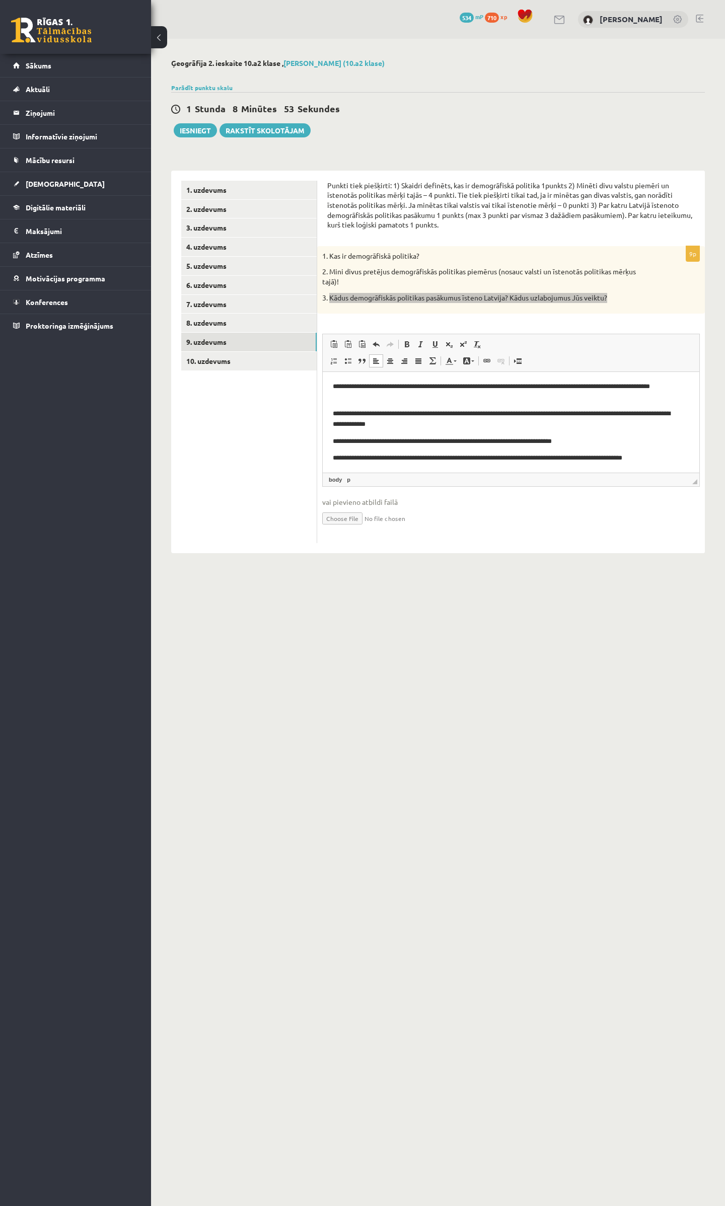
click at [365, 470] on p "**********" at bounding box center [506, 463] width 346 height 21
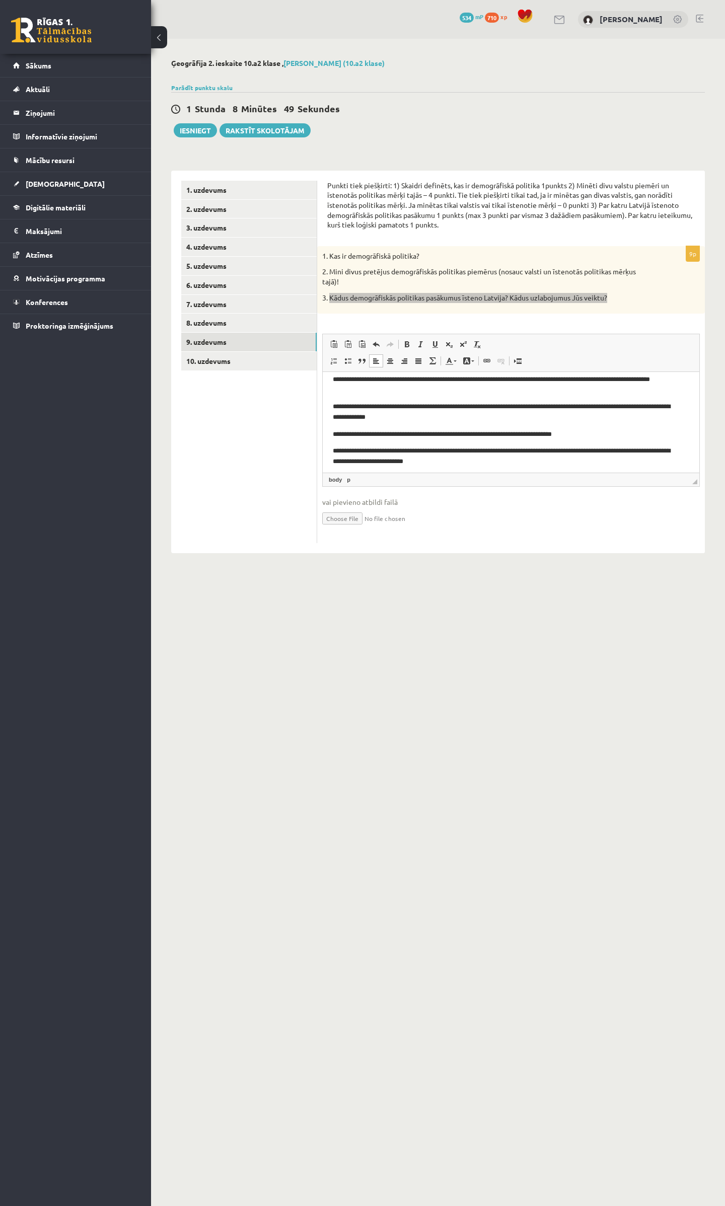
scroll to position [39, 0]
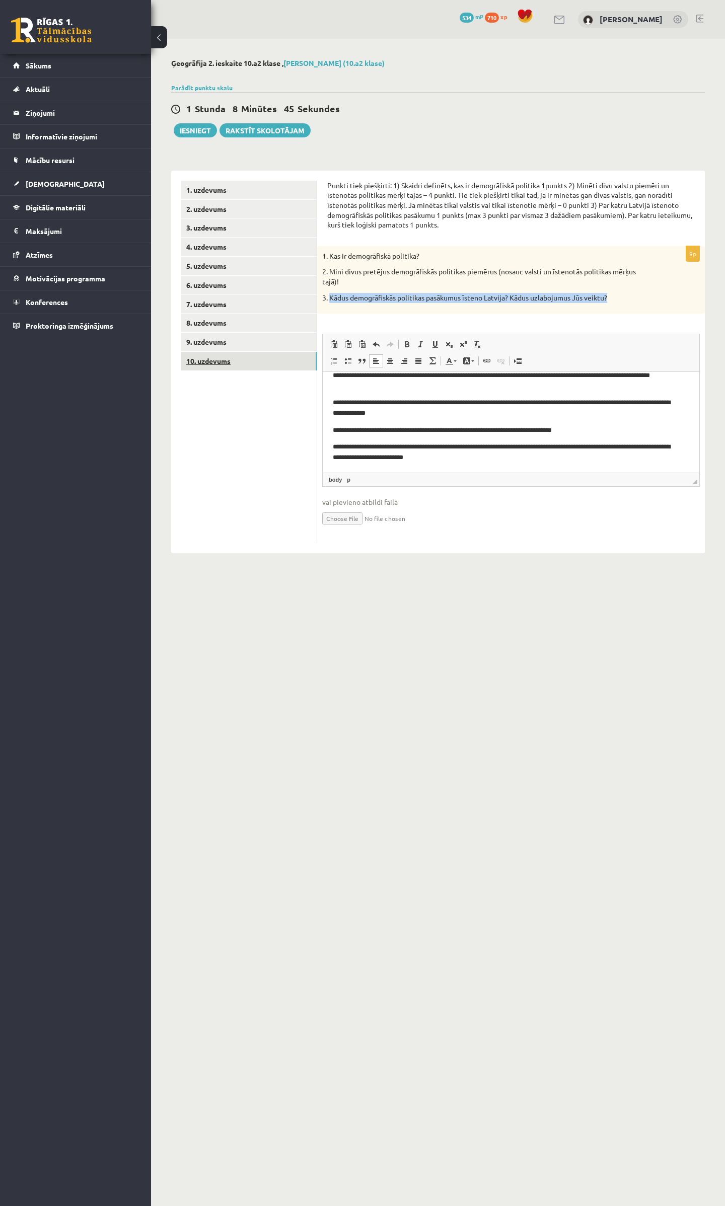
click at [198, 359] on link "10. uzdevums" at bounding box center [248, 361] width 135 height 19
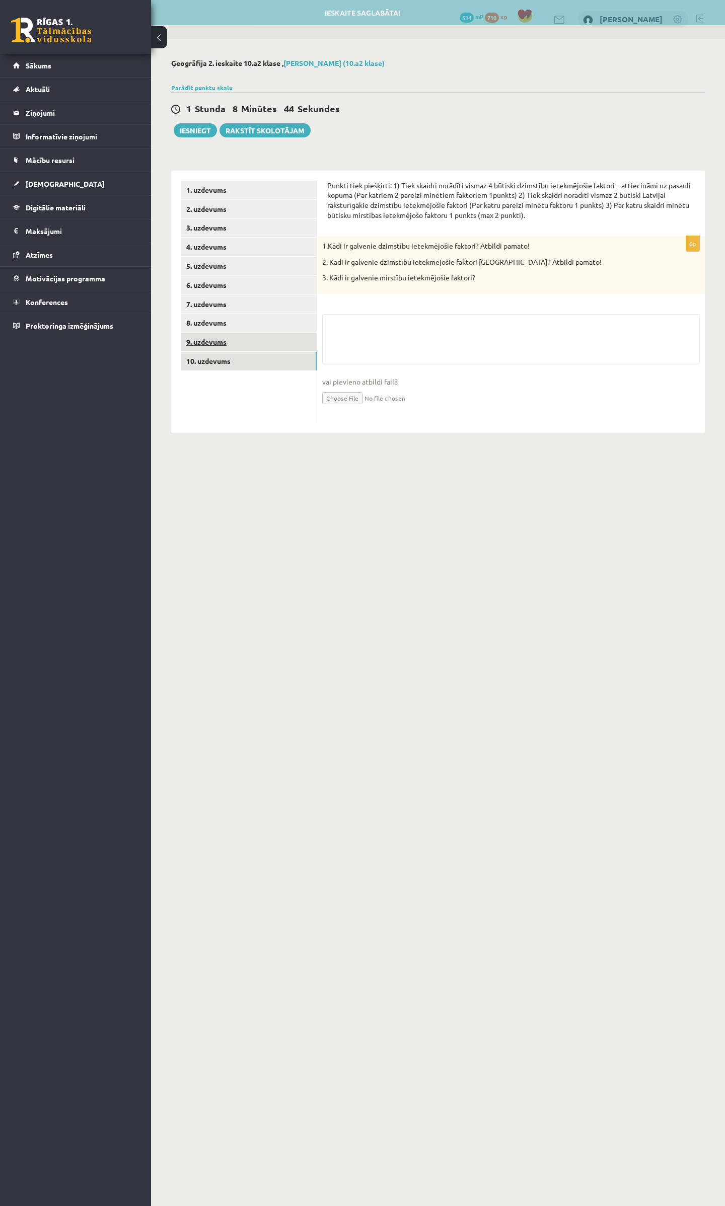
click at [198, 338] on link "9. uzdevums" at bounding box center [248, 342] width 135 height 19
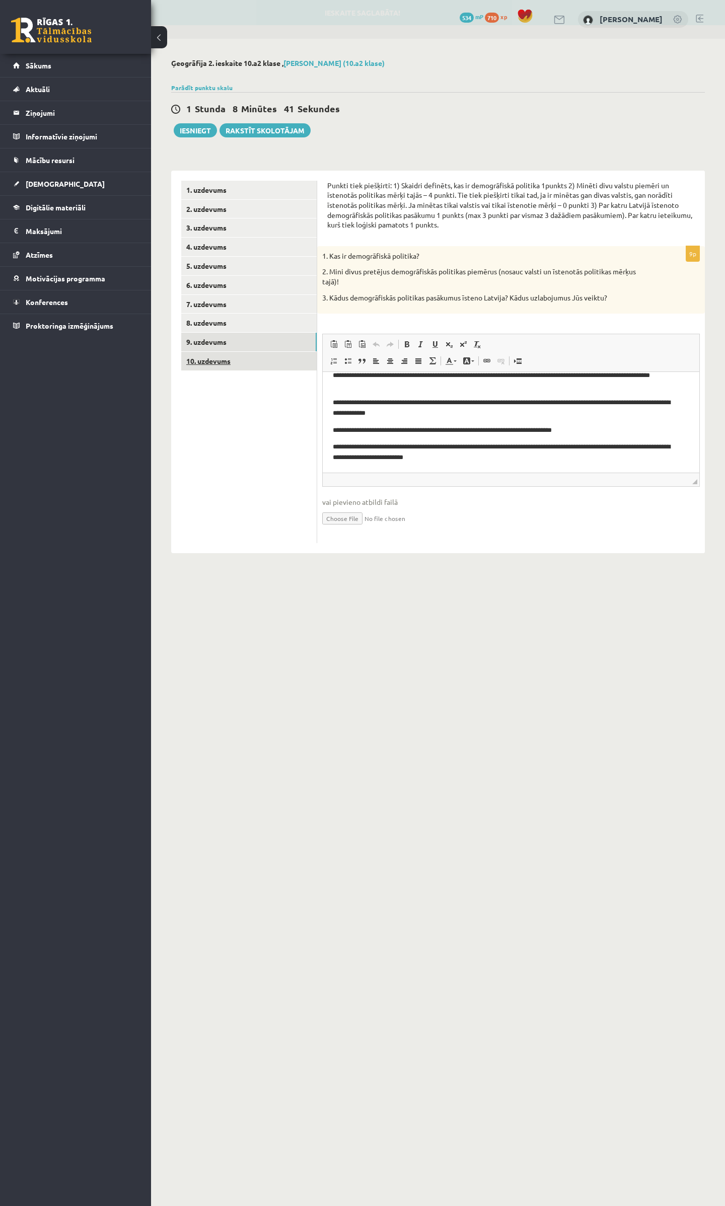
click at [228, 364] on link "10. uzdevums" at bounding box center [248, 361] width 135 height 19
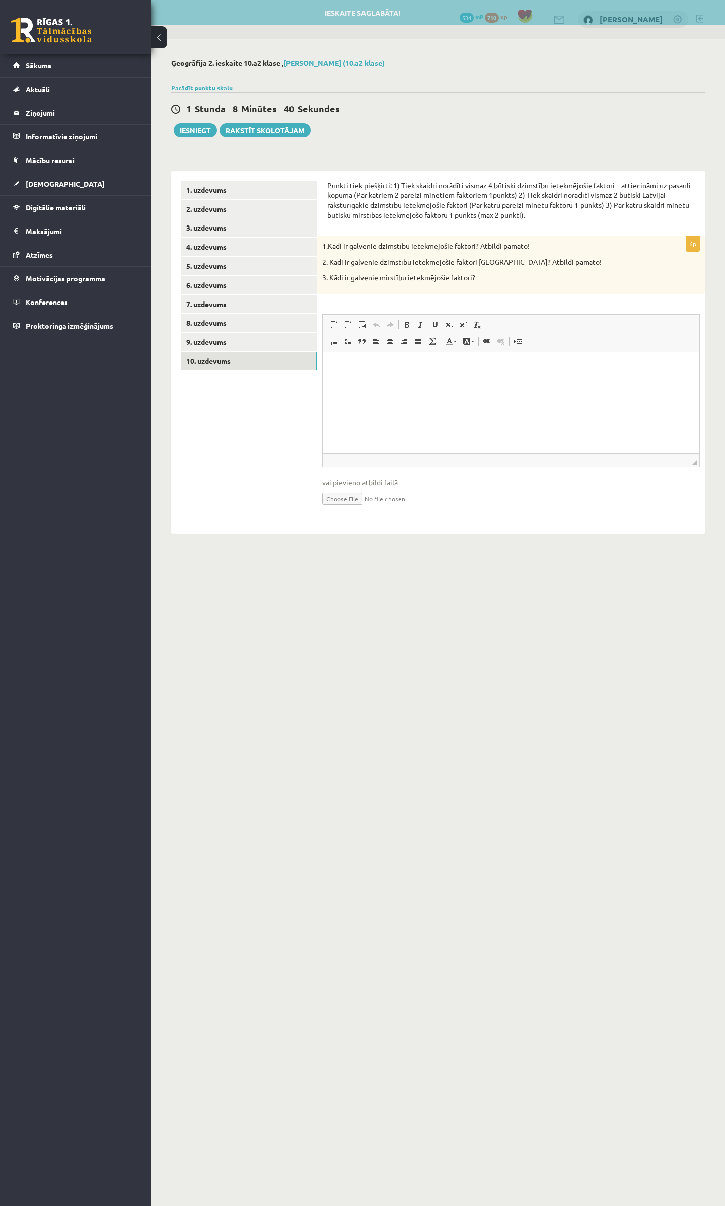
scroll to position [0, 0]
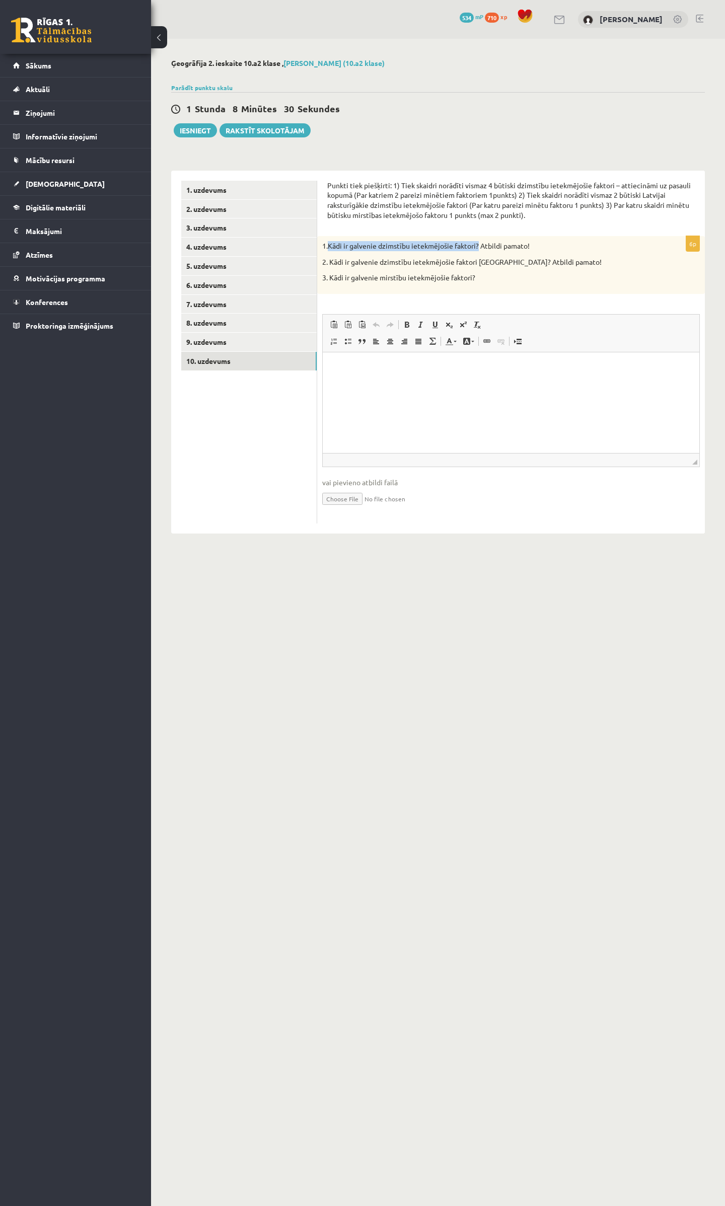
drag, startPoint x: 328, startPoint y: 248, endPoint x: 476, endPoint y: 249, distance: 148.0
click at [476, 249] on p "1.Kādi ir galvenie dzimstību ietekmējošie faktori? Atbildi pamato!" at bounding box center [485, 246] width 327 height 10
copy p "Kādi ir galvenie dzimstību ietekmējošie faktori?"
click at [403, 383] on html at bounding box center [511, 367] width 377 height 31
click at [331, 370] on html "**********" at bounding box center [511, 367] width 377 height 31
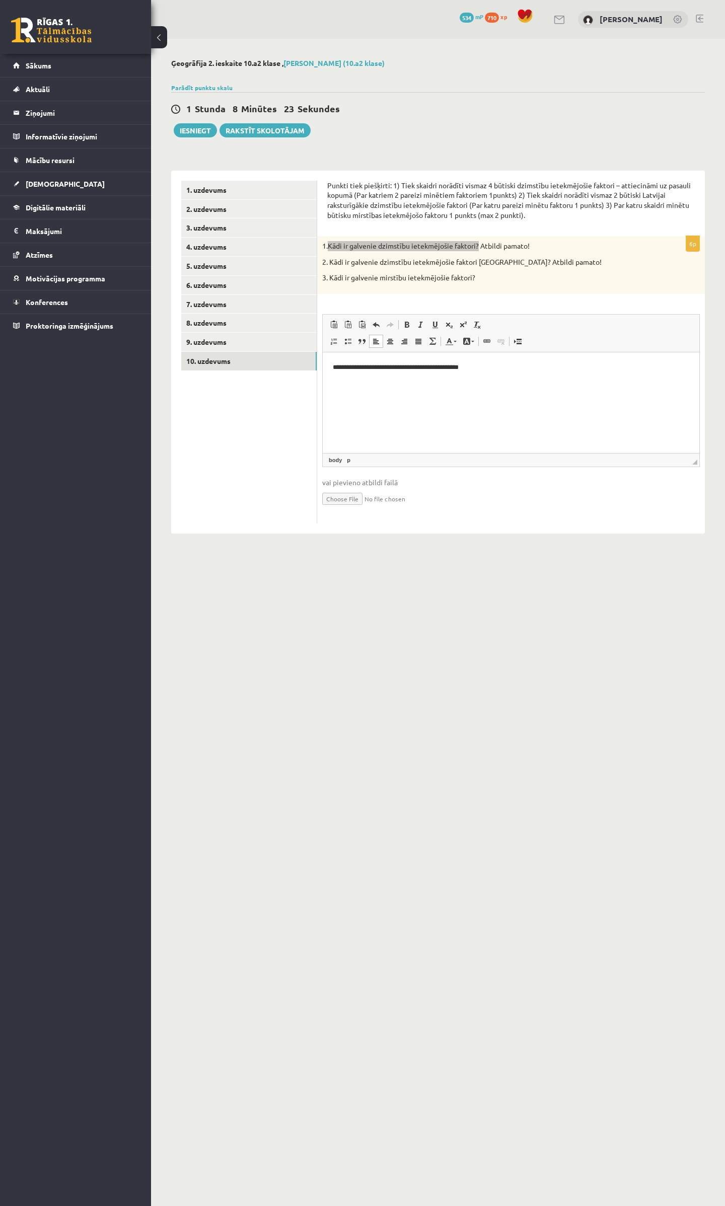
click at [525, 367] on p "**********" at bounding box center [511, 367] width 357 height 11
click at [509, 373] on html "**********" at bounding box center [511, 367] width 377 height 31
click at [356, 385] on body "**********" at bounding box center [511, 406] width 357 height 95
click at [354, 384] on p "**" at bounding box center [506, 381] width 346 height 11
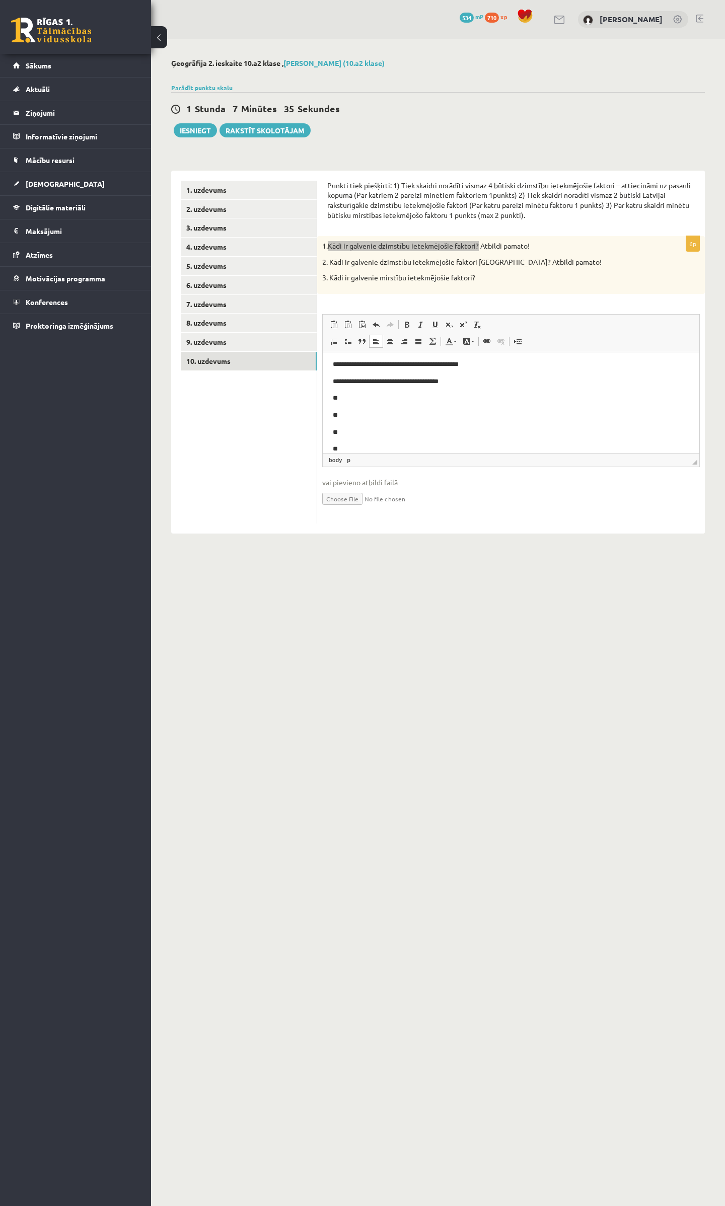
click at [345, 401] on p "**" at bounding box center [506, 398] width 346 height 11
click at [351, 420] on body "**********" at bounding box center [511, 406] width 357 height 95
click at [351, 414] on p "**" at bounding box center [506, 415] width 346 height 11
click at [349, 423] on body "**********" at bounding box center [511, 406] width 357 height 95
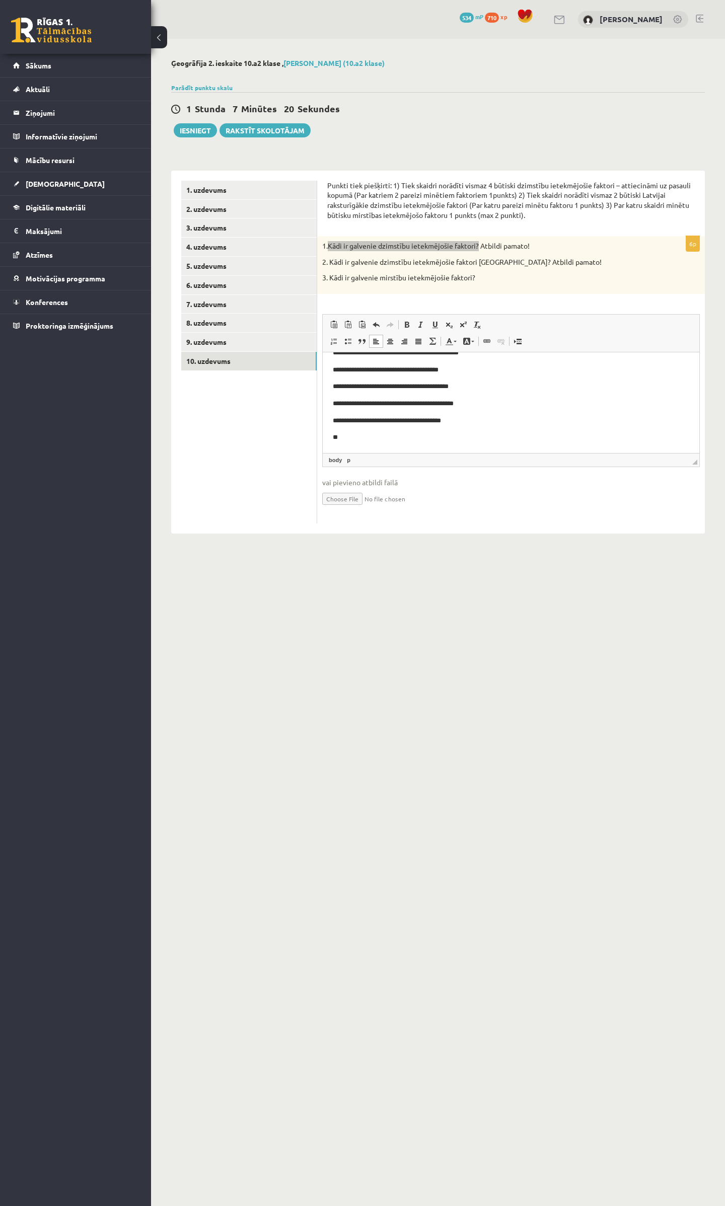
click at [346, 442] on p "**" at bounding box center [506, 437] width 346 height 11
click at [333, 368] on p "**********" at bounding box center [506, 367] width 346 height 11
click at [403, 327] on span at bounding box center [407, 325] width 8 height 8
click at [287, 448] on ul "1. uzdevums 2. uzdevums 3. uzdevums 4. uzdevums 5. uzdevums 6. uzdevums 7. uzde…" at bounding box center [249, 352] width 136 height 343
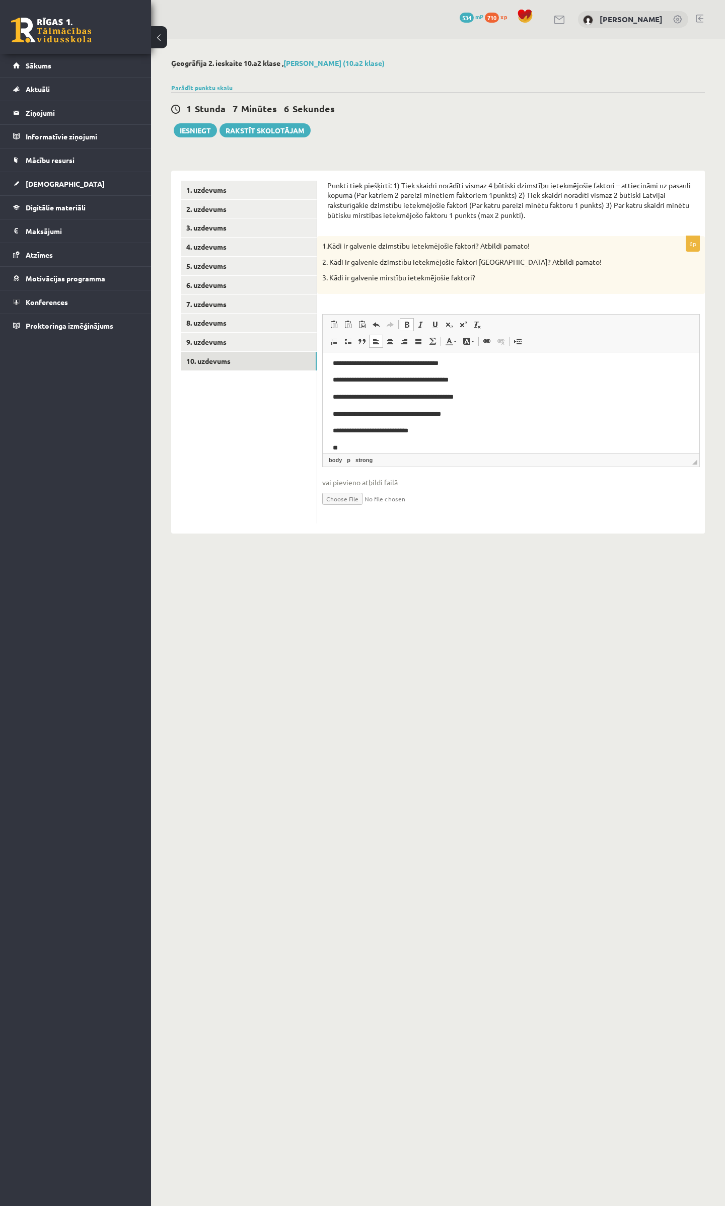
scroll to position [32, 0]
drag, startPoint x: 335, startPoint y: 437, endPoint x: 327, endPoint y: 439, distance: 8.8
click at [327, 439] on html "**********" at bounding box center [511, 386] width 377 height 132
click at [405, 324] on span at bounding box center [407, 325] width 8 height 8
click at [364, 438] on p "* *" at bounding box center [506, 437] width 346 height 11
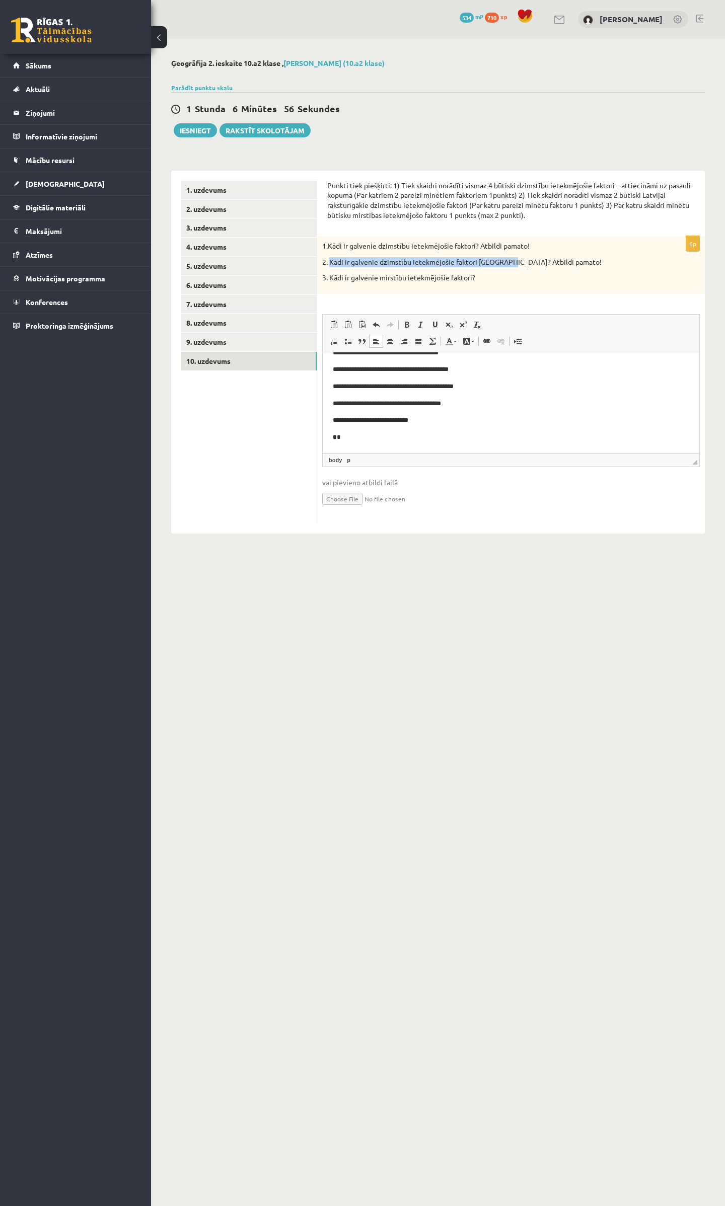
drag, startPoint x: 330, startPoint y: 266, endPoint x: 504, endPoint y: 266, distance: 173.2
click at [504, 266] on p "2. Kādi ir galvenie dzimstību ietekmējošie faktori [GEOGRAPHIC_DATA]? Atbildi p…" at bounding box center [485, 262] width 327 height 10
copy p "Kādi ir galvenie dzimstību ietekmējošie faktori [GEOGRAPHIC_DATA]?"
click at [356, 433] on p "* *" at bounding box center [506, 437] width 346 height 11
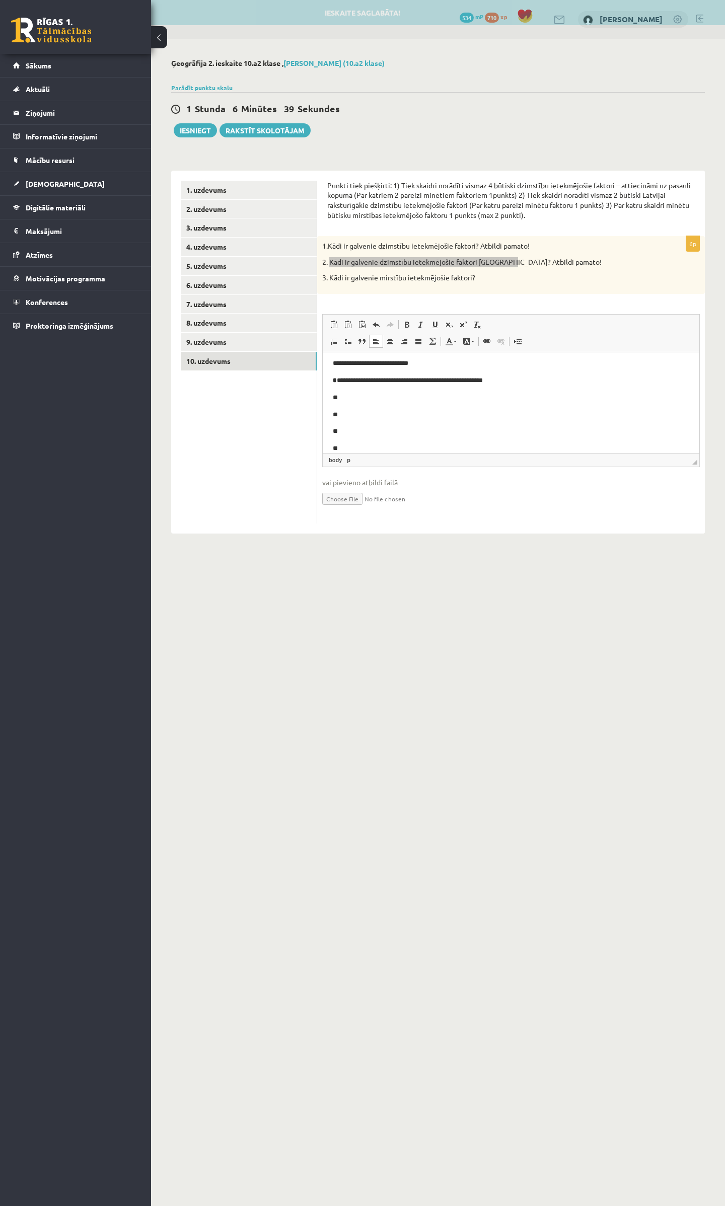
click at [382, 396] on p "**" at bounding box center [506, 397] width 346 height 11
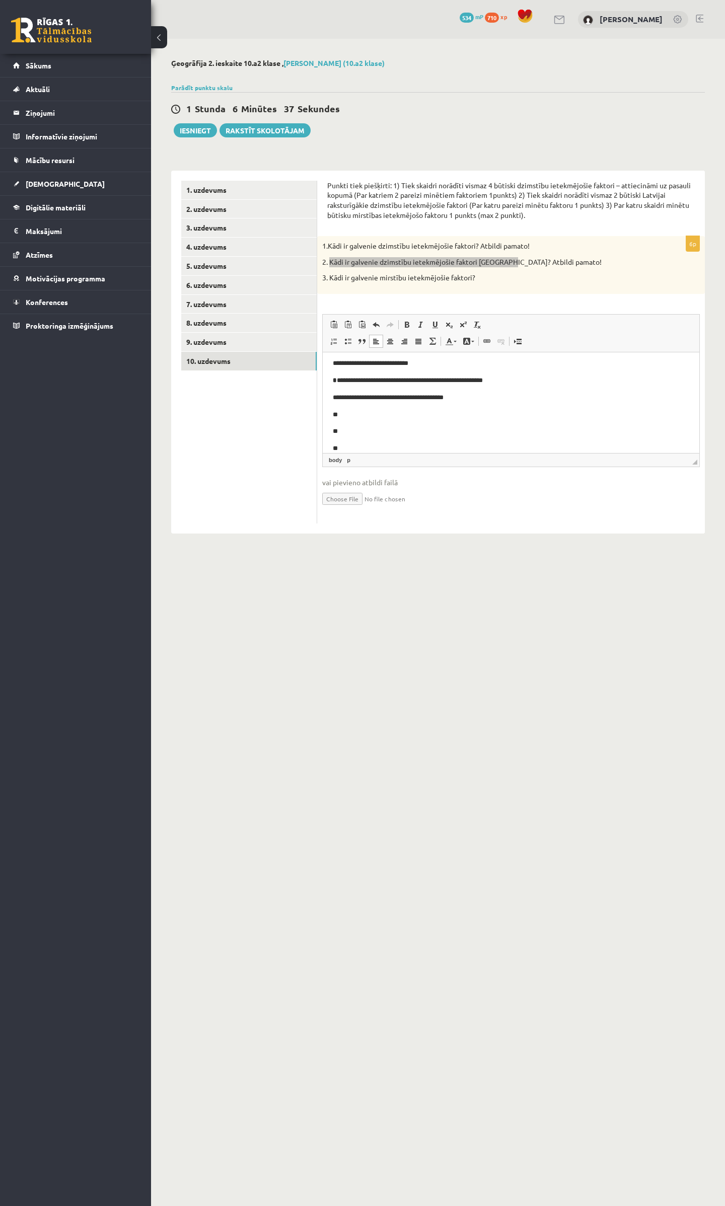
click at [350, 412] on p "**" at bounding box center [506, 414] width 346 height 11
click at [366, 420] on body "**********" at bounding box center [511, 363] width 357 height 180
click at [364, 408] on body "**********" at bounding box center [511, 363] width 357 height 180
click at [360, 433] on p "**" at bounding box center [506, 431] width 346 height 11
click at [343, 447] on p "**" at bounding box center [506, 448] width 346 height 11
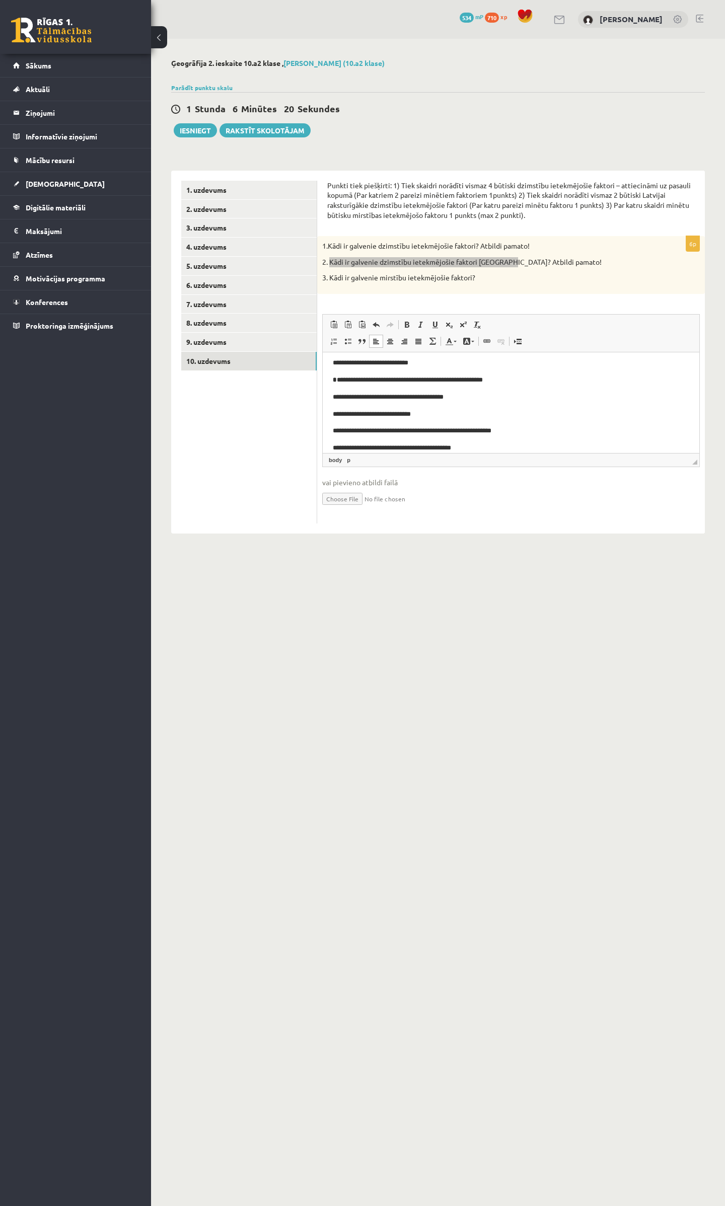
scroll to position [100, 0]
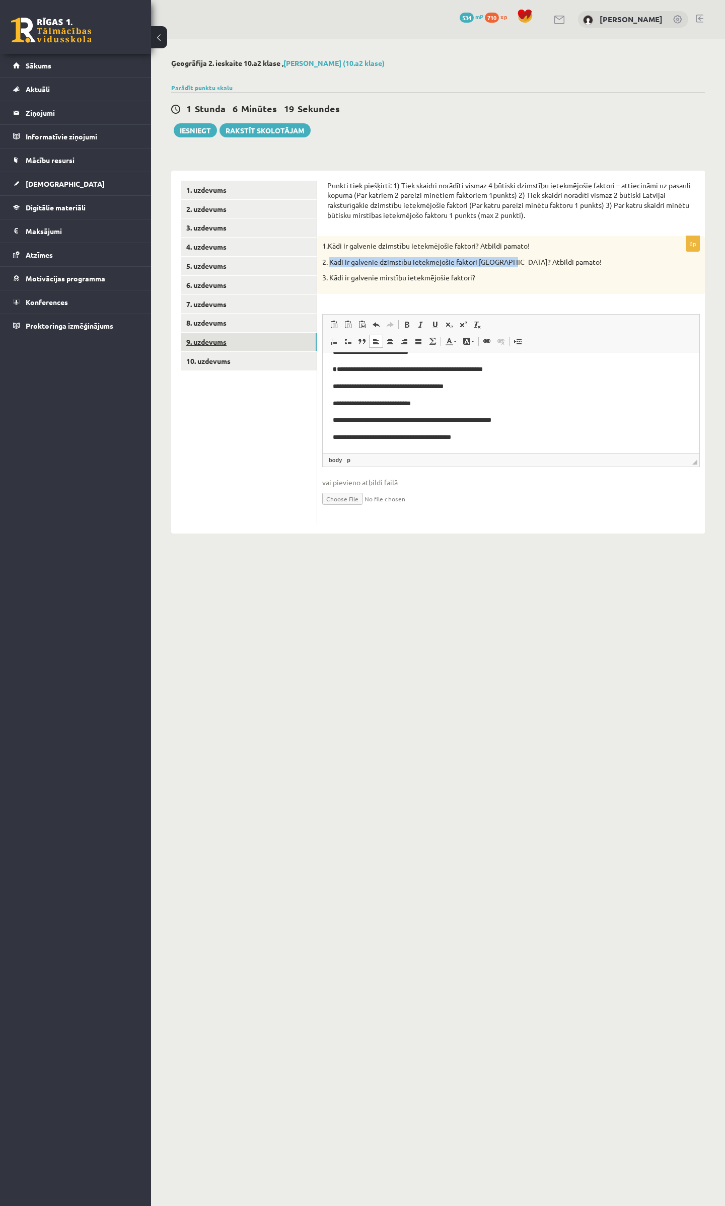
click at [192, 340] on link "9. uzdevums" at bounding box center [248, 342] width 135 height 19
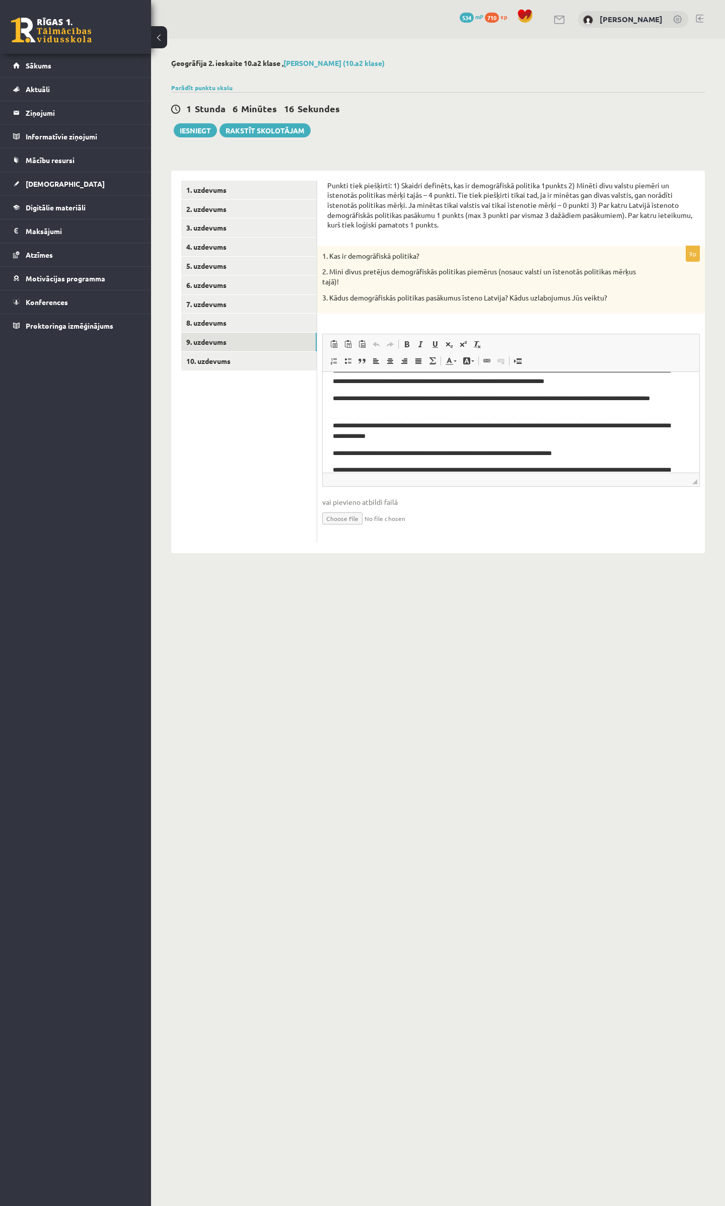
scroll to position [0, 0]
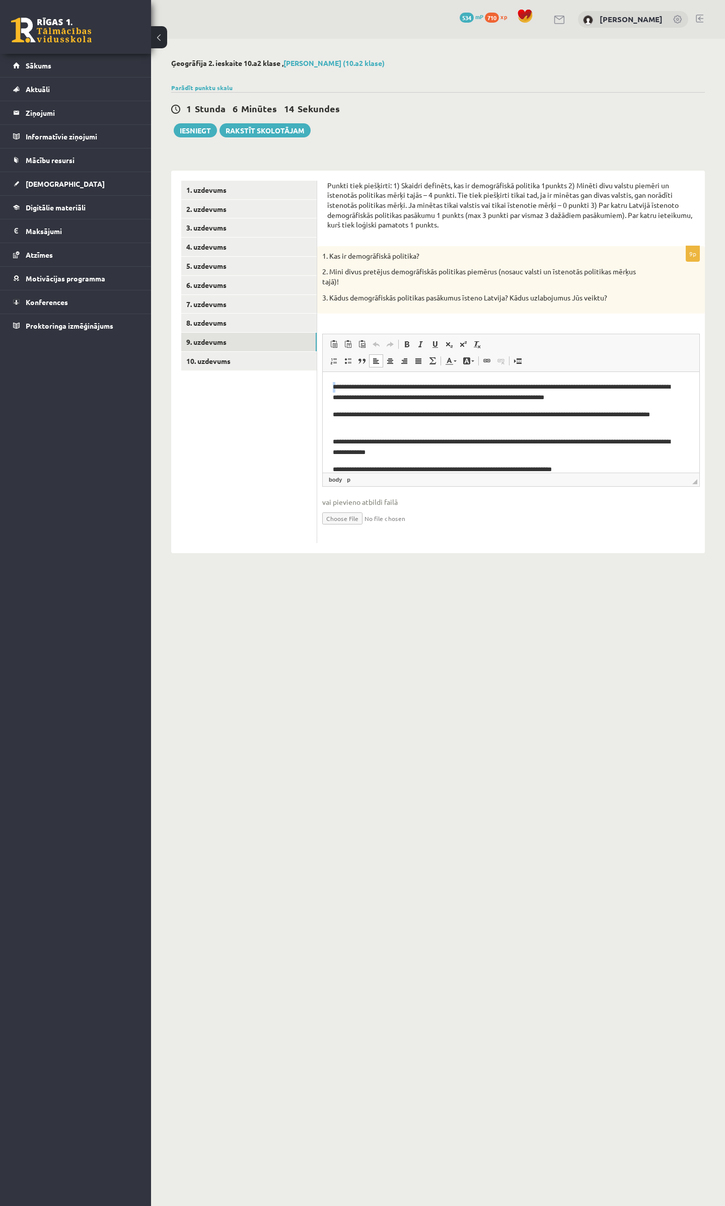
click at [332, 389] on html "**********" at bounding box center [511, 442] width 377 height 140
click at [403, 342] on span at bounding box center [407, 344] width 8 height 8
drag, startPoint x: 335, startPoint y: 417, endPoint x: 327, endPoint y: 414, distance: 9.1
click at [327, 414] on html "**********" at bounding box center [511, 442] width 377 height 140
click at [403, 348] on span at bounding box center [407, 344] width 8 height 8
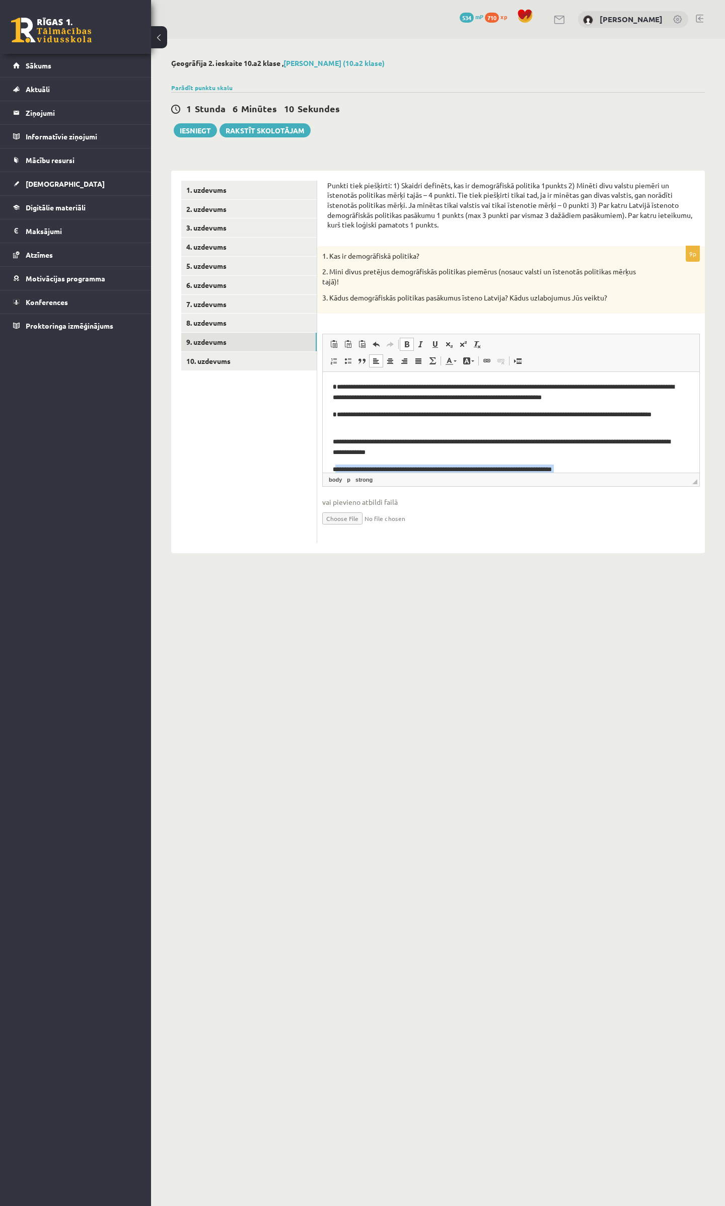
scroll to position [39, 0]
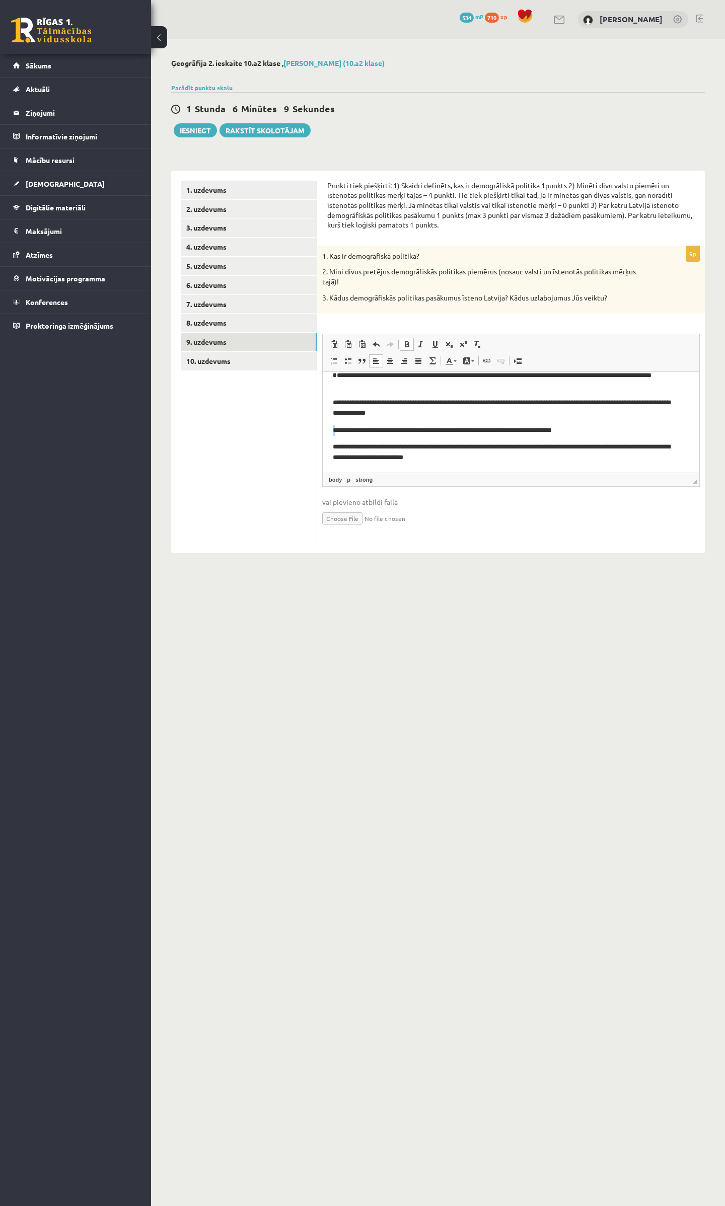
drag, startPoint x: 336, startPoint y: 467, endPoint x: 333, endPoint y: 427, distance: 40.4
click at [333, 427] on p "**********" at bounding box center [506, 430] width 346 height 11
click at [405, 341] on span at bounding box center [407, 344] width 8 height 8
click at [204, 321] on link "8. uzdevums" at bounding box center [248, 323] width 135 height 19
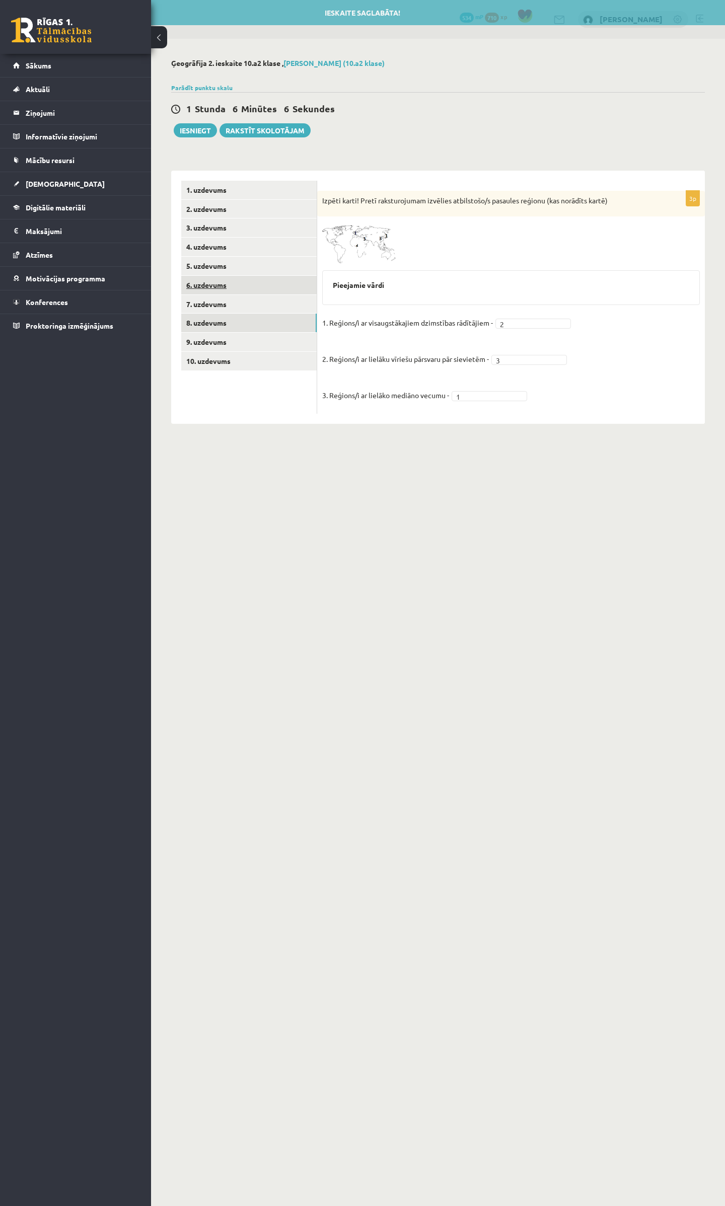
click at [211, 291] on link "6. uzdevums" at bounding box center [248, 285] width 135 height 19
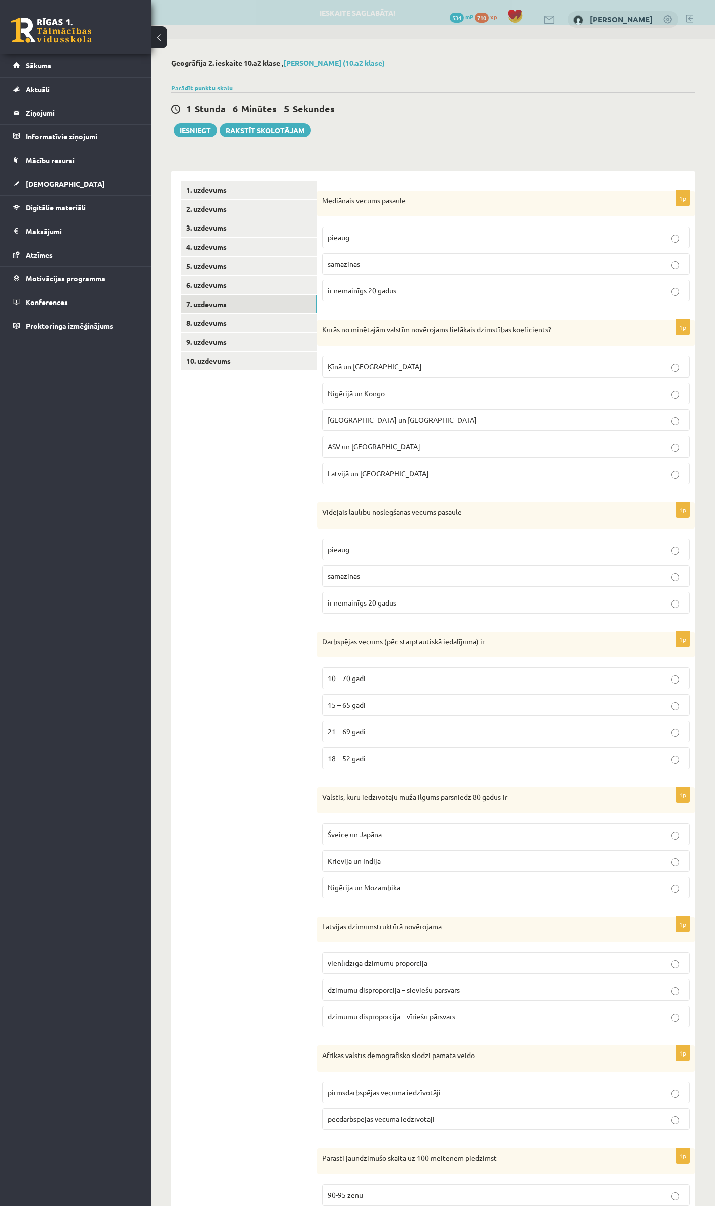
click at [202, 306] on link "7. uzdevums" at bounding box center [248, 304] width 135 height 19
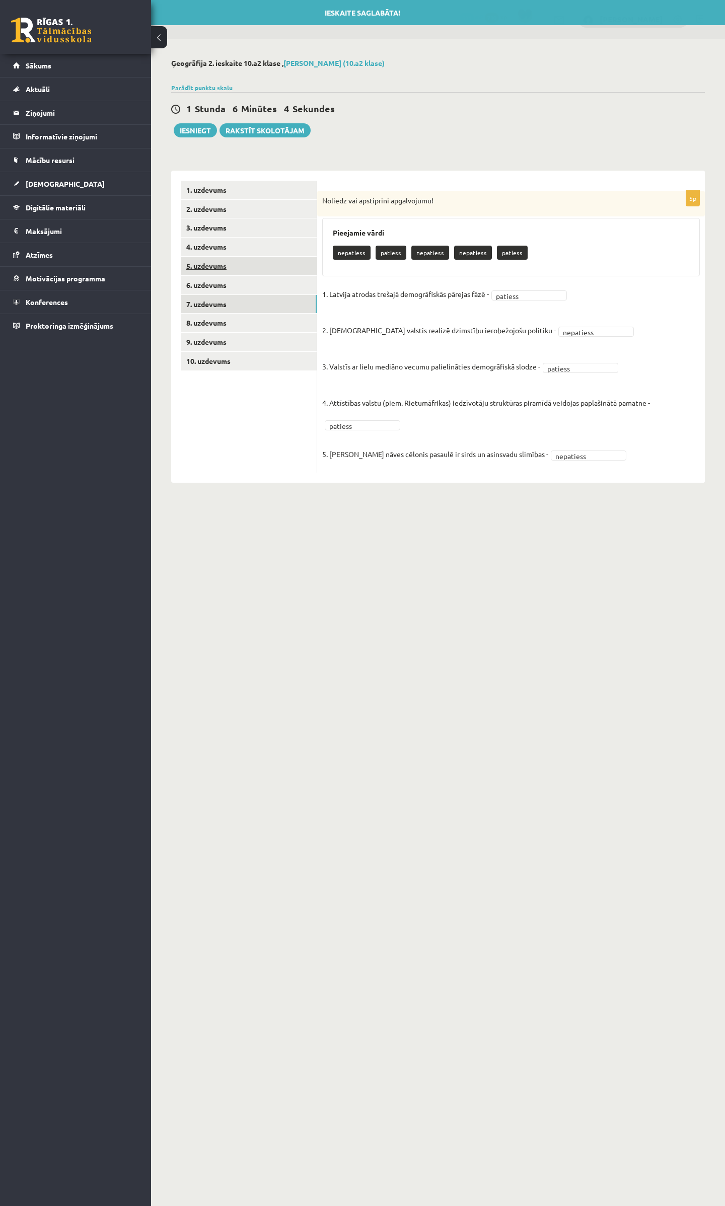
click at [210, 274] on link "5. uzdevums" at bounding box center [248, 266] width 135 height 19
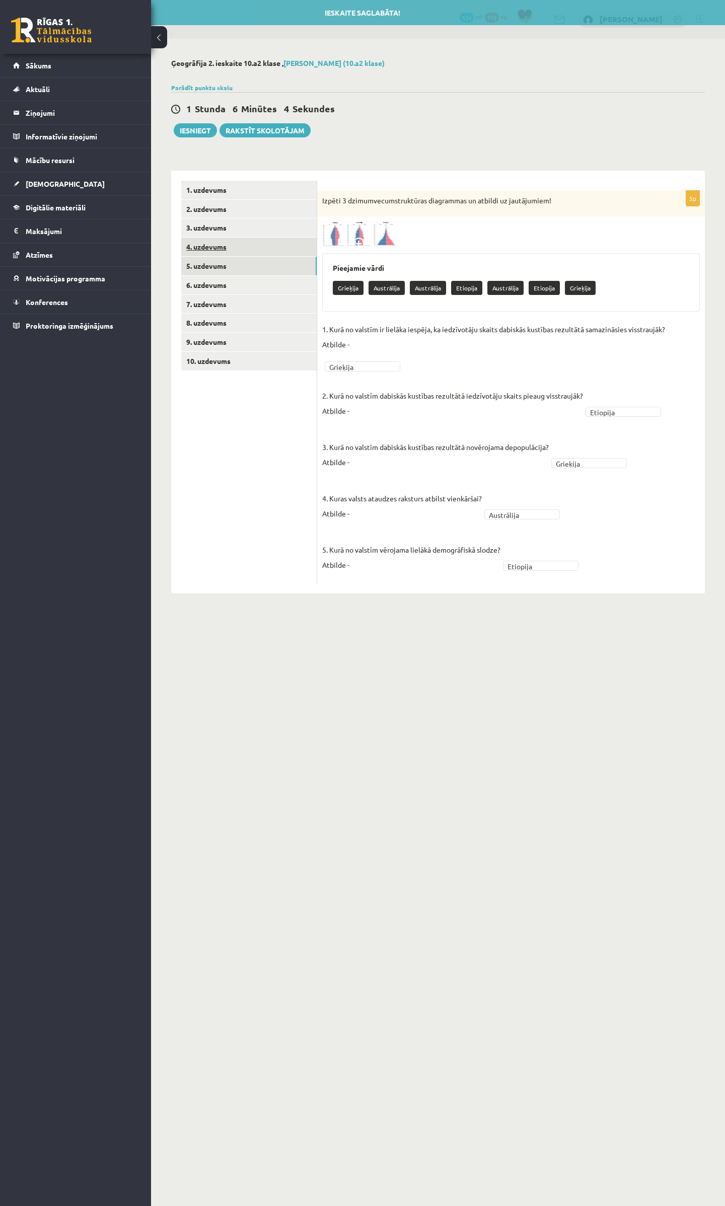
click at [214, 245] on link "4. uzdevums" at bounding box center [248, 247] width 135 height 19
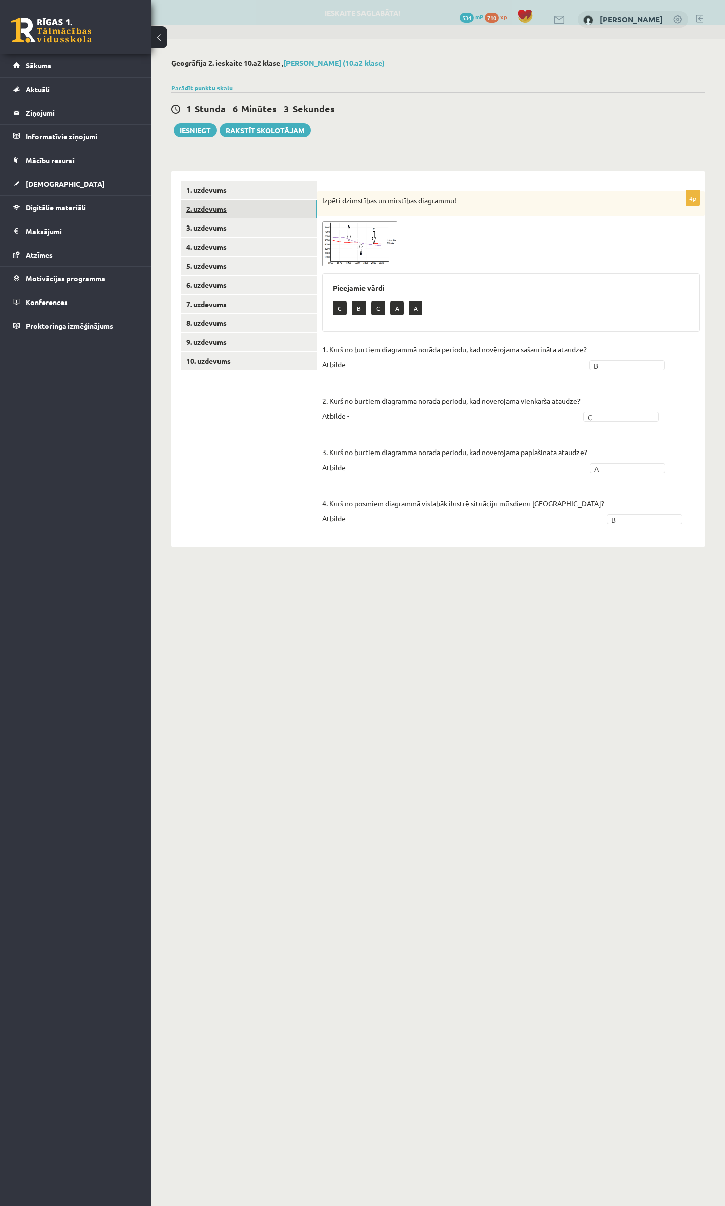
click at [218, 201] on link "2. uzdevums" at bounding box center [248, 209] width 135 height 19
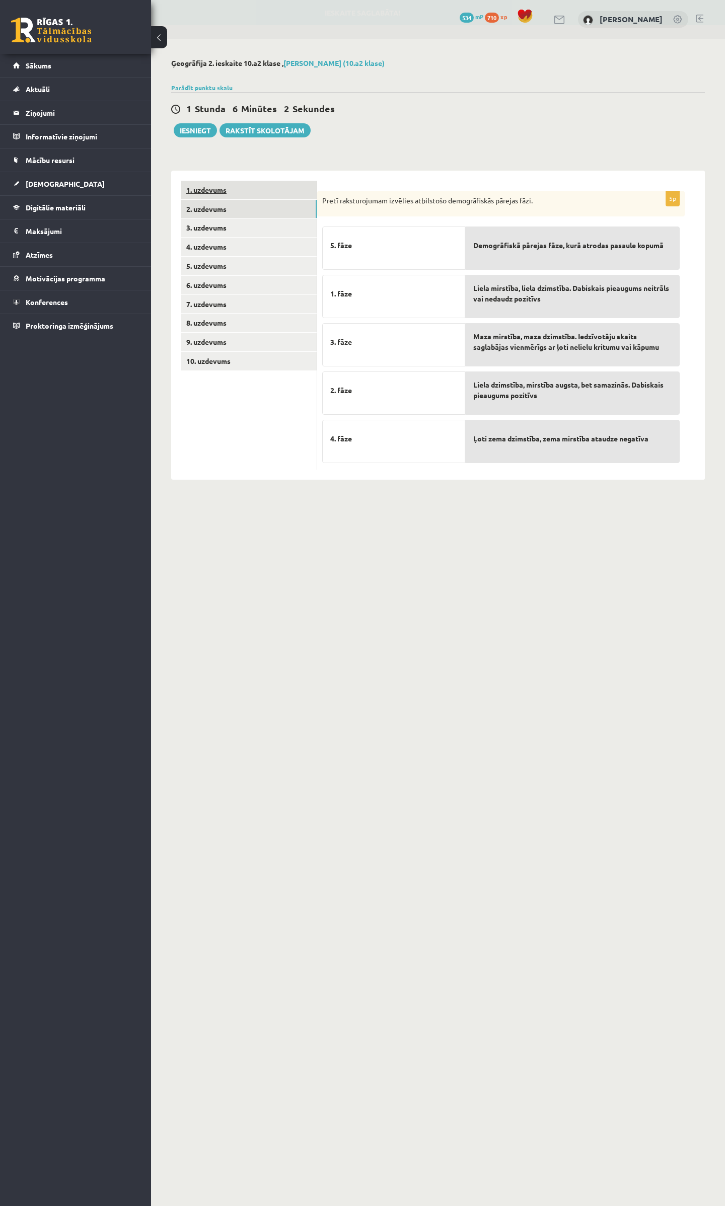
click at [212, 192] on link "1. uzdevums" at bounding box center [248, 190] width 135 height 19
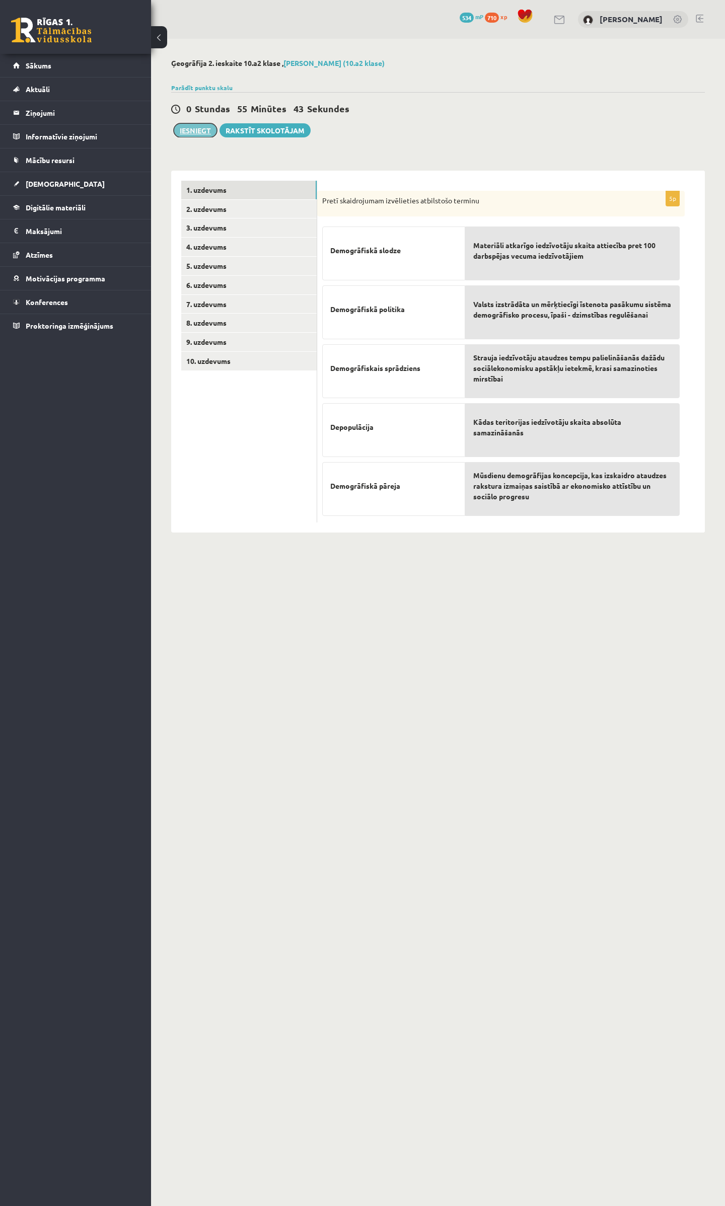
click at [181, 130] on button "Iesniegt" at bounding box center [195, 130] width 43 height 14
click at [191, 130] on button "Iesniegt" at bounding box center [195, 130] width 43 height 14
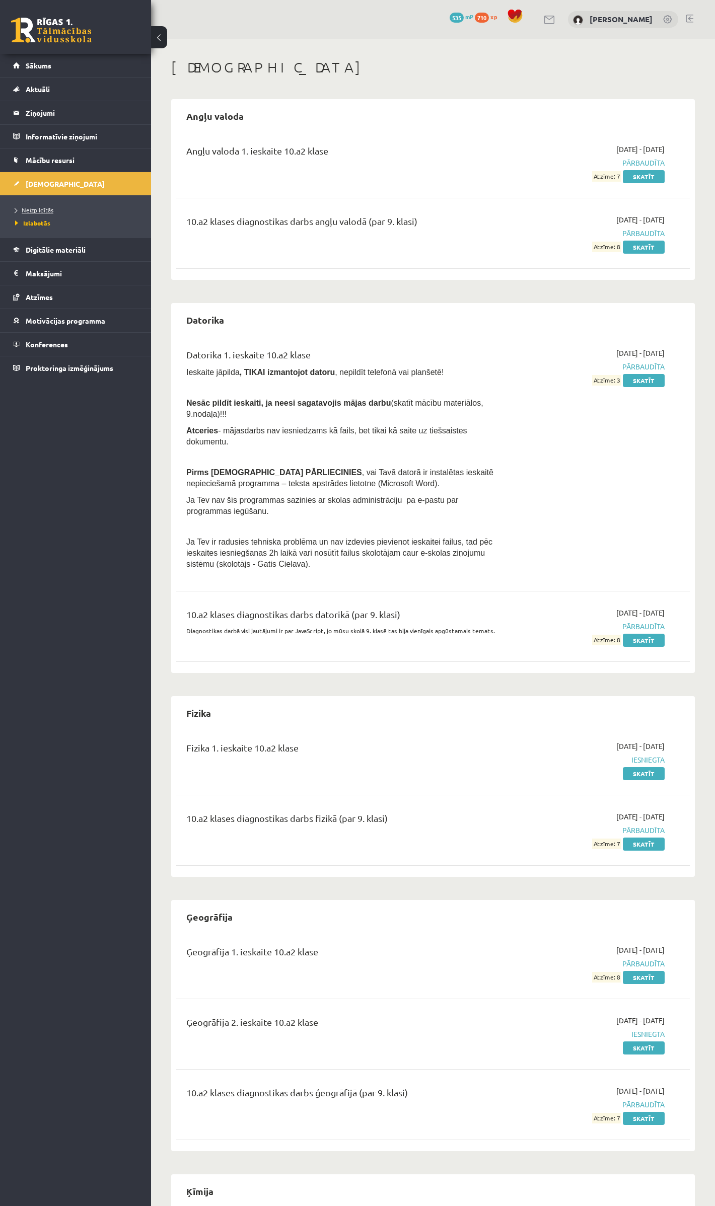
click at [48, 212] on span "Neizpildītās" at bounding box center [34, 210] width 38 height 8
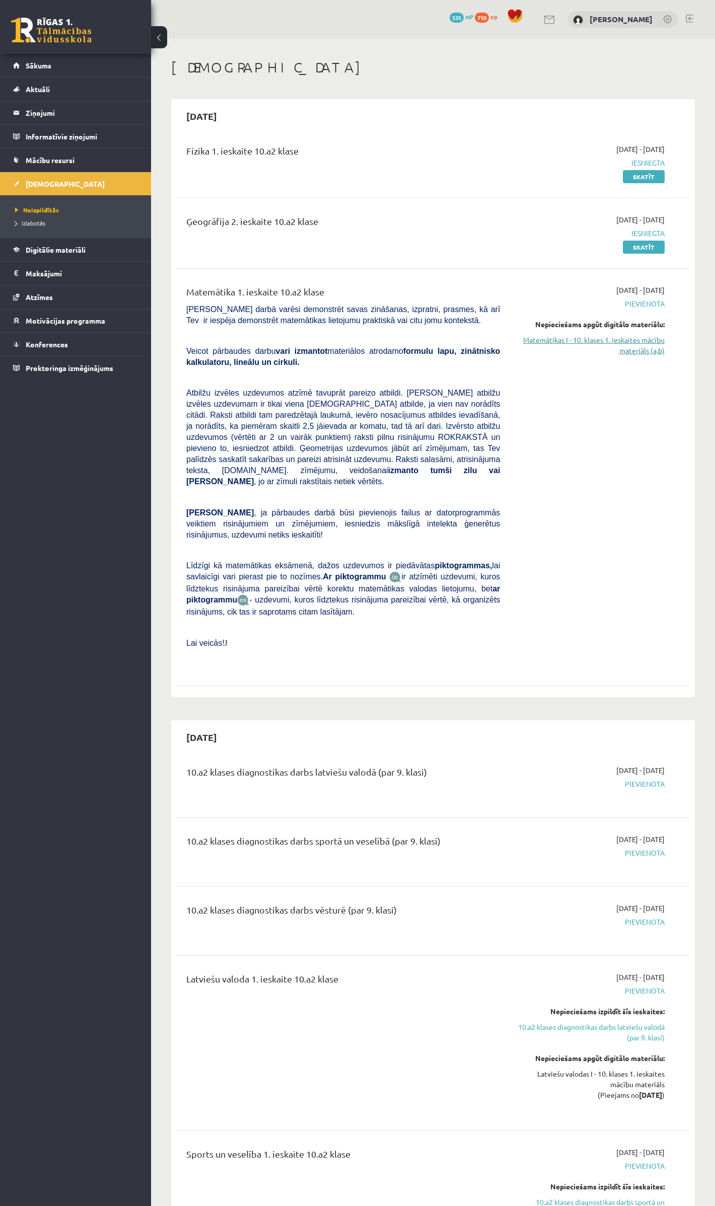
click at [649, 345] on link "Matemātikas I - 10. klases 1. ieskaites mācību materiāls (a,b)" at bounding box center [590, 345] width 150 height 21
